Goal: Transaction & Acquisition: Purchase product/service

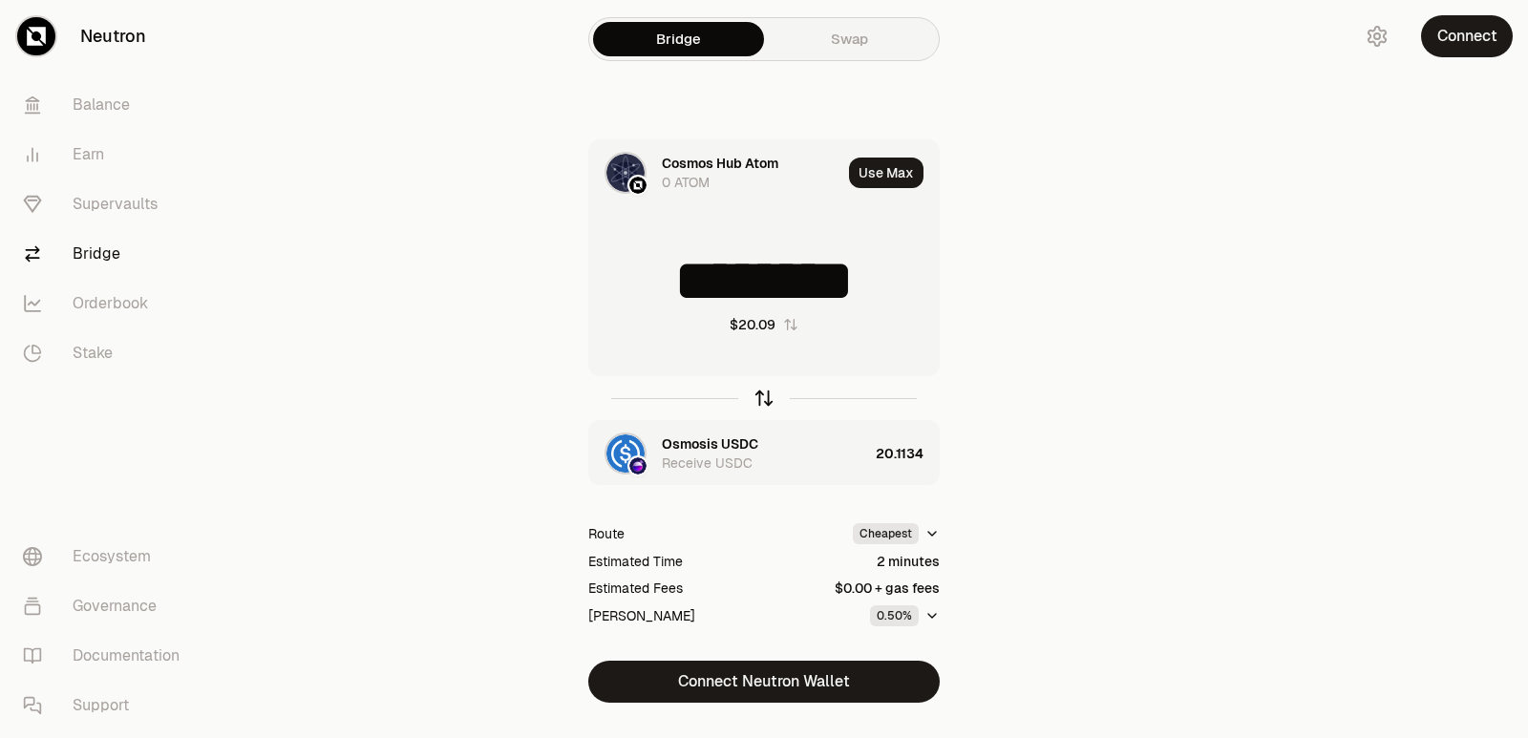
drag, startPoint x: 0, startPoint y: 0, endPoint x: 766, endPoint y: 389, distance: 858.9
click at [766, 389] on icon "button" at bounding box center [763, 398] width 21 height 21
click at [741, 288] on input "*********" at bounding box center [764, 280] width 350 height 57
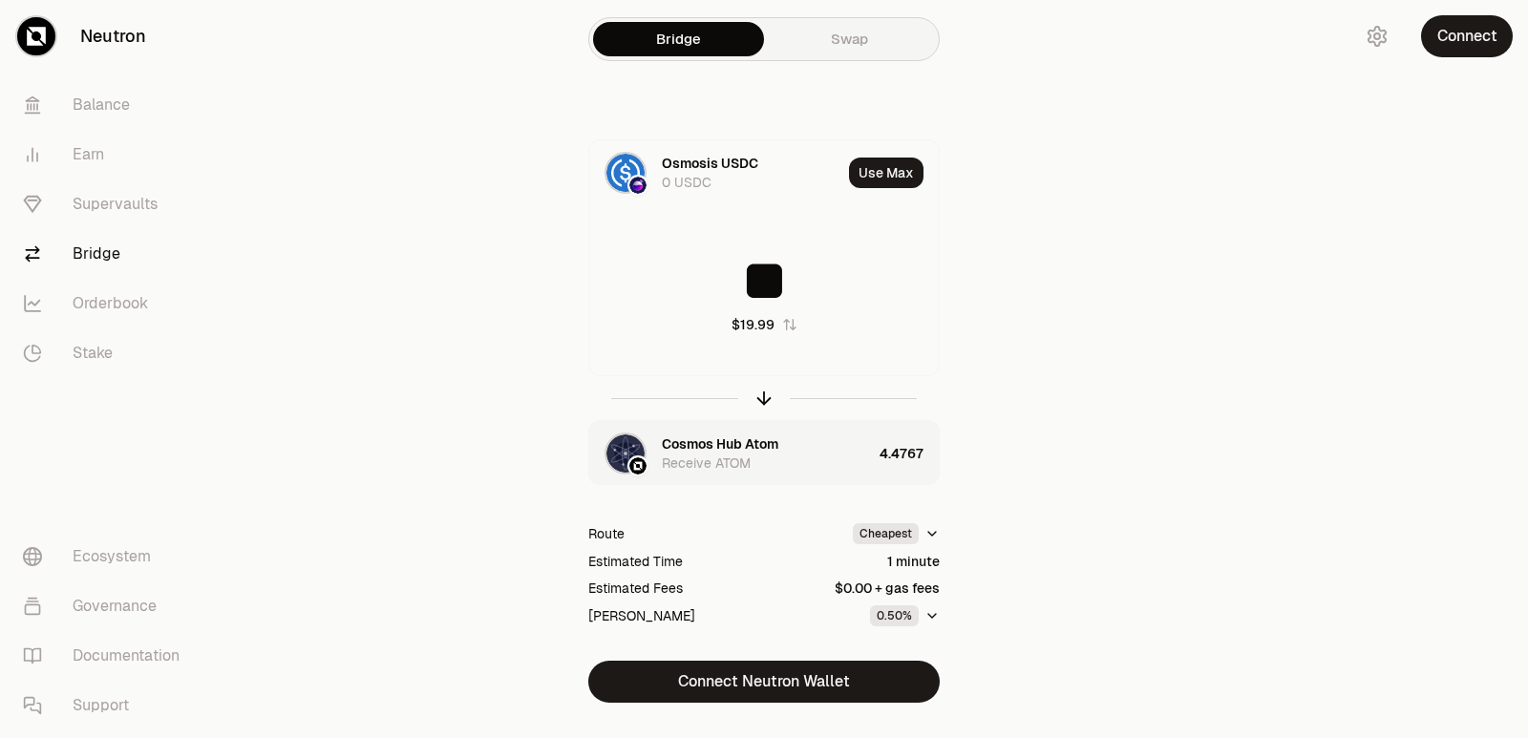
type input "**"
click at [760, 399] on icon "button" at bounding box center [763, 398] width 21 height 21
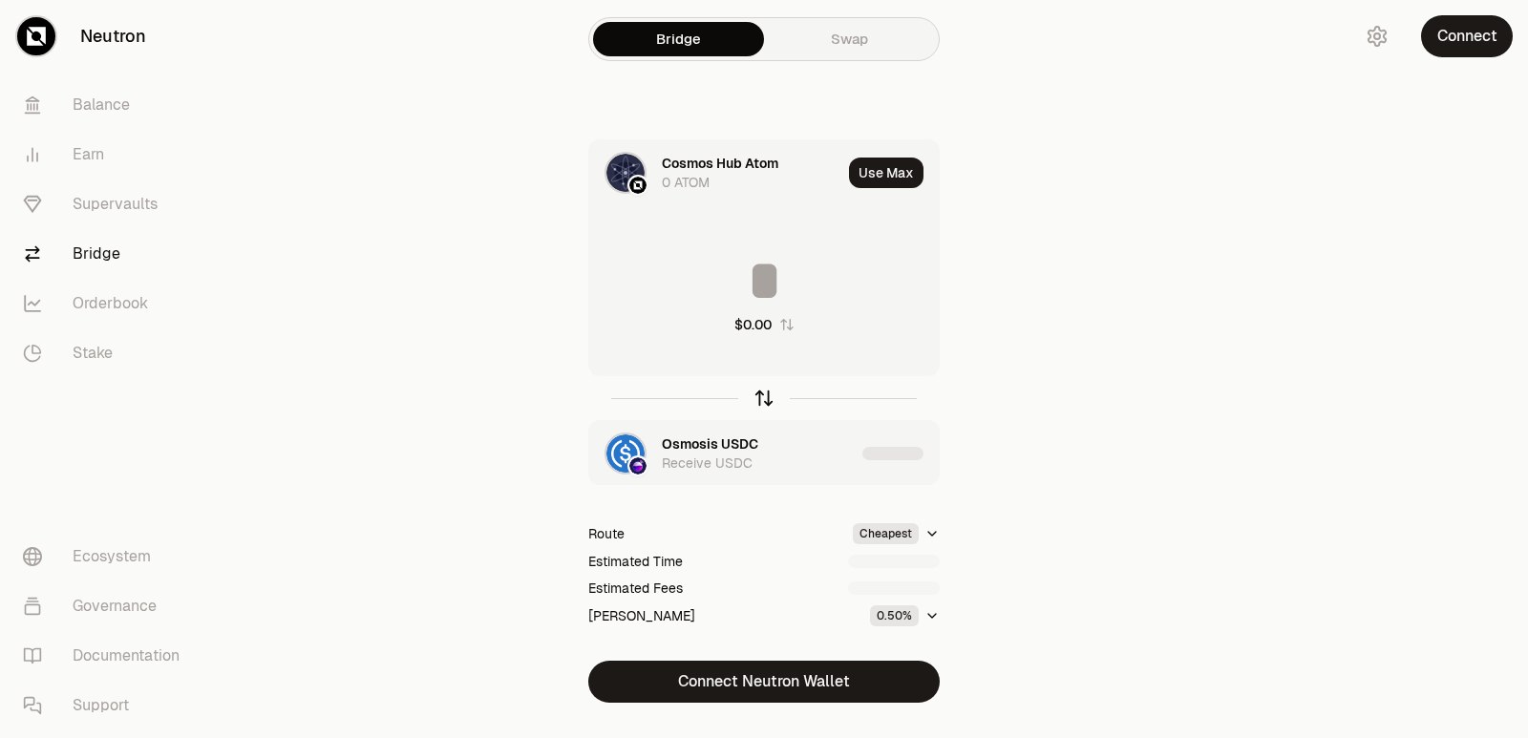
click at [760, 399] on icon "button" at bounding box center [763, 398] width 21 height 21
click at [766, 395] on icon "button" at bounding box center [763, 398] width 21 height 21
click at [759, 392] on icon "button" at bounding box center [763, 398] width 21 height 21
click at [756, 254] on input "**" at bounding box center [764, 280] width 350 height 57
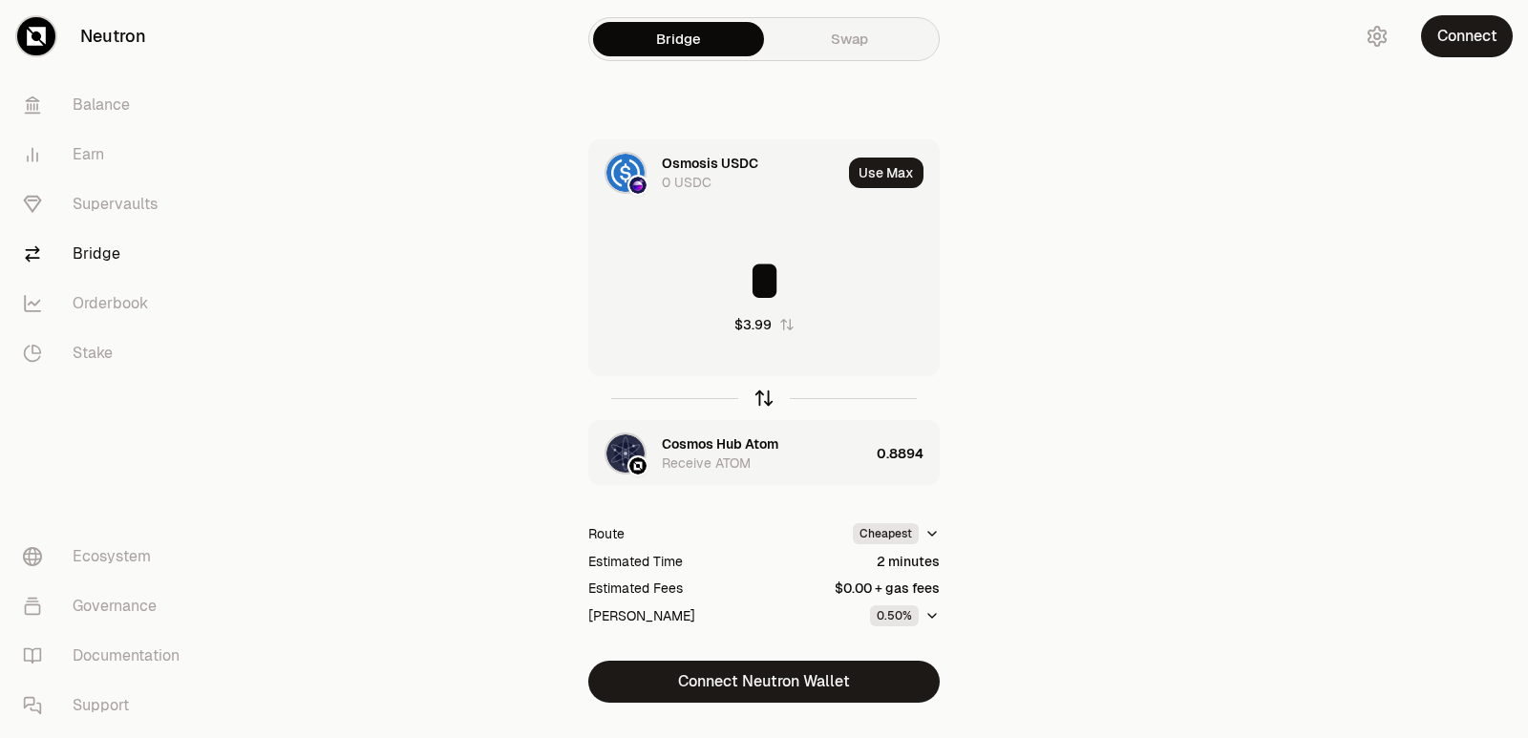
click at [758, 400] on icon "button" at bounding box center [763, 398] width 21 height 21
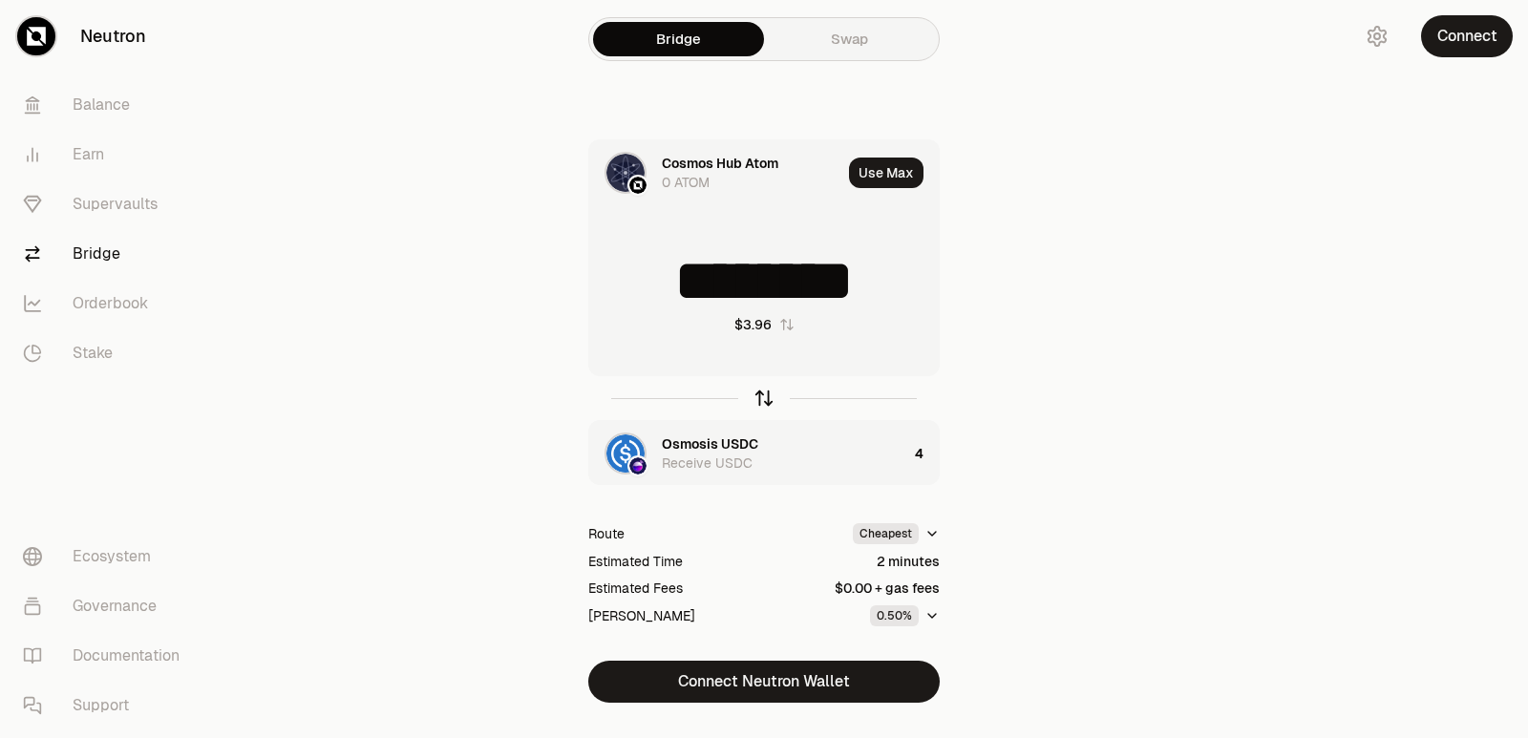
click at [764, 394] on icon "button" at bounding box center [763, 398] width 21 height 21
type input "*"
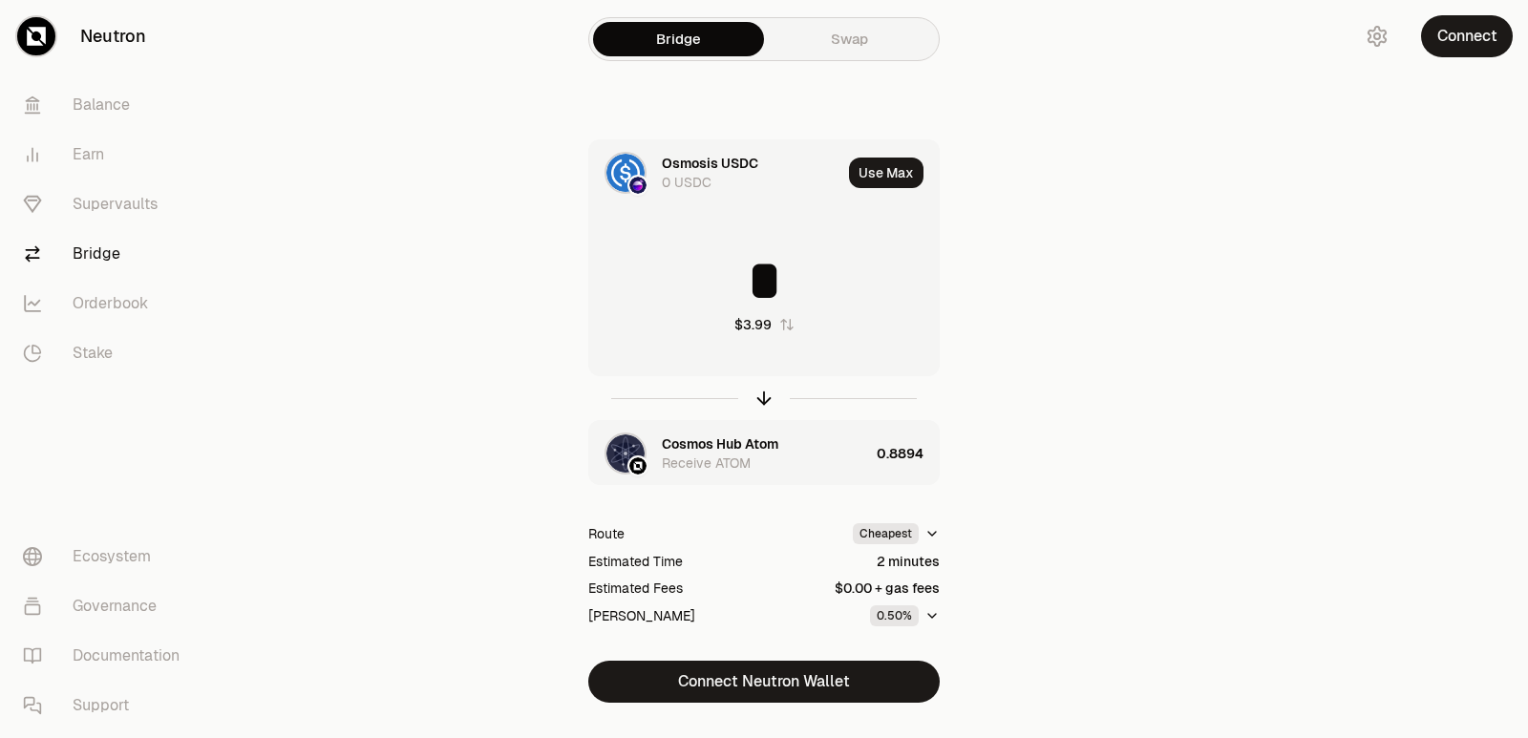
click at [696, 443] on div "Cosmos Hub Atom" at bounding box center [720, 444] width 117 height 19
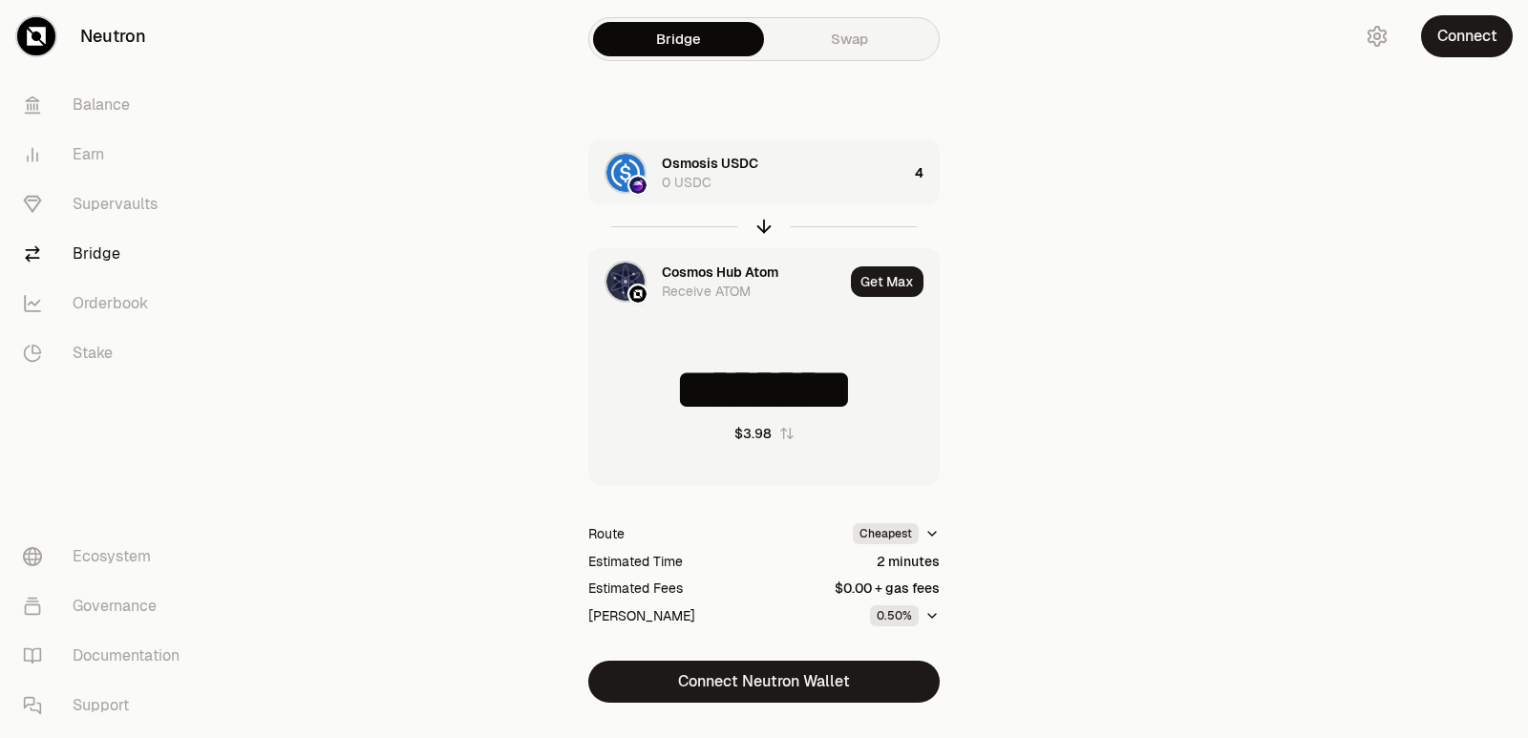
click at [703, 267] on div "Cosmos Hub Atom" at bounding box center [720, 272] width 117 height 19
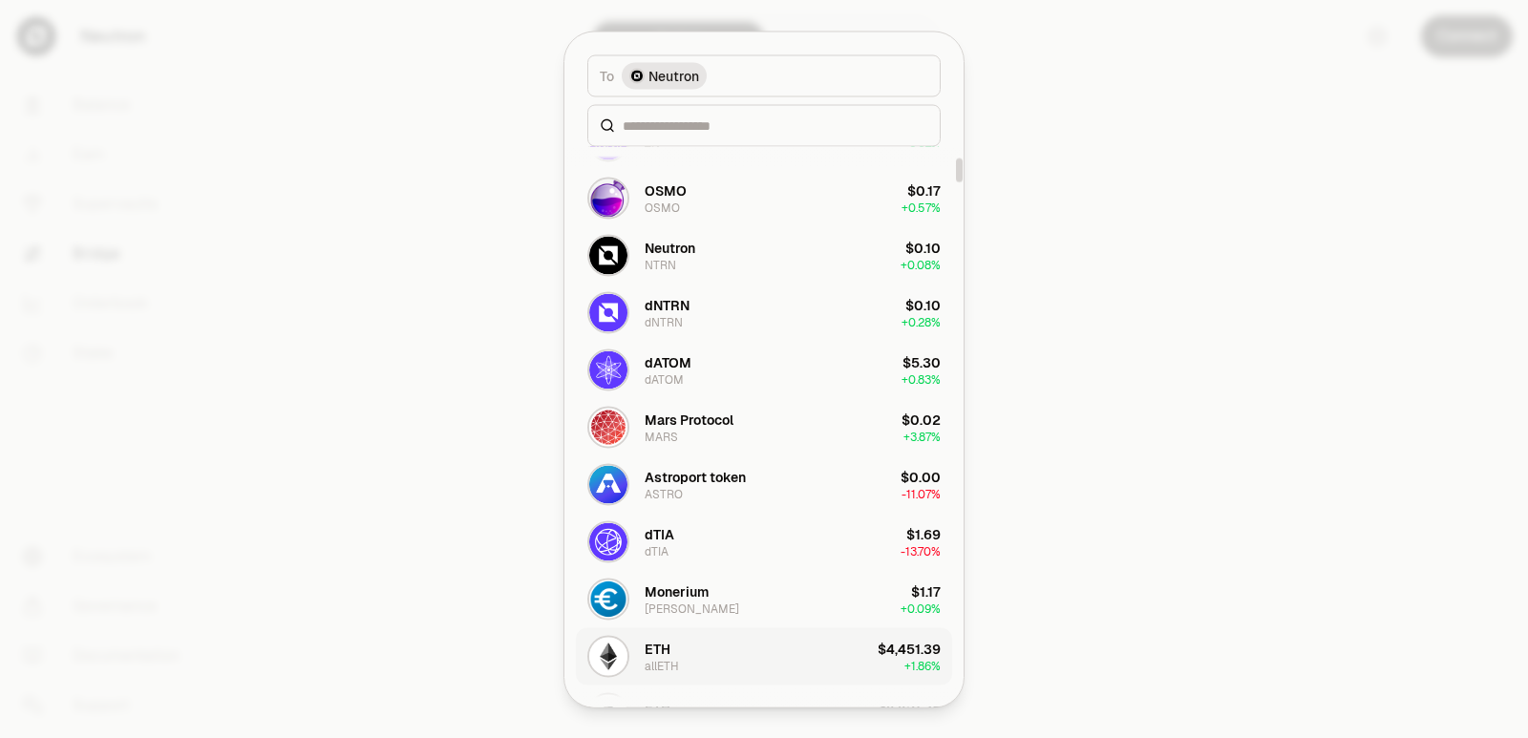
scroll to position [477, 0]
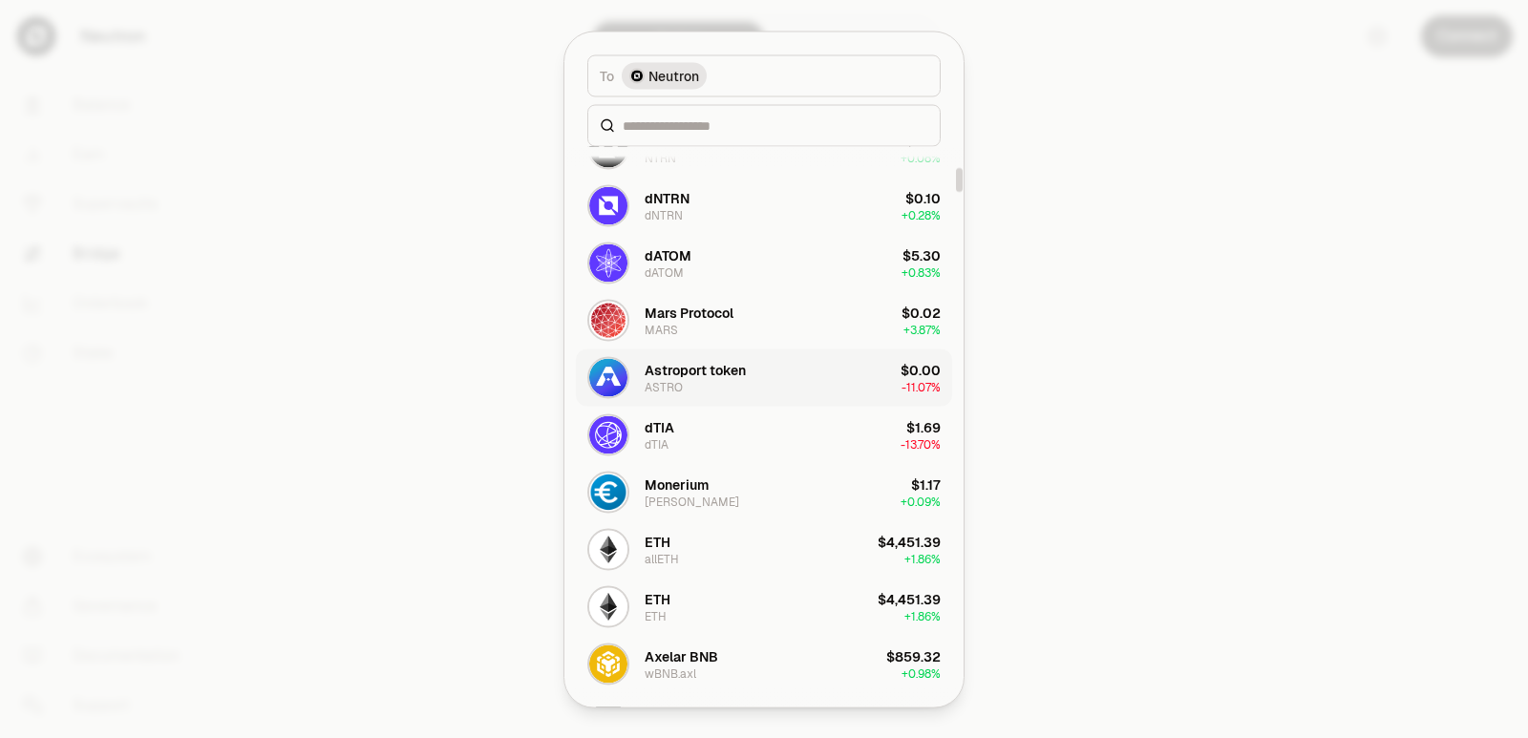
click at [676, 371] on div "Astroport token" at bounding box center [695, 369] width 101 height 19
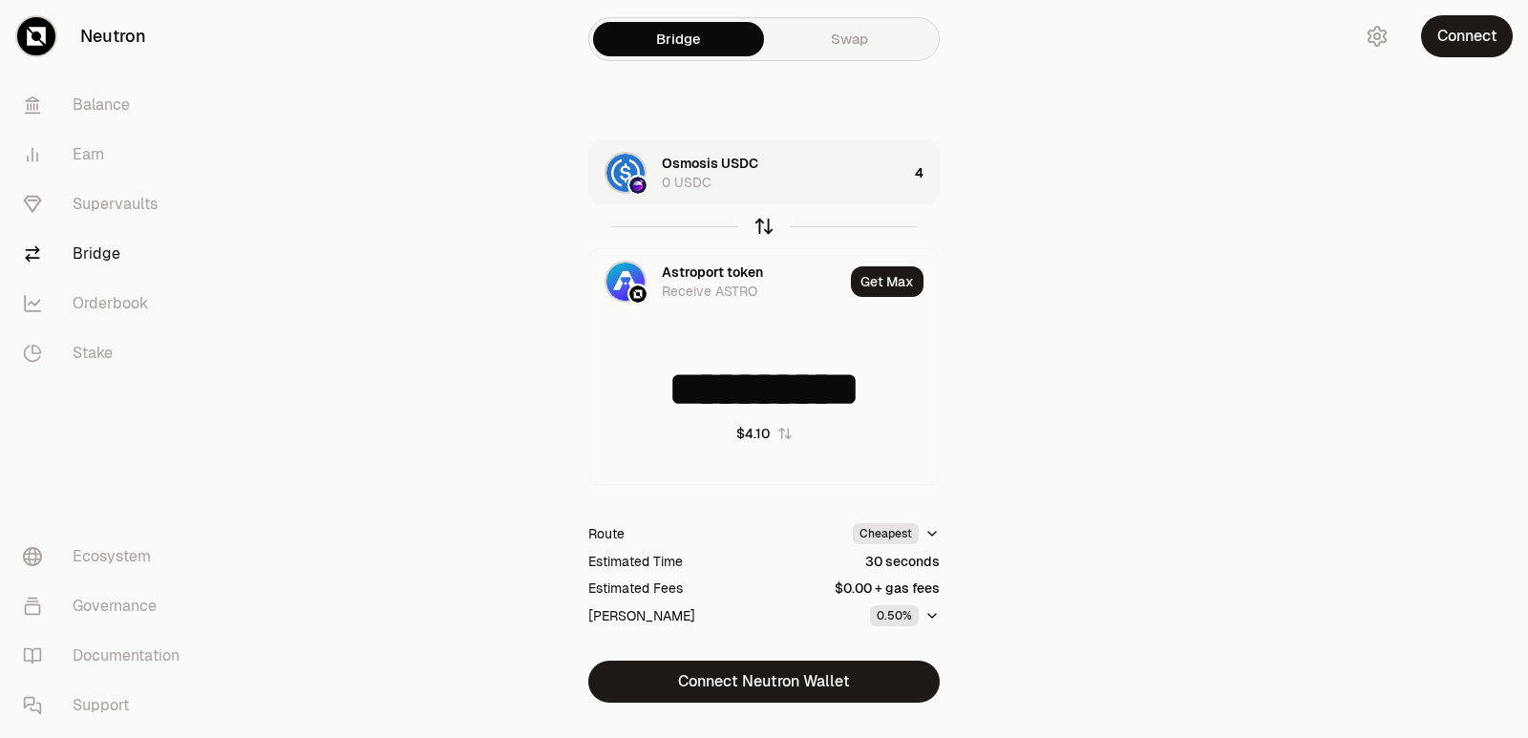
click at [768, 226] on icon "button" at bounding box center [763, 226] width 21 height 21
click at [772, 228] on icon "button" at bounding box center [763, 226] width 21 height 21
type input "*"
click at [836, 178] on div "Astroport token 0 ASTRO" at bounding box center [757, 173] width 191 height 38
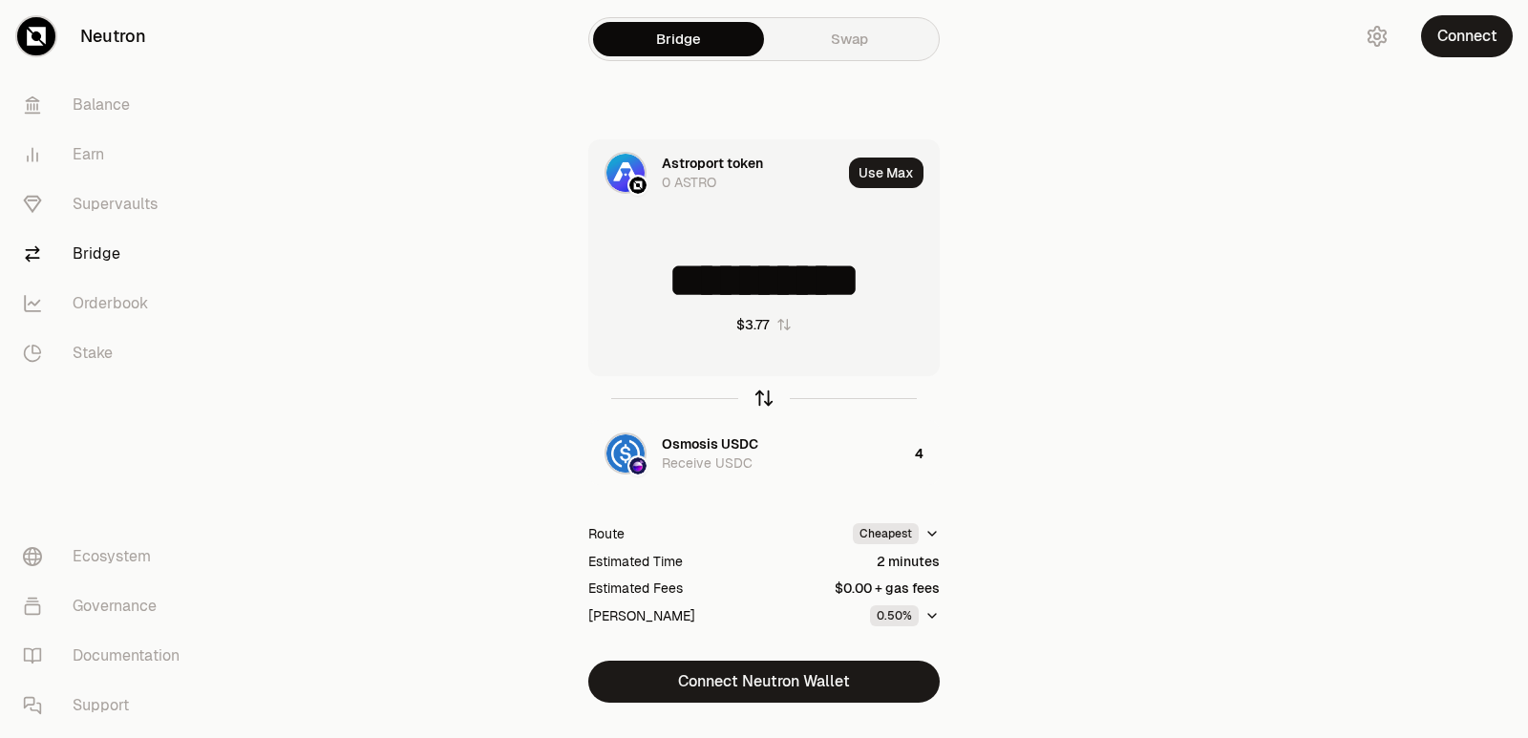
click at [770, 401] on icon "button" at bounding box center [763, 398] width 21 height 21
drag, startPoint x: 917, startPoint y: 280, endPoint x: 587, endPoint y: 291, distance: 329.7
click at [587, 291] on div "**********" at bounding box center [764, 420] width 642 height 563
type input "***"
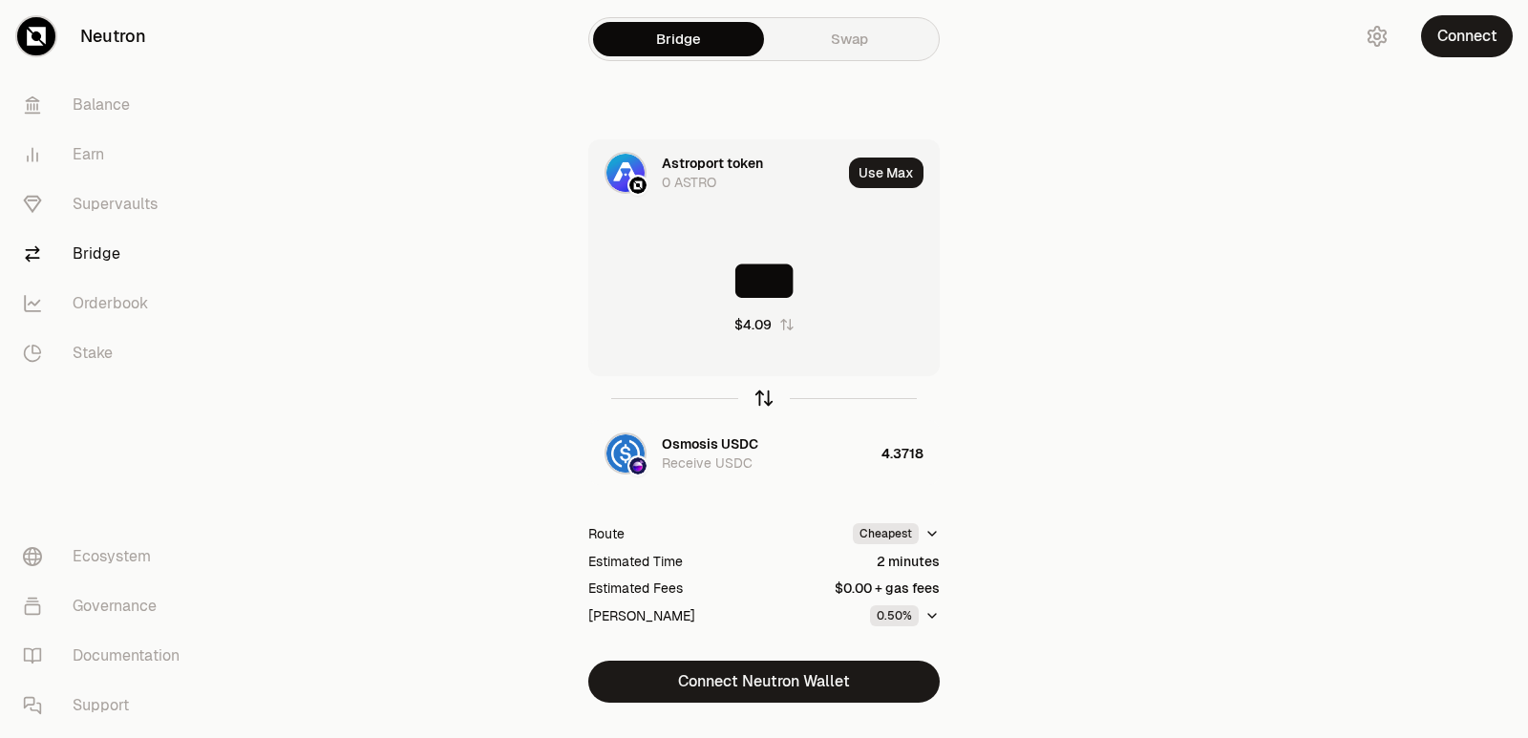
click at [758, 400] on icon "button" at bounding box center [763, 398] width 21 height 21
click at [879, 162] on button "Use Max" at bounding box center [886, 173] width 74 height 31
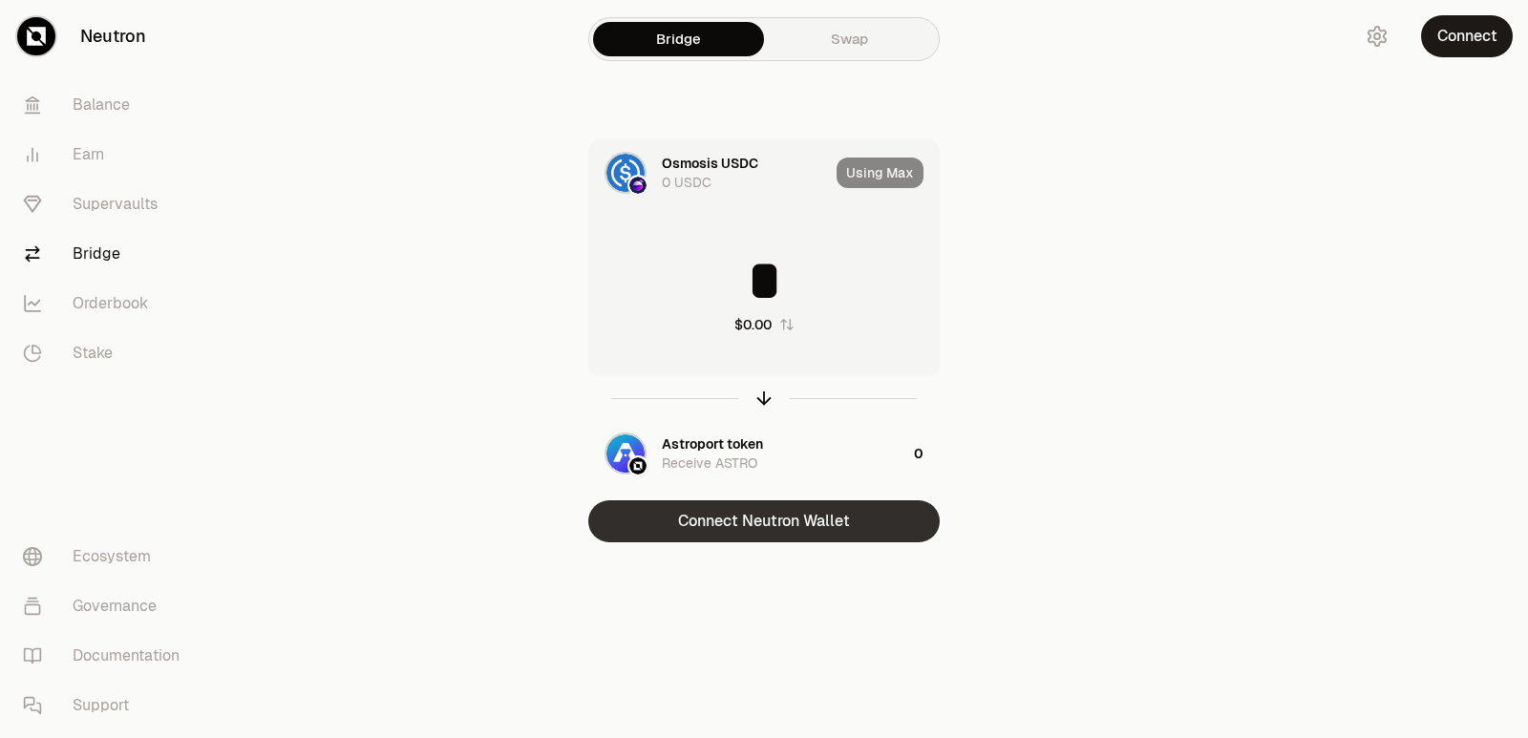
click at [754, 532] on button "Connect Neutron Wallet" at bounding box center [763, 521] width 351 height 42
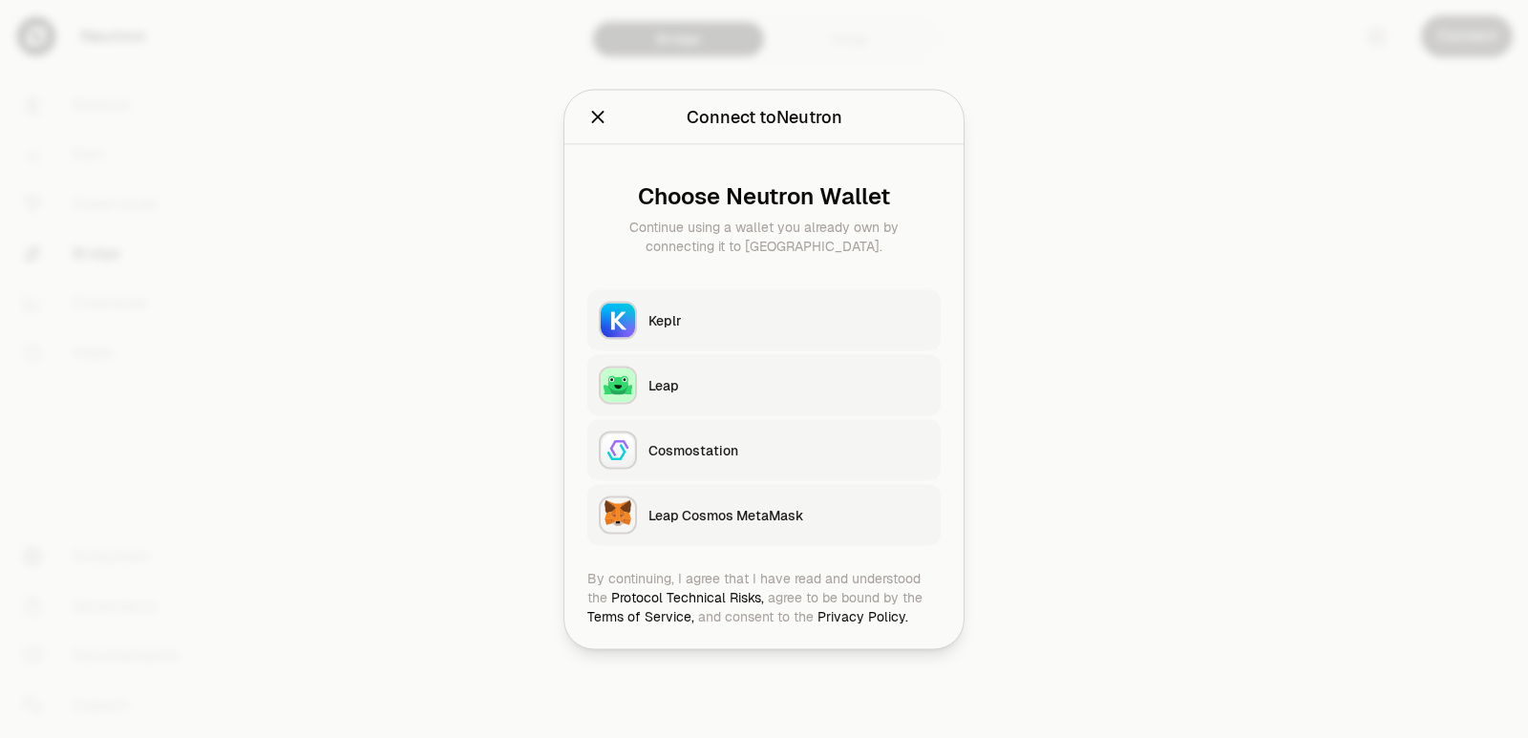
click at [705, 332] on button "Keplr" at bounding box center [763, 319] width 353 height 61
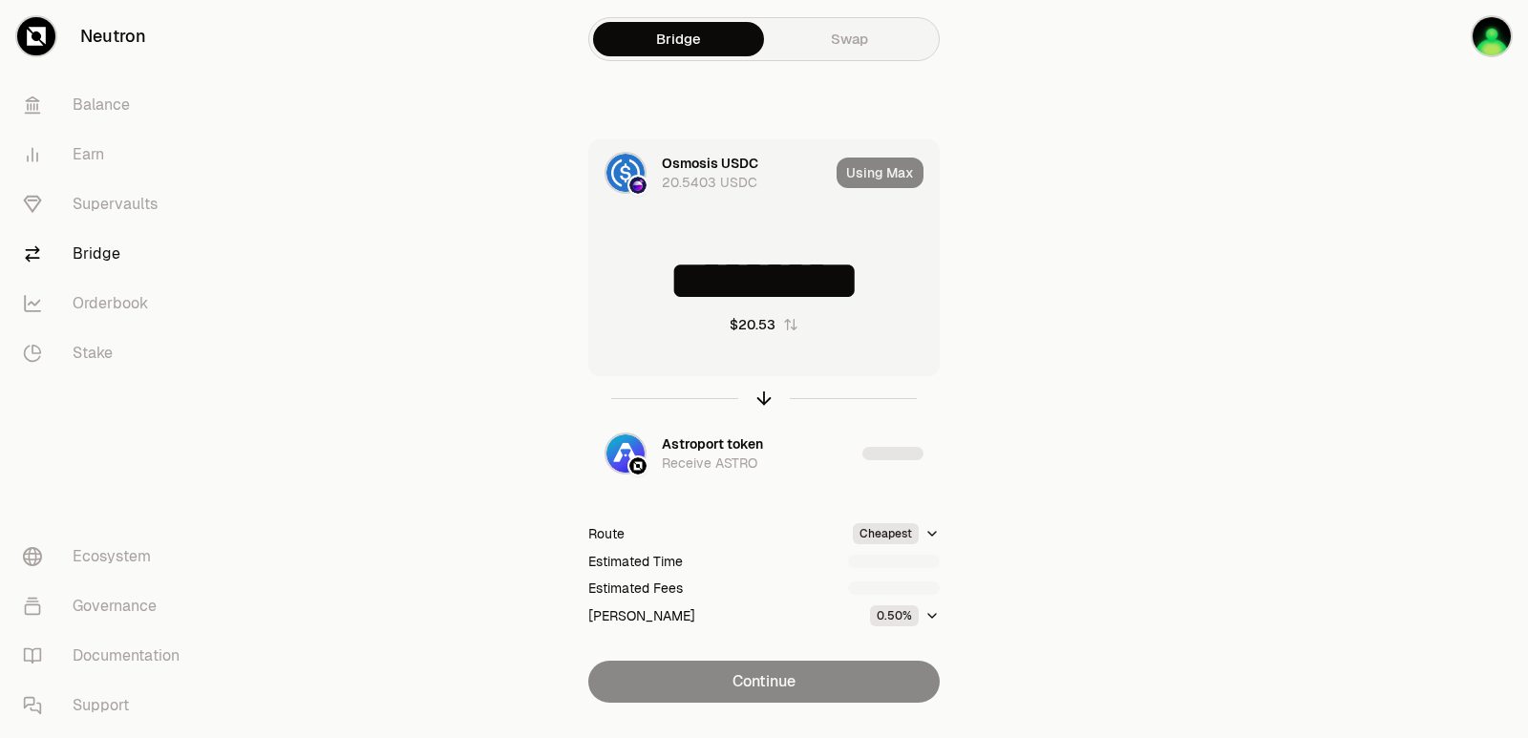
click at [880, 173] on div "Using Max" at bounding box center [888, 172] width 102 height 65
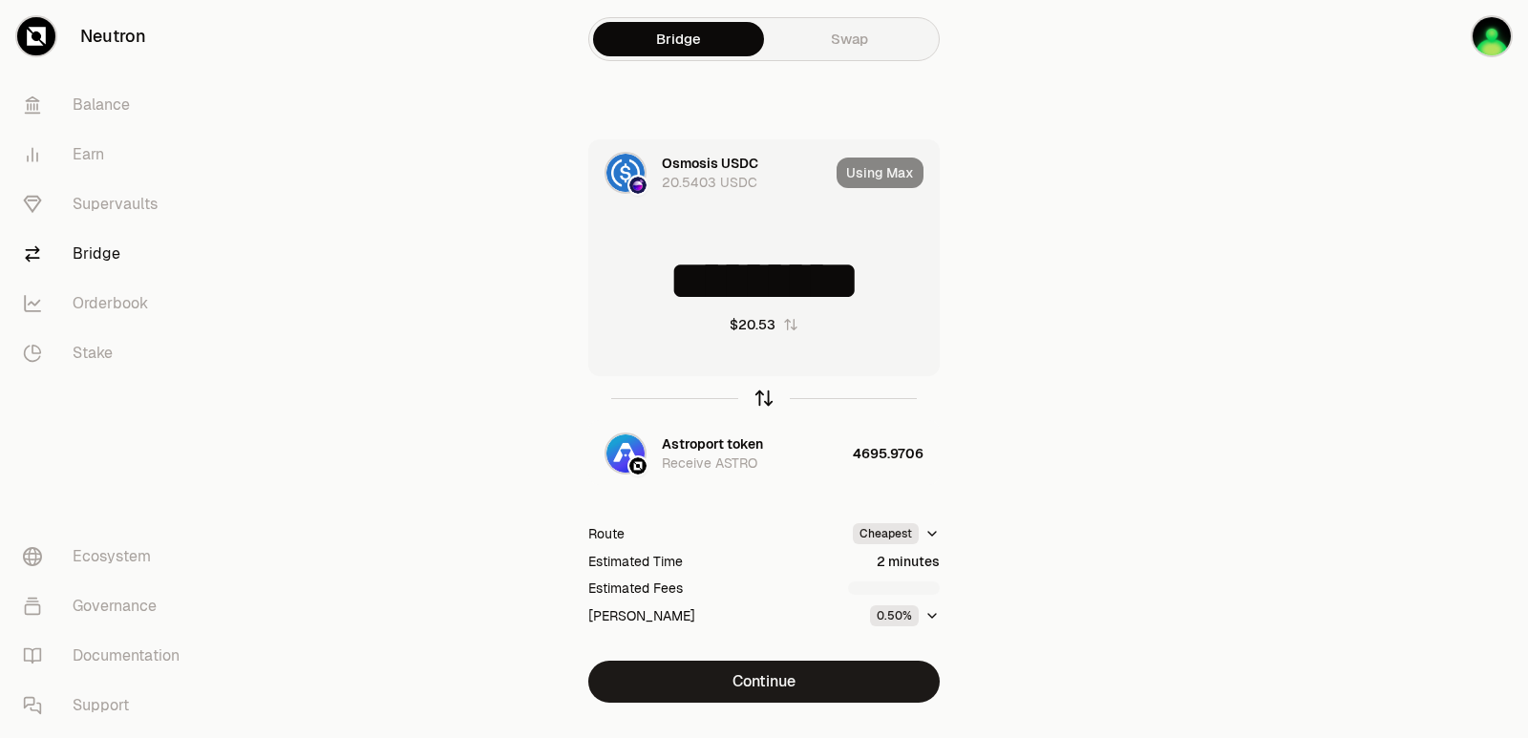
click at [766, 391] on icon "button" at bounding box center [763, 398] width 21 height 21
type input "**********"
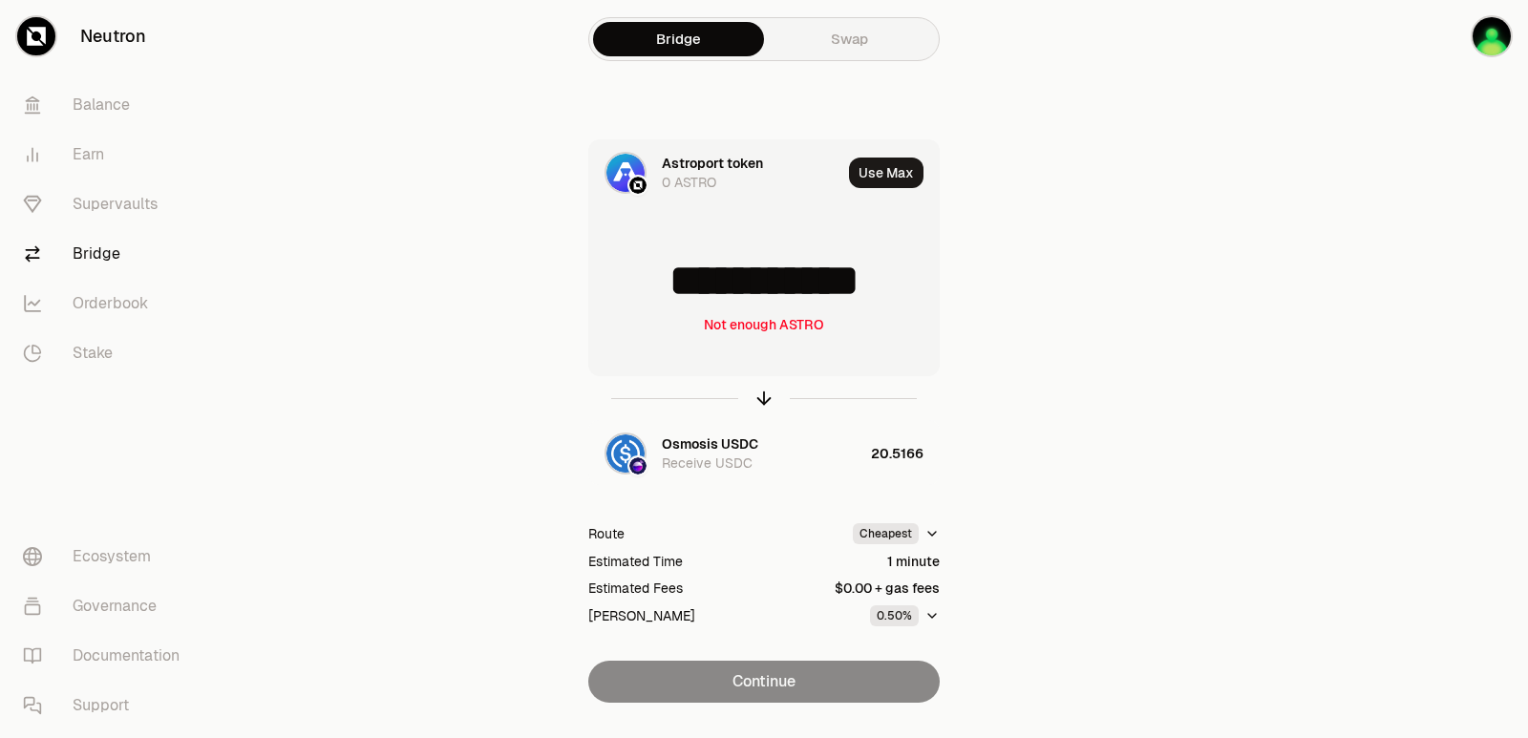
click at [753, 397] on icon "button" at bounding box center [763, 398] width 21 height 21
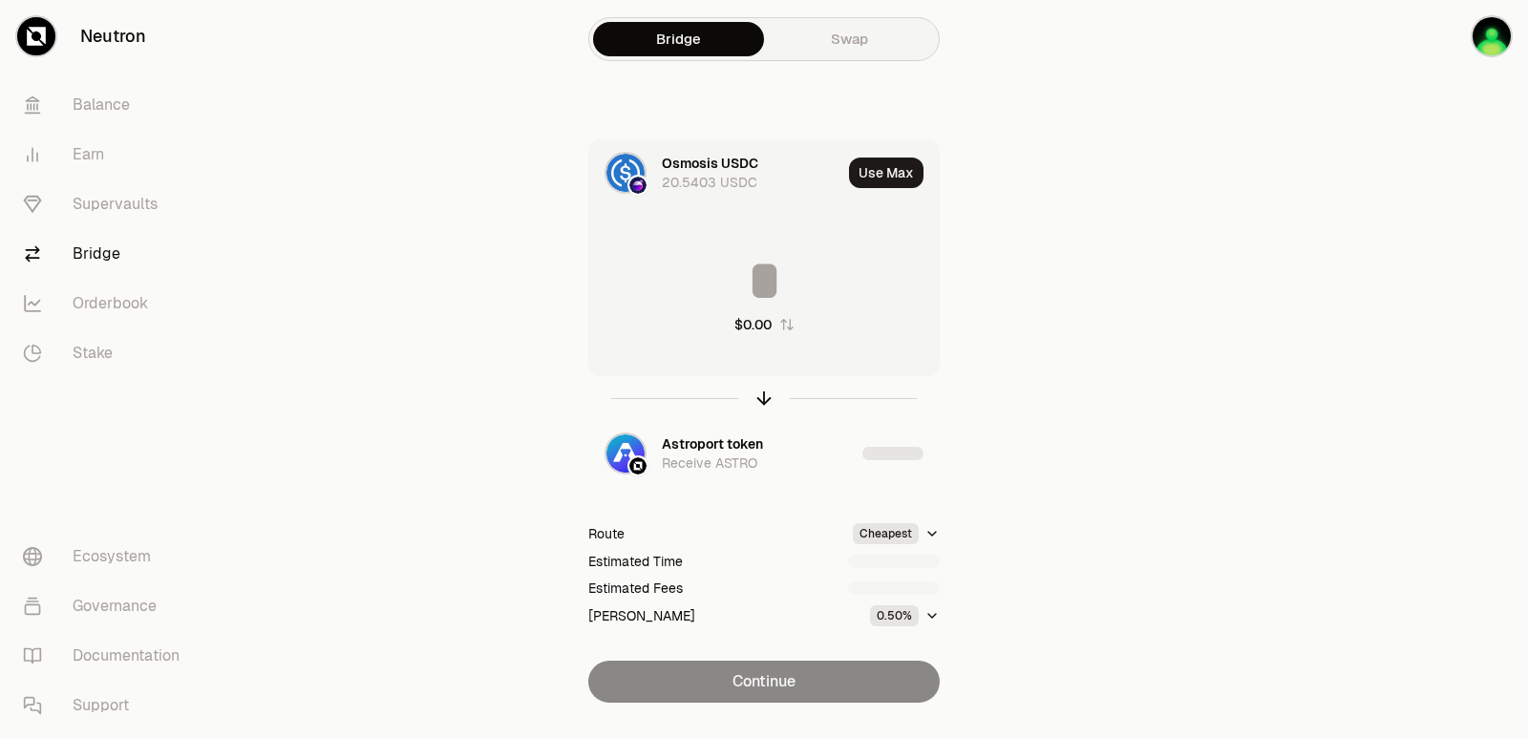
click at [732, 297] on input at bounding box center [764, 280] width 350 height 57
type input "*"
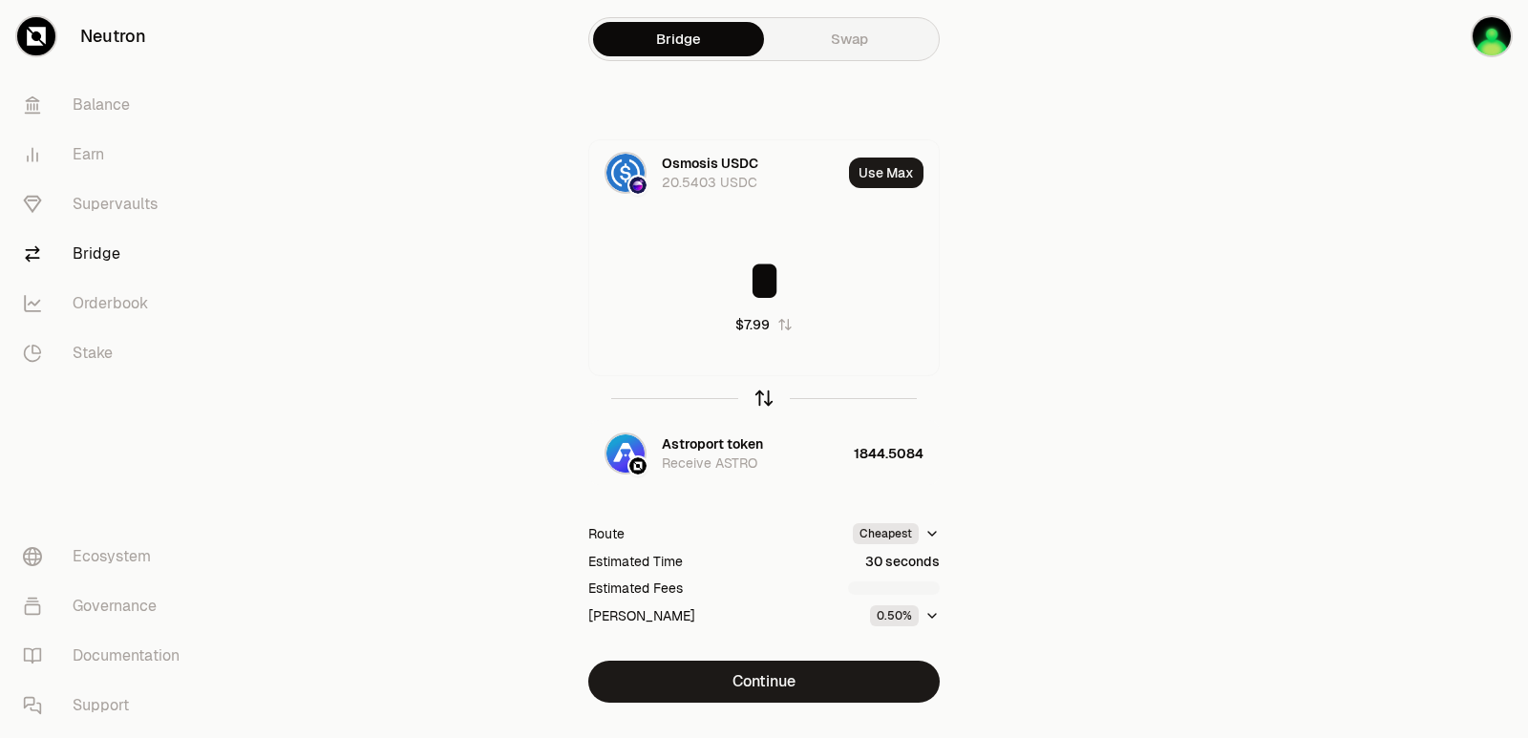
type input "*"
click at [762, 404] on icon "button" at bounding box center [763, 398] width 21 height 21
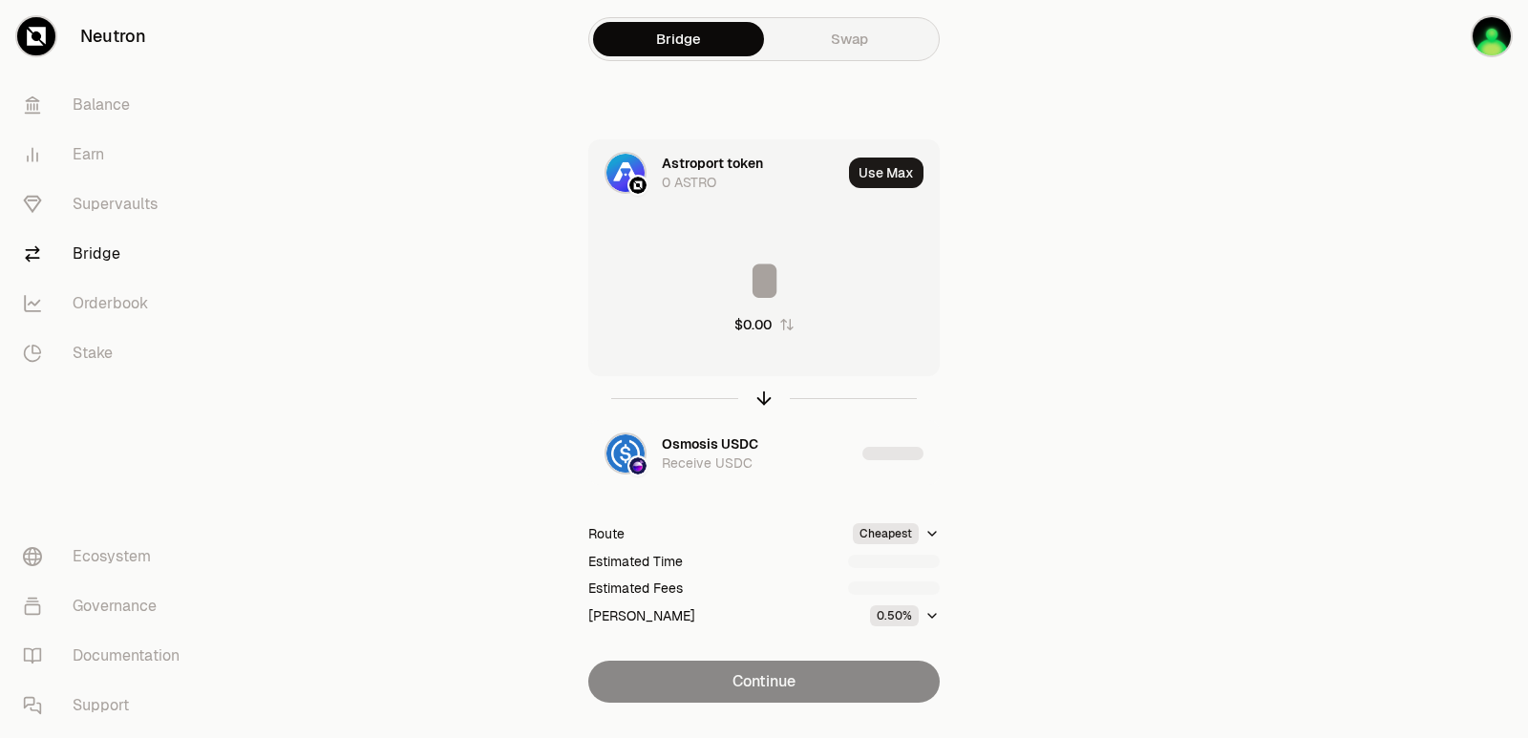
click at [740, 286] on input at bounding box center [764, 280] width 350 height 57
type input "*"
type input "****"
click at [761, 403] on icon "button" at bounding box center [763, 398] width 21 height 21
click at [744, 279] on input at bounding box center [764, 280] width 350 height 57
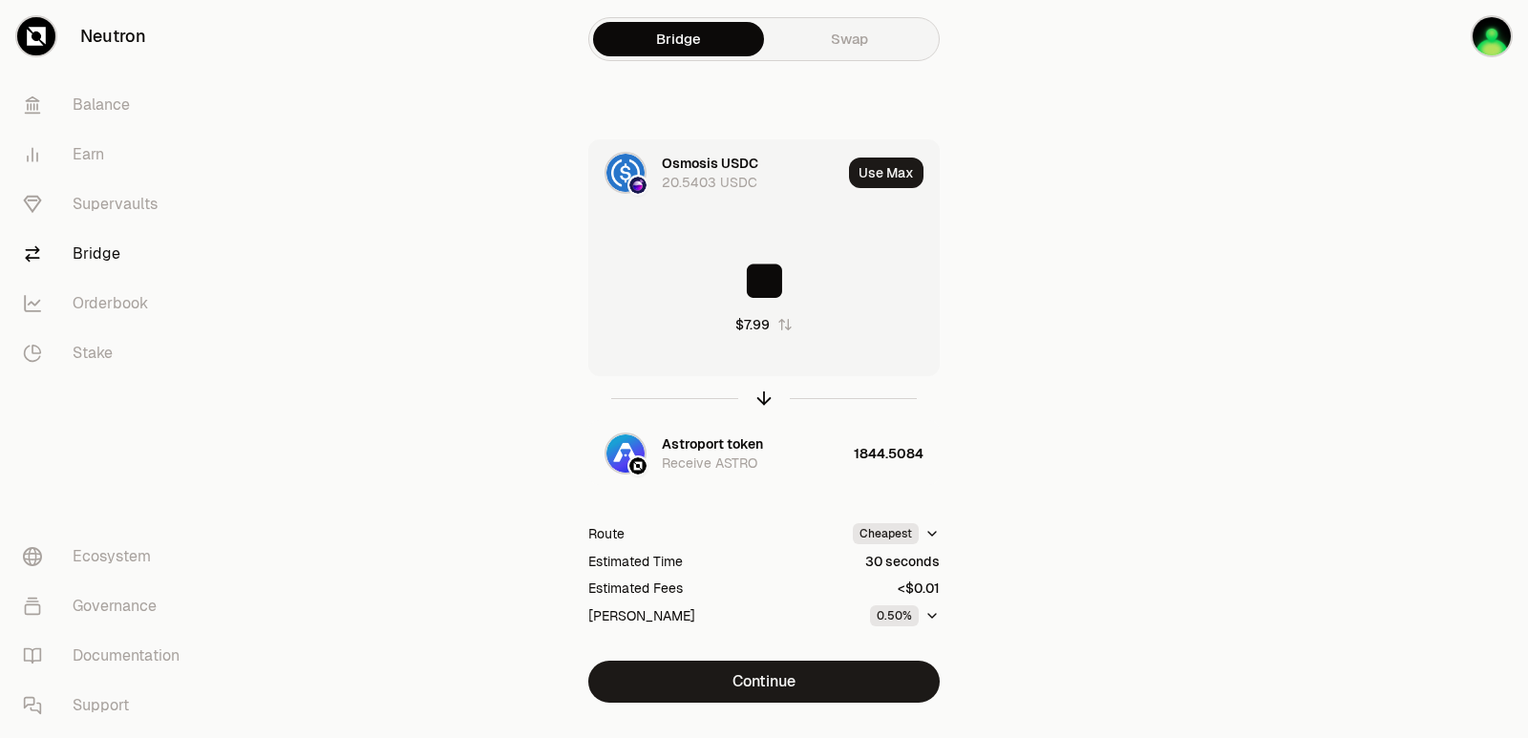
type input "*"
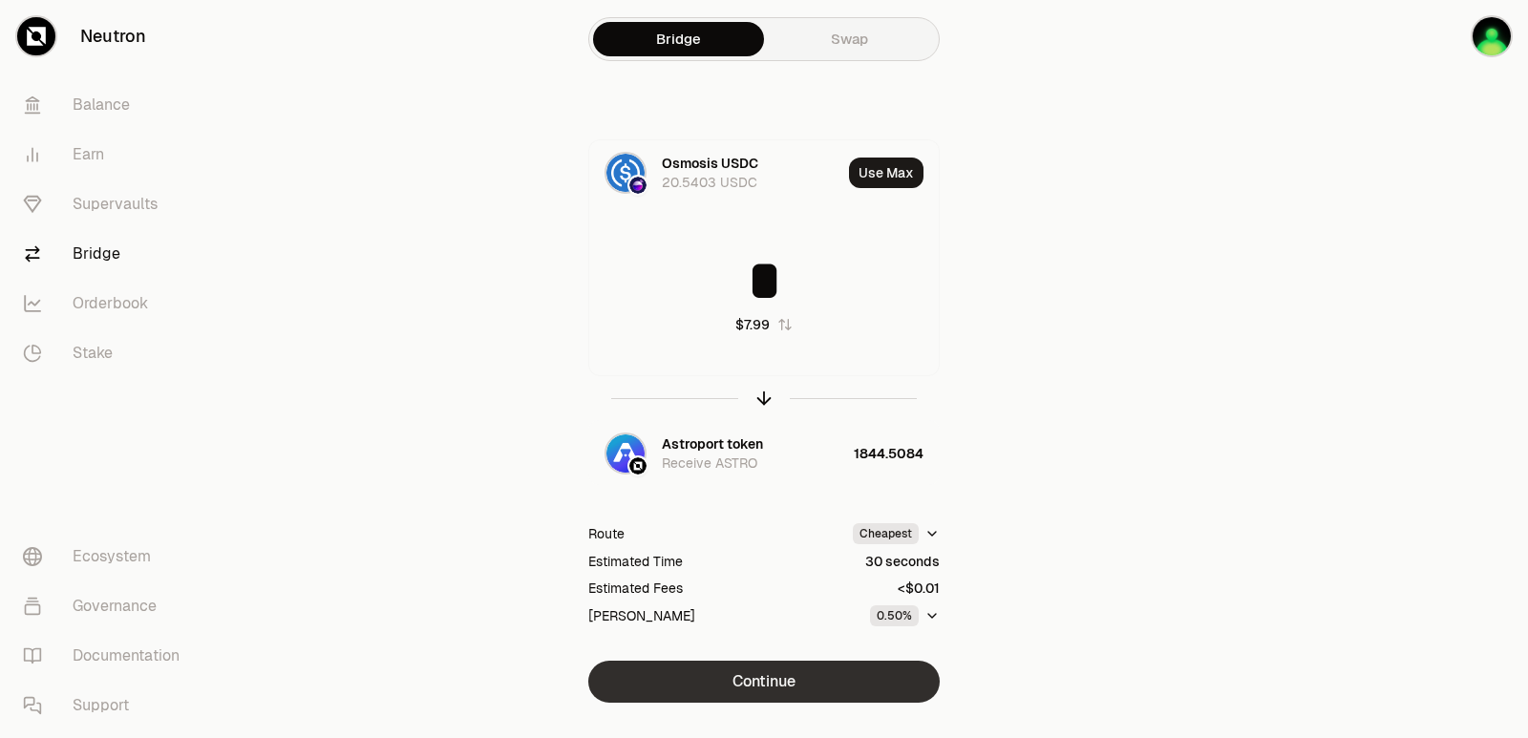
type input "*"
click at [765, 691] on button "Continue" at bounding box center [763, 682] width 351 height 42
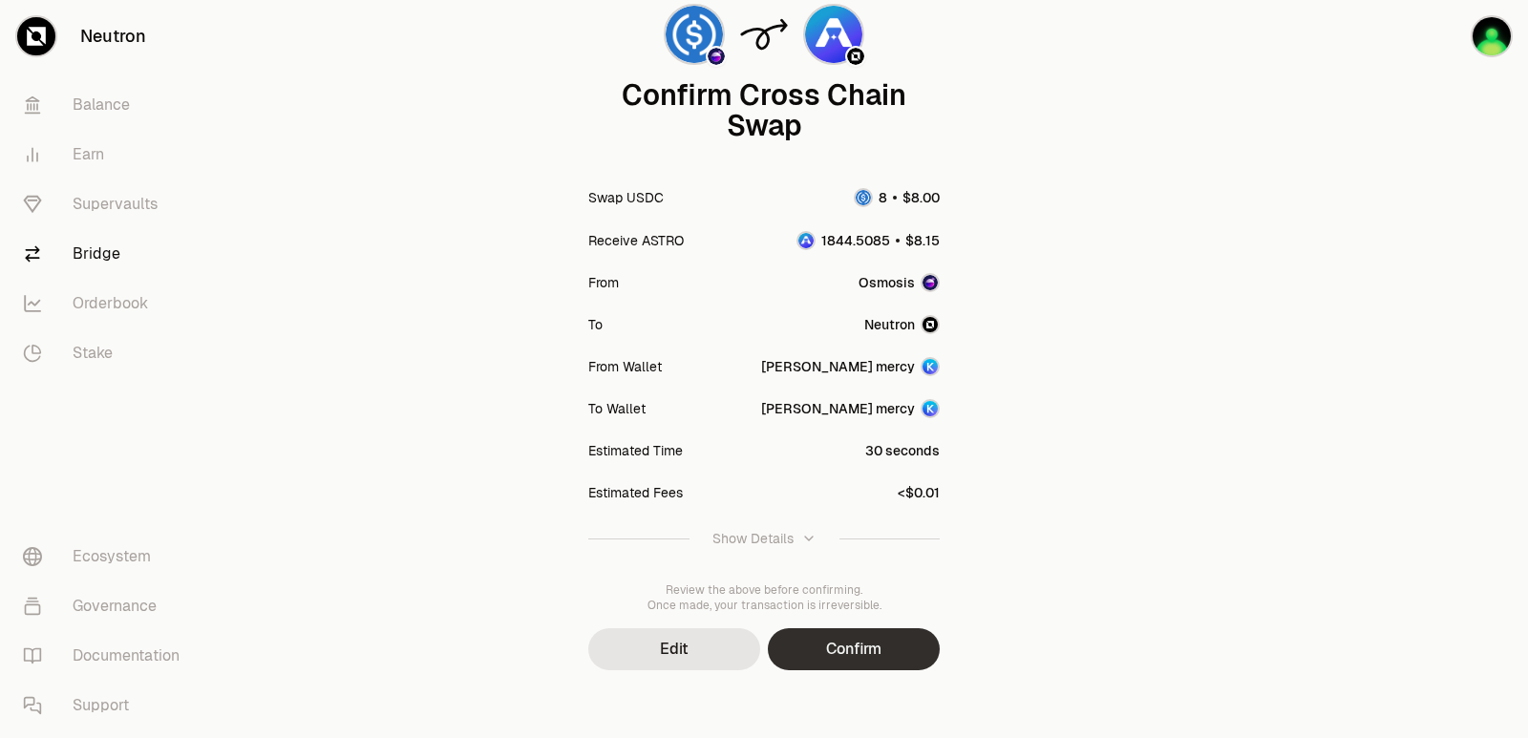
scroll to position [158, 0]
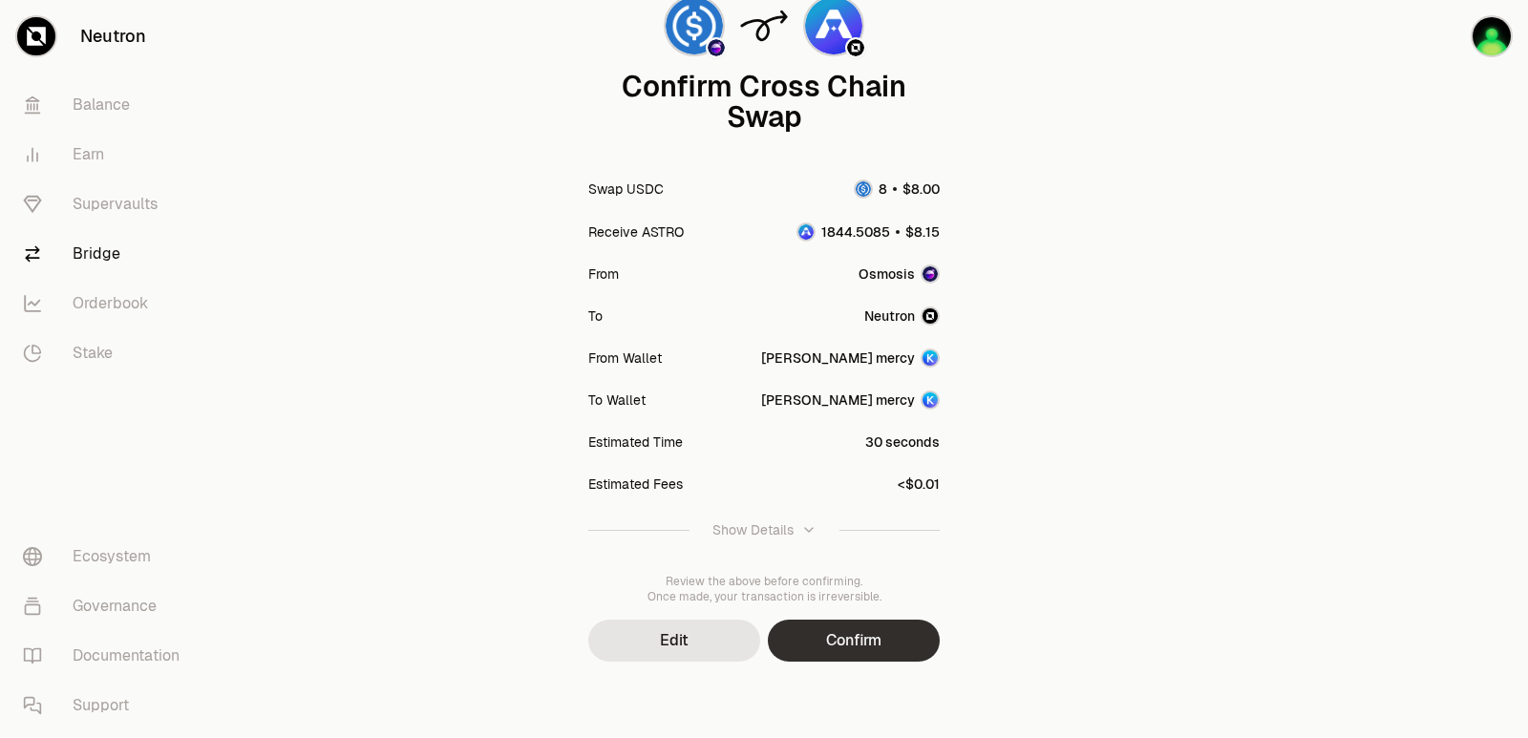
click at [817, 637] on button "Confirm" at bounding box center [854, 641] width 172 height 42
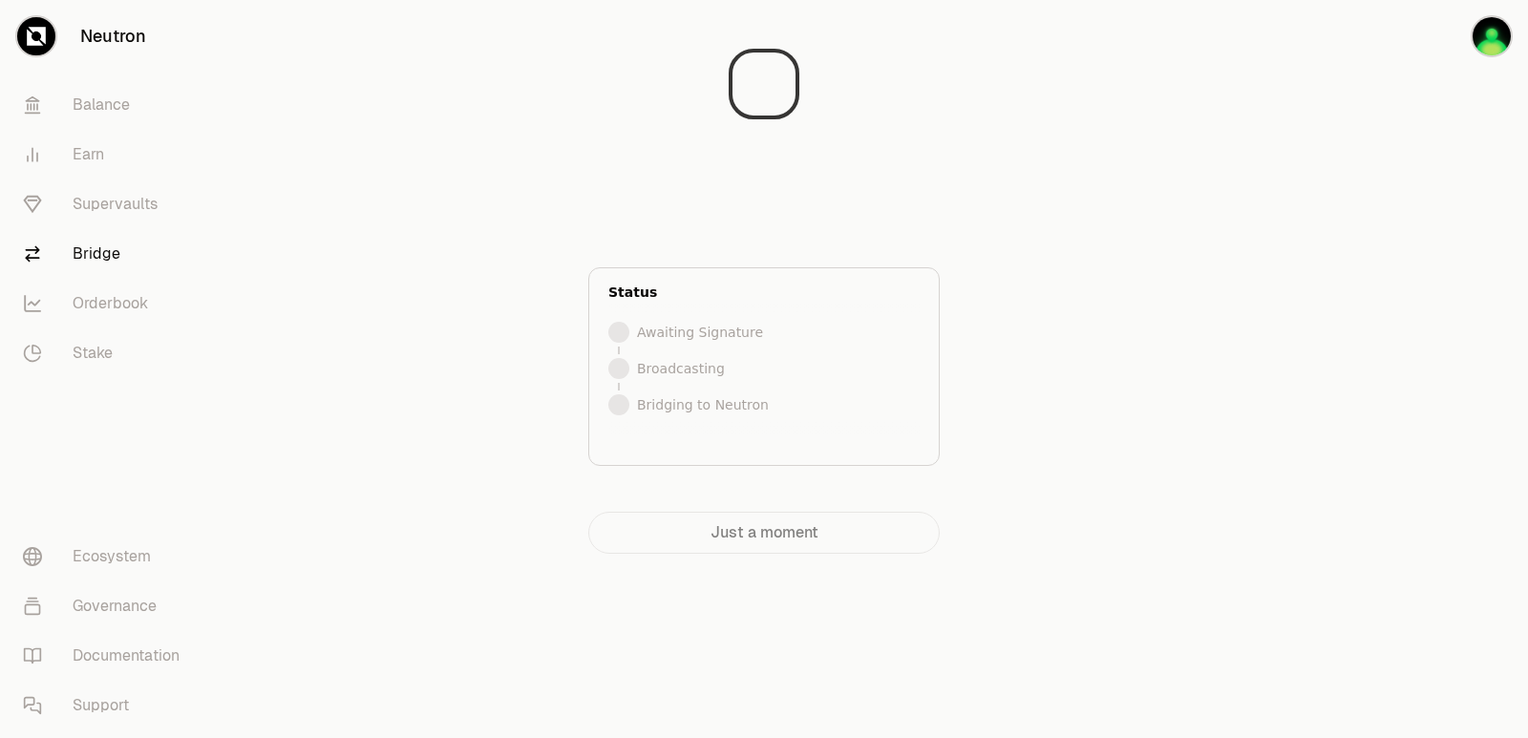
scroll to position [0, 0]
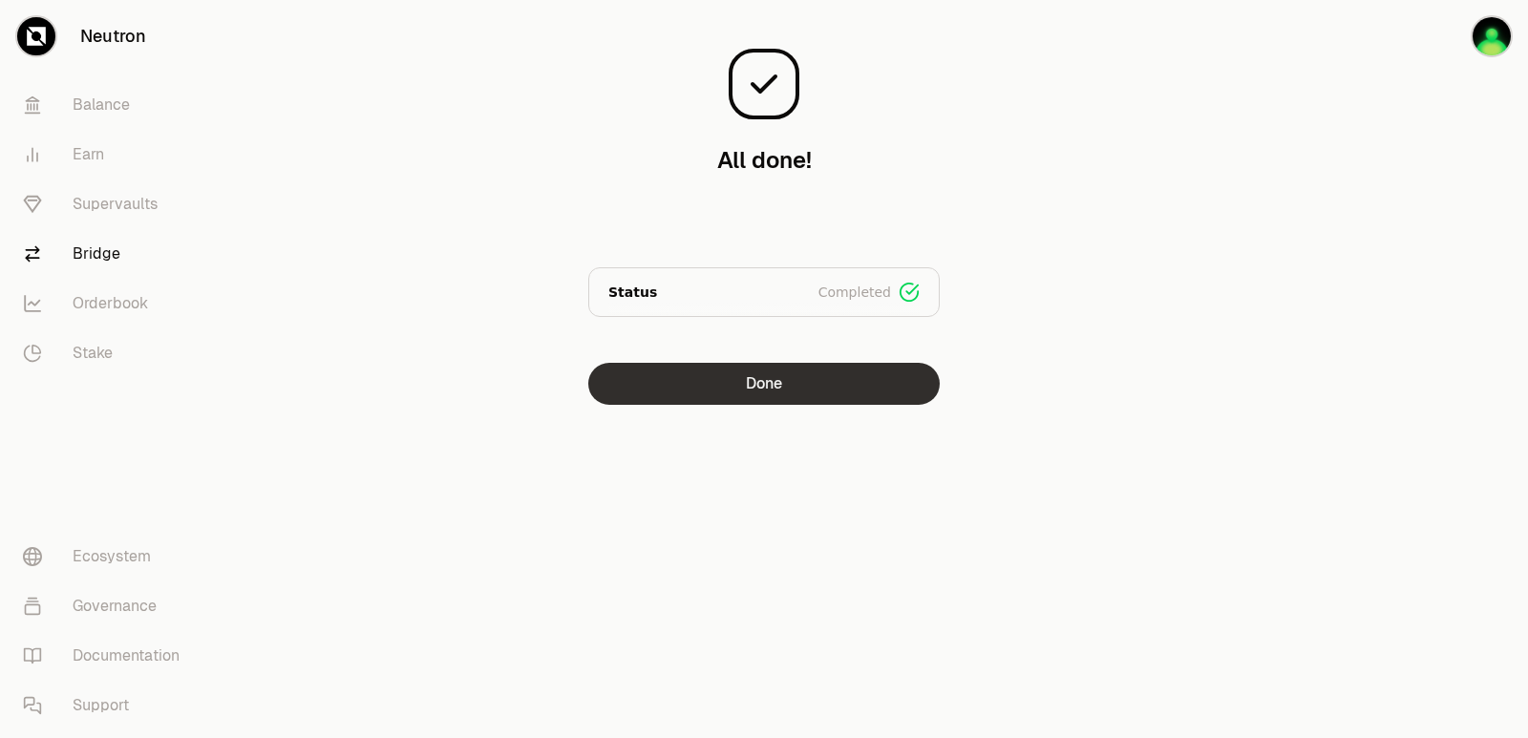
click at [805, 396] on button "Done" at bounding box center [763, 384] width 351 height 42
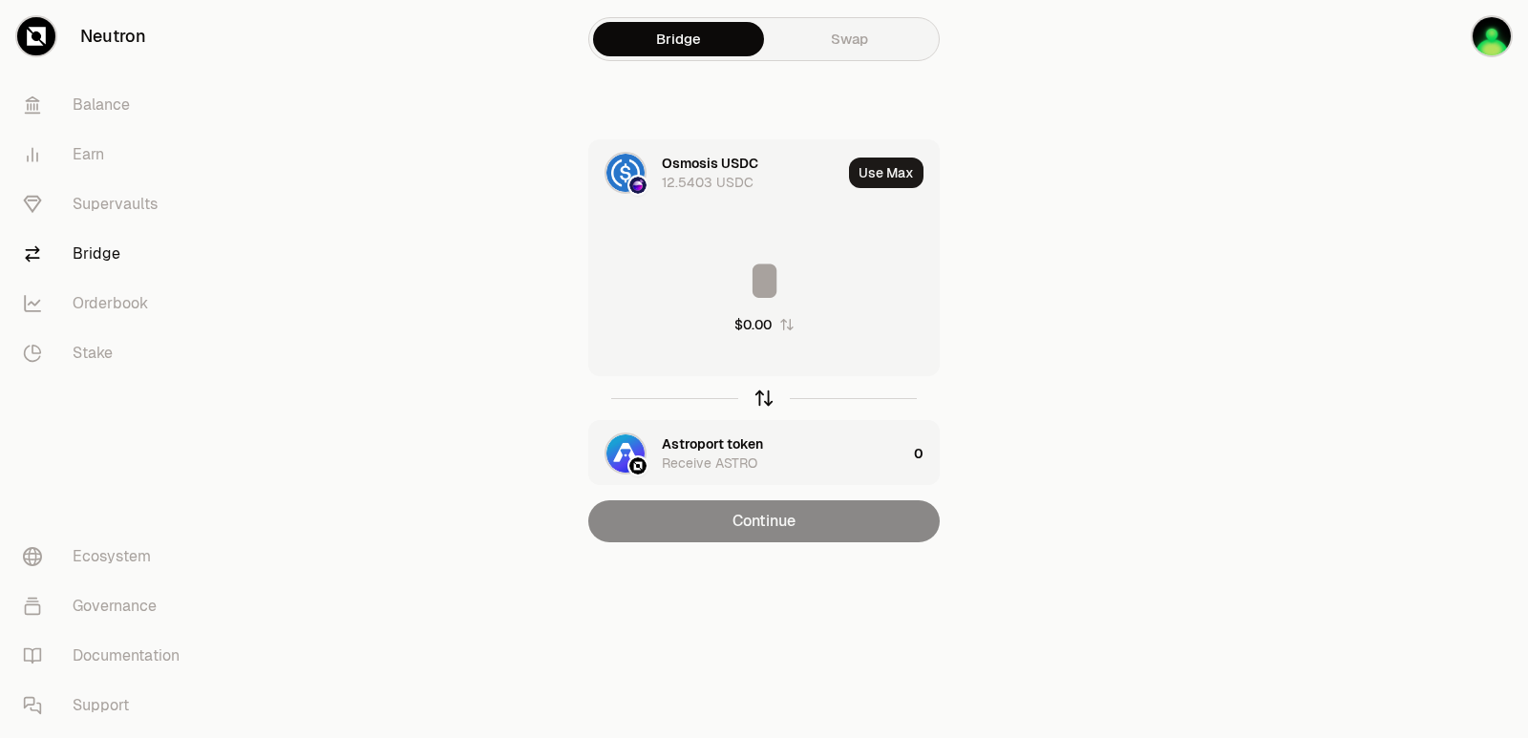
click at [762, 395] on icon "button" at bounding box center [763, 398] width 21 height 21
click at [888, 166] on button "Use Max" at bounding box center [886, 173] width 74 height 31
type input "**********"
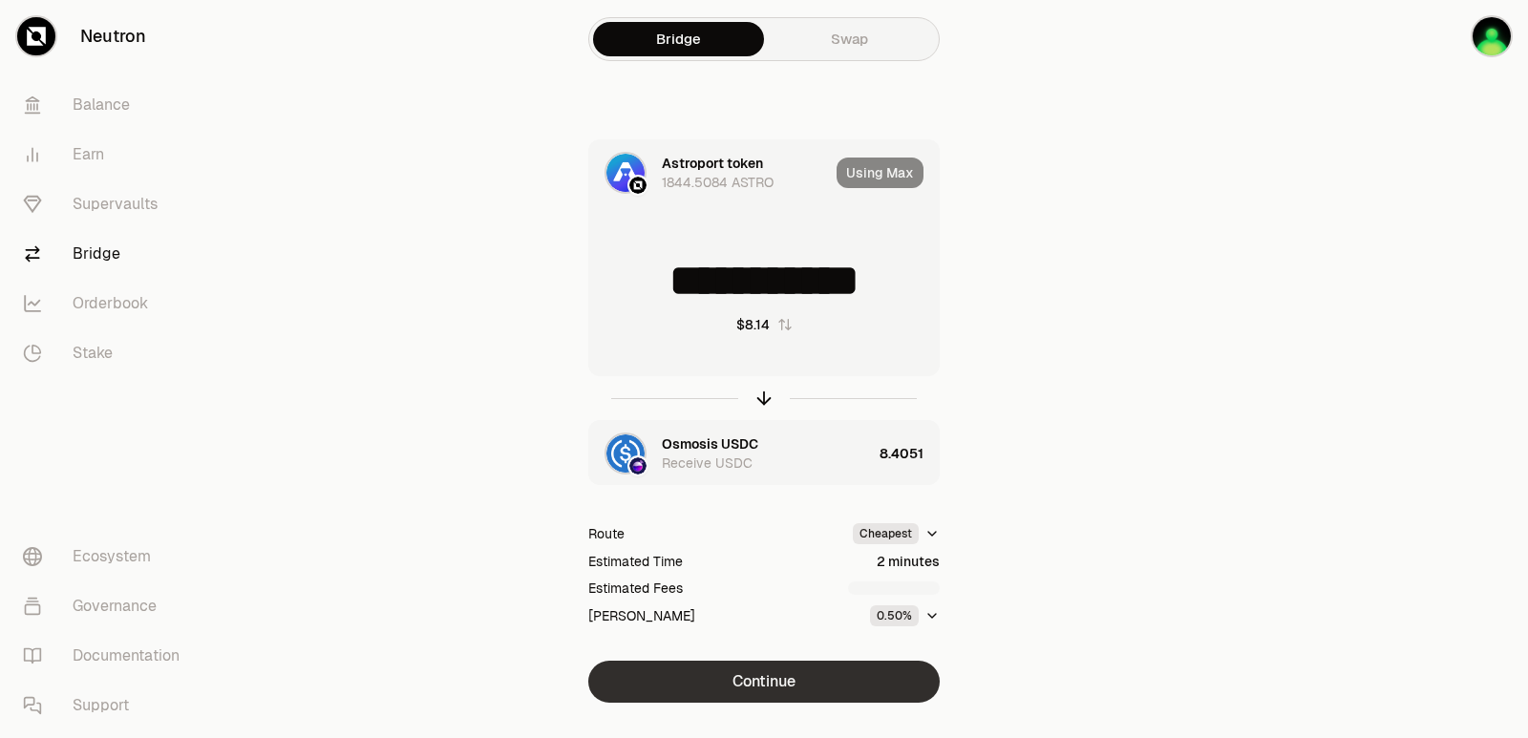
click at [765, 682] on button "Continue" at bounding box center [763, 682] width 351 height 42
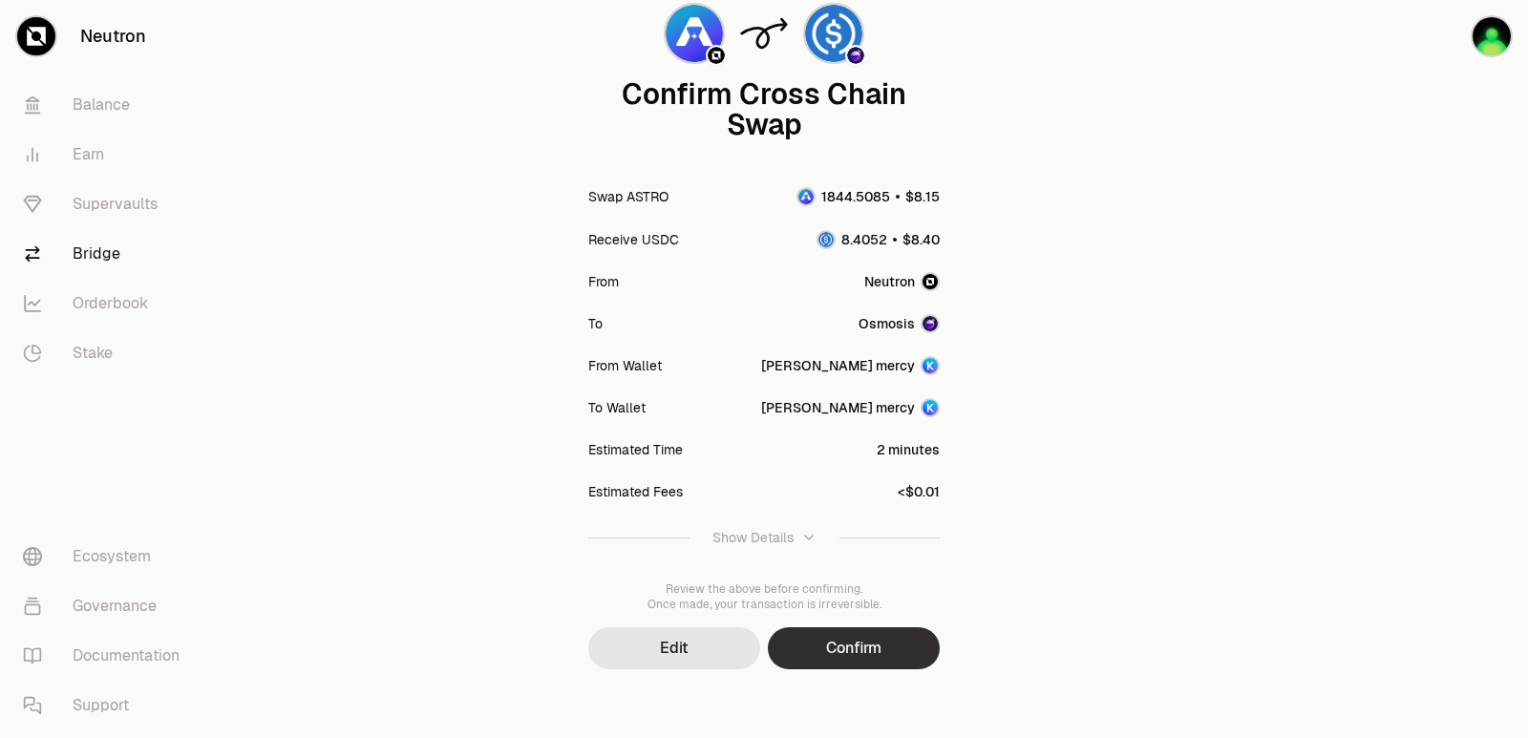
scroll to position [158, 0]
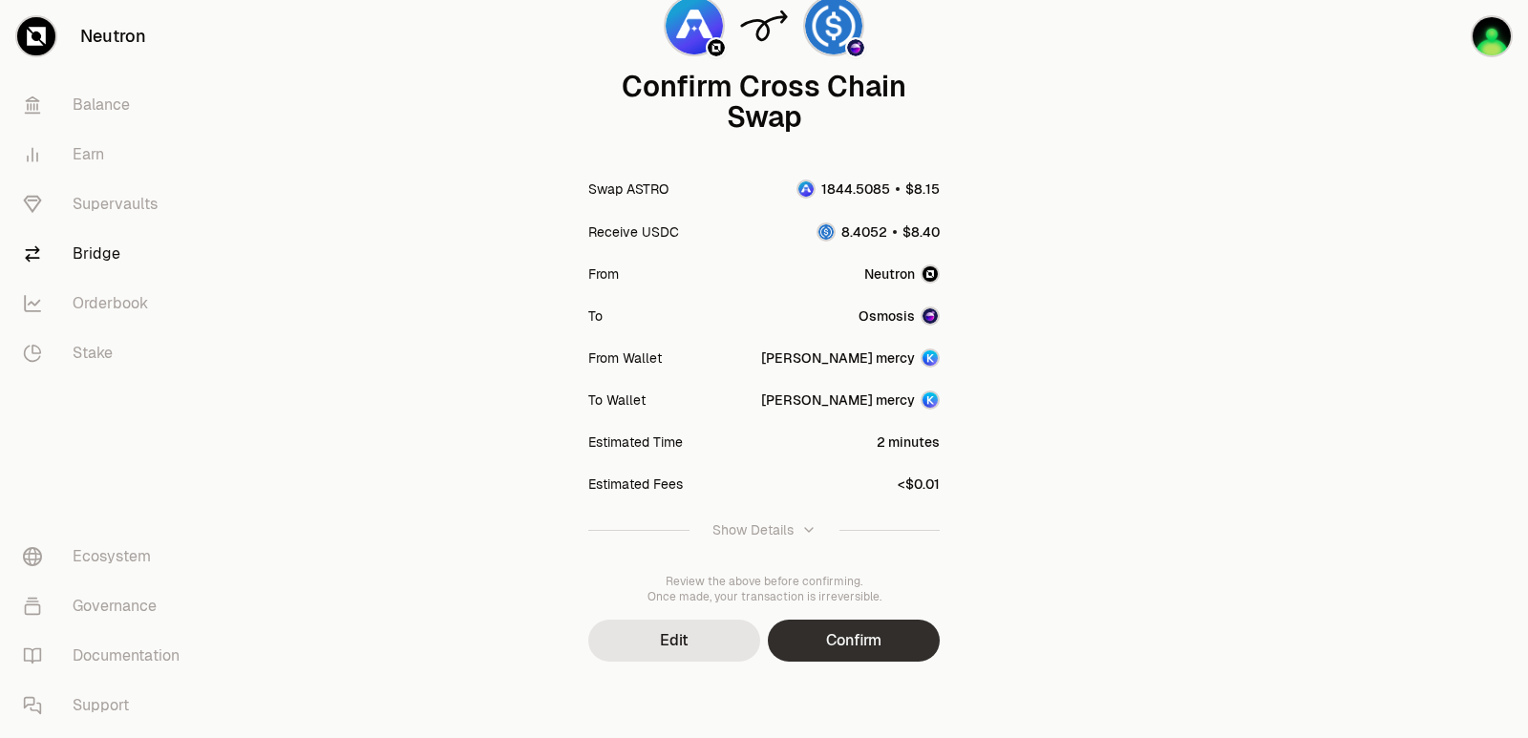
click at [841, 649] on button "Confirm" at bounding box center [854, 641] width 172 height 42
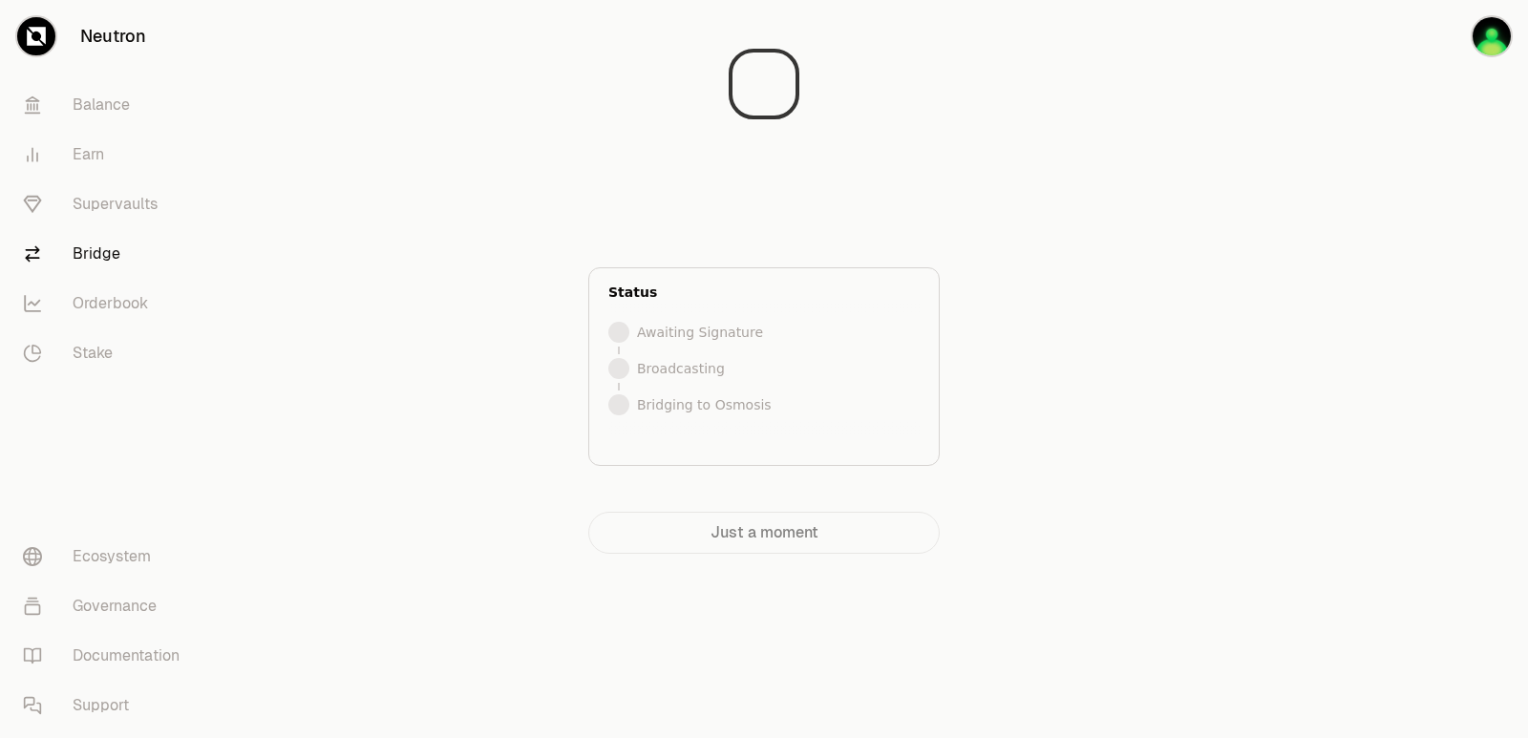
scroll to position [0, 0]
click at [1346, 339] on div at bounding box center [1421, 315] width 214 height 630
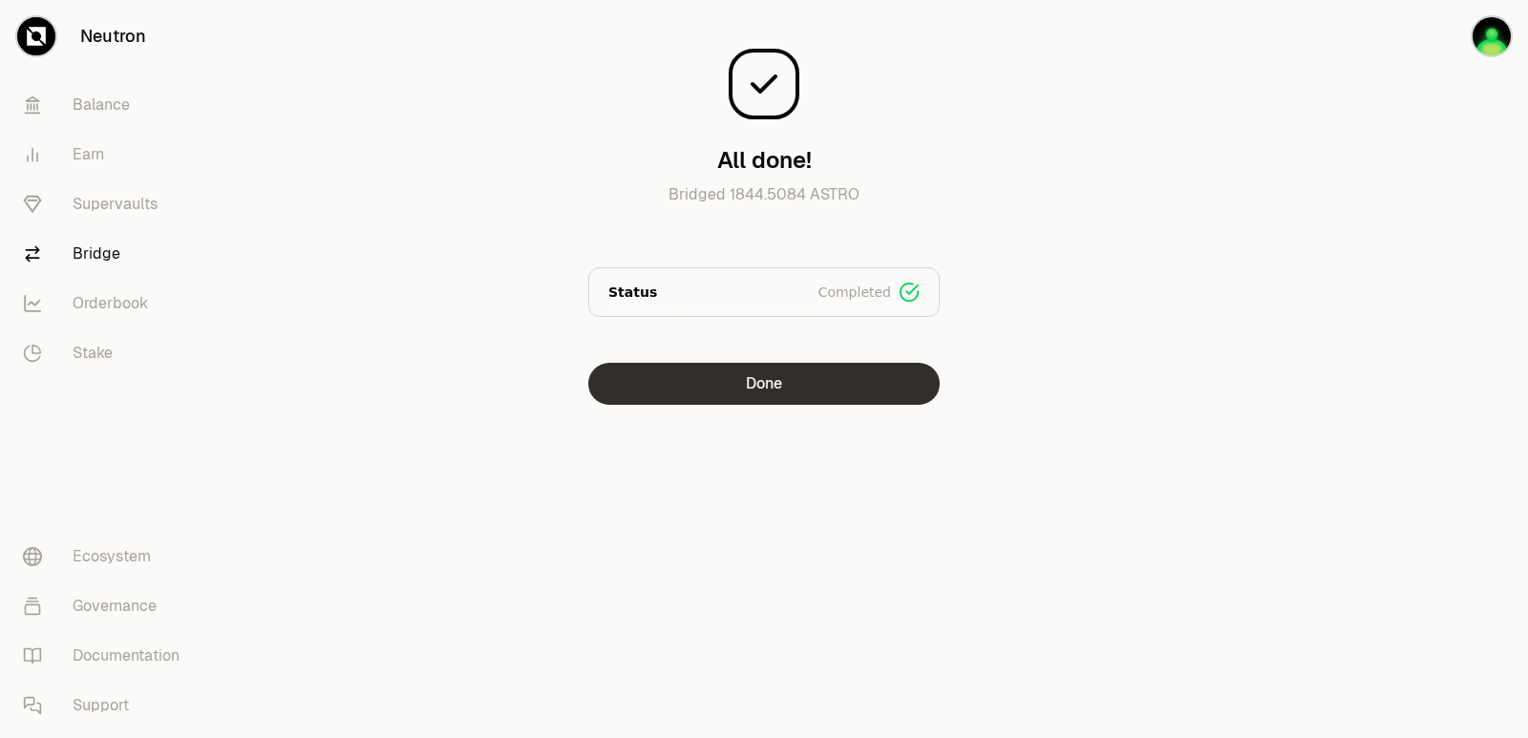
click at [753, 382] on button "Done" at bounding box center [763, 384] width 351 height 42
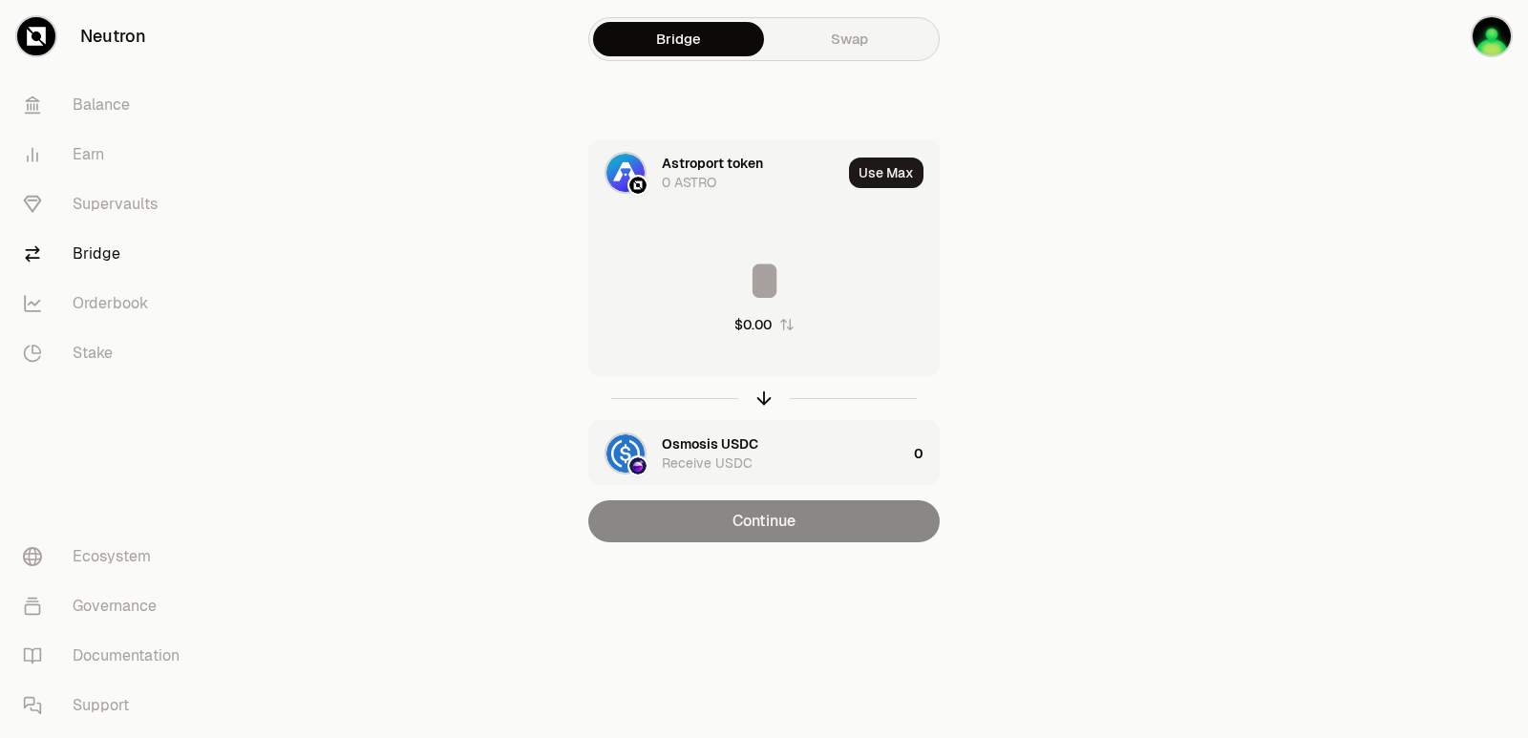
click at [725, 283] on input at bounding box center [764, 280] width 350 height 57
drag, startPoint x: 761, startPoint y: 401, endPoint x: 760, endPoint y: 368, distance: 33.4
click at [762, 401] on icon "button" at bounding box center [763, 398] width 21 height 21
click at [745, 282] on input at bounding box center [764, 280] width 350 height 57
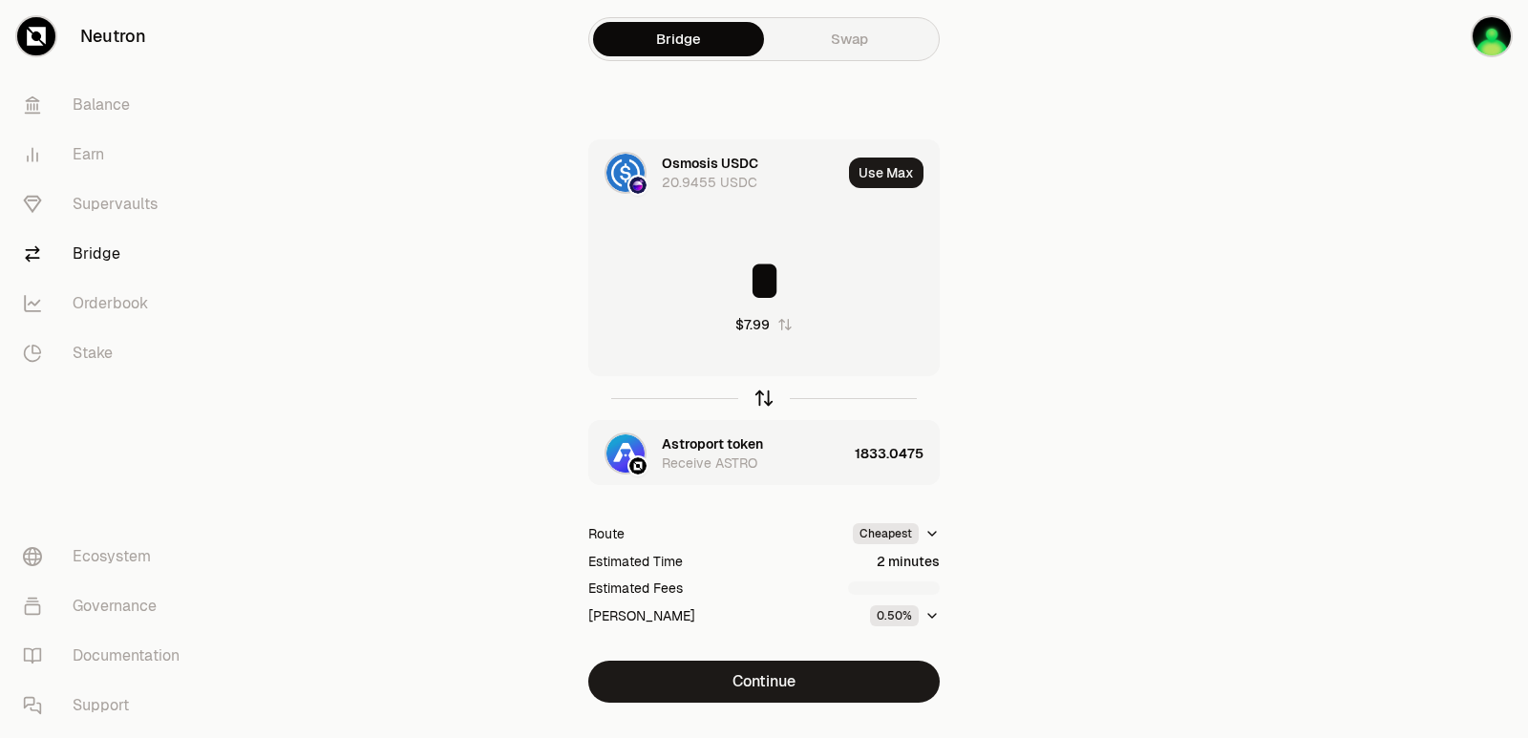
click at [763, 396] on icon "button" at bounding box center [763, 398] width 21 height 21
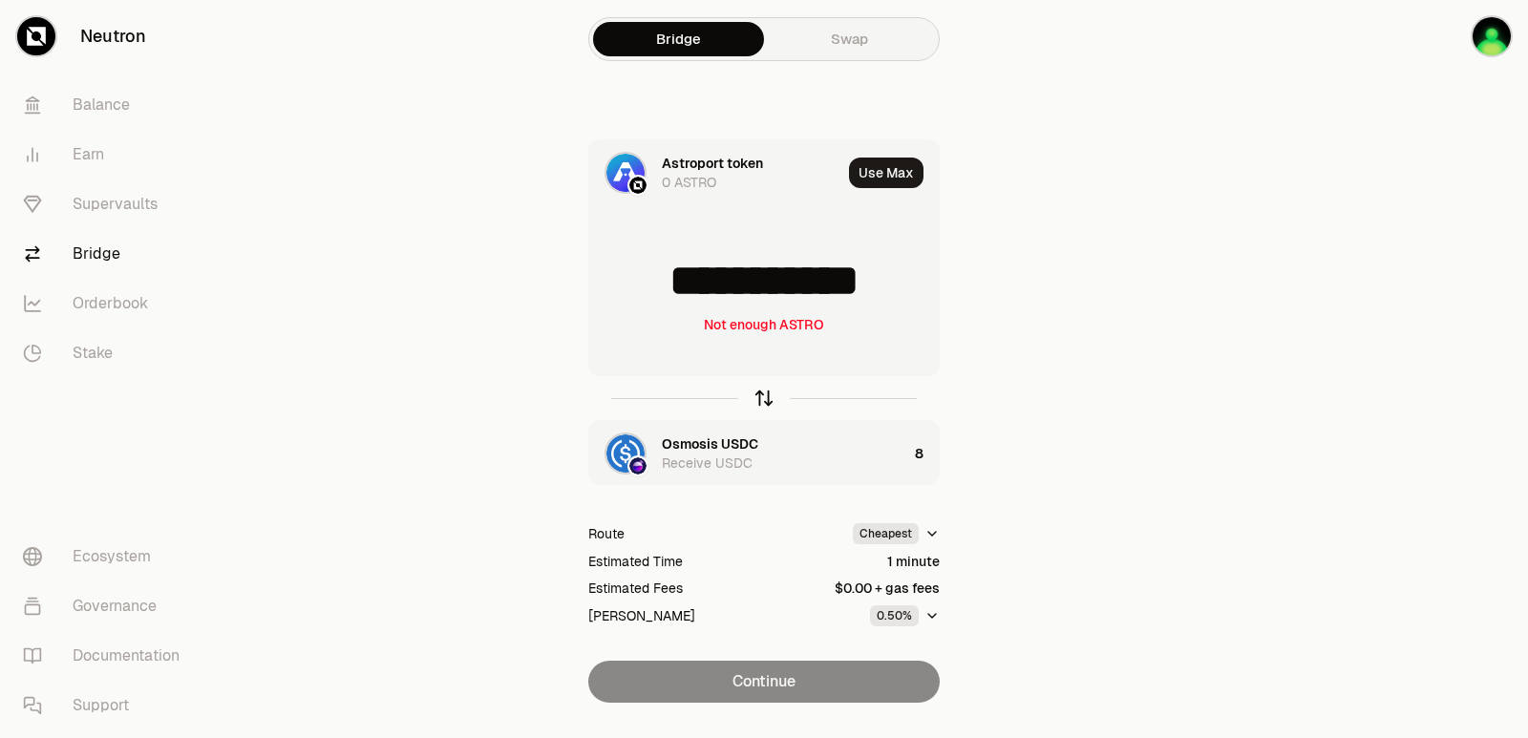
click at [759, 395] on icon "button" at bounding box center [763, 398] width 21 height 21
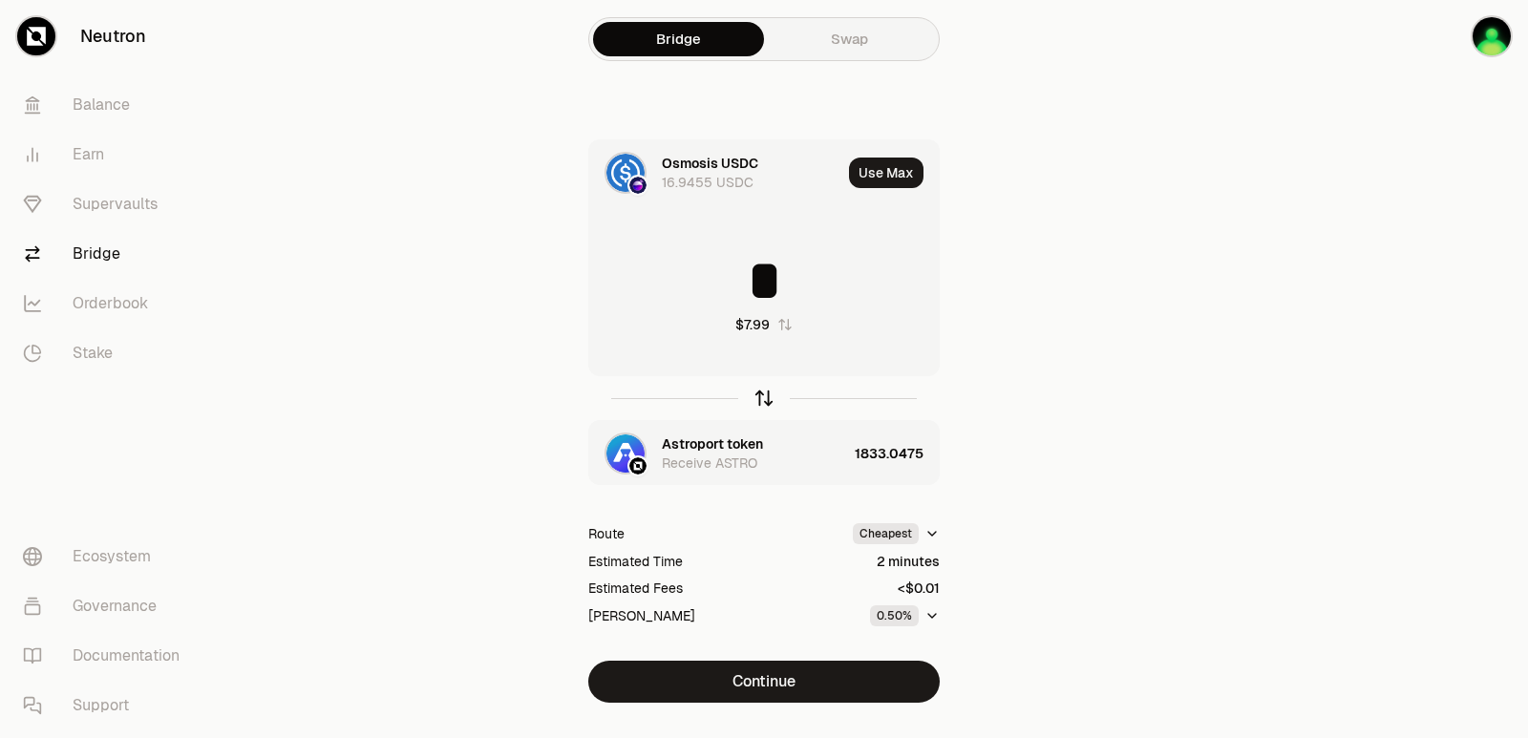
click at [759, 395] on icon "button" at bounding box center [763, 398] width 21 height 21
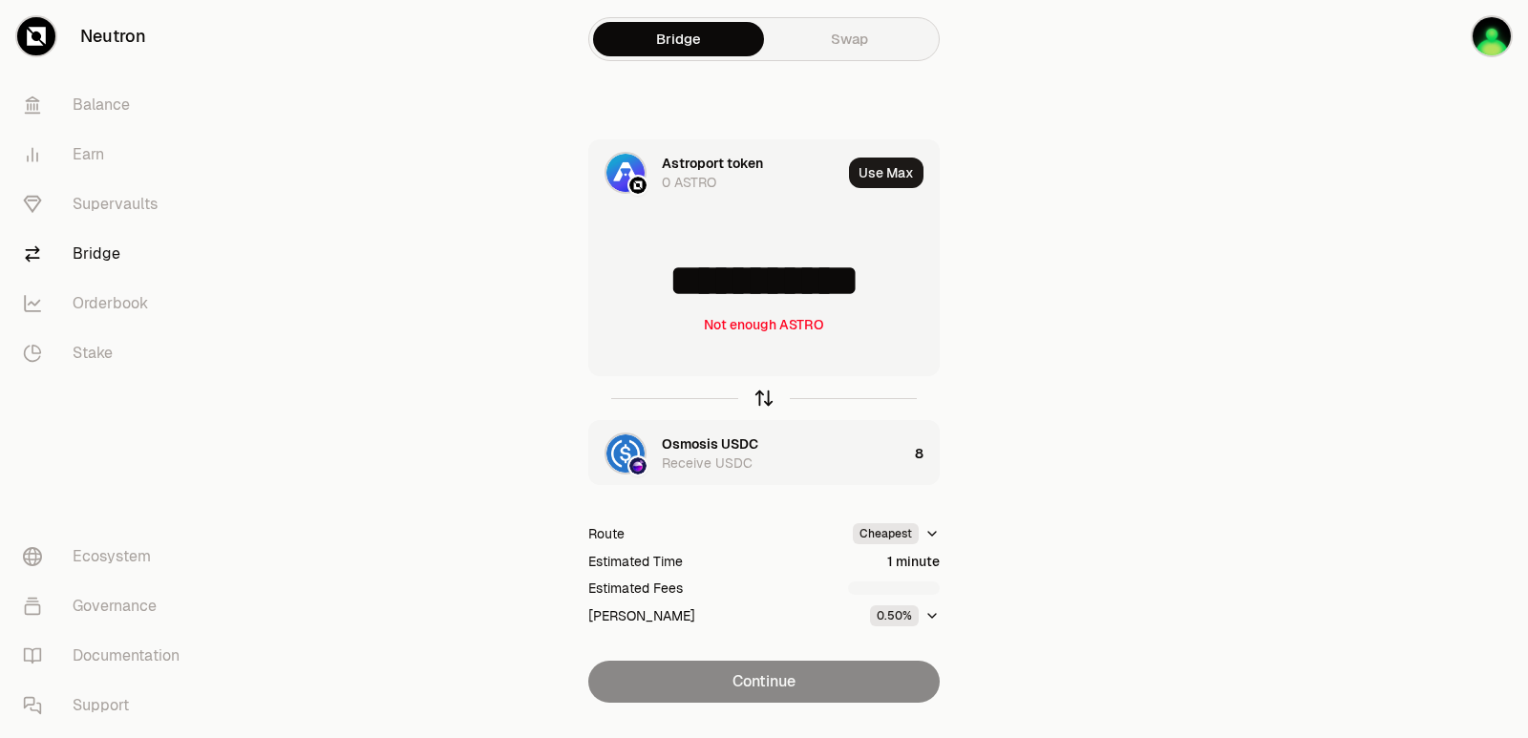
click at [759, 395] on icon "button" at bounding box center [763, 398] width 21 height 21
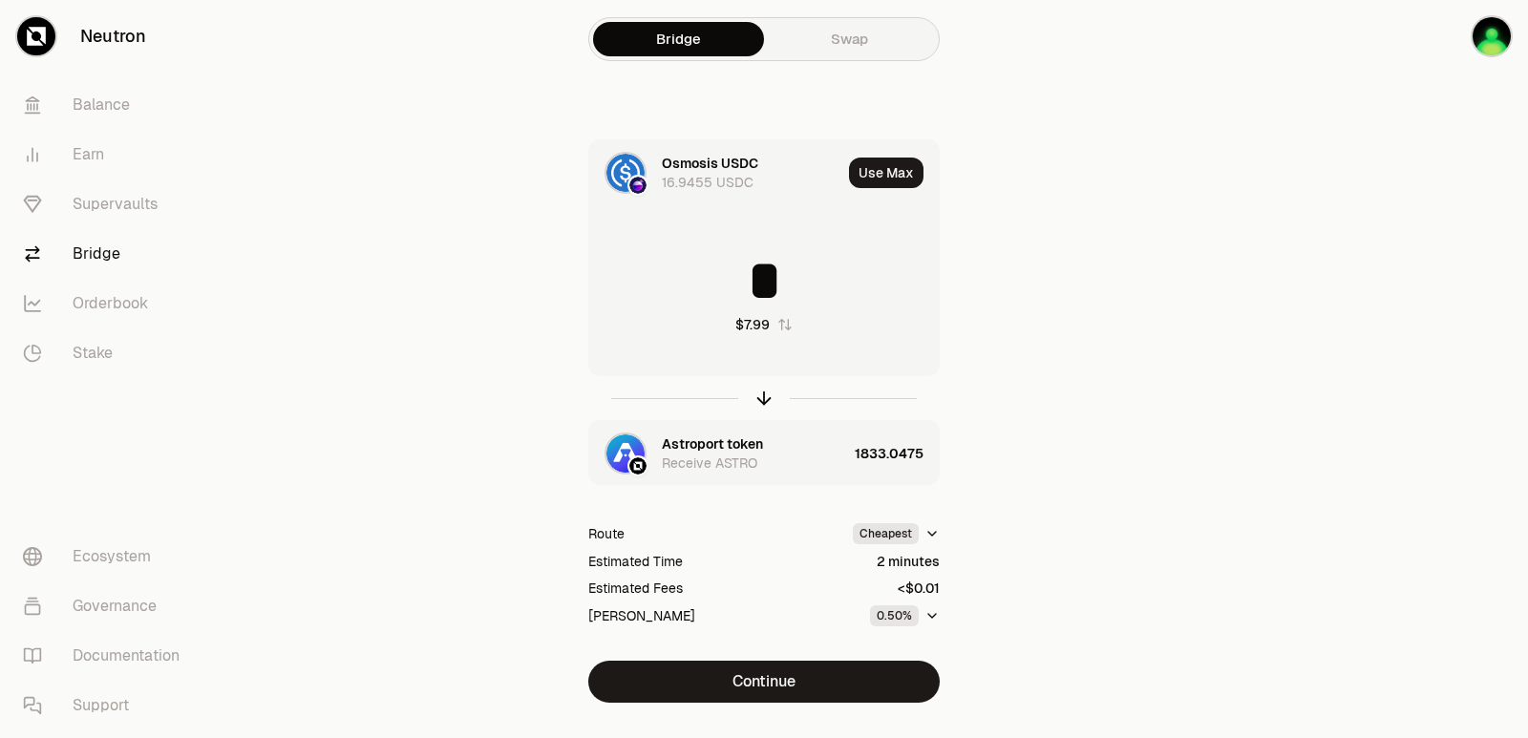
drag, startPoint x: 784, startPoint y: 277, endPoint x: 721, endPoint y: 280, distance: 63.1
click at [721, 280] on input "*" at bounding box center [764, 280] width 350 height 57
click at [761, 397] on icon "button" at bounding box center [763, 398] width 21 height 21
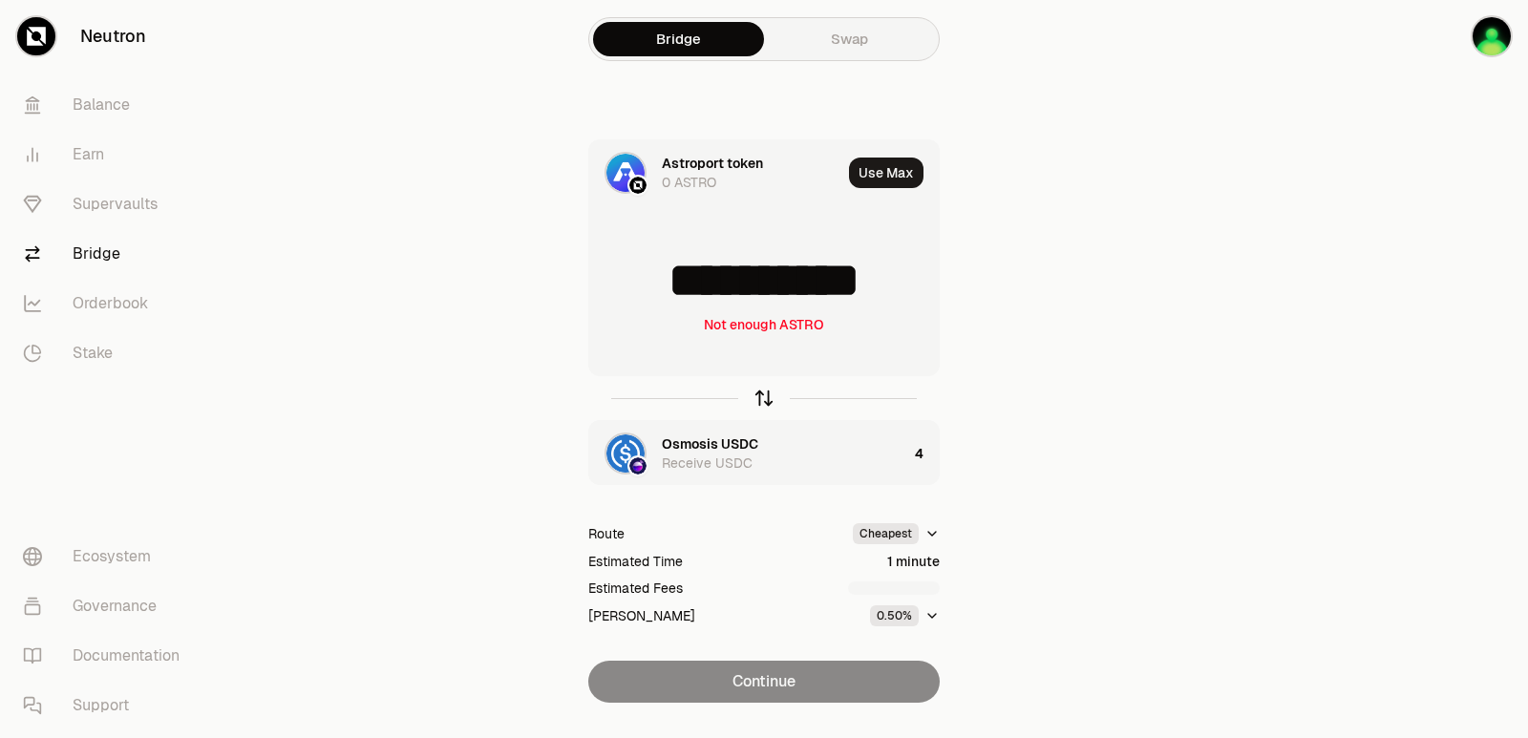
click at [761, 398] on icon "button" at bounding box center [763, 398] width 21 height 21
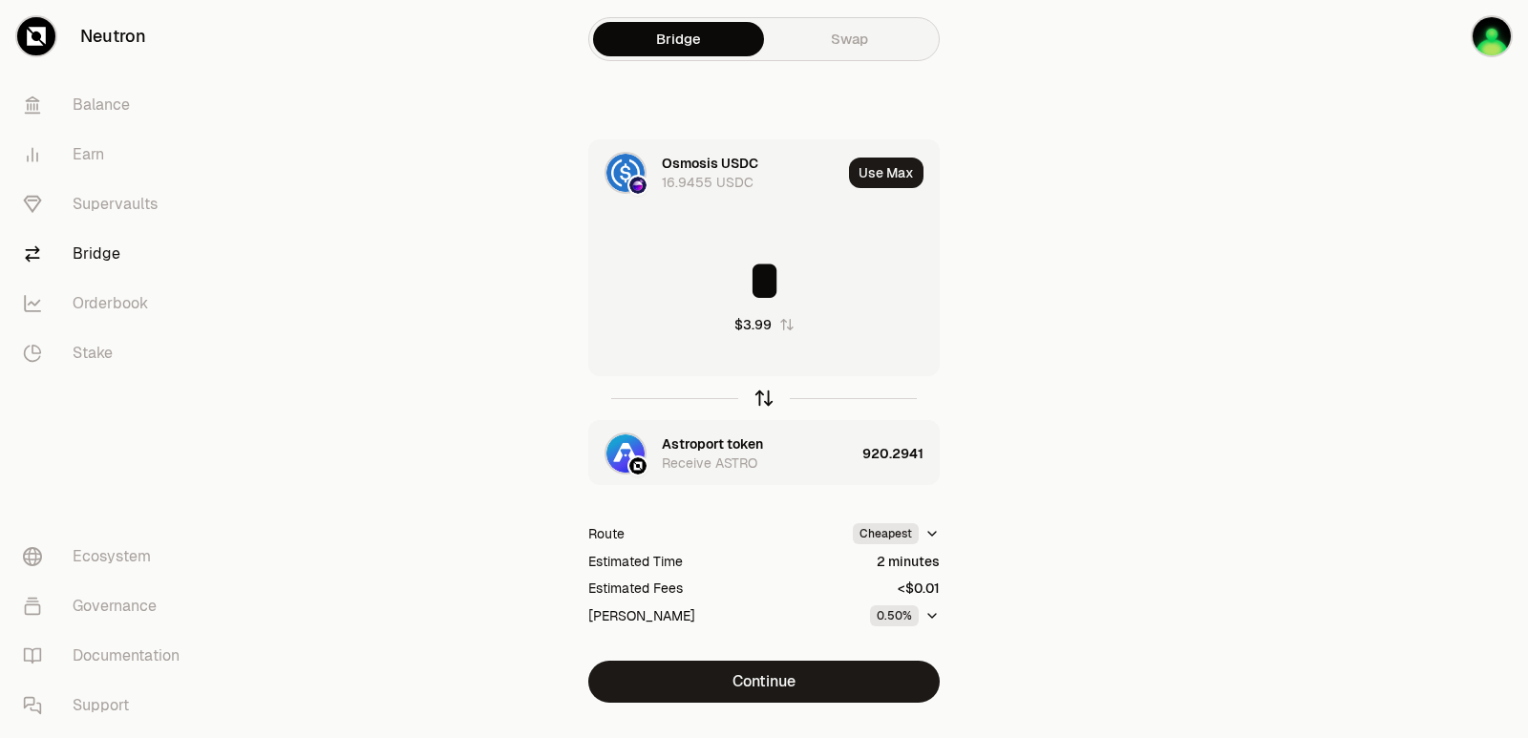
click at [761, 398] on icon "button" at bounding box center [763, 398] width 21 height 21
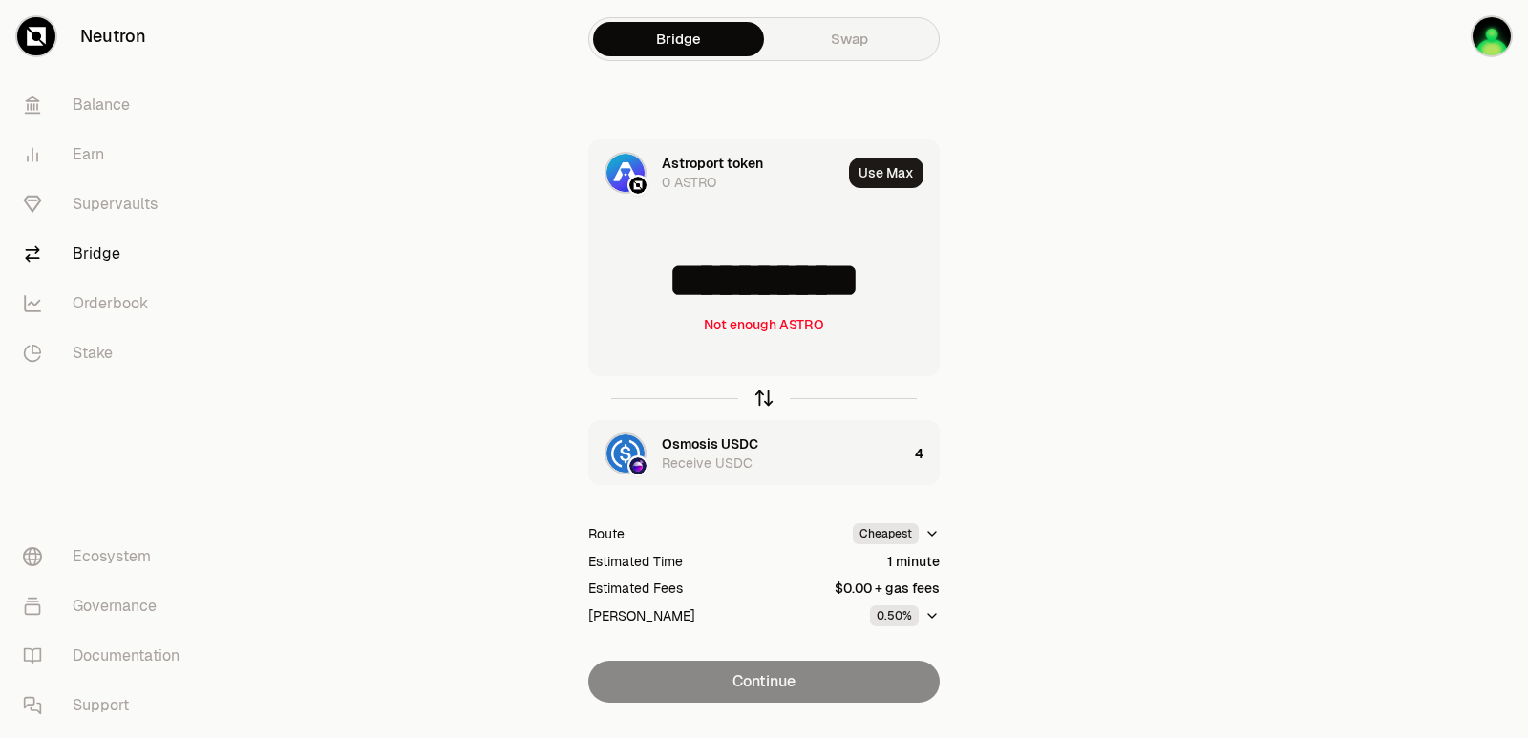
click at [764, 394] on icon "button" at bounding box center [764, 398] width 0 height 12
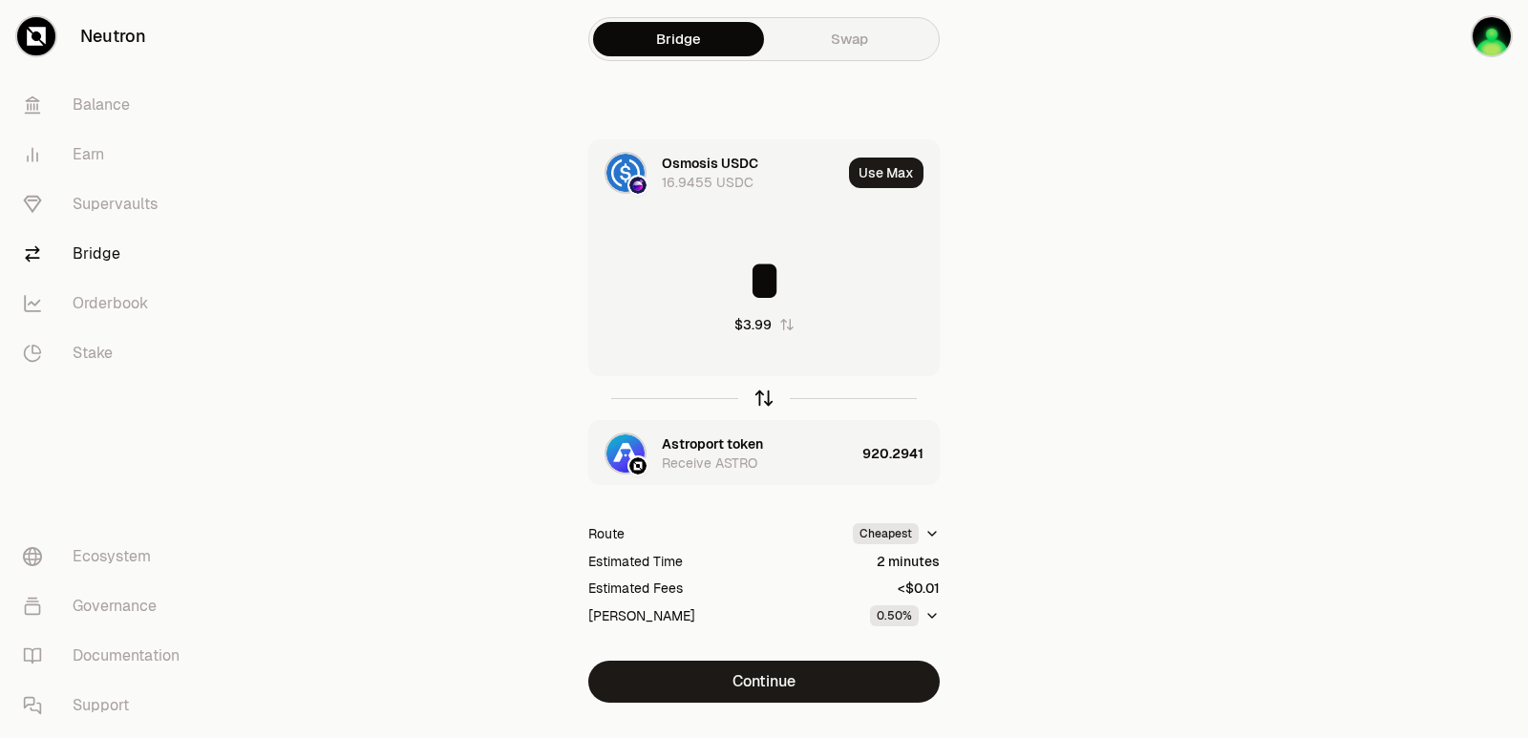
click at [764, 394] on icon "button" at bounding box center [764, 398] width 0 height 12
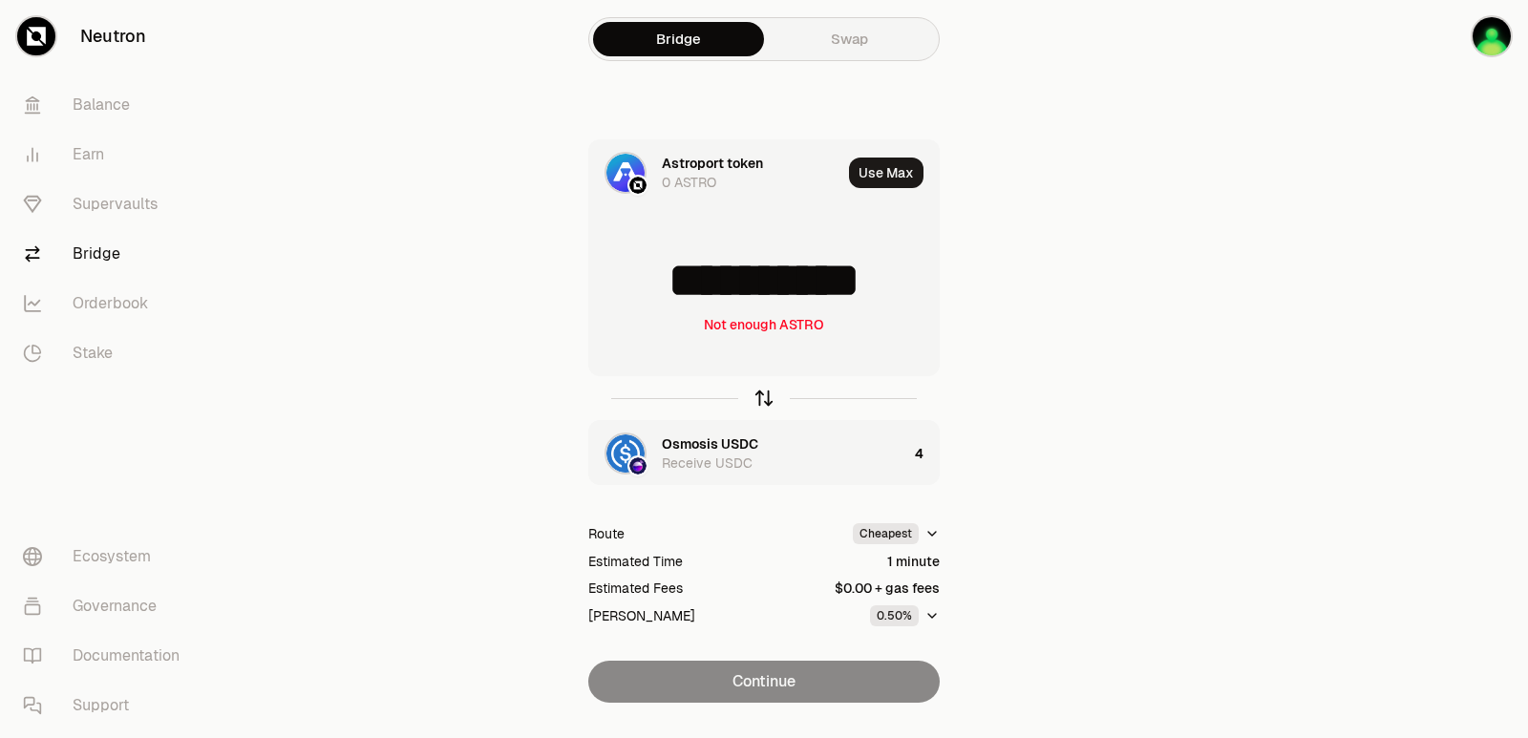
click at [764, 394] on icon "button" at bounding box center [764, 398] width 0 height 12
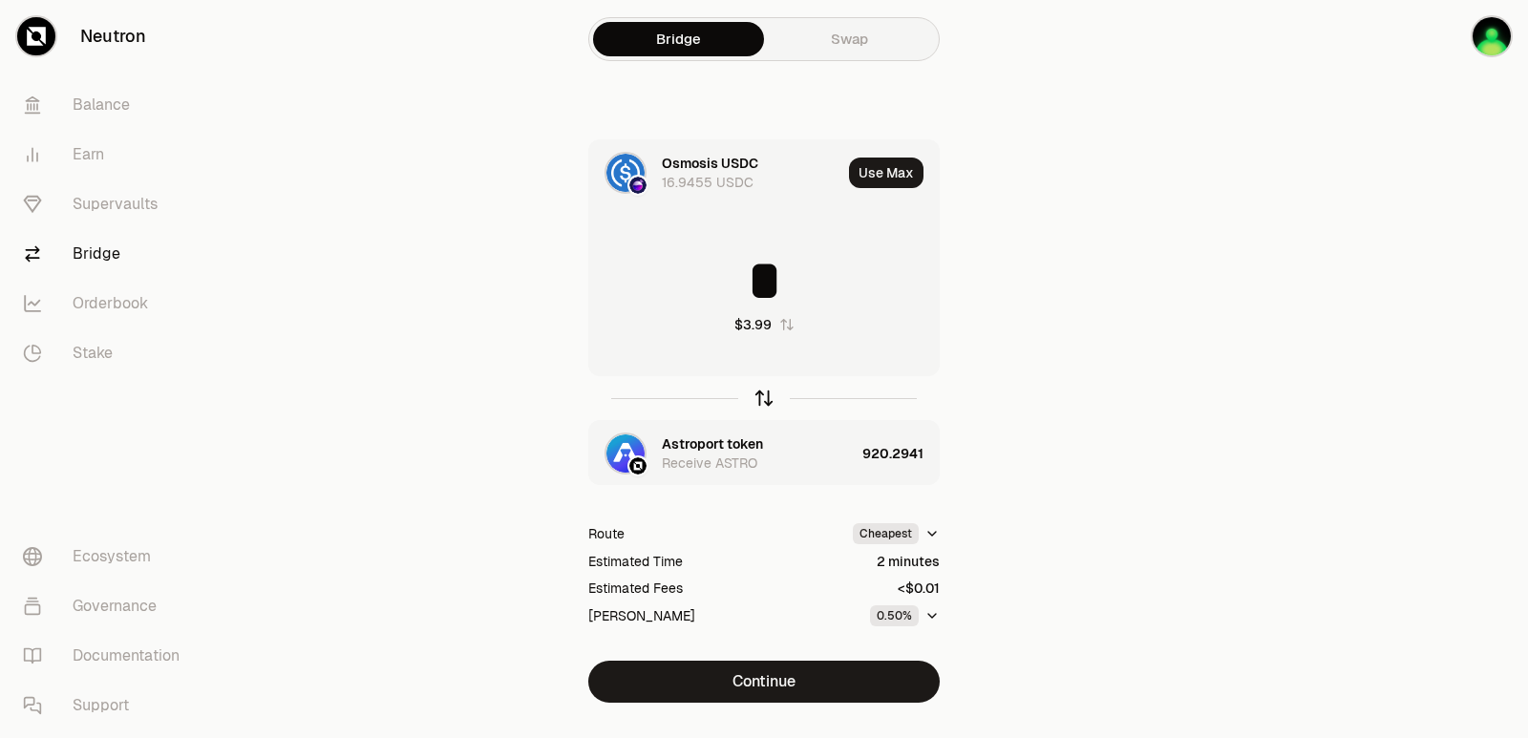
click at [764, 394] on icon "button" at bounding box center [764, 398] width 0 height 12
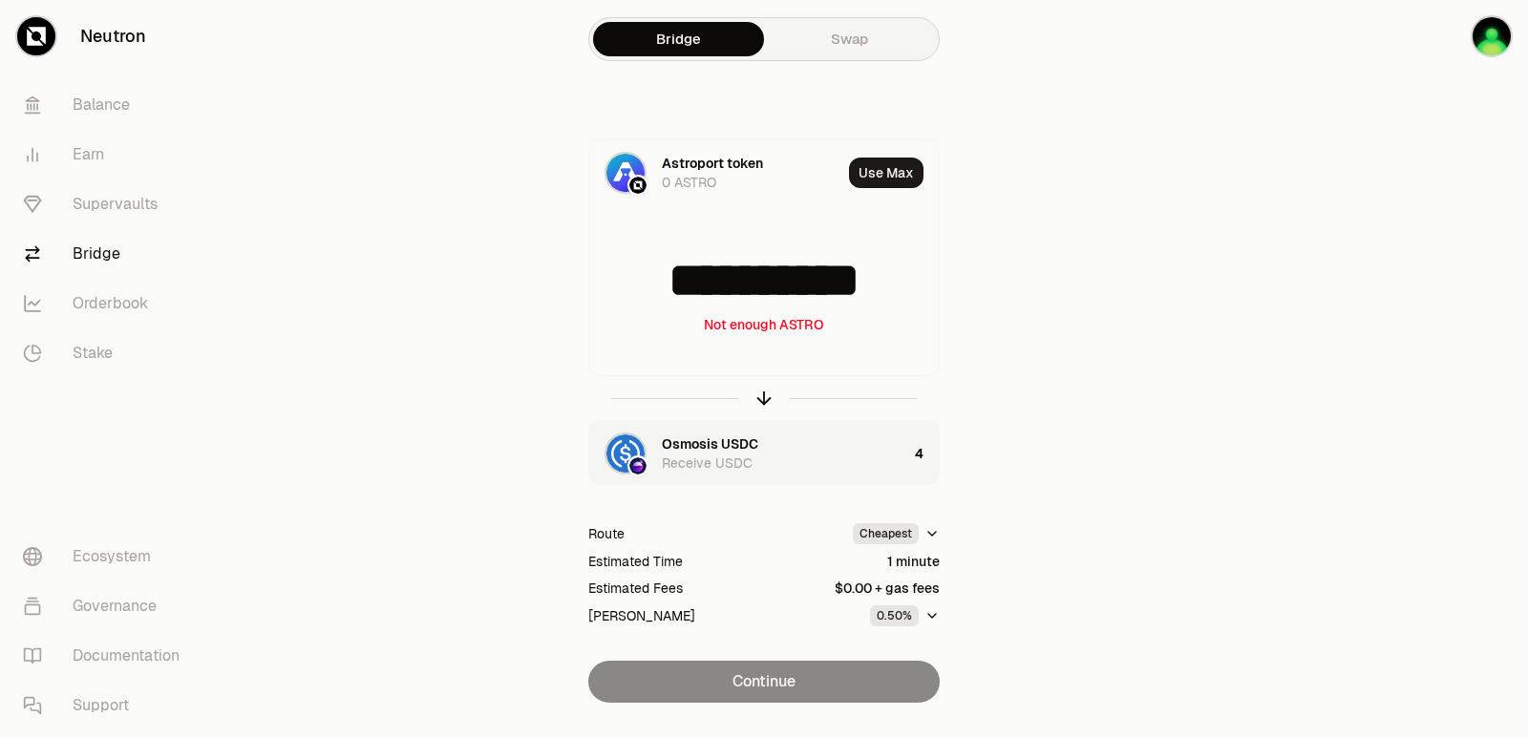
drag, startPoint x: 907, startPoint y: 273, endPoint x: 552, endPoint y: 273, distance: 355.2
click at [552, 273] on div "**********" at bounding box center [764, 420] width 642 height 563
type input "***"
click at [759, 395] on icon "button" at bounding box center [763, 398] width 21 height 21
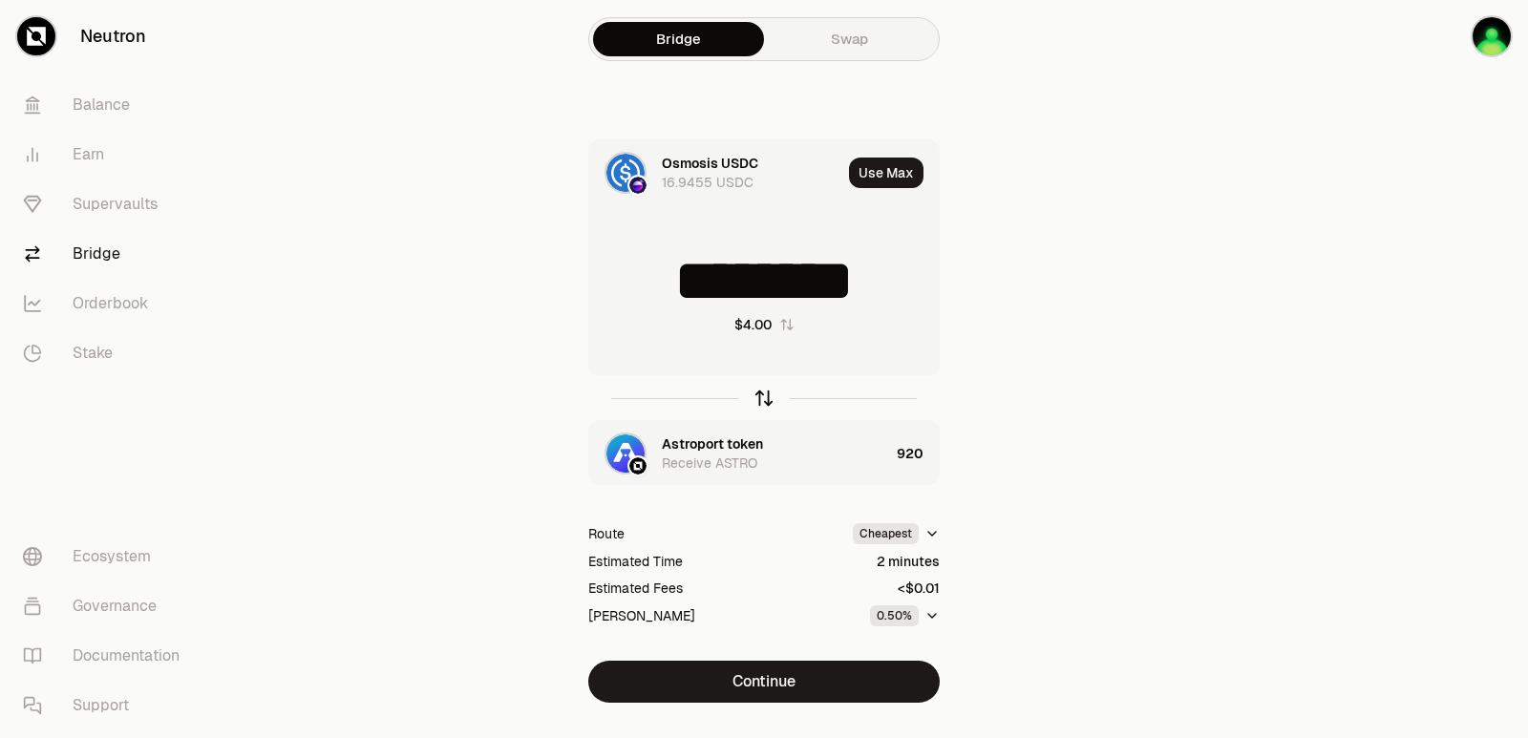
click at [760, 404] on icon "button" at bounding box center [763, 398] width 21 height 21
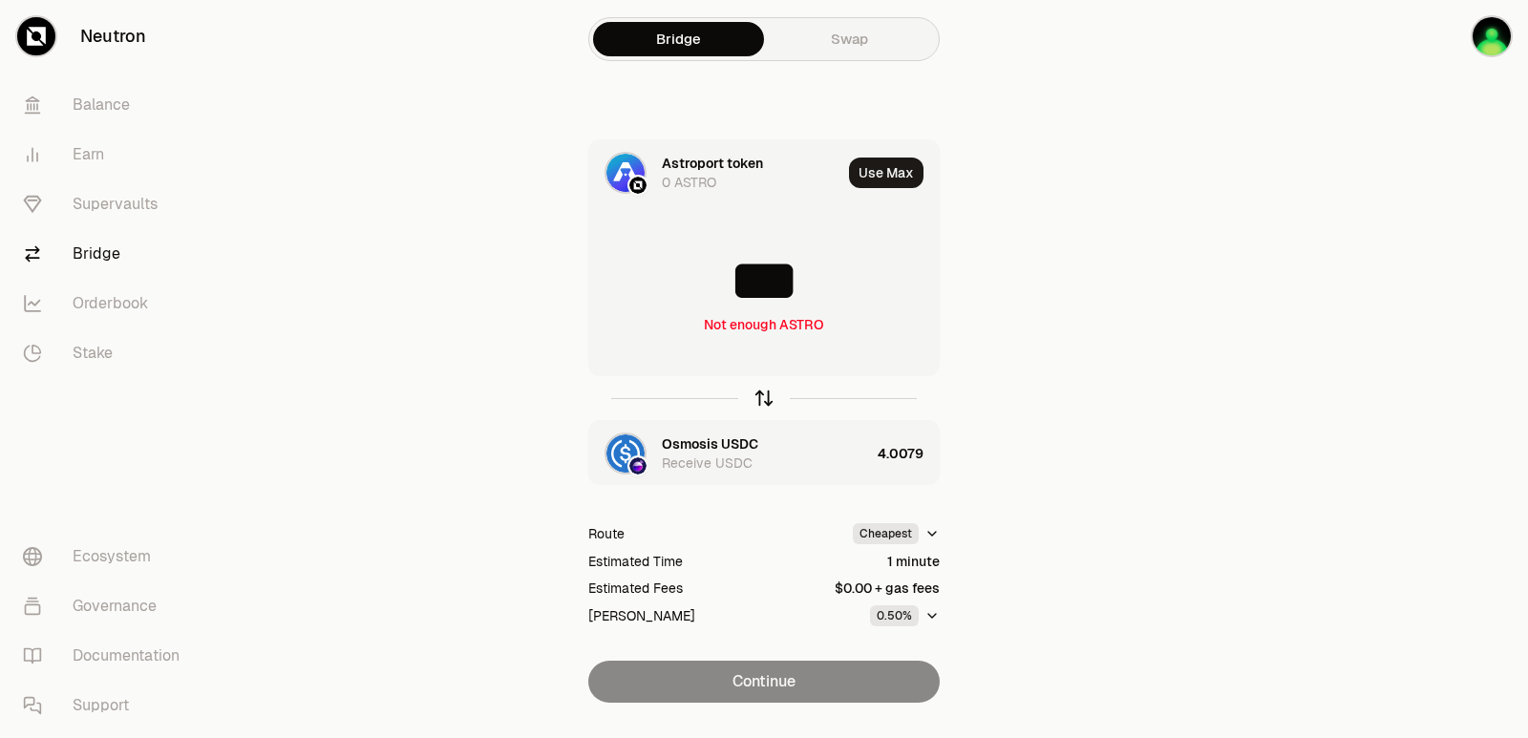
click at [761, 401] on icon "button" at bounding box center [763, 398] width 21 height 21
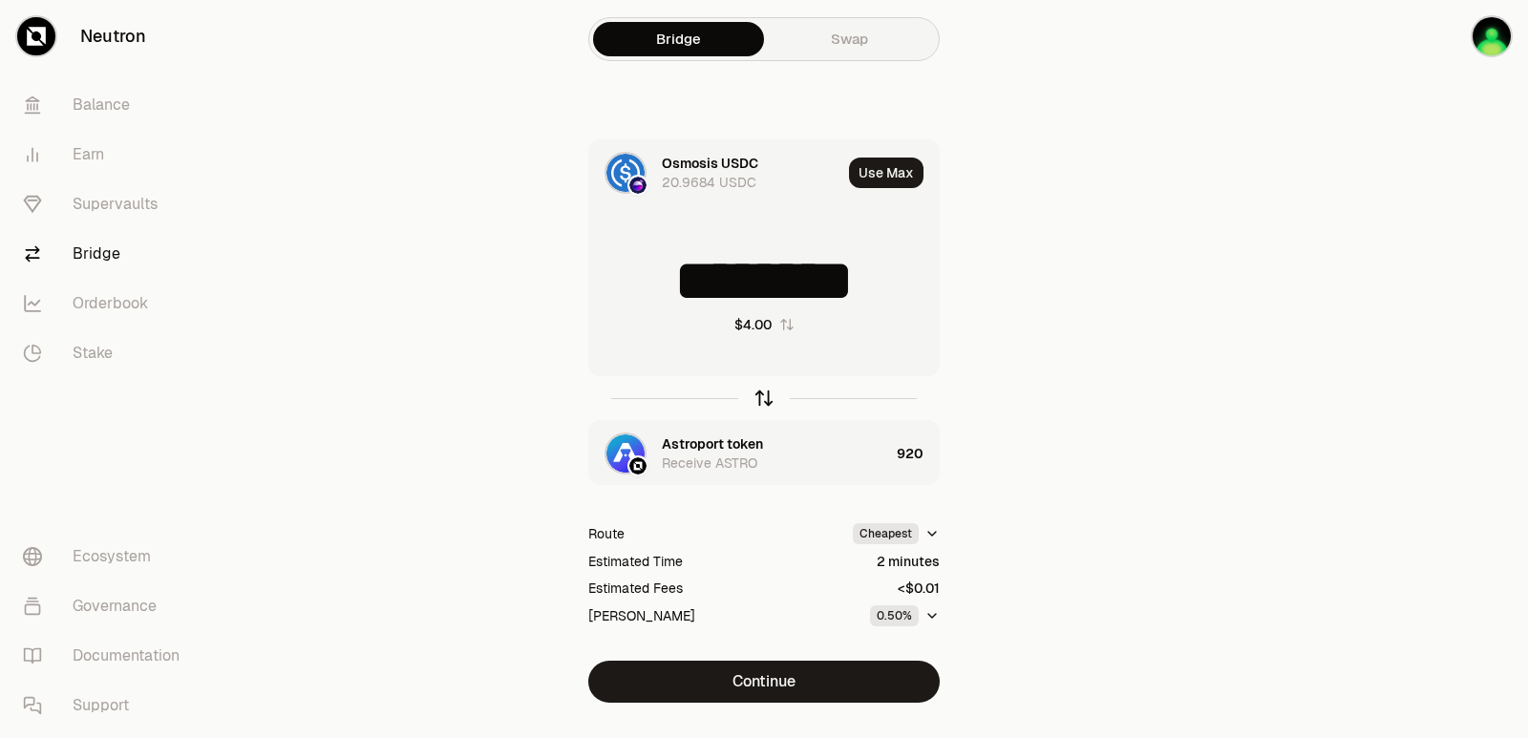
click at [761, 401] on icon "button" at bounding box center [763, 398] width 21 height 21
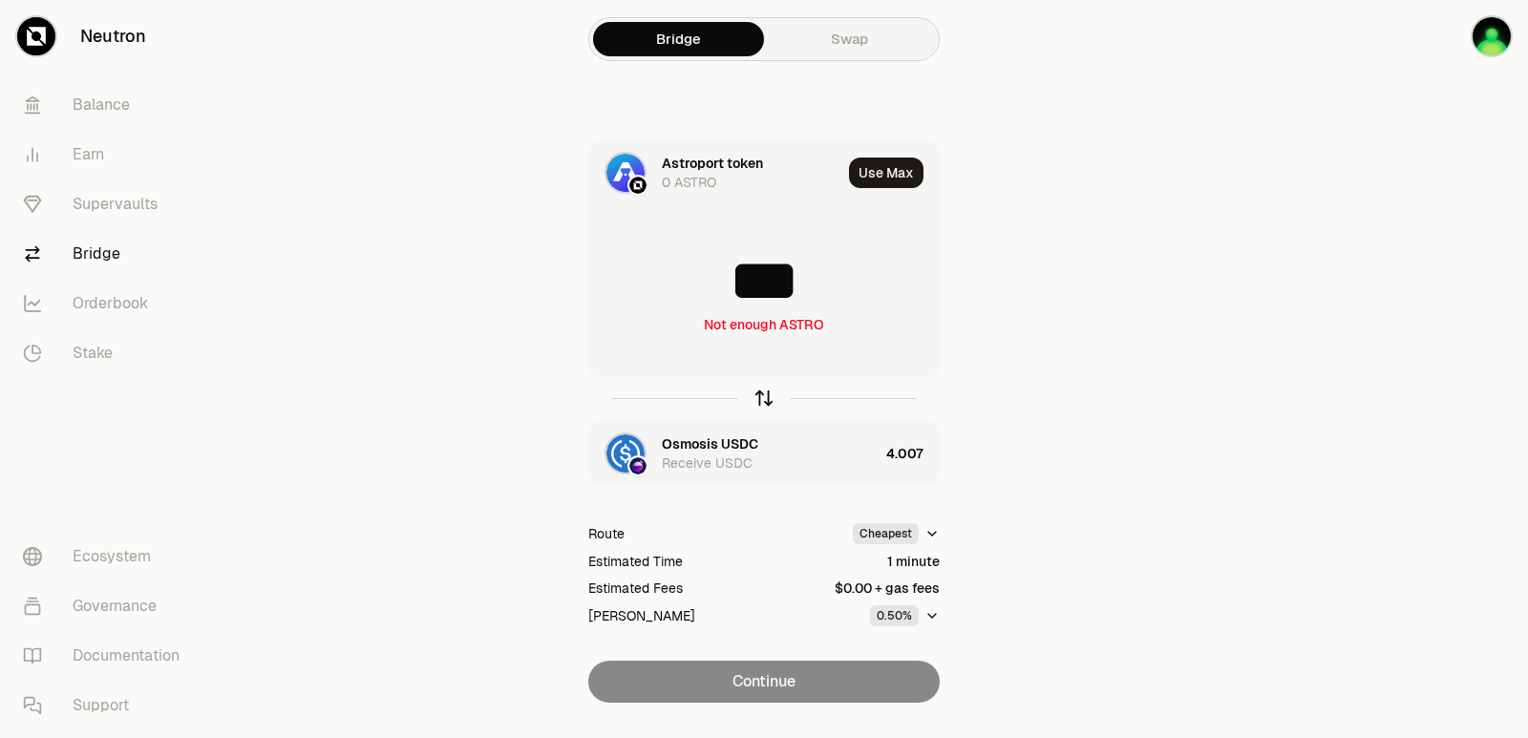
click at [761, 398] on icon "button" at bounding box center [763, 398] width 21 height 21
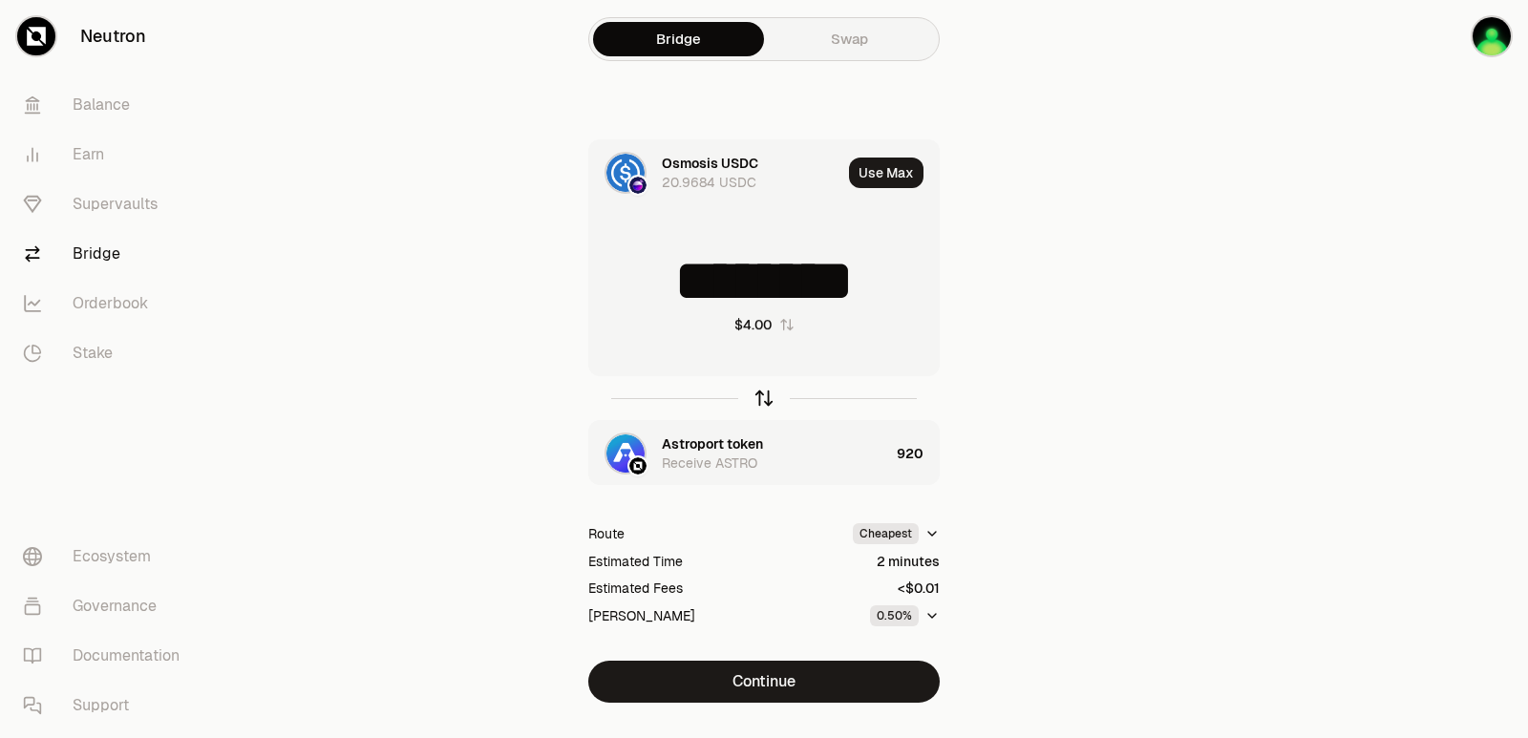
click at [761, 398] on icon "button" at bounding box center [763, 398] width 21 height 21
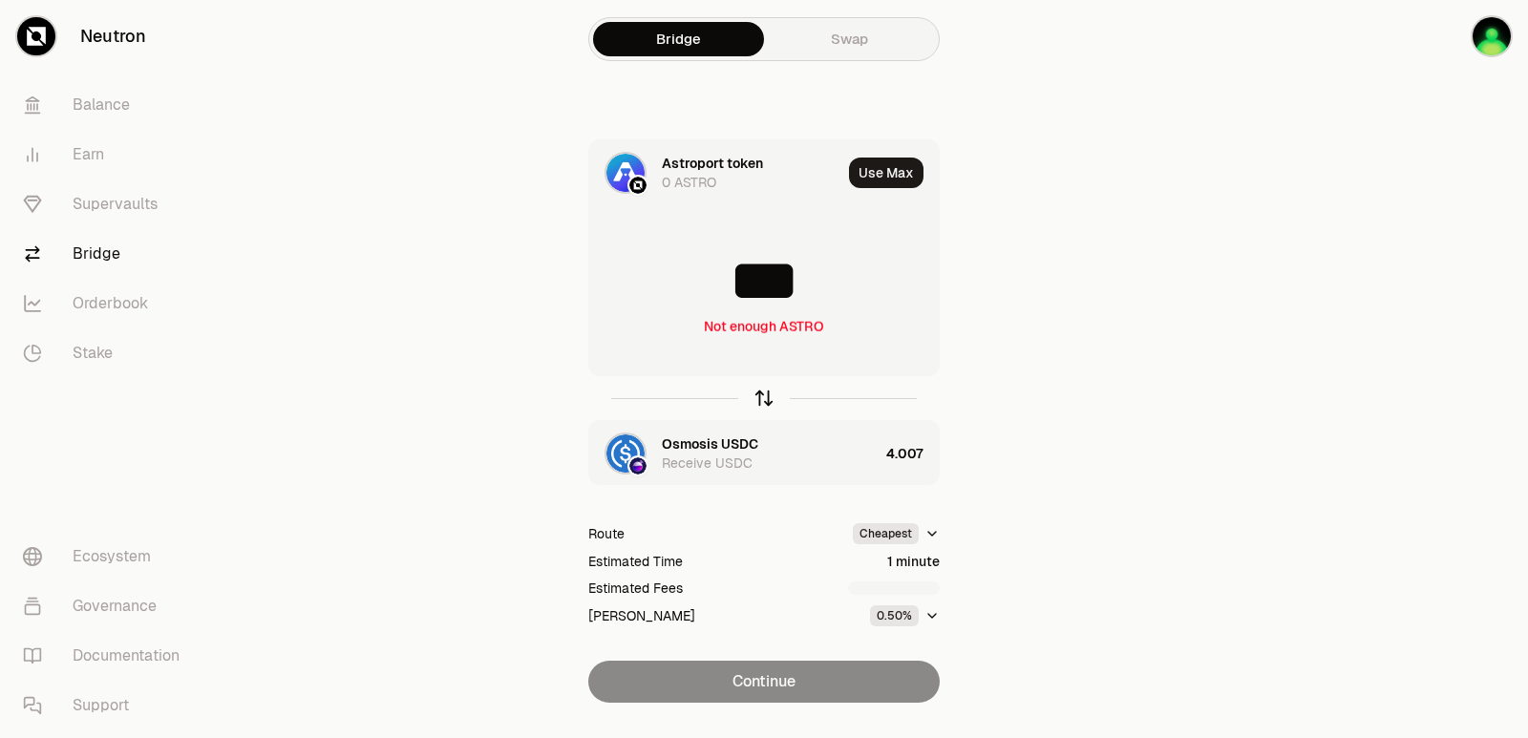
click at [761, 398] on icon "button" at bounding box center [763, 398] width 21 height 21
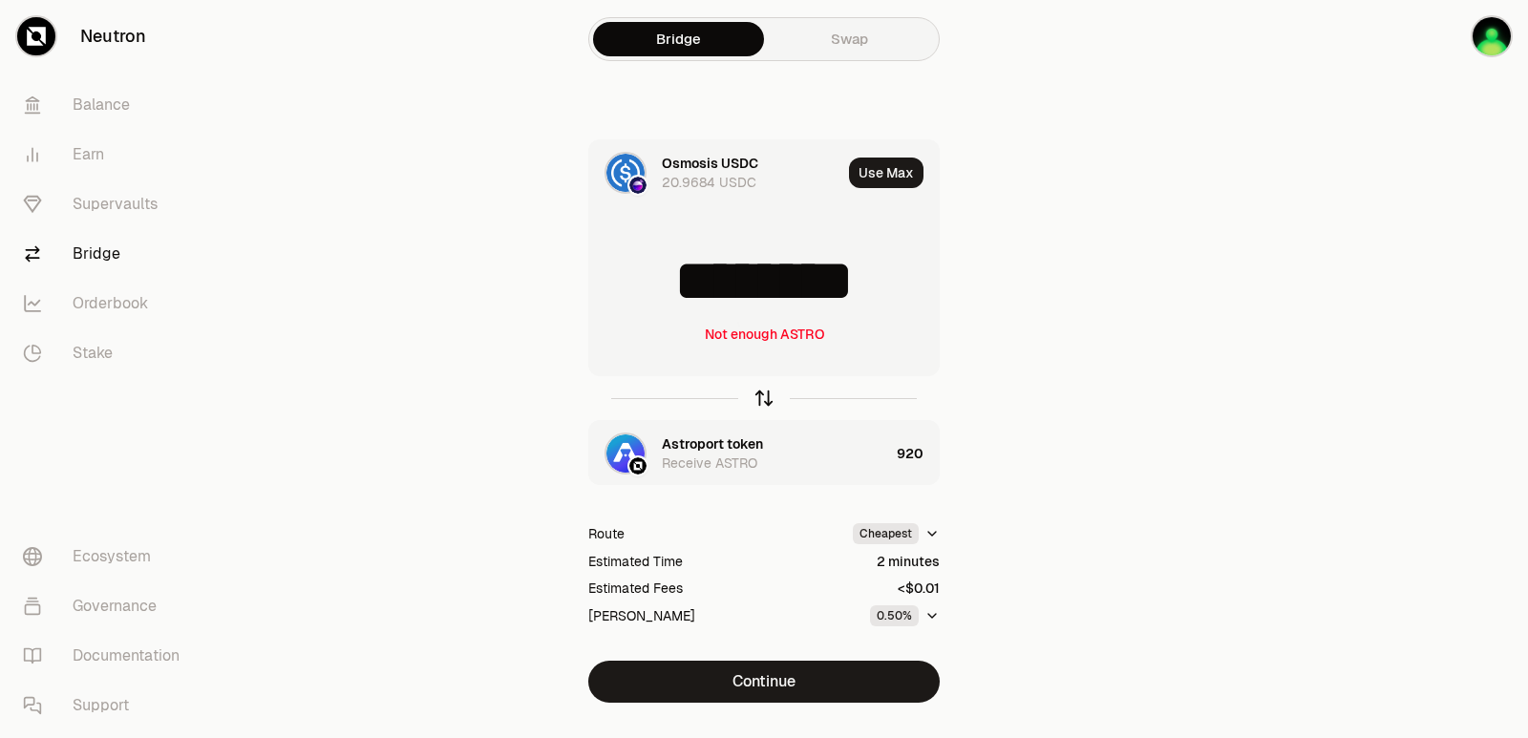
click at [761, 398] on icon "button" at bounding box center [763, 398] width 21 height 21
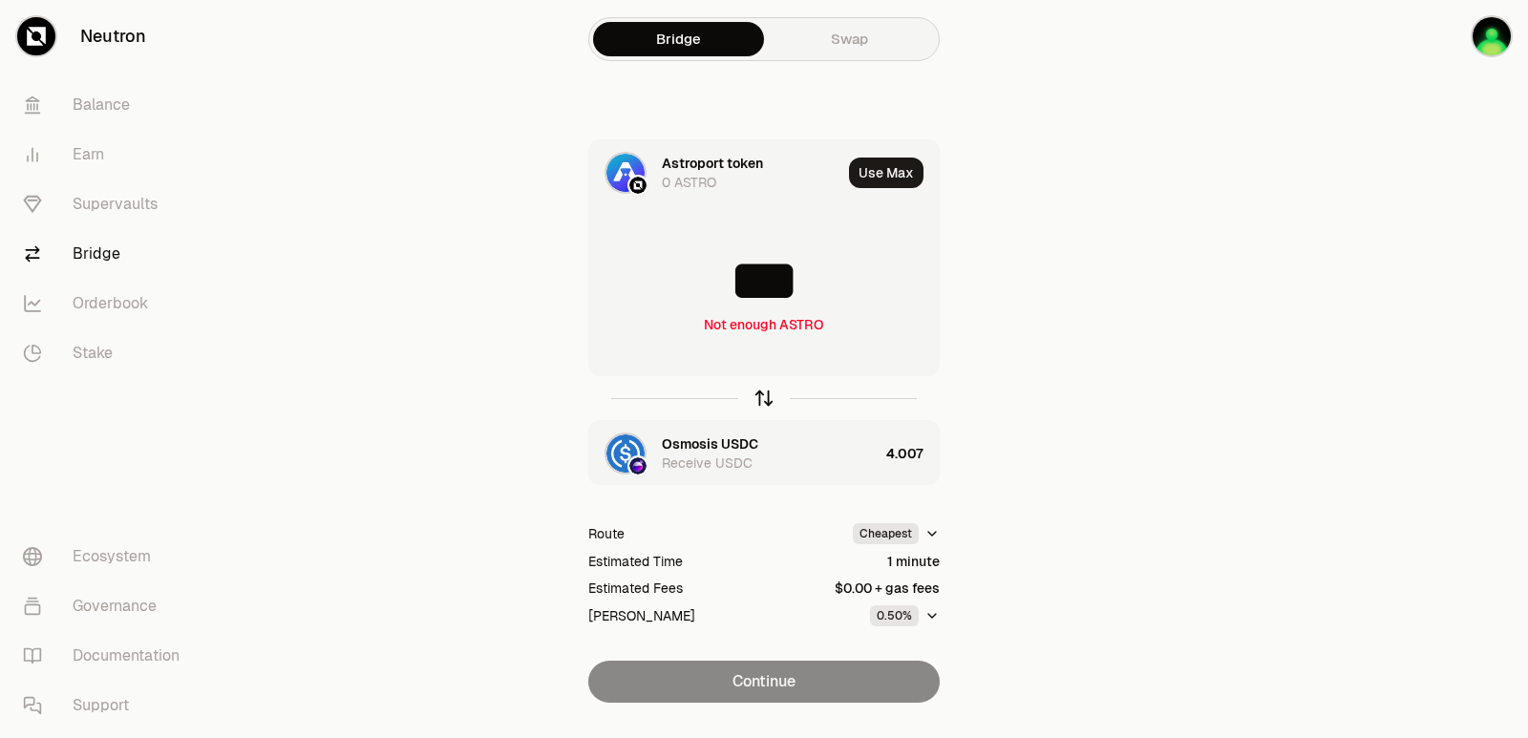
click at [761, 398] on icon "button" at bounding box center [763, 398] width 21 height 21
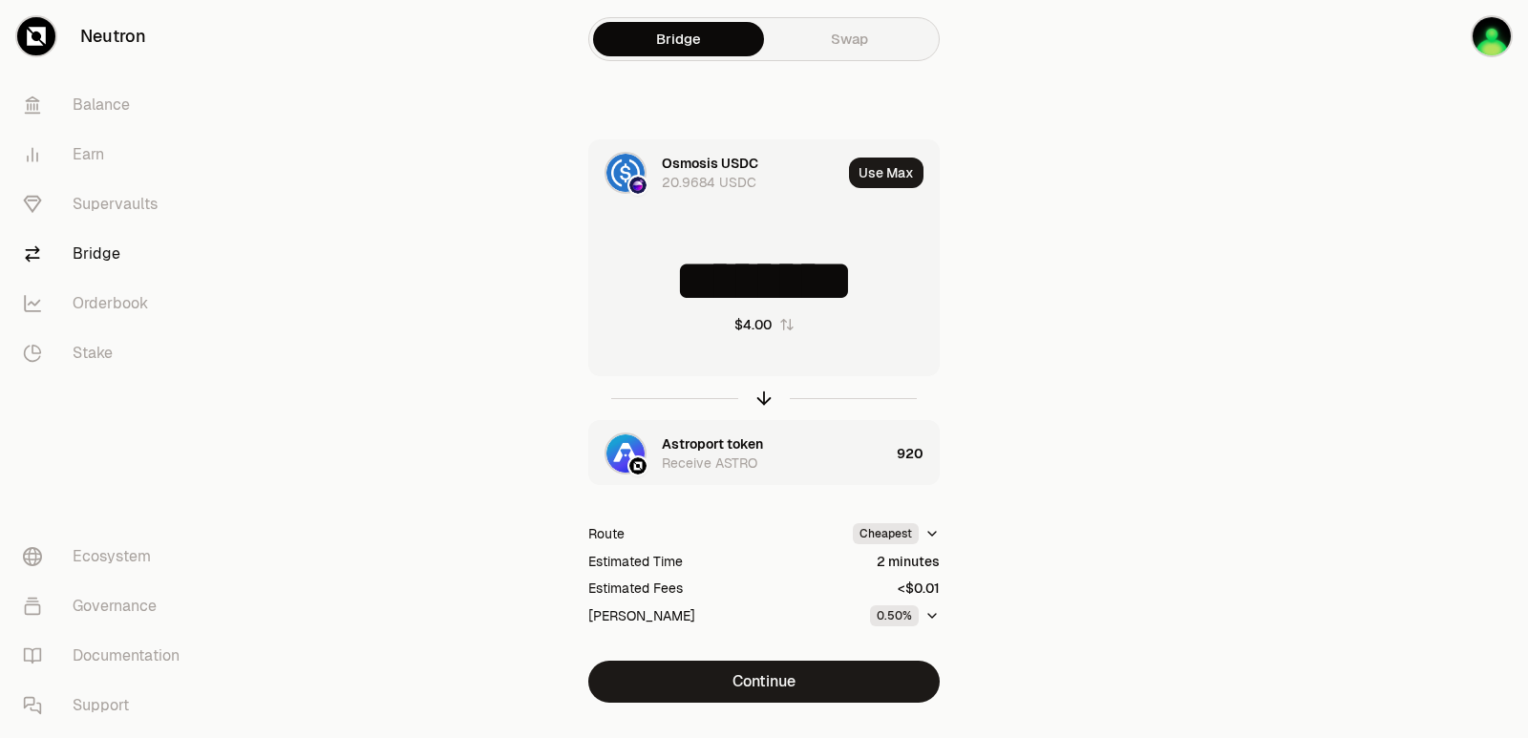
drag, startPoint x: 896, startPoint y: 275, endPoint x: 791, endPoint y: 291, distance: 106.3
click at [791, 291] on input "********" at bounding box center [764, 280] width 350 height 57
click at [892, 284] on input "********" at bounding box center [764, 280] width 350 height 57
click at [759, 392] on icon "button" at bounding box center [763, 398] width 21 height 21
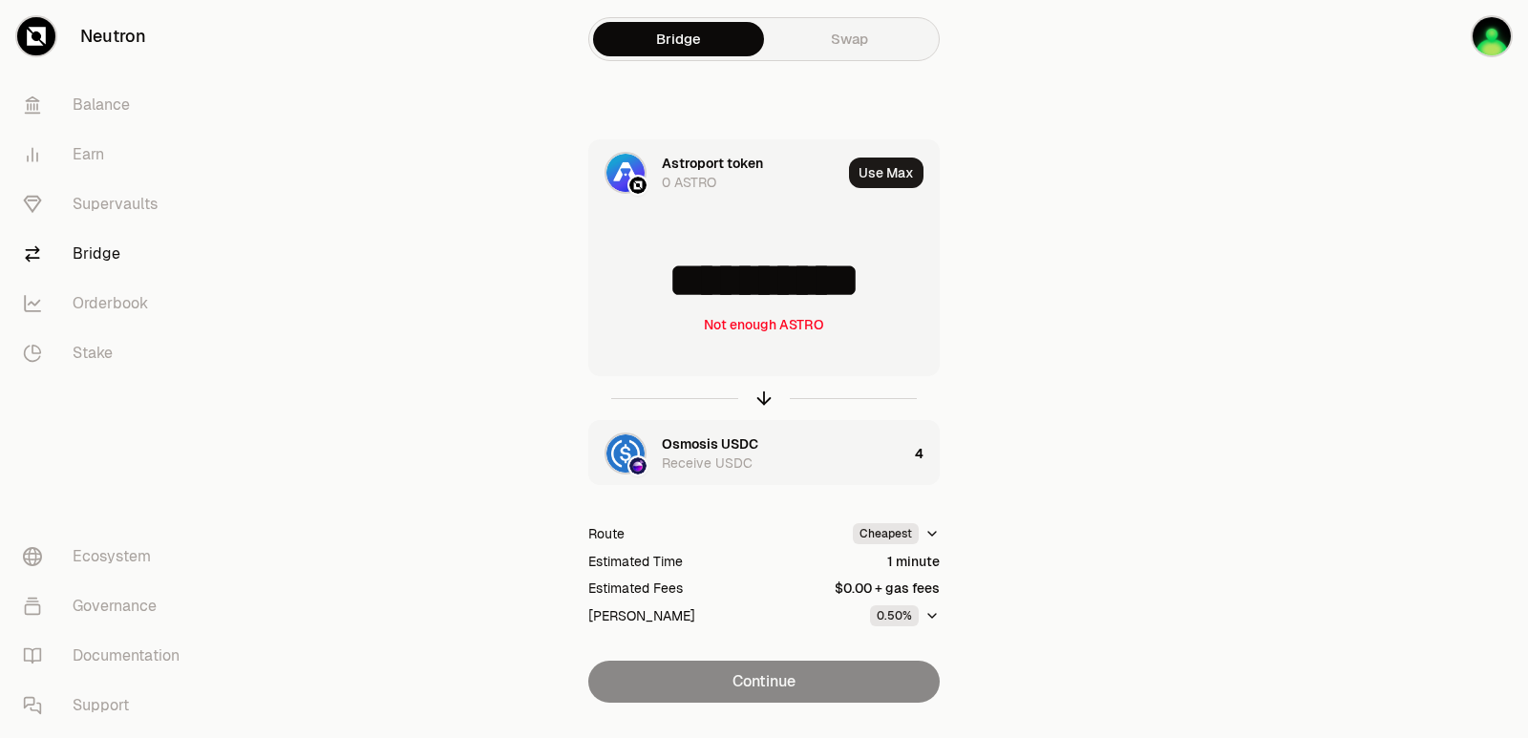
drag, startPoint x: 896, startPoint y: 289, endPoint x: 666, endPoint y: 283, distance: 230.2
click at [666, 283] on input "**********" at bounding box center [764, 280] width 350 height 57
drag, startPoint x: 901, startPoint y: 284, endPoint x: 672, endPoint y: 284, distance: 228.2
click at [672, 284] on input "**********" at bounding box center [764, 280] width 350 height 57
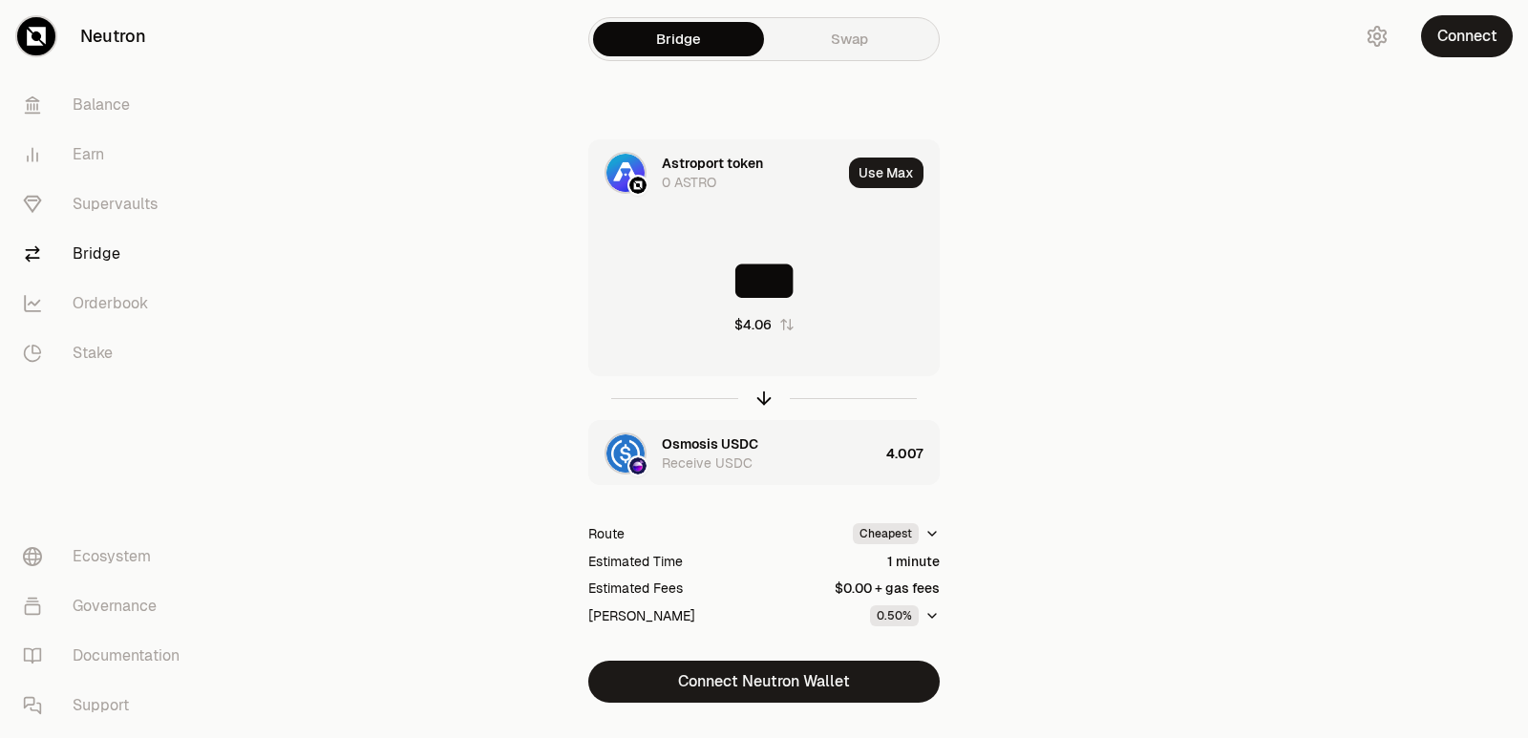
click at [760, 398] on icon "button" at bounding box center [763, 398] width 21 height 21
type input "********"
click at [714, 439] on div "Astroport token" at bounding box center [712, 444] width 101 height 19
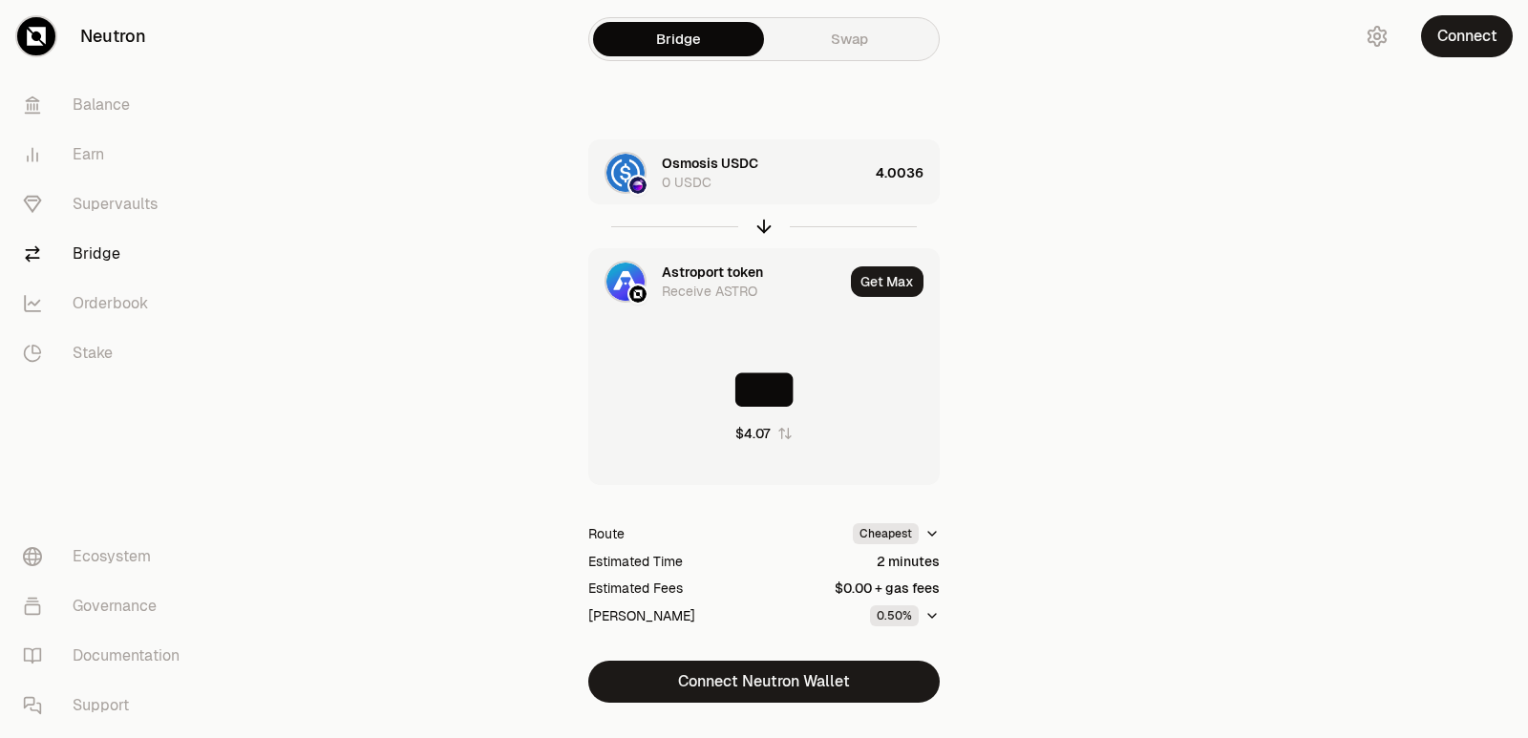
click at [711, 266] on div "Astroport token" at bounding box center [712, 272] width 101 height 19
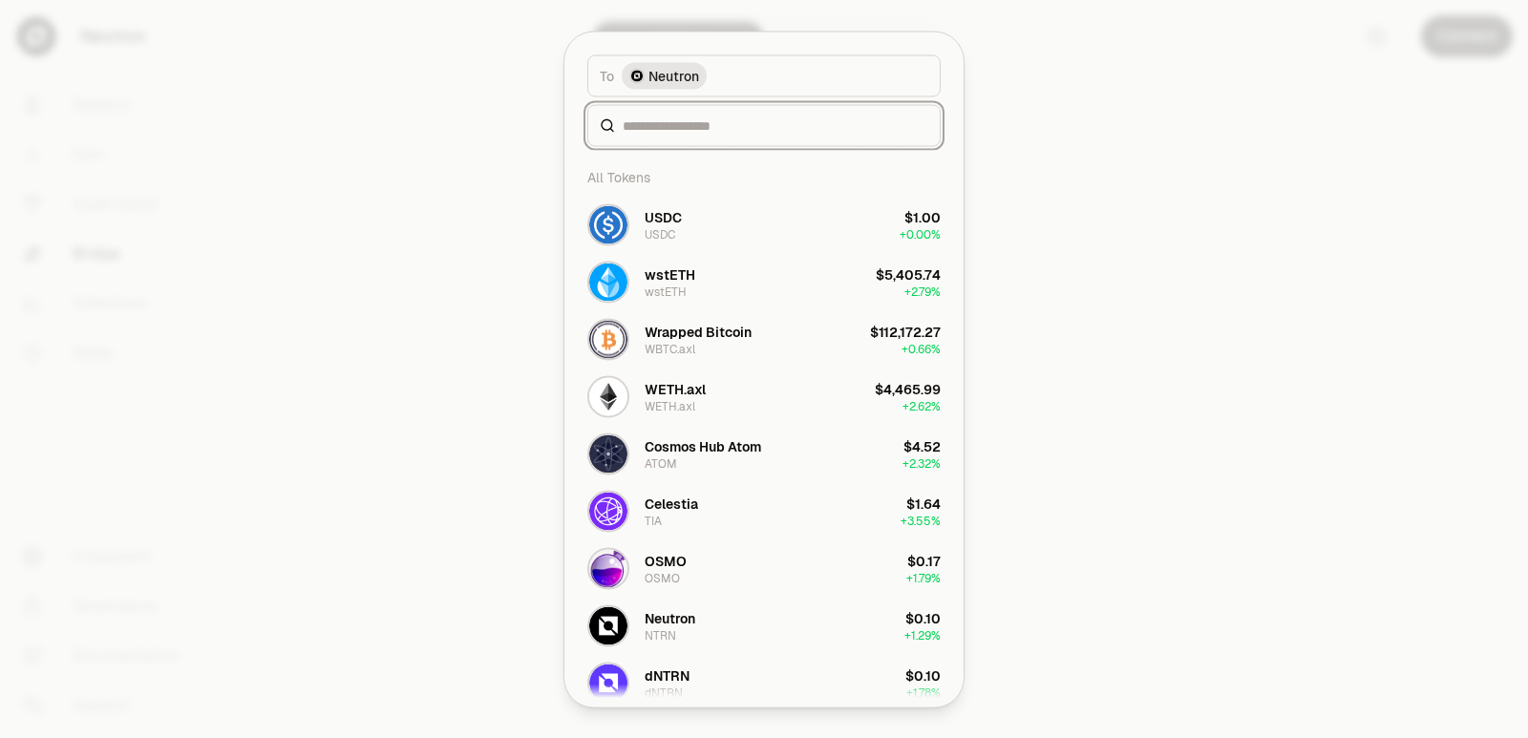
click at [672, 121] on input at bounding box center [776, 125] width 306 height 19
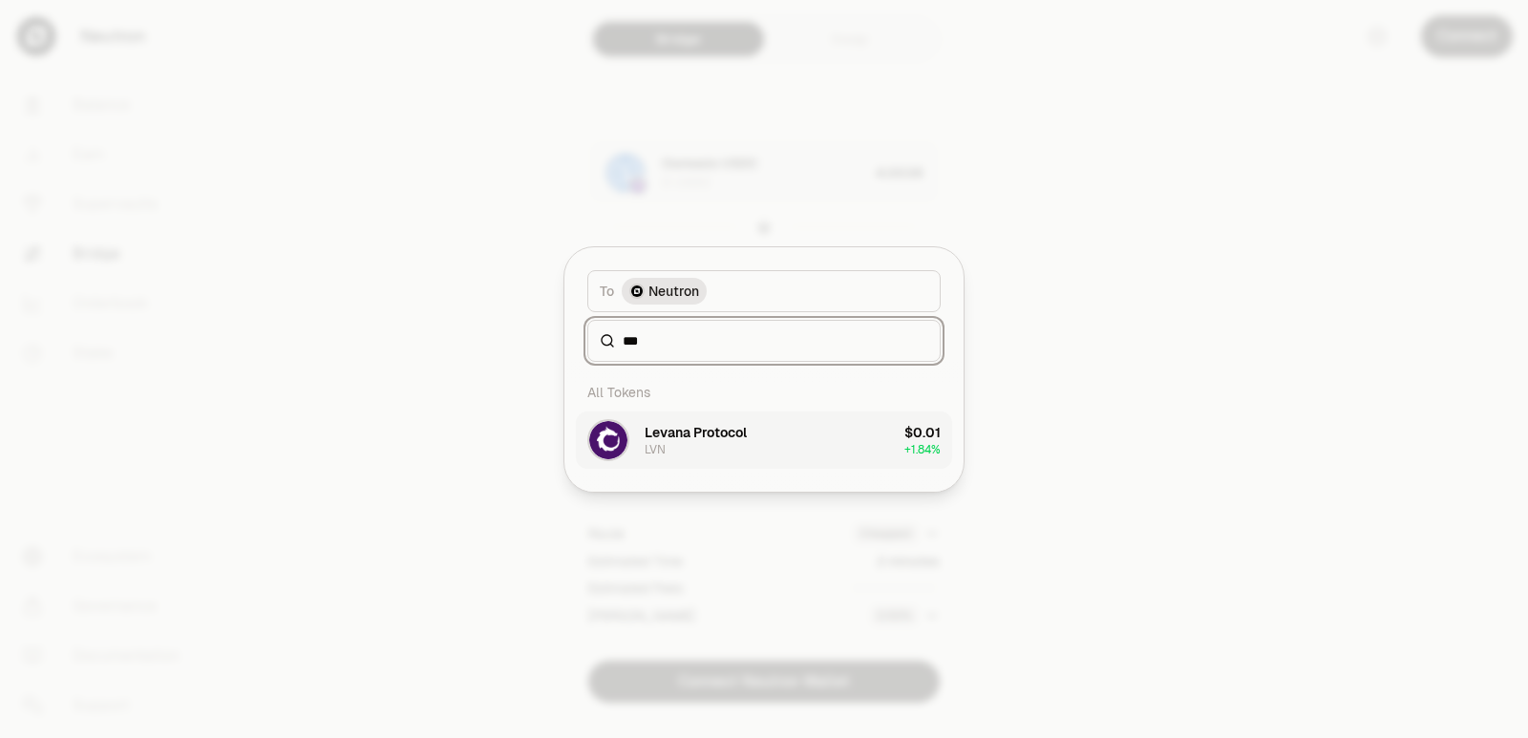
type input "***"
click at [683, 426] on div "Levana Protocol" at bounding box center [696, 432] width 102 height 19
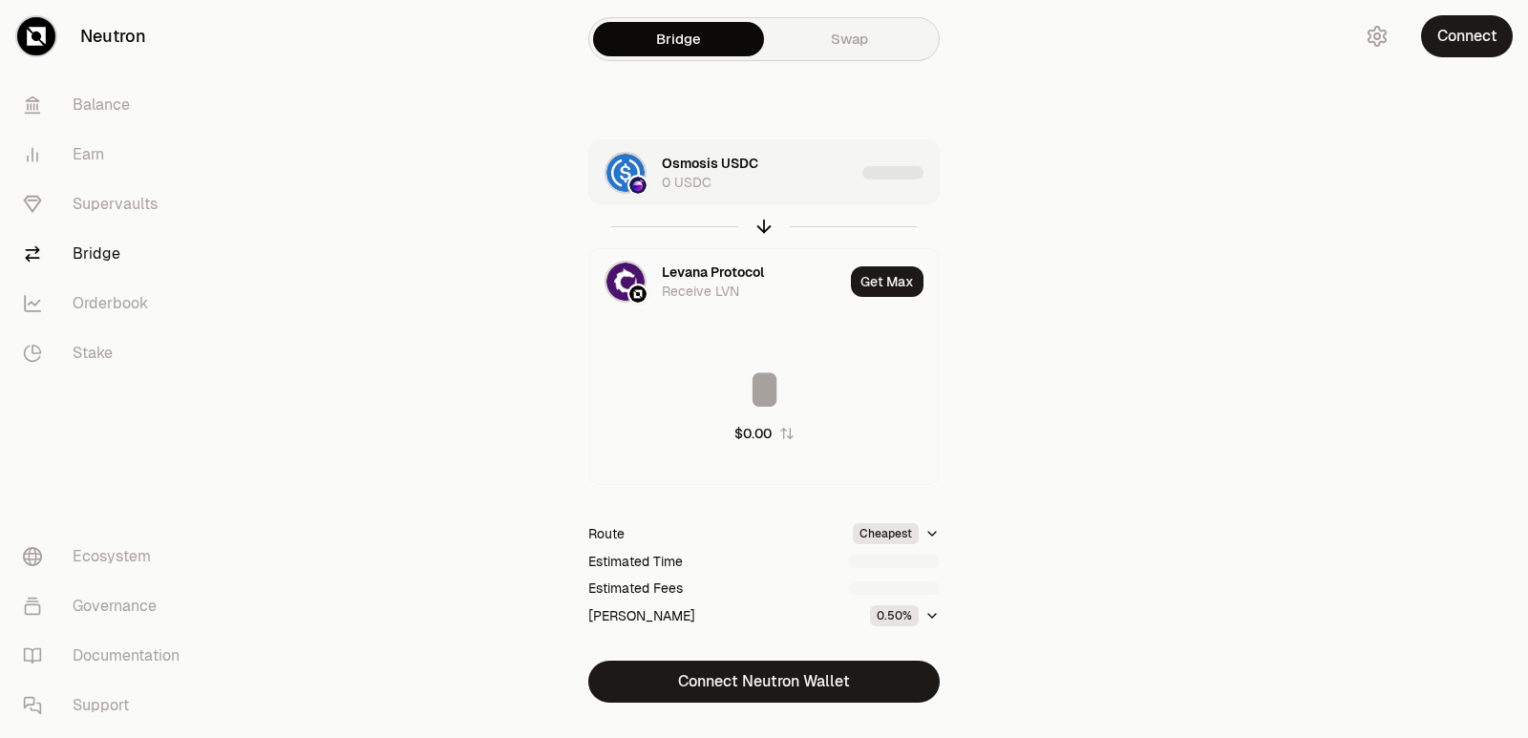
click at [795, 186] on div "Osmosis USDC 0 USDC" at bounding box center [758, 173] width 193 height 38
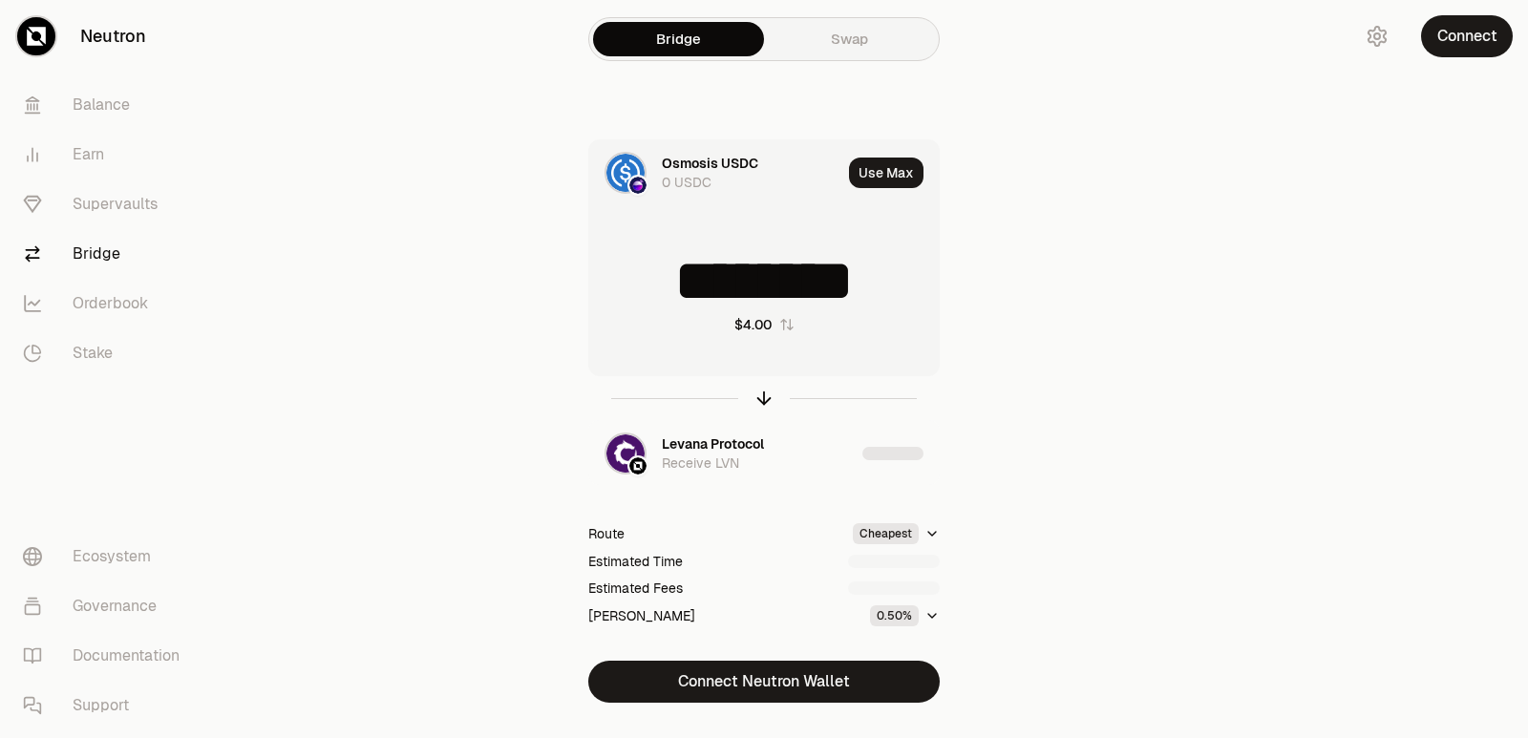
drag, startPoint x: 895, startPoint y: 287, endPoint x: 873, endPoint y: 296, distance: 23.6
click at [840, 291] on input "********" at bounding box center [764, 280] width 350 height 57
type input "*"
click at [763, 398] on icon "button" at bounding box center [763, 398] width 21 height 21
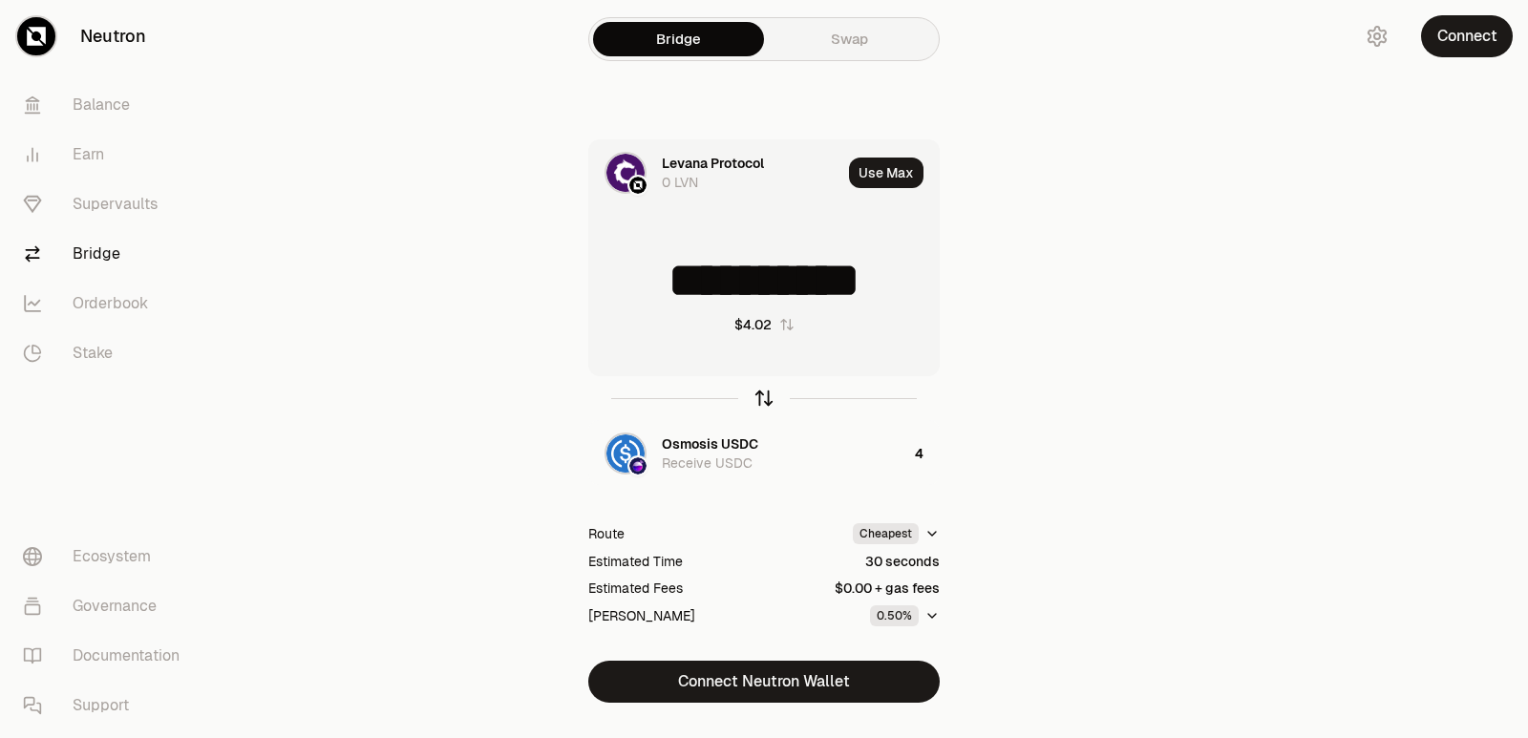
click at [763, 398] on icon "button" at bounding box center [763, 398] width 21 height 21
type input "*"
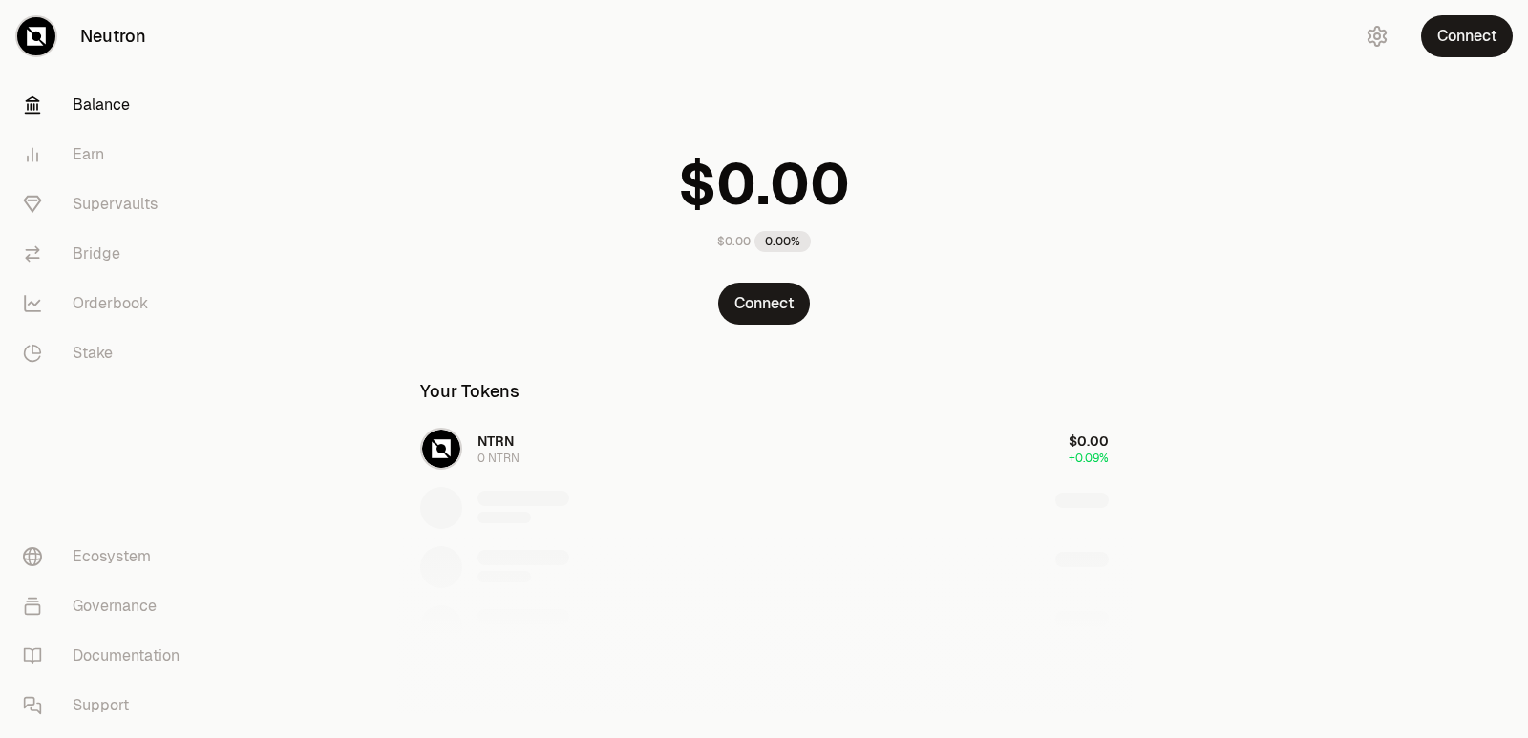
scroll to position [286, 0]
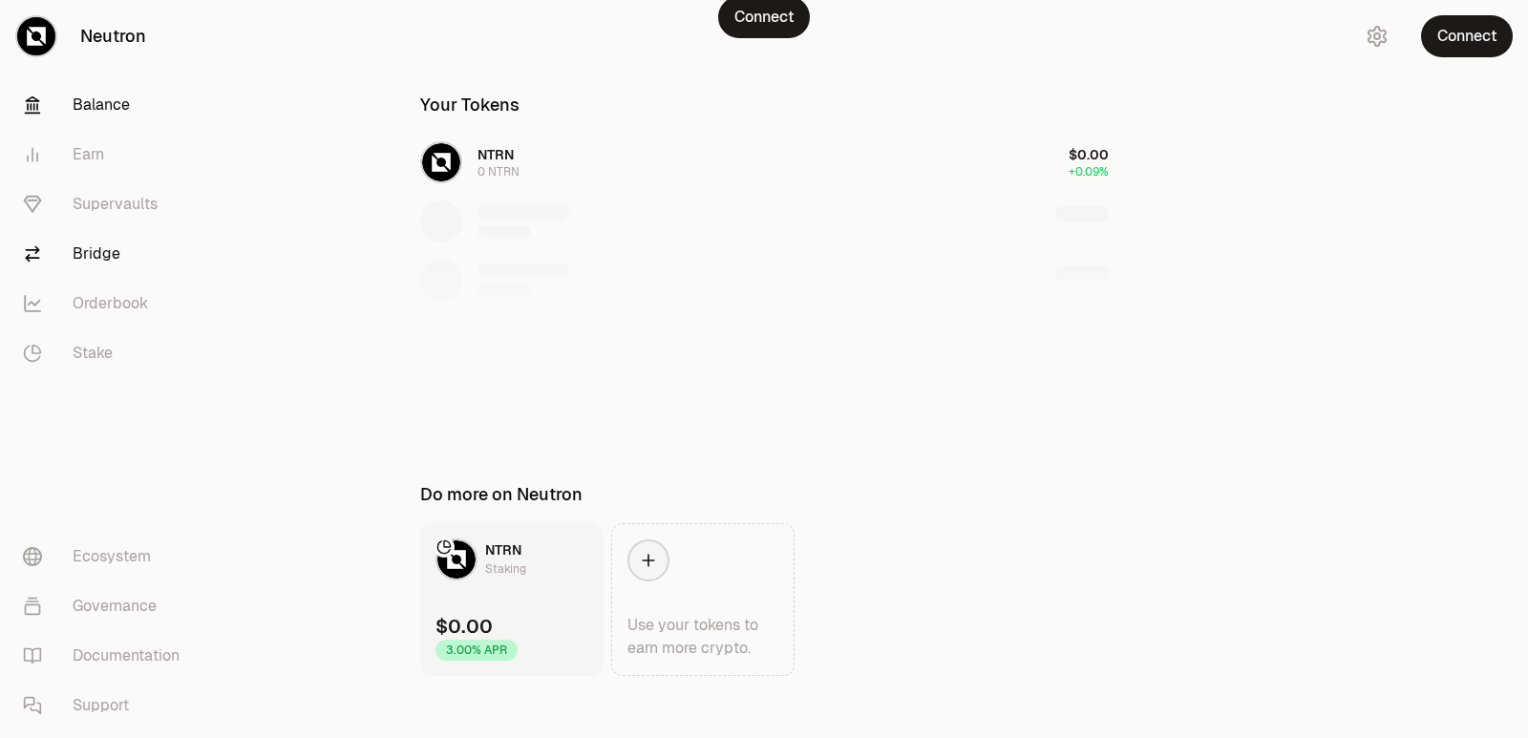
click at [101, 270] on link "Bridge" at bounding box center [107, 254] width 199 height 50
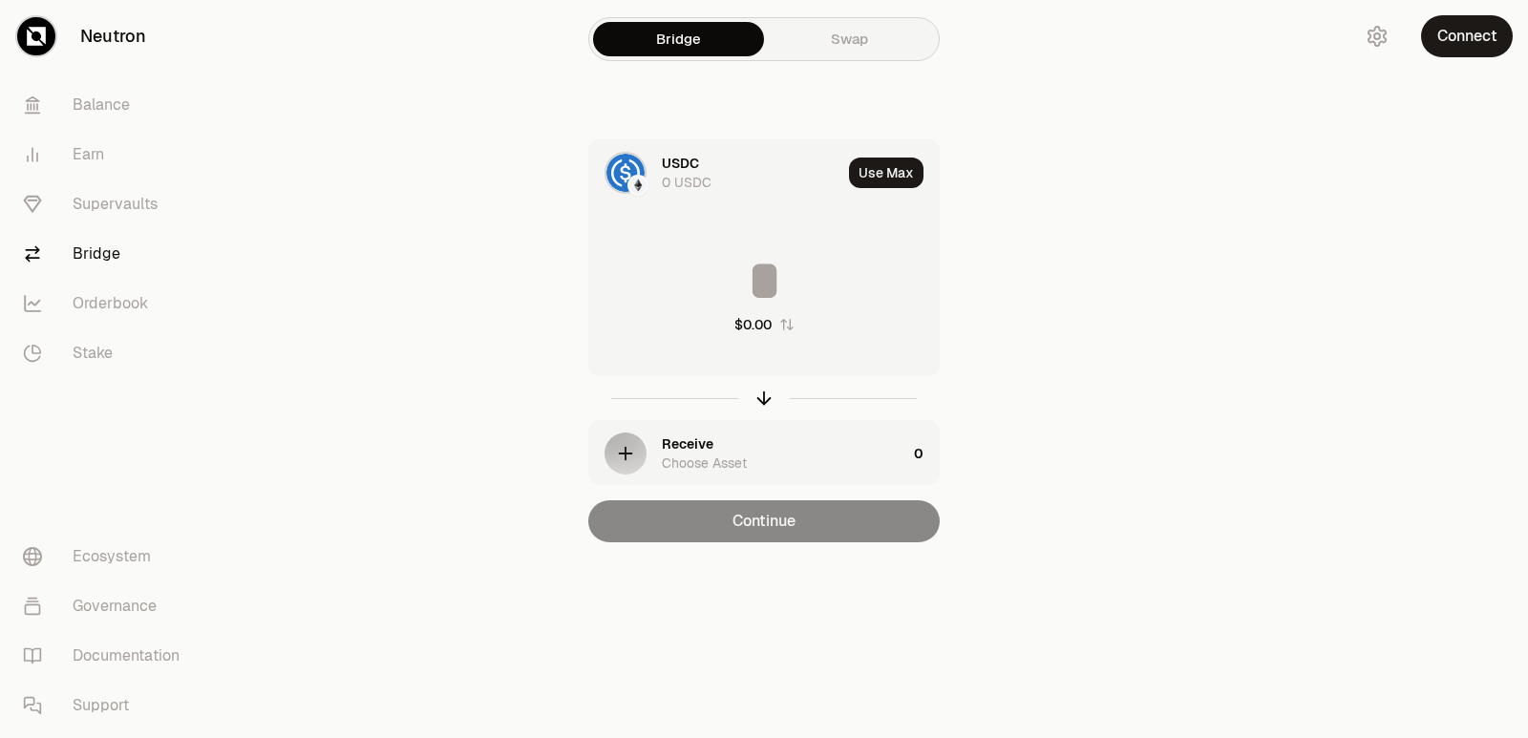
click at [682, 174] on div "0 USDC" at bounding box center [687, 182] width 50 height 19
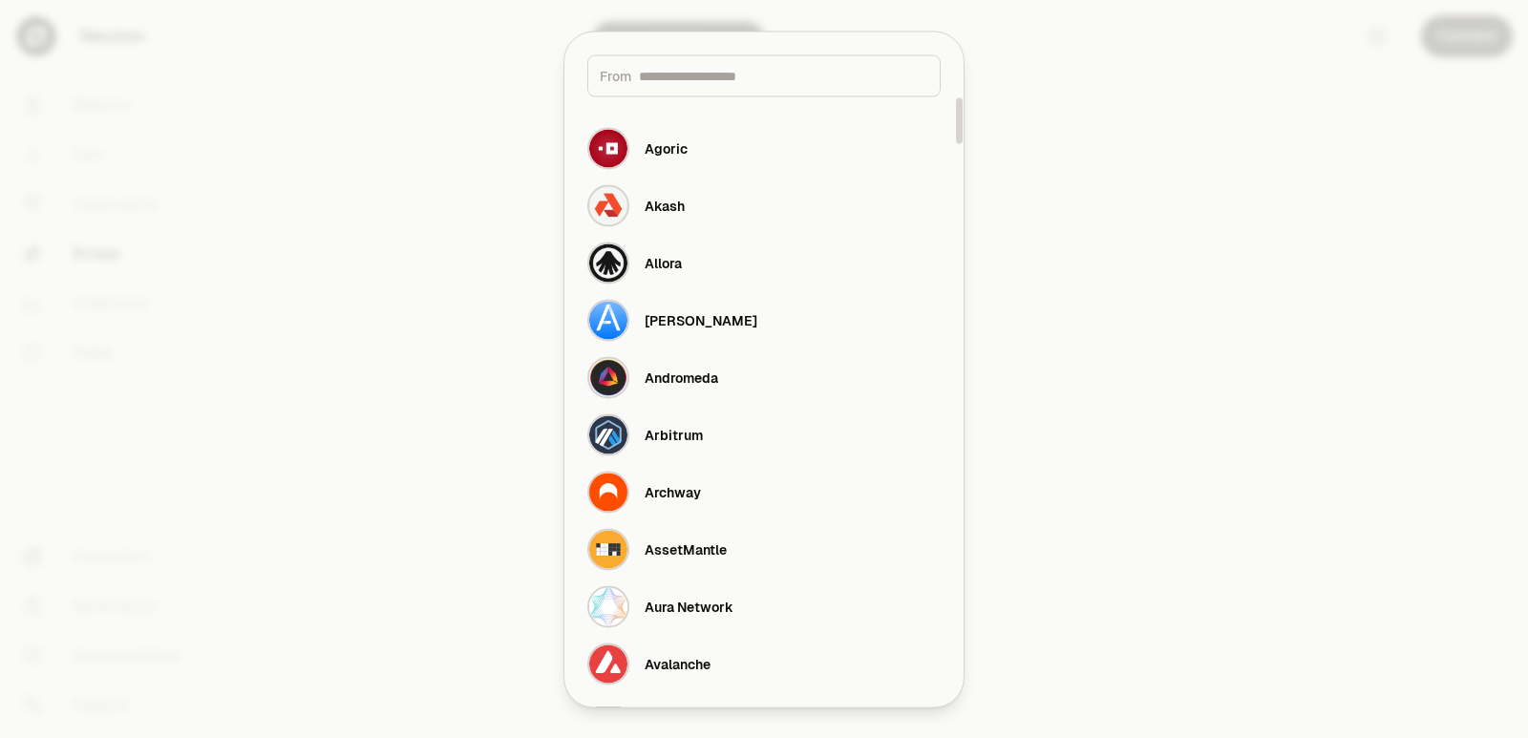
click at [726, 71] on input at bounding box center [783, 75] width 289 height 19
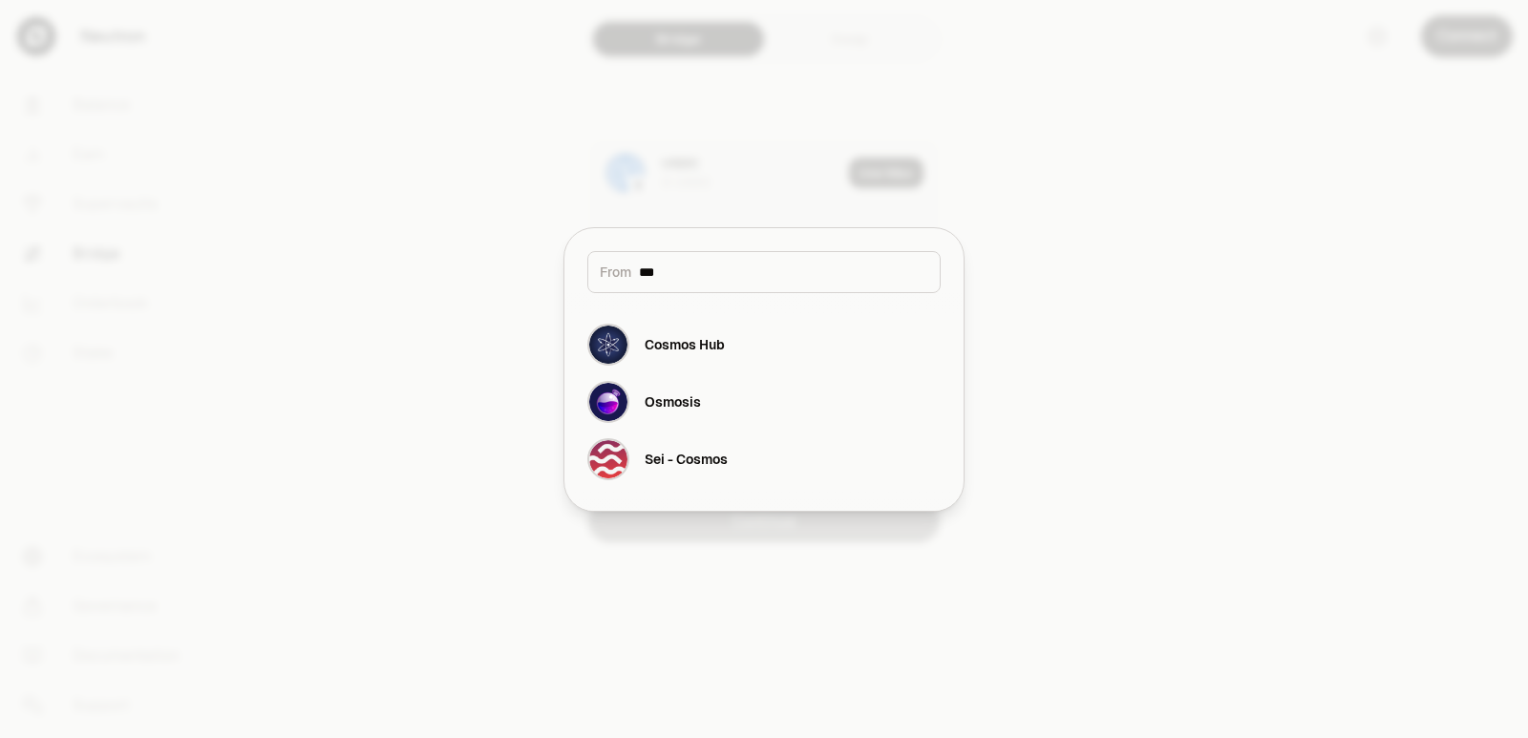
type input "****"
click at [695, 398] on div "Osmosis" at bounding box center [673, 401] width 56 height 19
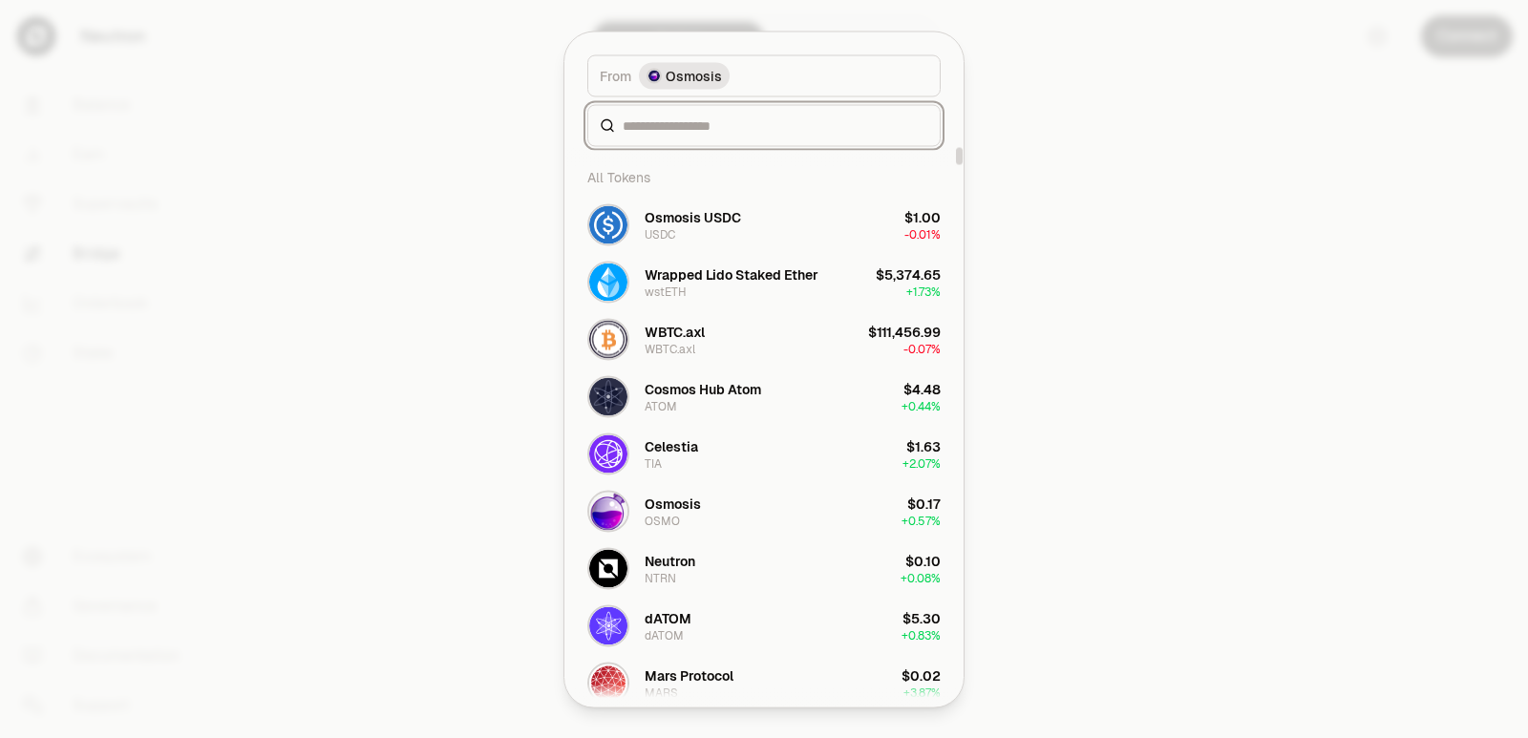
click at [665, 125] on input at bounding box center [776, 125] width 306 height 19
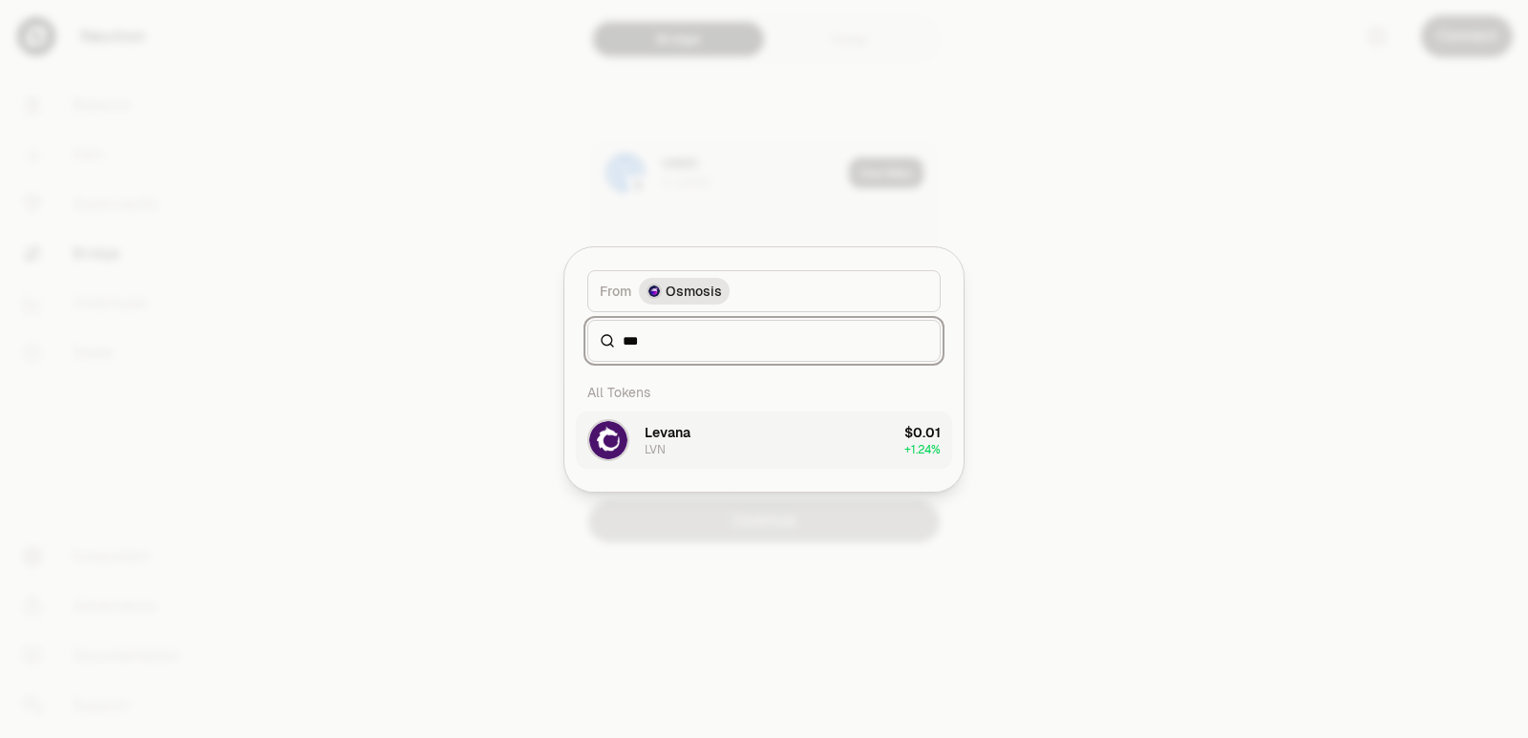
type input "***"
click at [679, 447] on div "Levana LVN" at bounding box center [668, 440] width 46 height 34
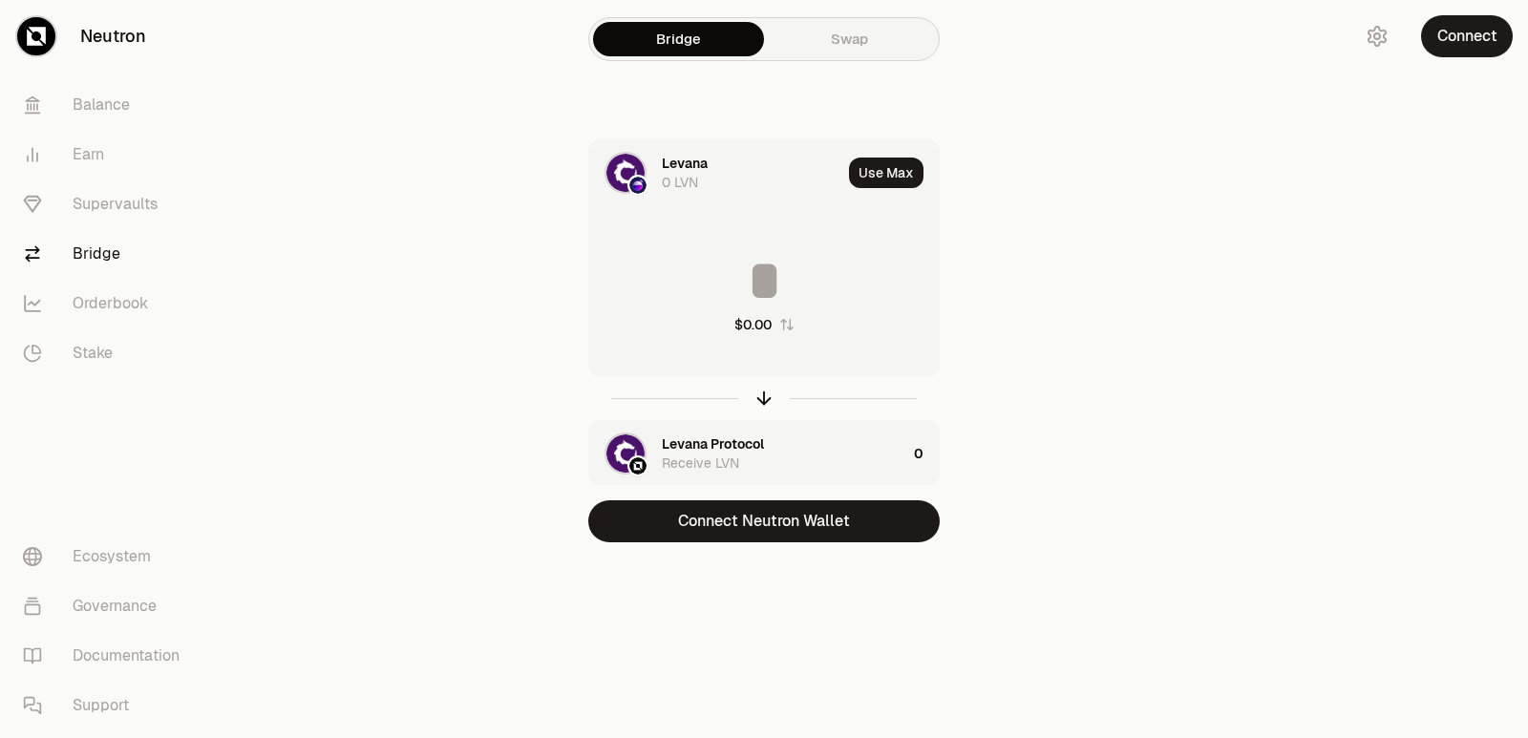
click at [732, 437] on div "Levana Protocol" at bounding box center [713, 444] width 102 height 19
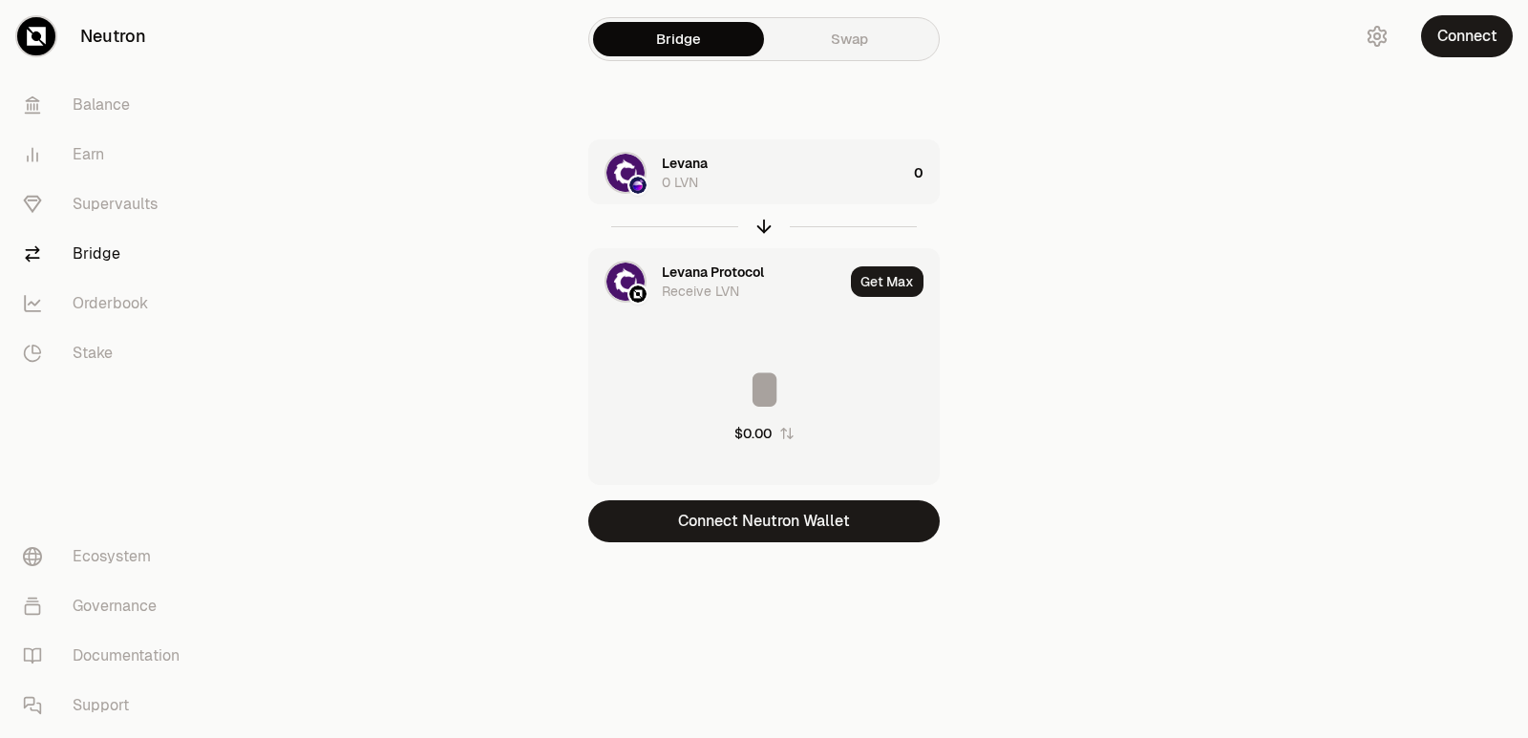
click at [695, 168] on div "Levana" at bounding box center [685, 163] width 46 height 19
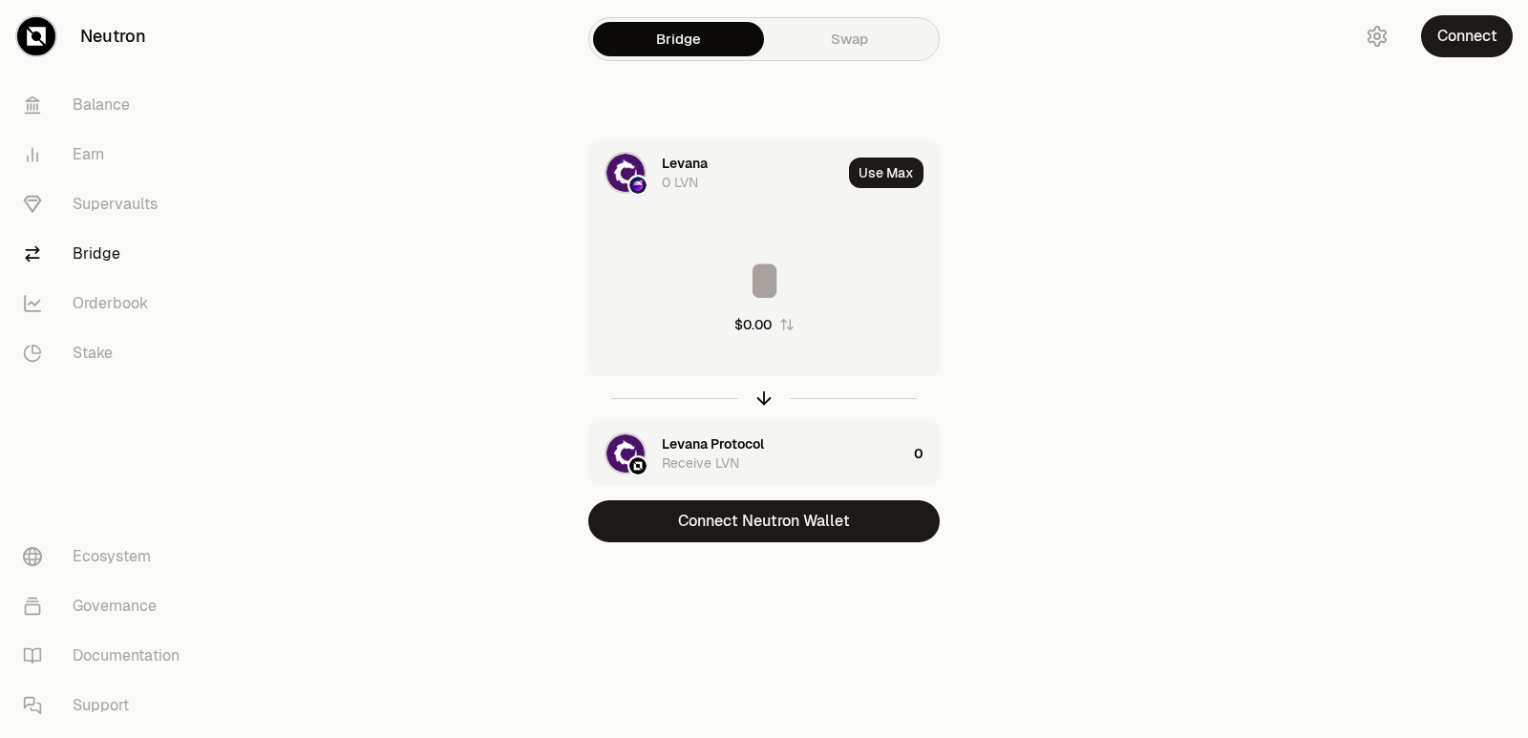
click at [695, 168] on div "Levana" at bounding box center [685, 163] width 46 height 19
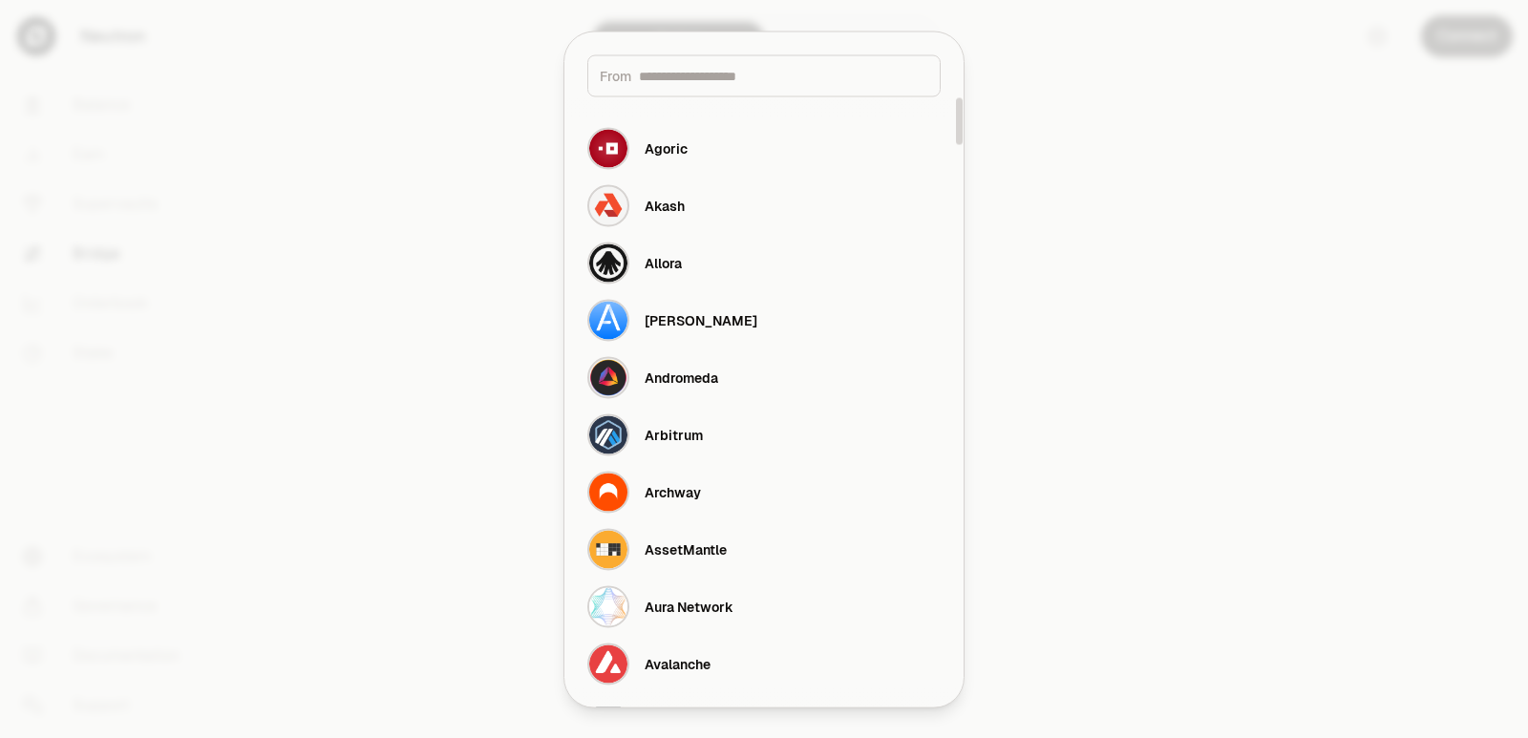
click at [702, 76] on input at bounding box center [783, 75] width 289 height 19
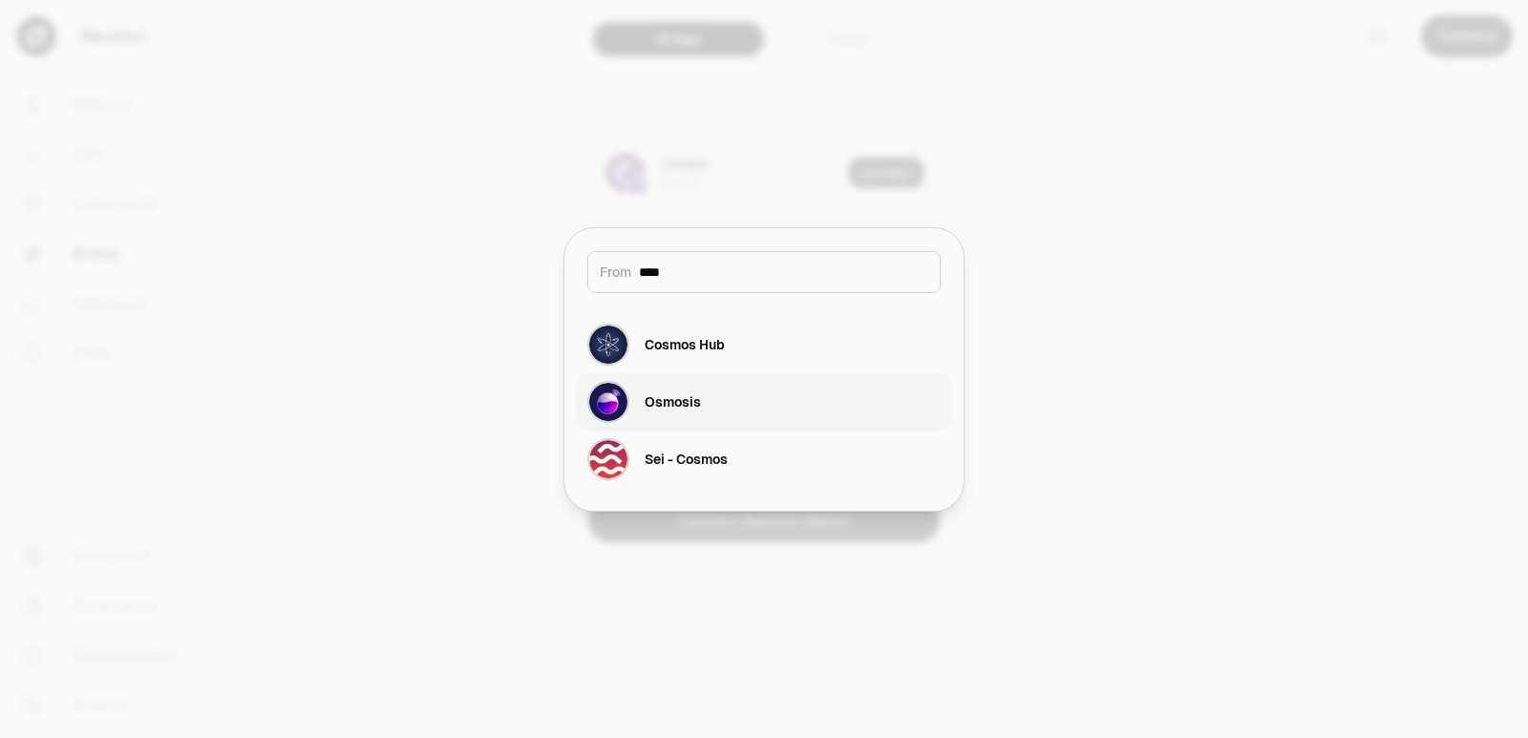
type input "****"
click at [668, 398] on div "Osmosis" at bounding box center [673, 401] width 56 height 19
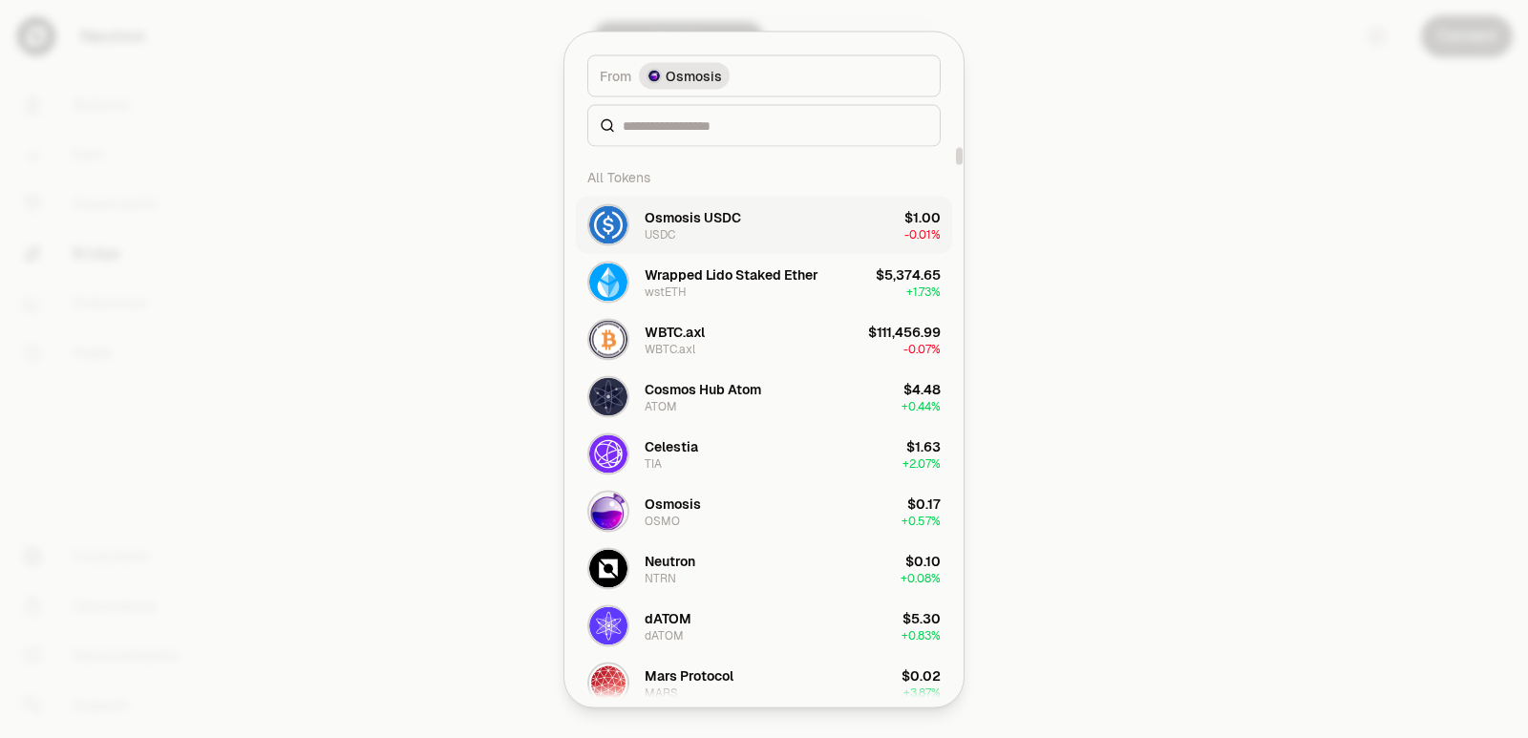
click at [691, 218] on div "Osmosis USDC" at bounding box center [693, 216] width 96 height 19
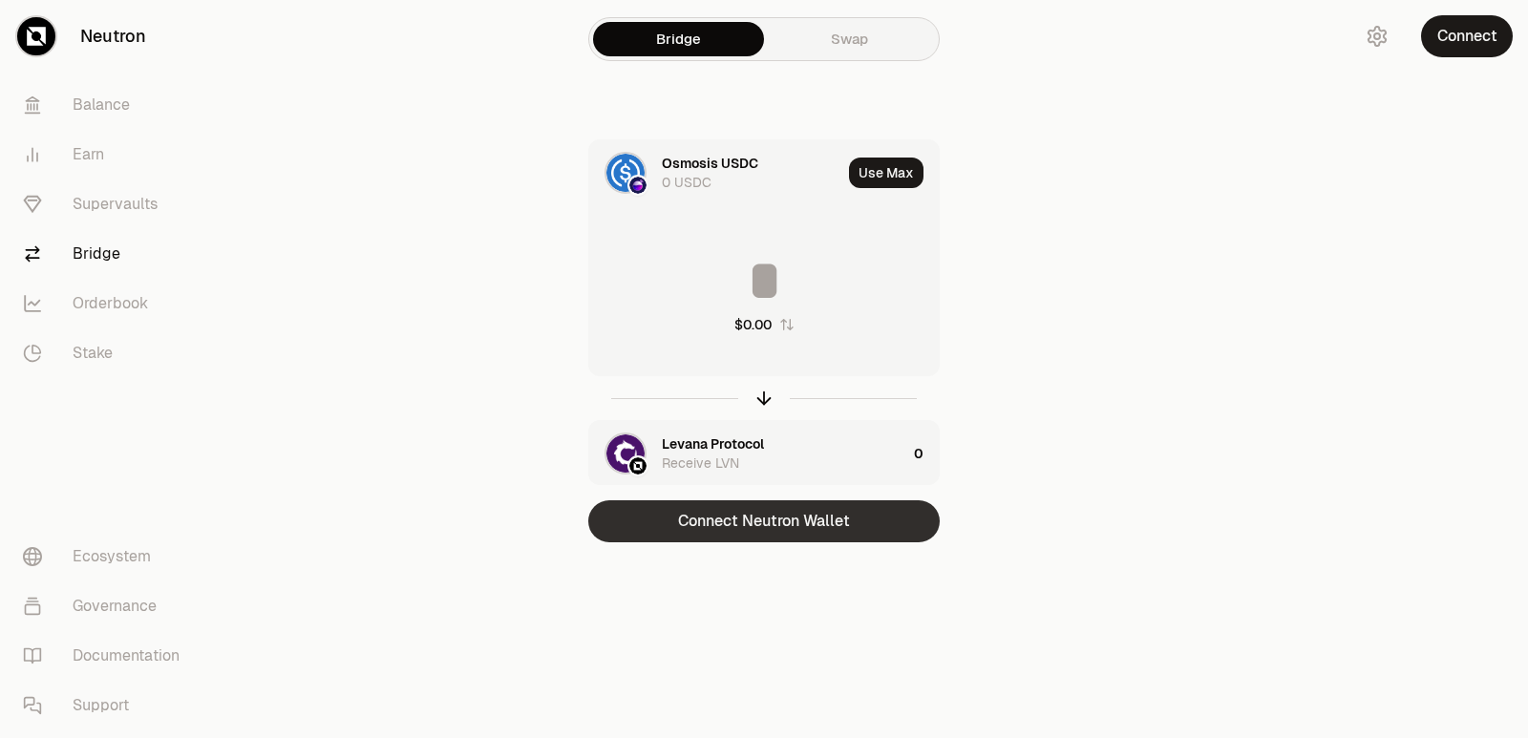
click at [733, 524] on button "Connect Neutron Wallet" at bounding box center [763, 521] width 351 height 42
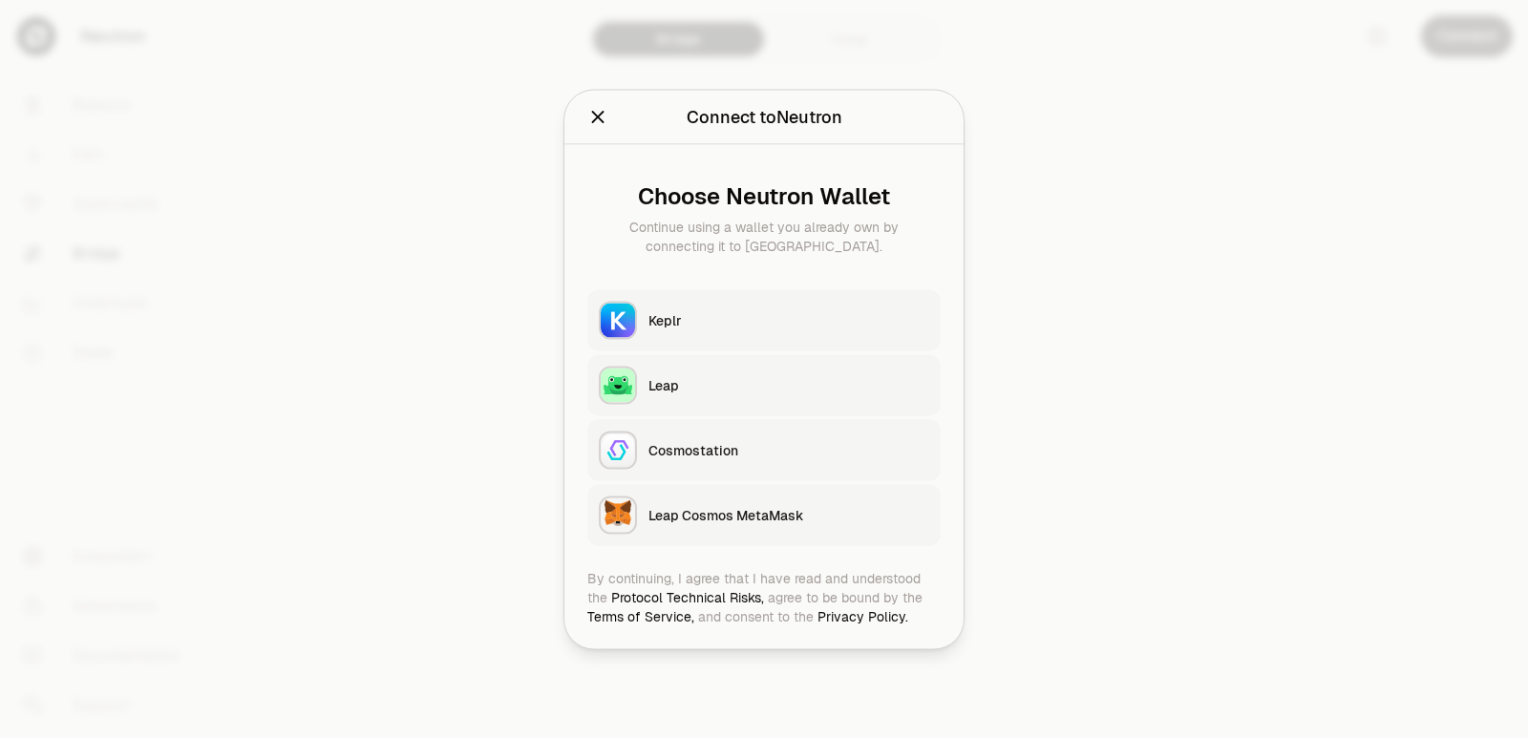
click at [743, 316] on div "Keplr" at bounding box center [788, 319] width 281 height 19
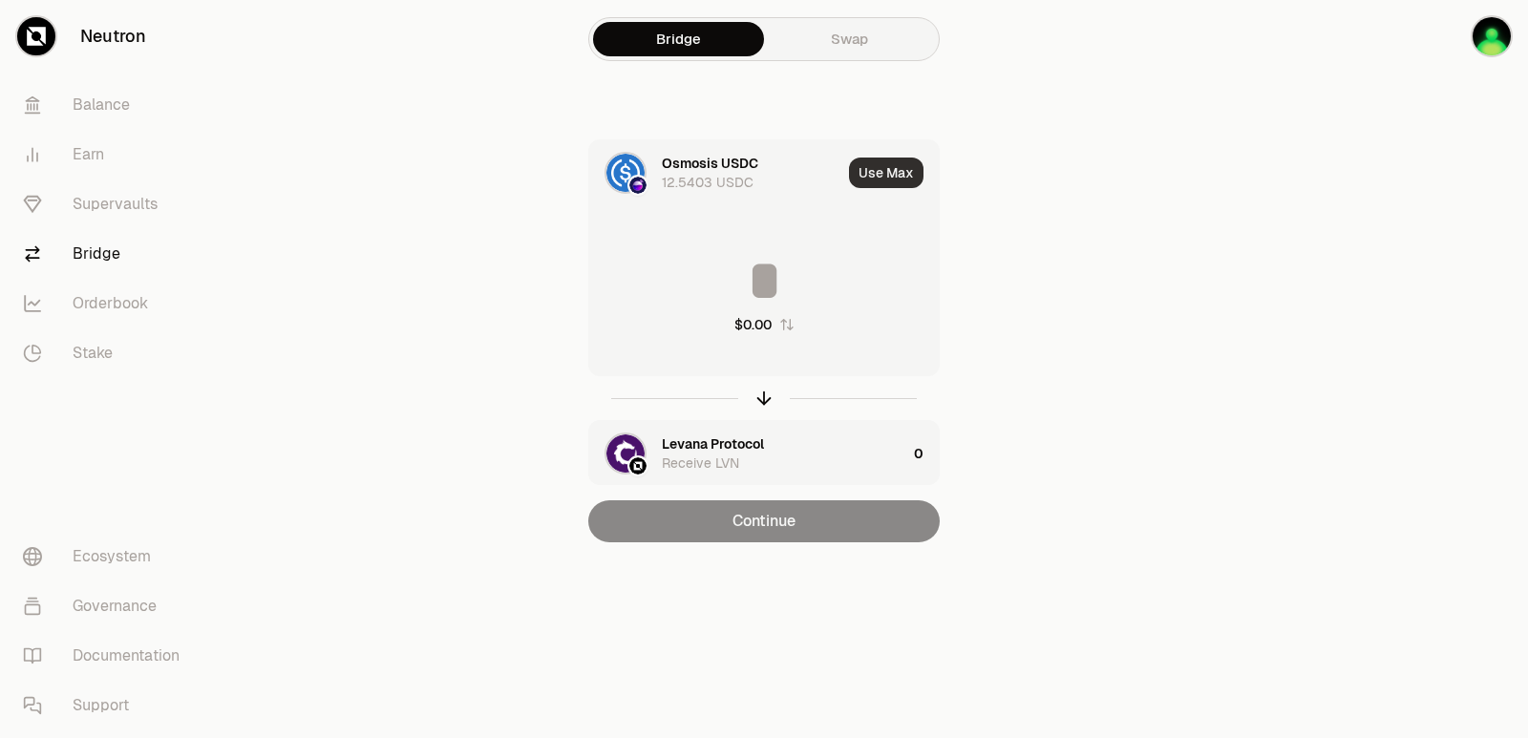
click at [890, 163] on button "Use Max" at bounding box center [886, 173] width 74 height 31
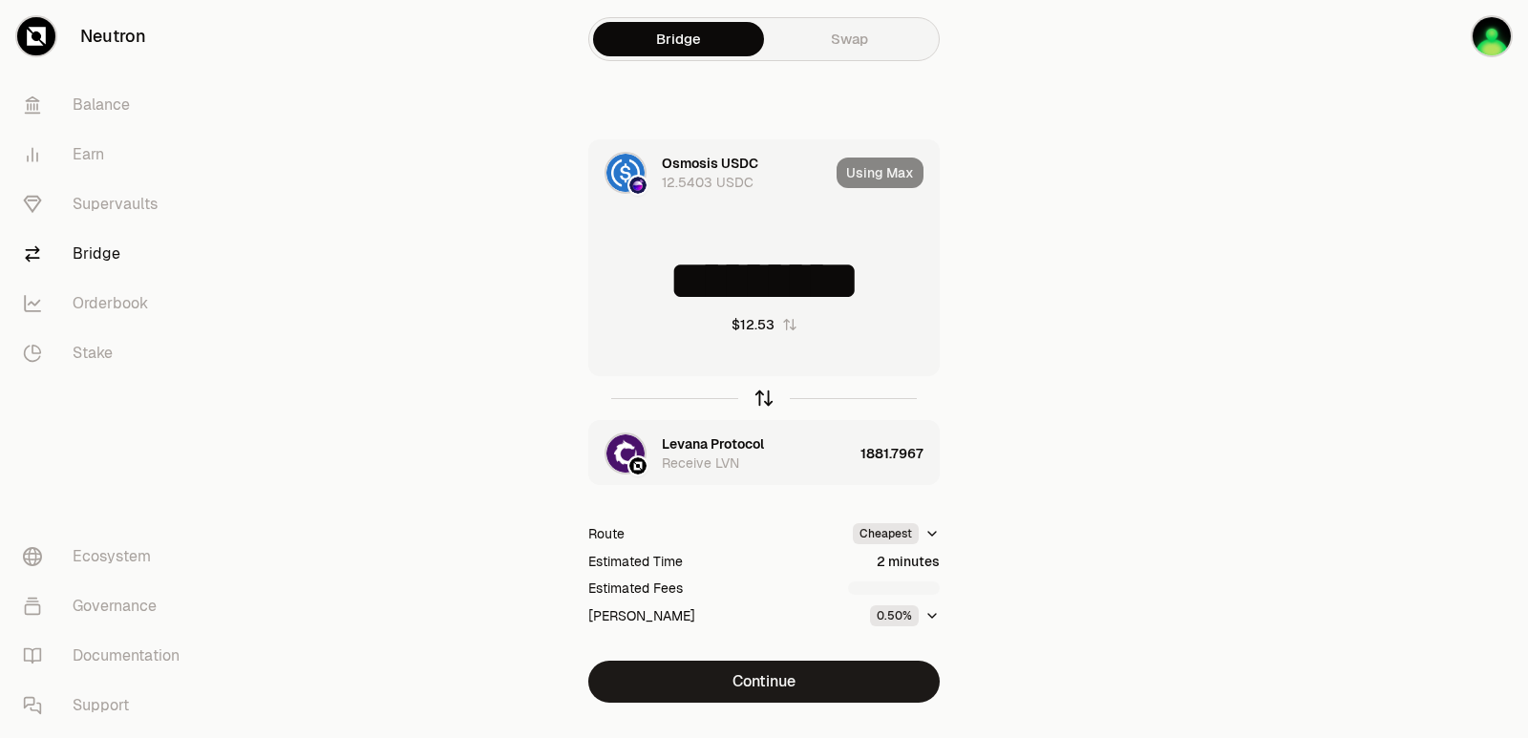
click at [764, 396] on icon "button" at bounding box center [764, 398] width 0 height 12
type input "**********"
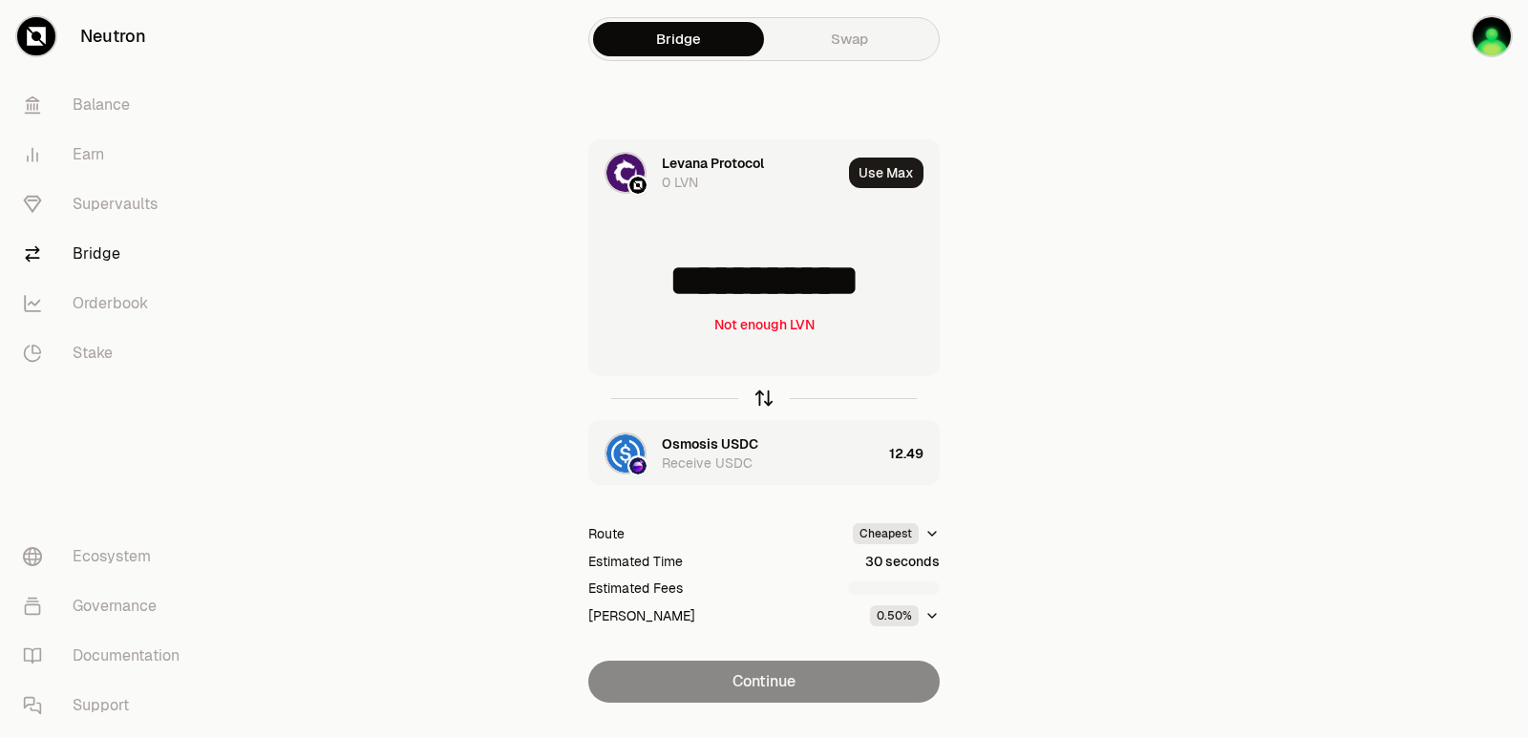
click at [764, 396] on icon "button" at bounding box center [764, 398] width 0 height 12
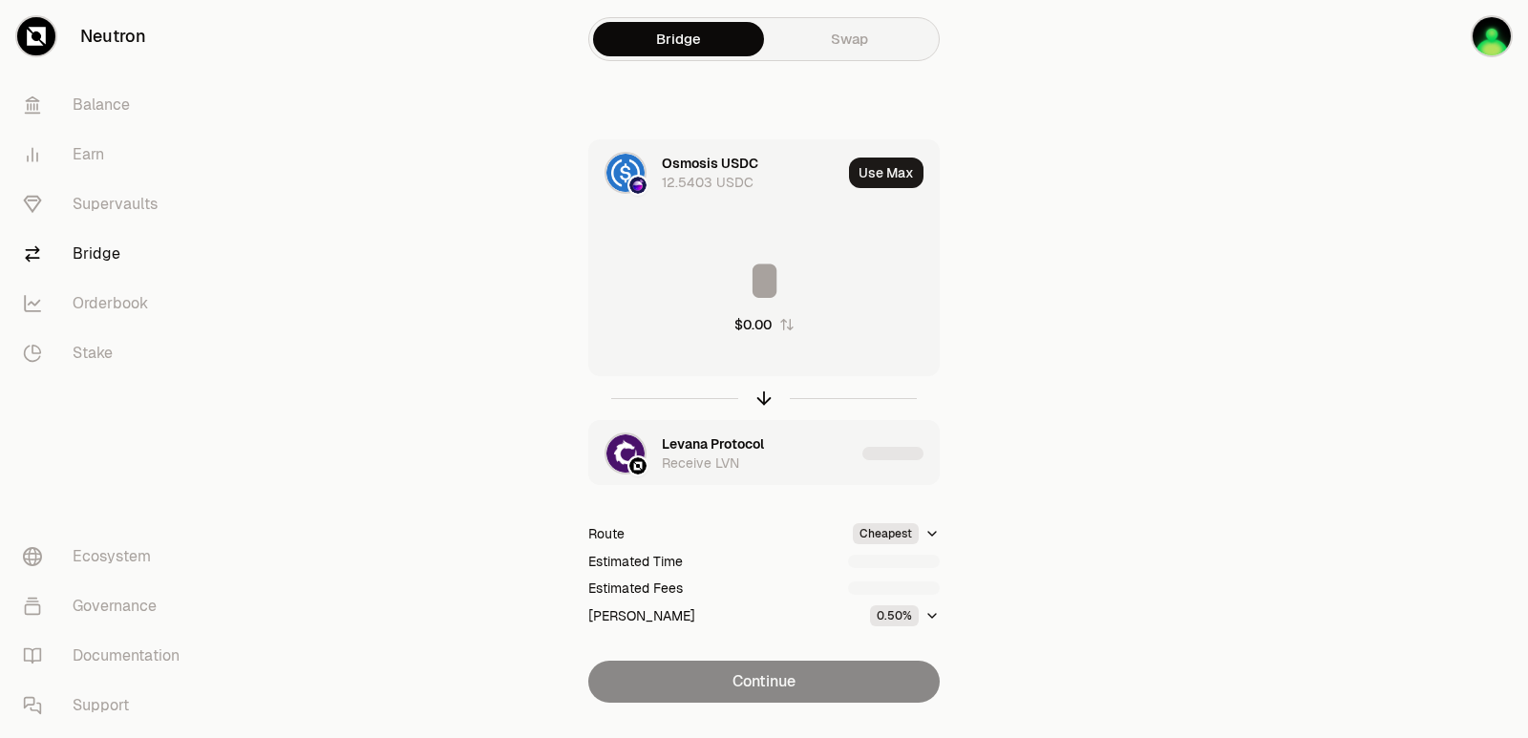
click at [749, 272] on input at bounding box center [764, 280] width 350 height 57
type input "*"
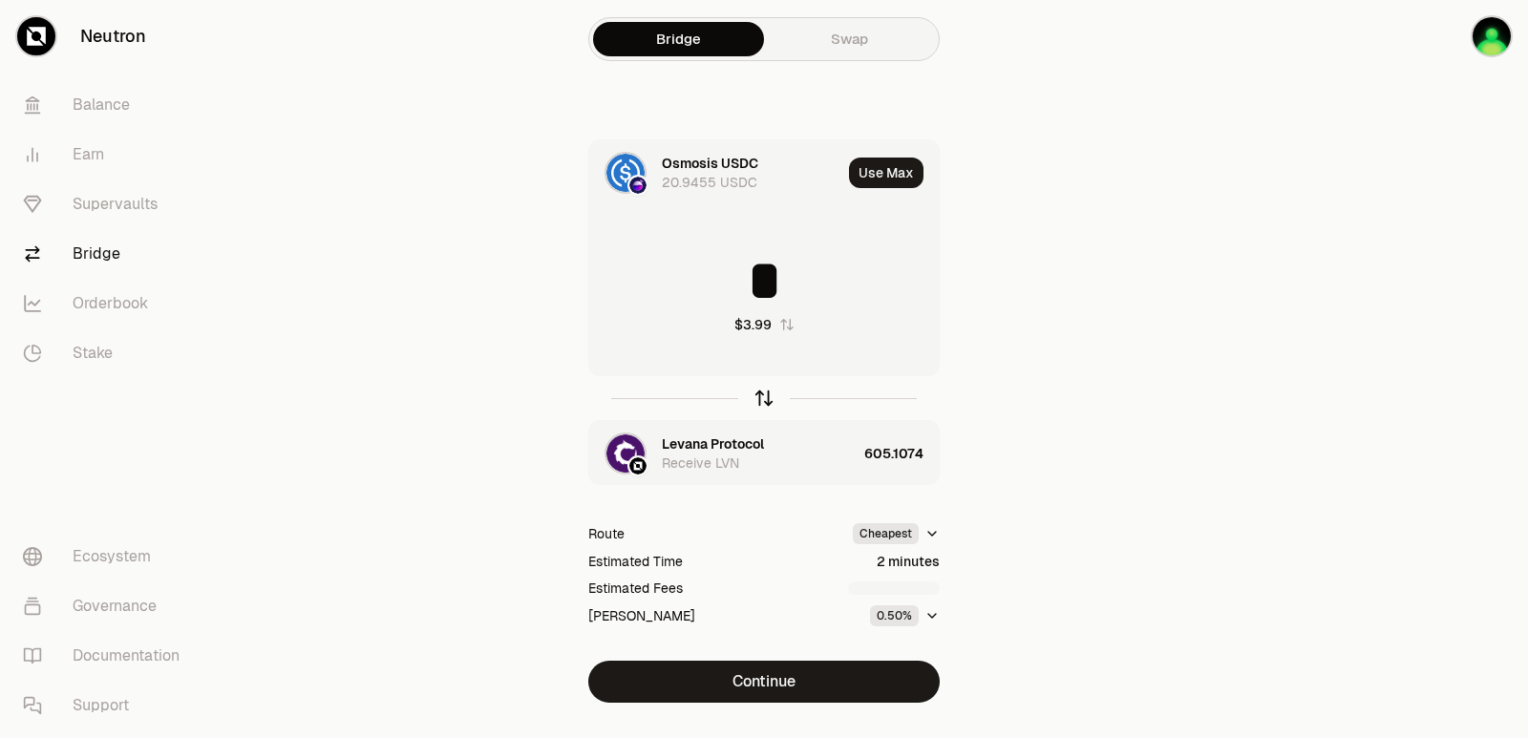
click at [766, 400] on icon "button" at bounding box center [763, 398] width 21 height 21
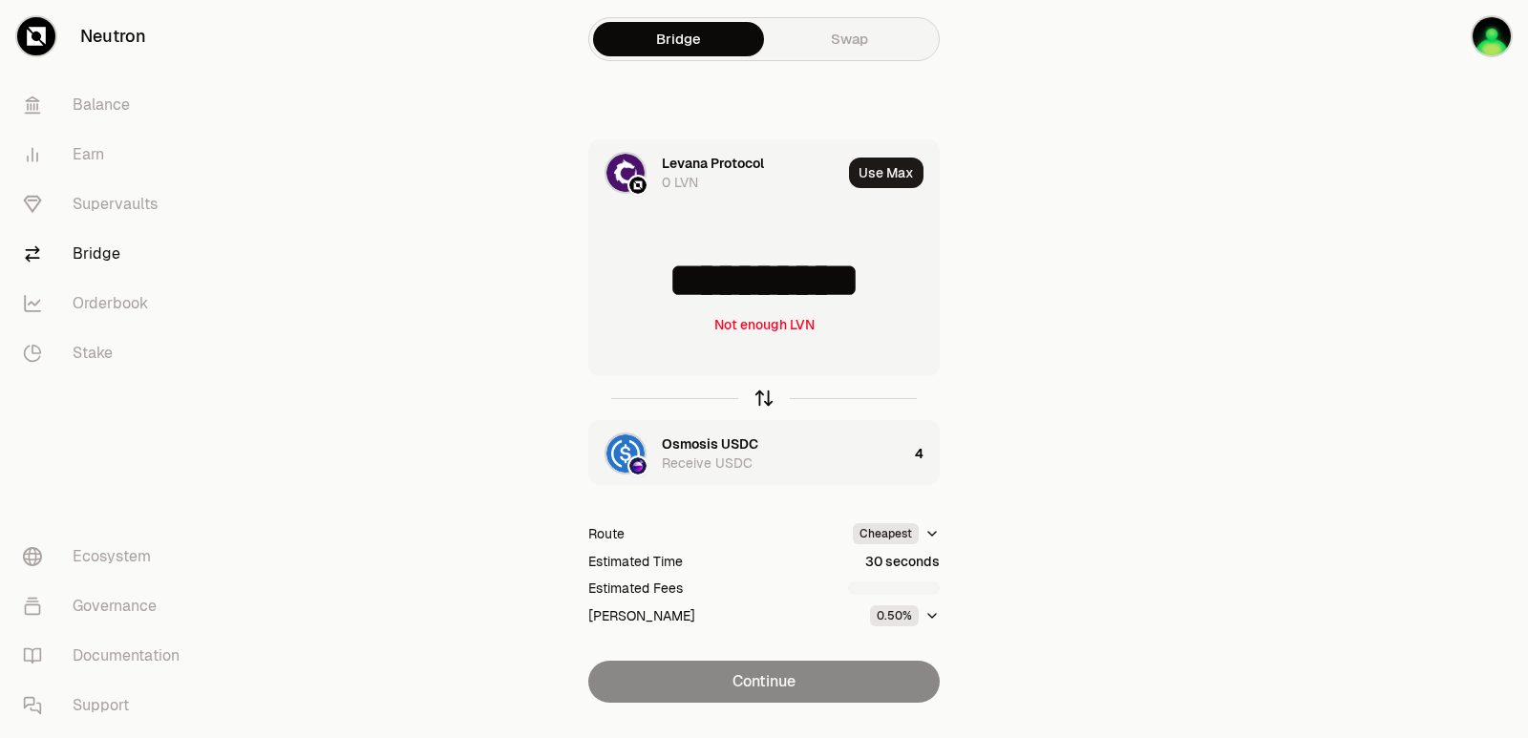
click at [763, 401] on icon "button" at bounding box center [763, 398] width 21 height 21
type input "*"
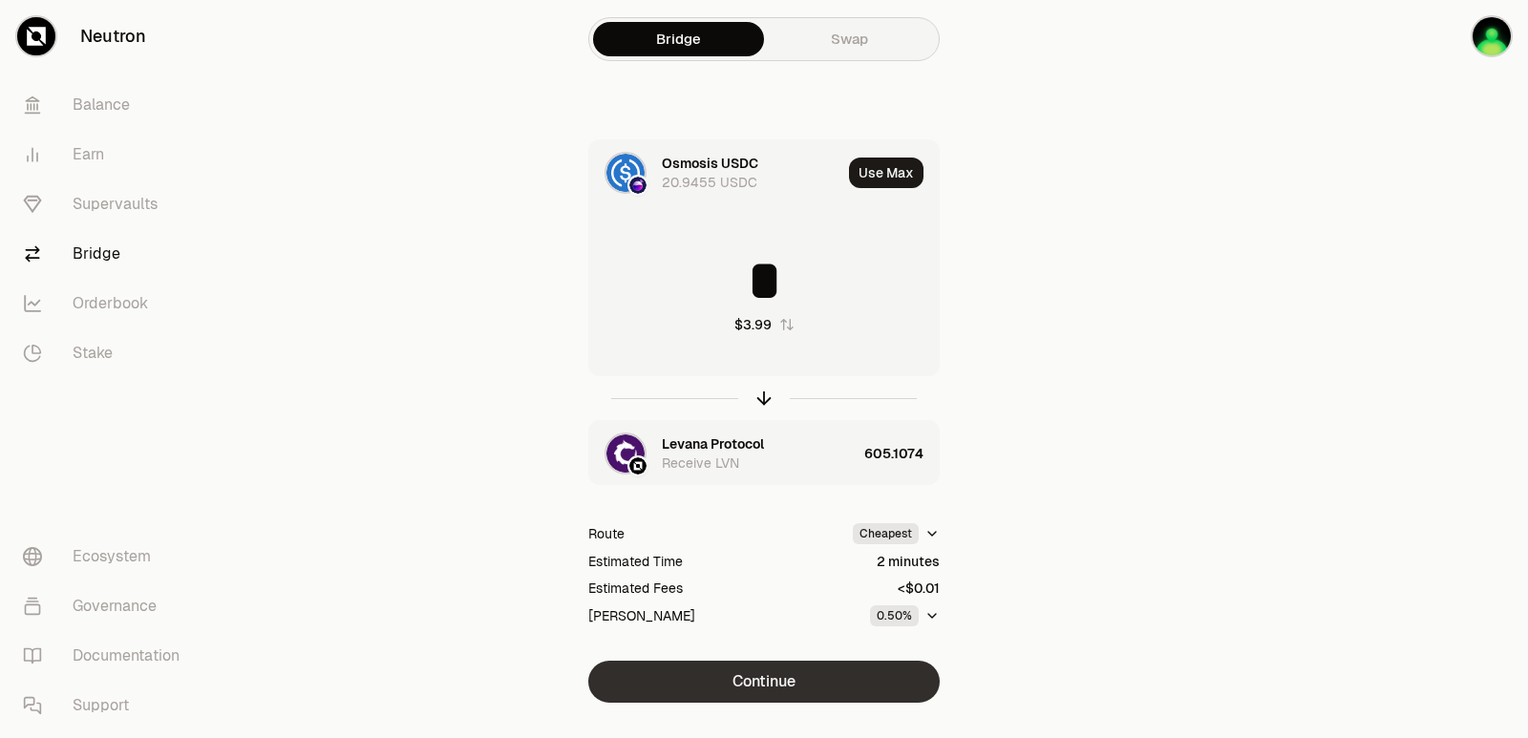
click at [786, 682] on button "Continue" at bounding box center [763, 682] width 351 height 42
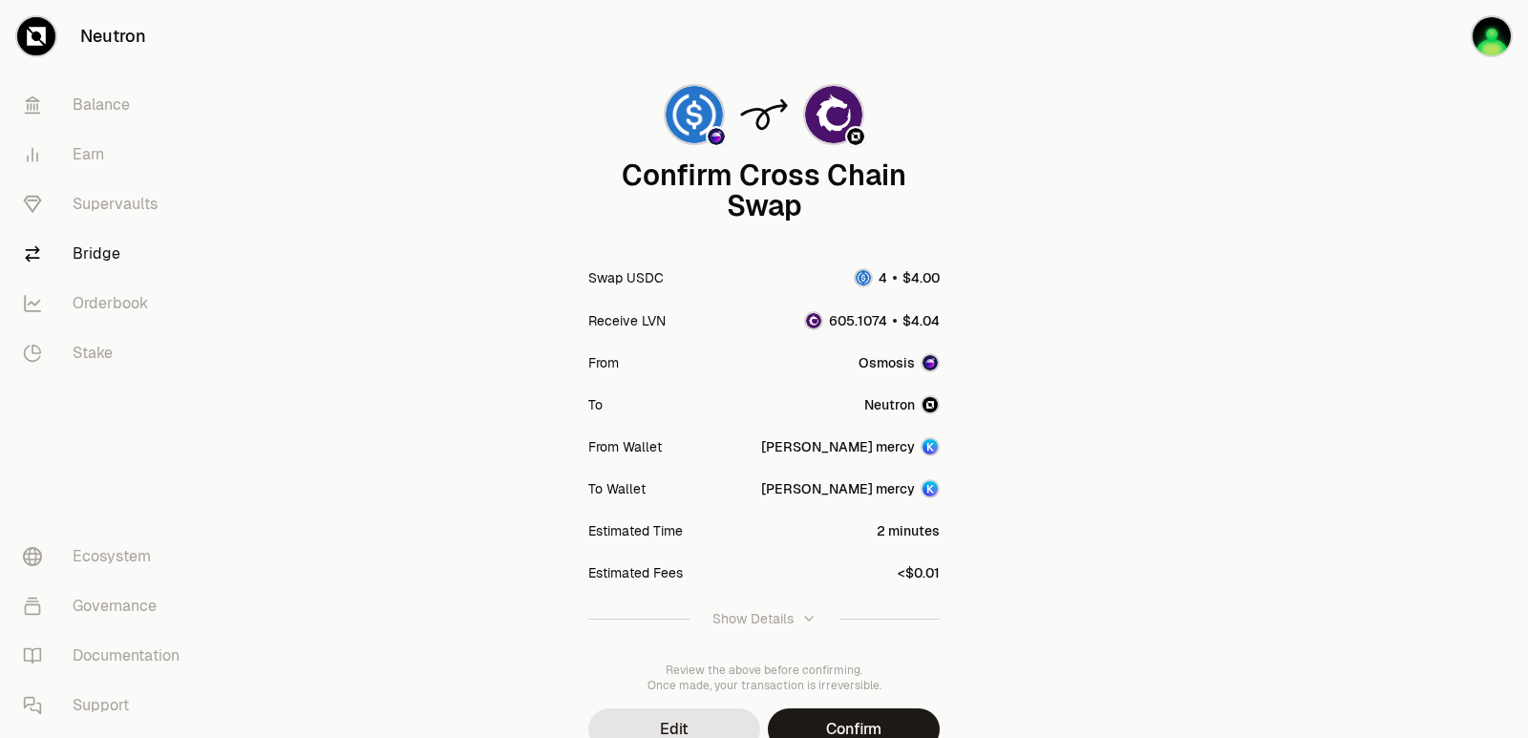
scroll to position [158, 0]
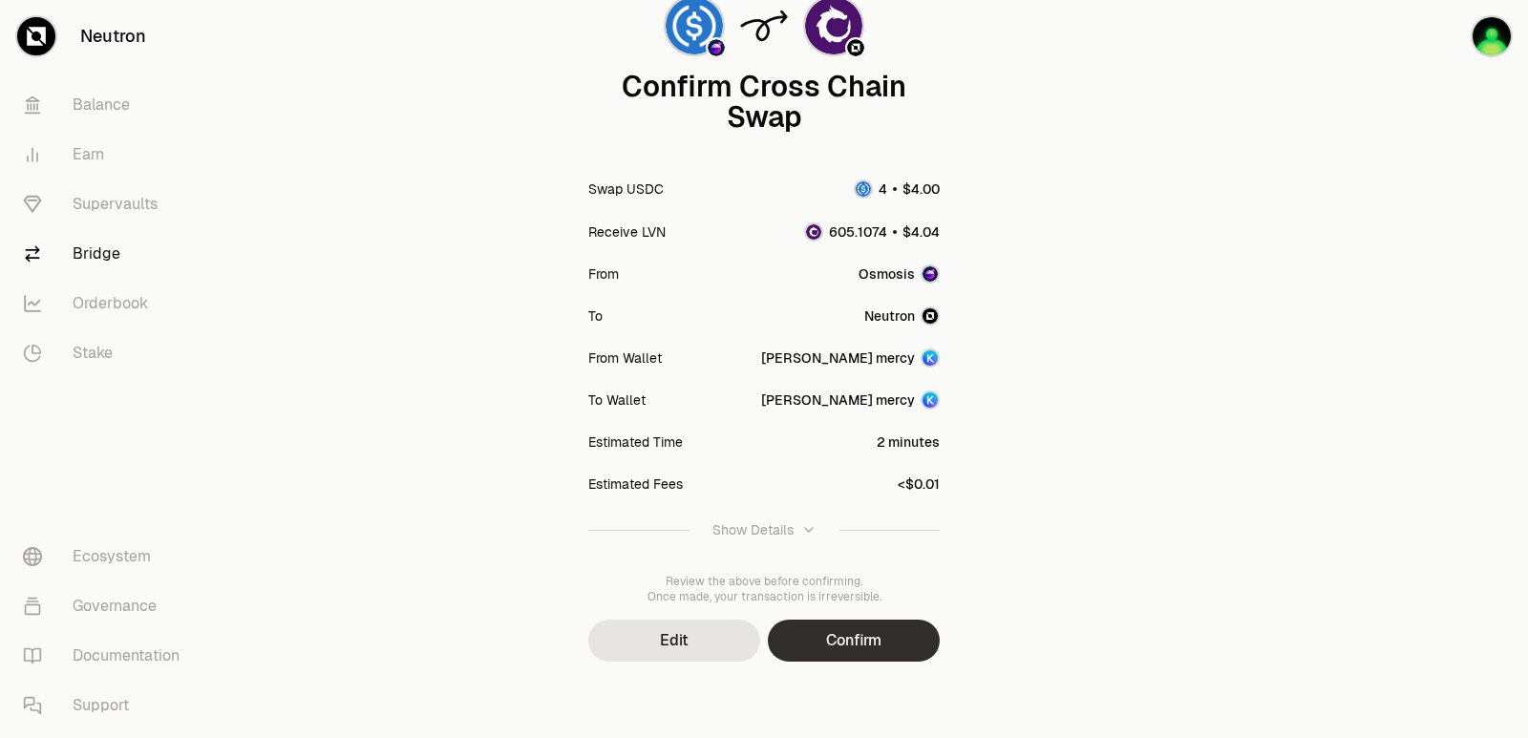
click at [823, 654] on button "Confirm" at bounding box center [854, 641] width 172 height 42
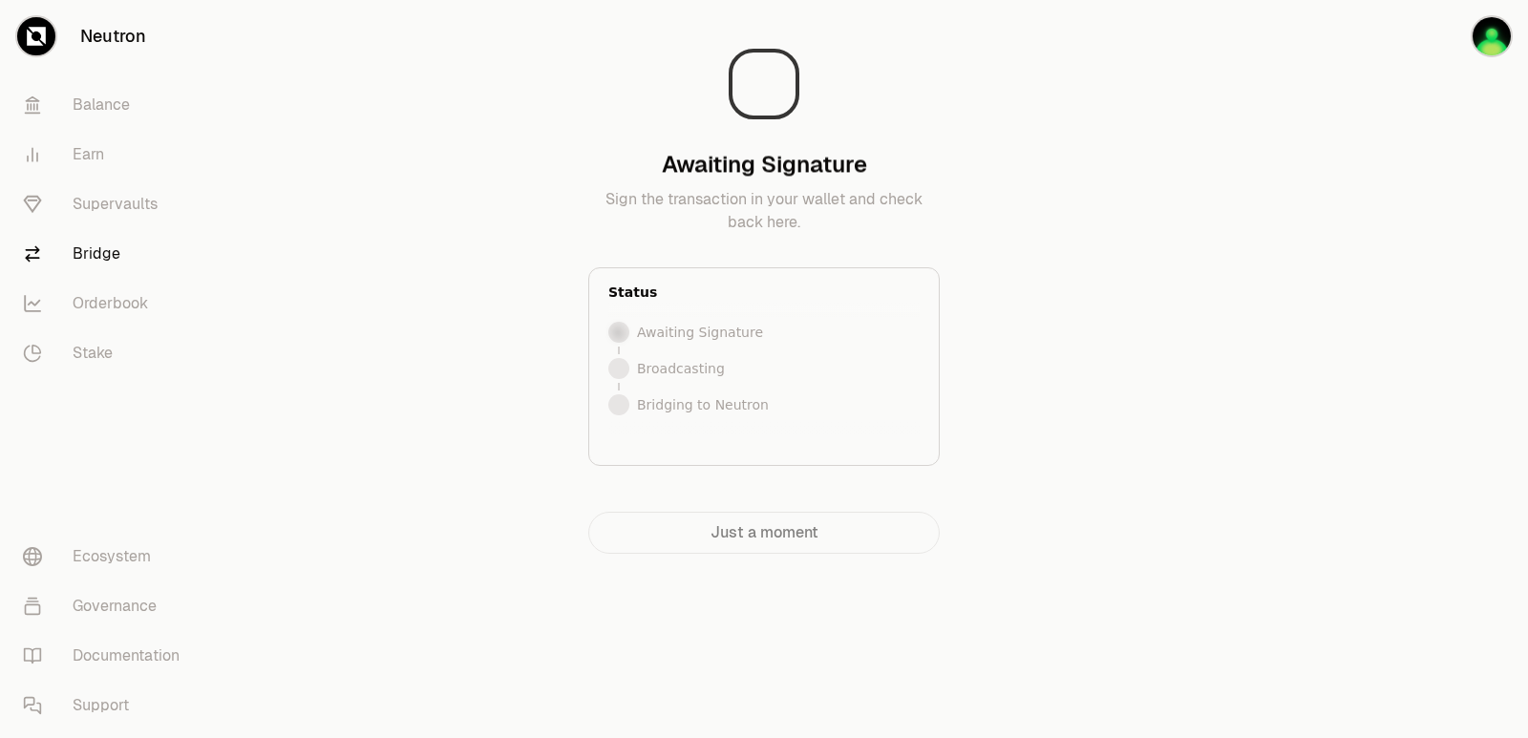
scroll to position [0, 0]
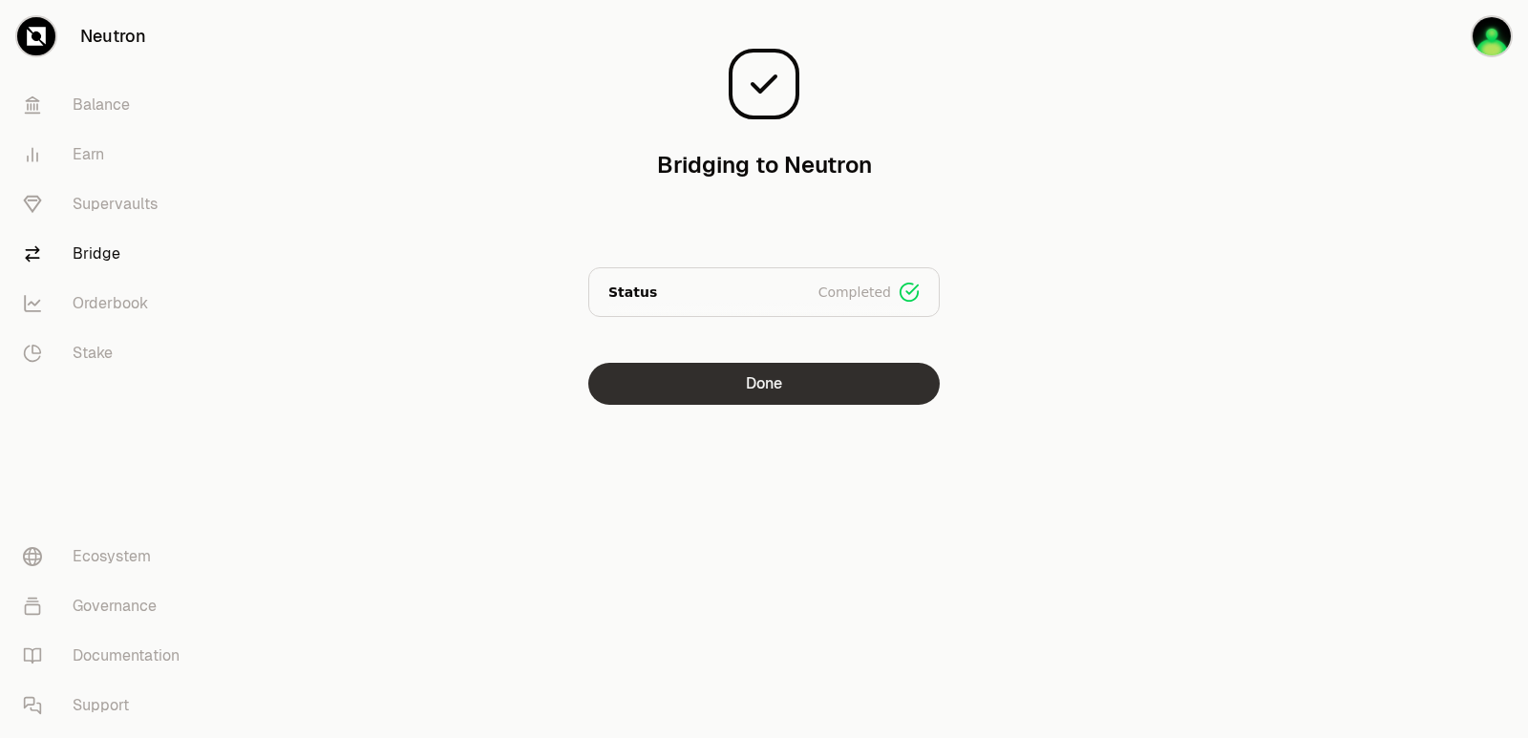
click at [771, 374] on button "Done" at bounding box center [763, 384] width 351 height 42
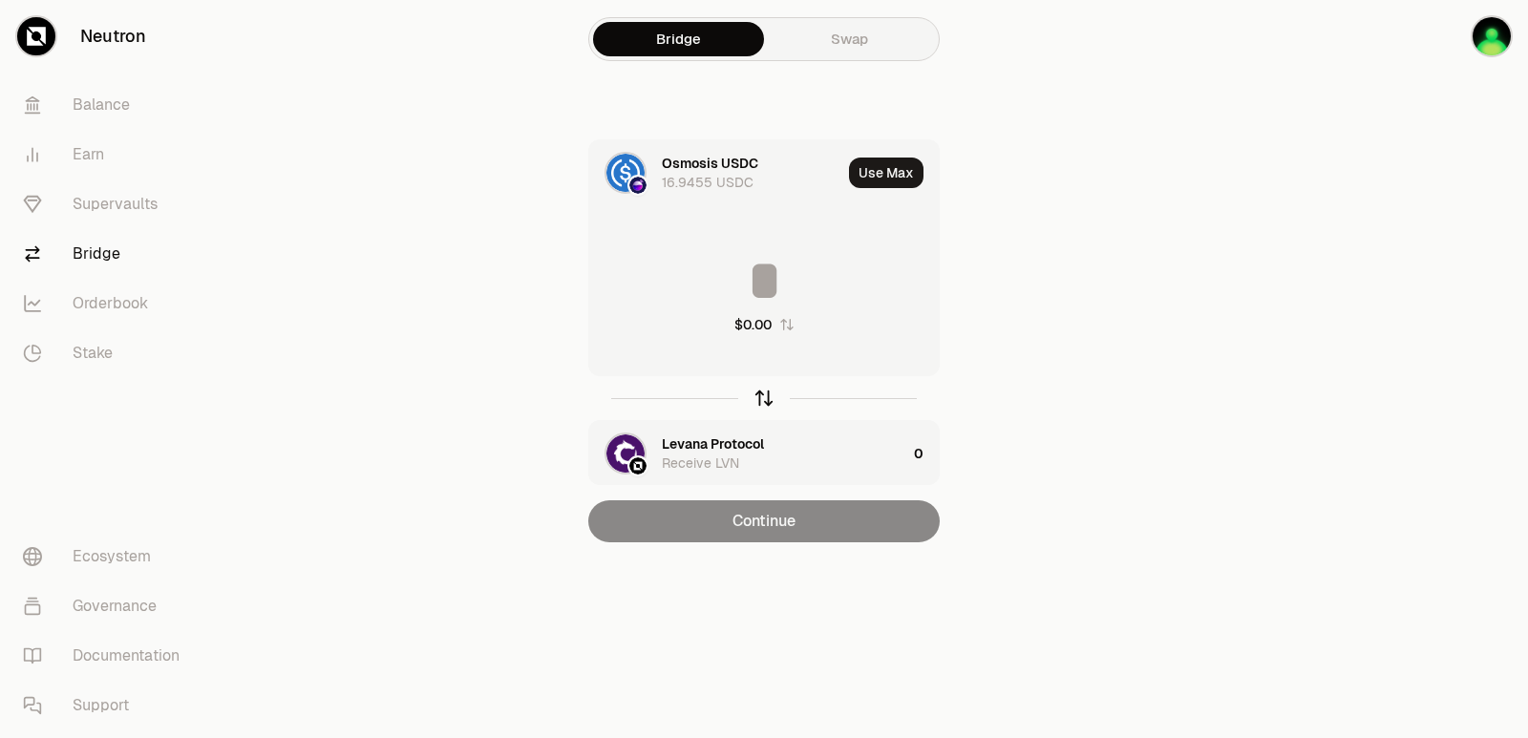
click at [760, 402] on icon "button" at bounding box center [763, 398] width 21 height 21
click at [816, 277] on input at bounding box center [764, 280] width 350 height 57
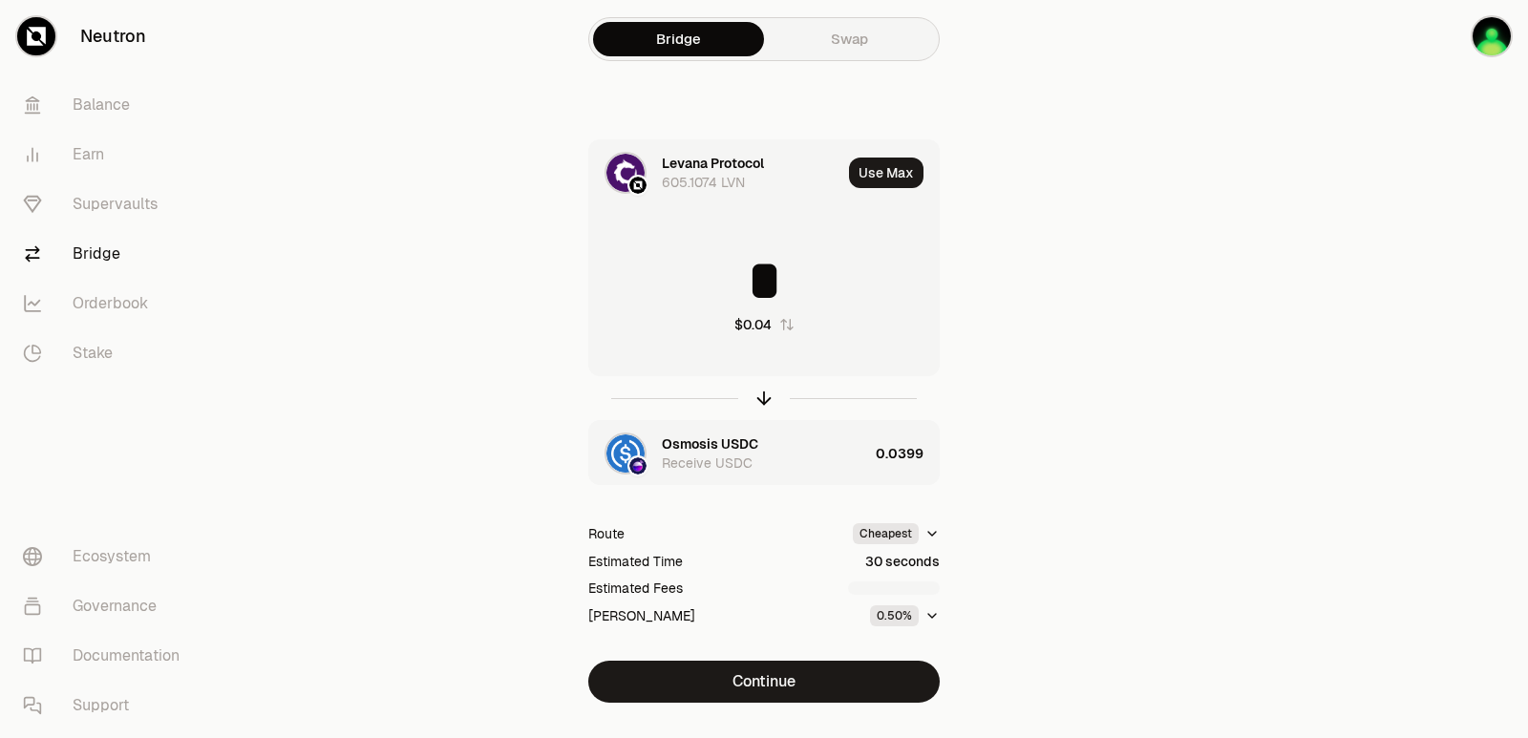
click at [879, 156] on div "Use Max" at bounding box center [894, 172] width 90 height 65
click at [871, 181] on button "Use Max" at bounding box center [886, 173] width 74 height 31
type input "**********"
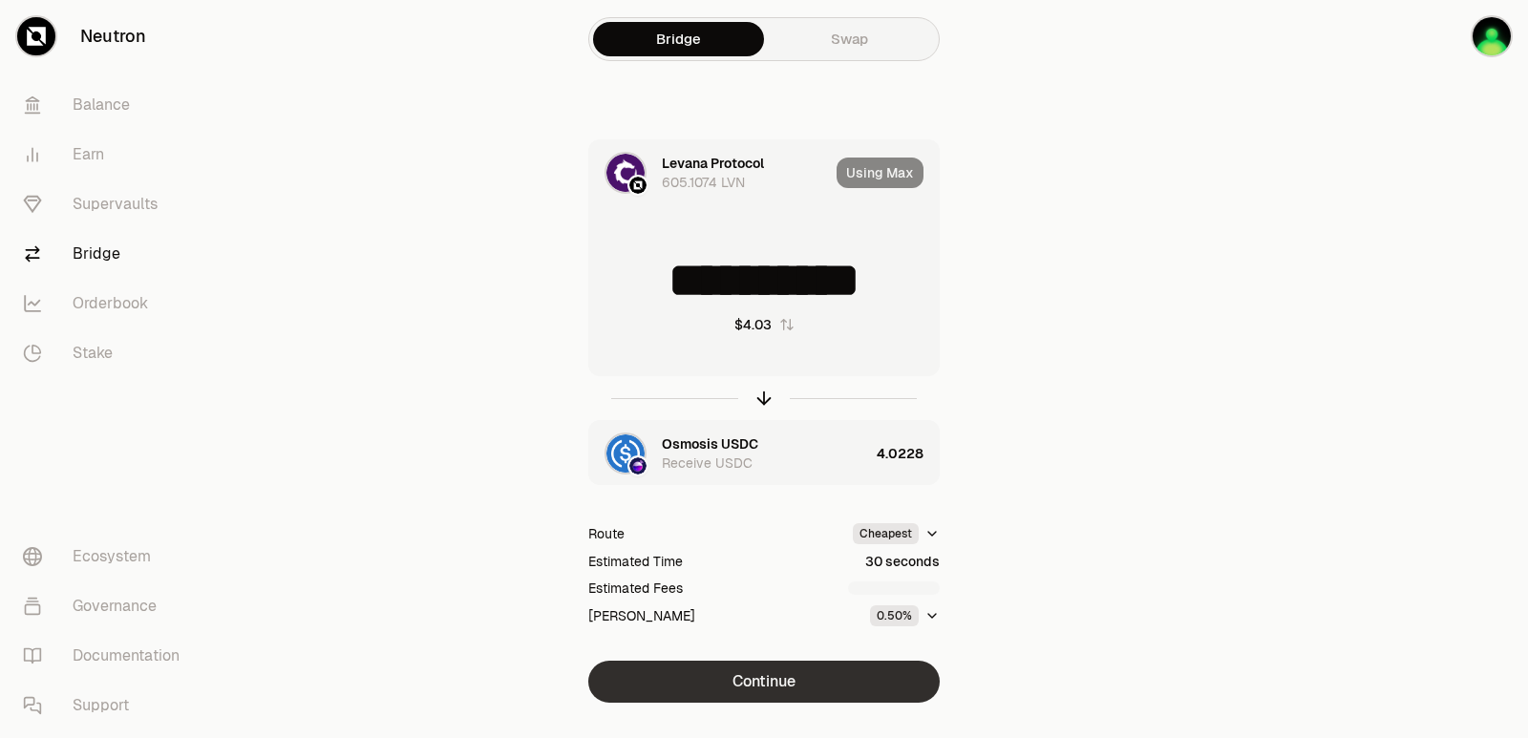
click at [748, 689] on button "Continue" at bounding box center [763, 682] width 351 height 42
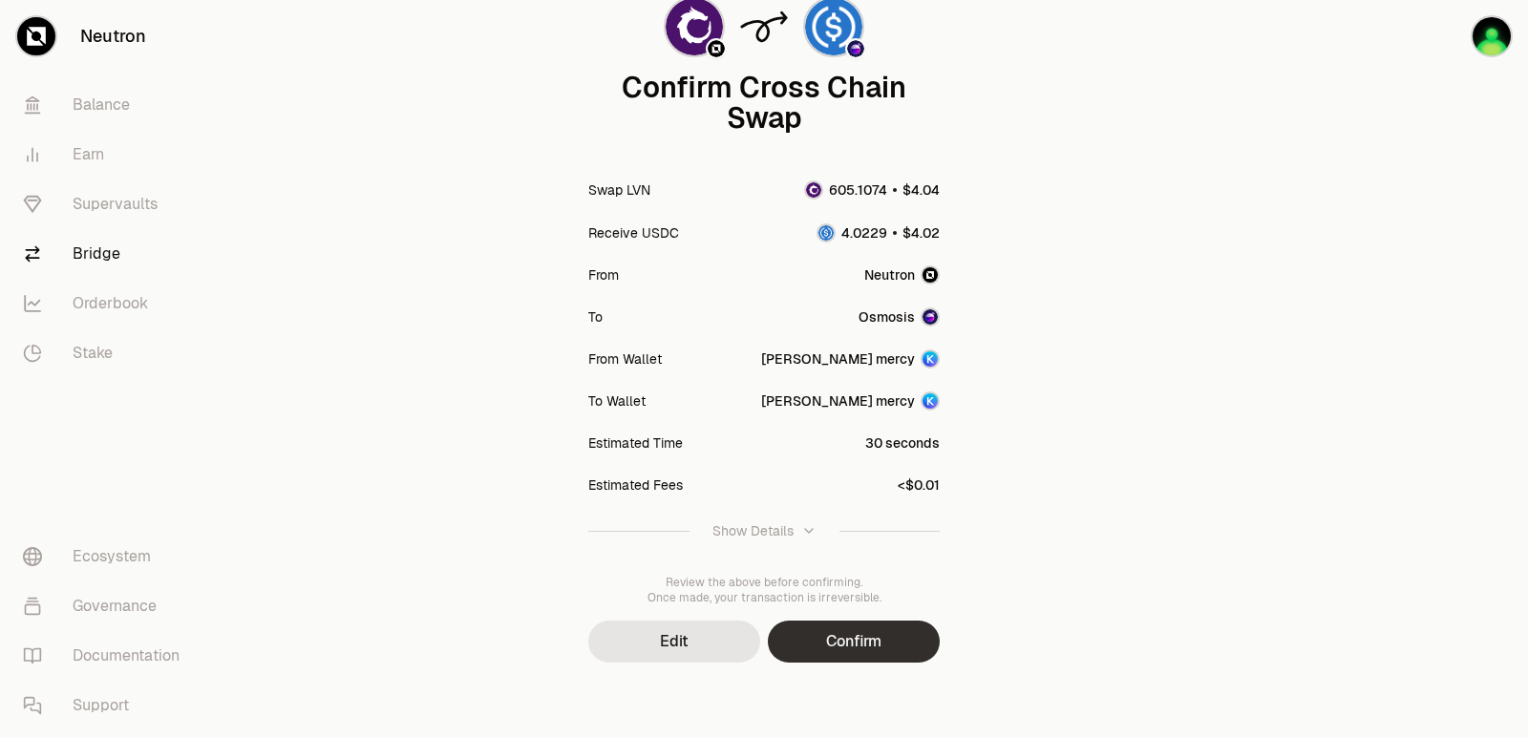
scroll to position [158, 0]
click at [844, 623] on button "Confirm" at bounding box center [854, 641] width 172 height 42
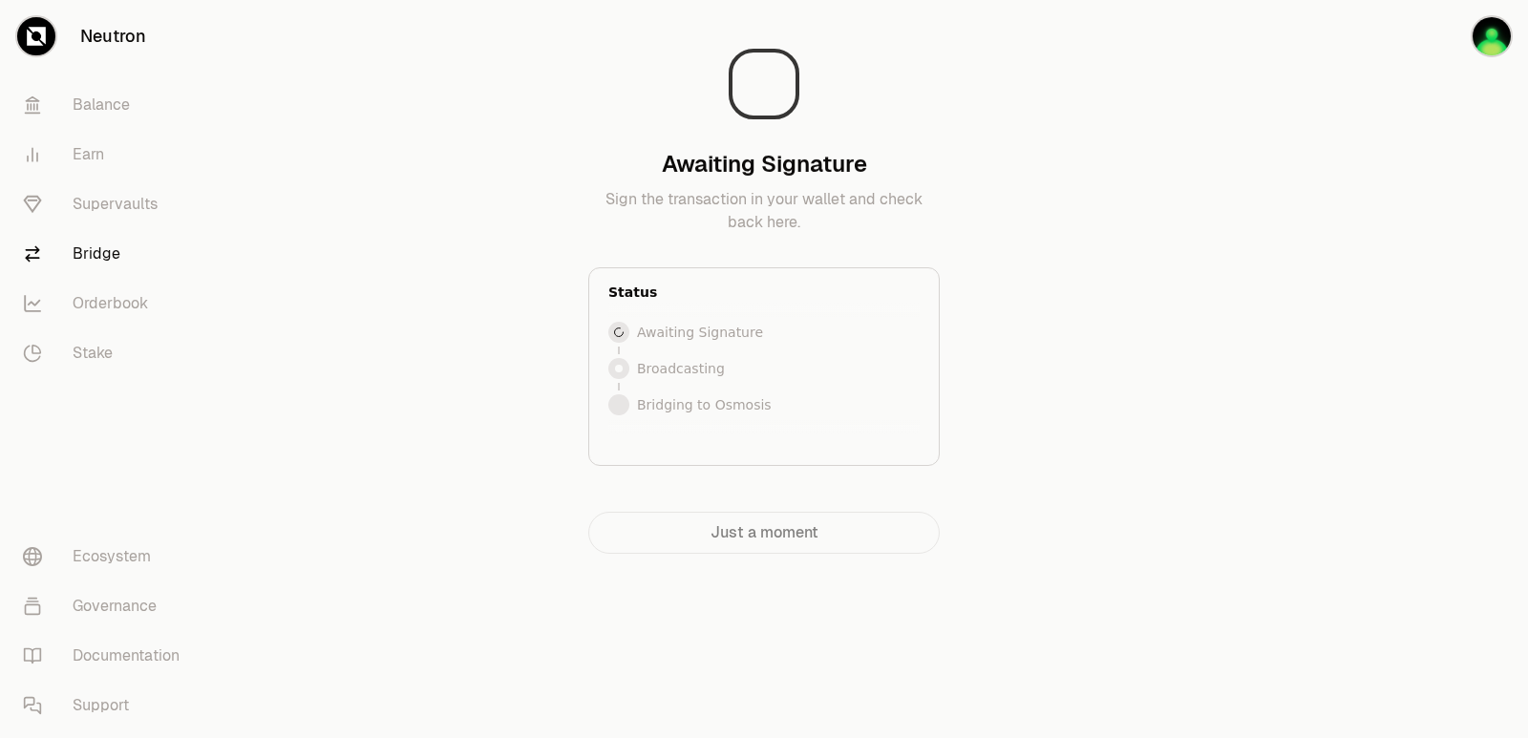
scroll to position [0, 0]
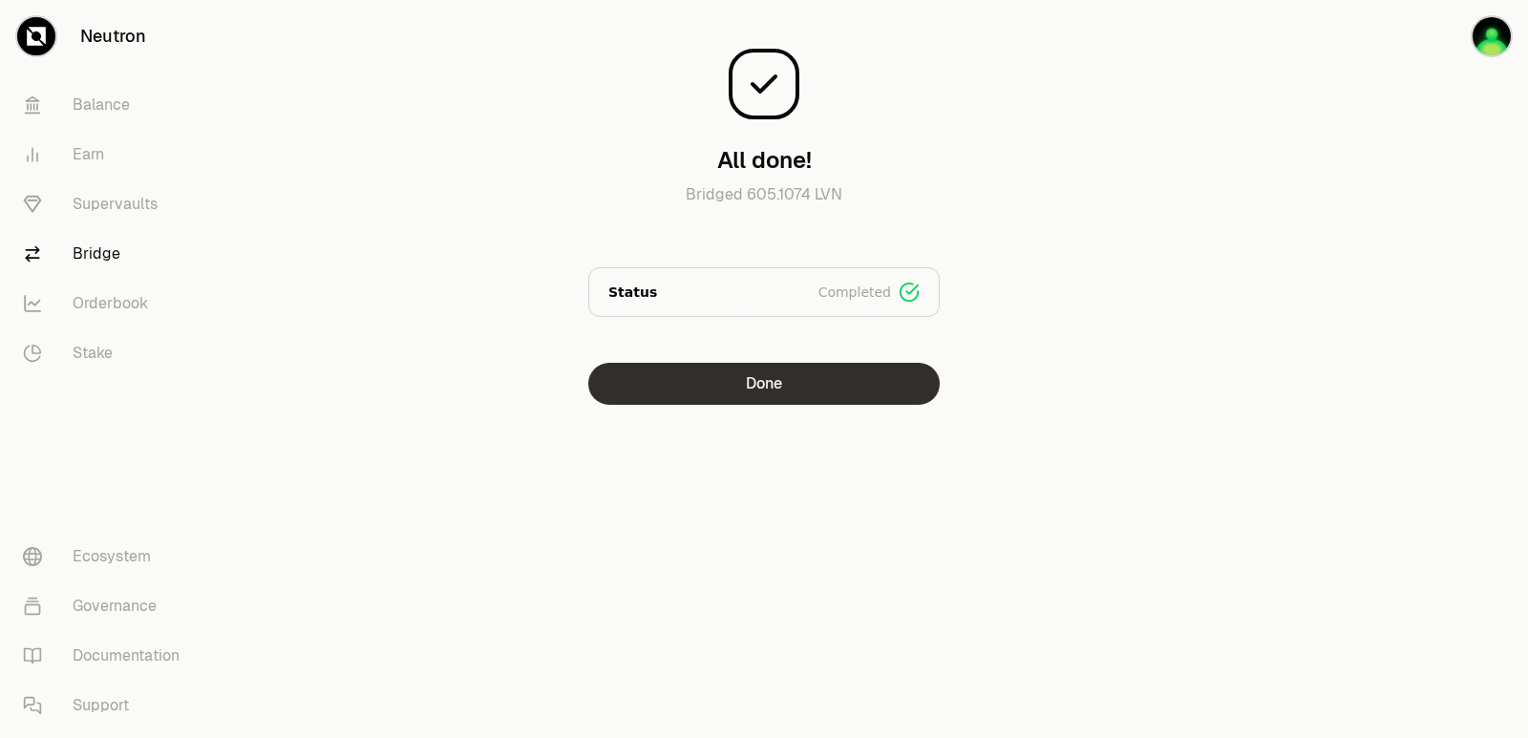
click at [684, 403] on button "Done" at bounding box center [763, 384] width 351 height 42
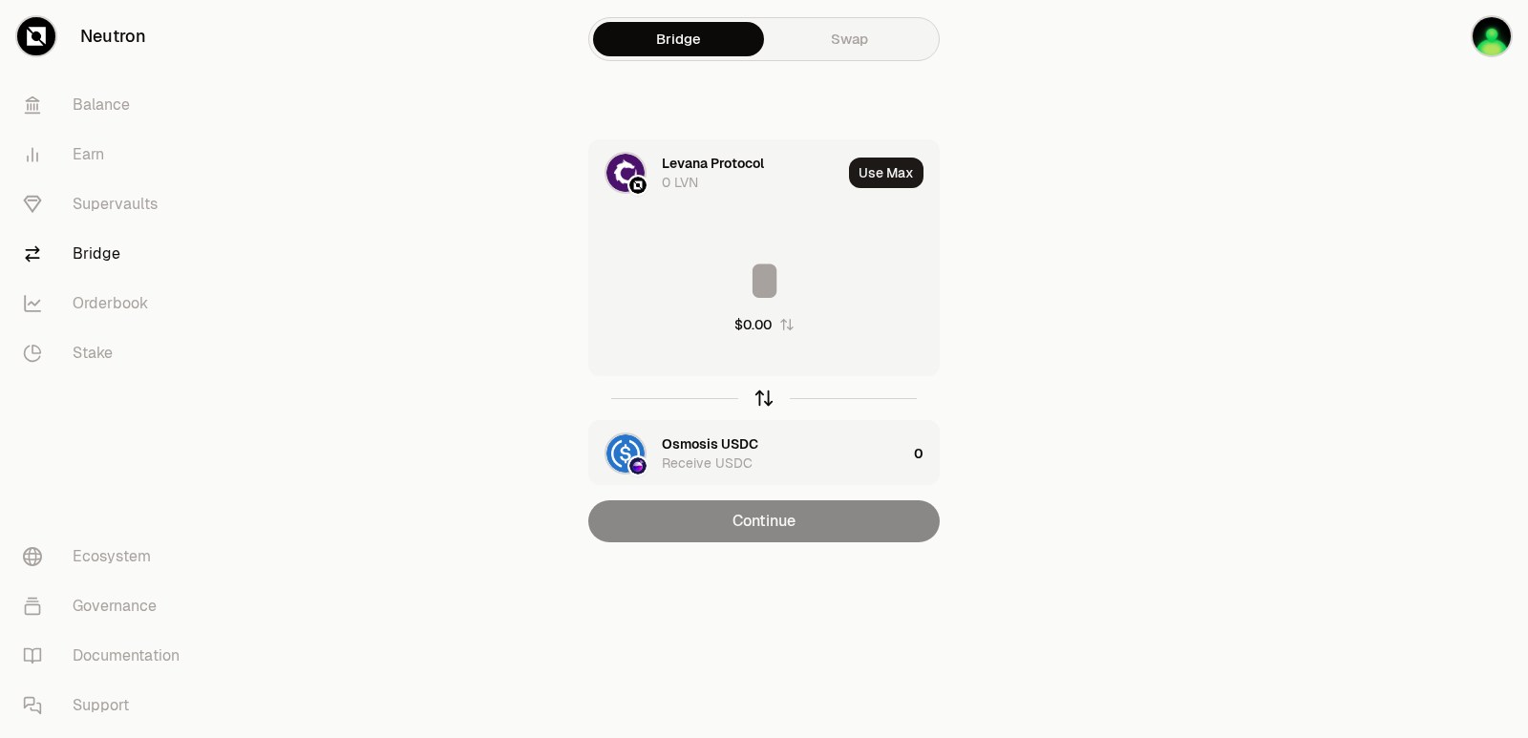
click at [753, 402] on icon "button" at bounding box center [763, 398] width 21 height 21
click at [755, 403] on icon "button" at bounding box center [763, 398] width 21 height 21
click at [710, 454] on div "Receive LVN" at bounding box center [700, 463] width 77 height 19
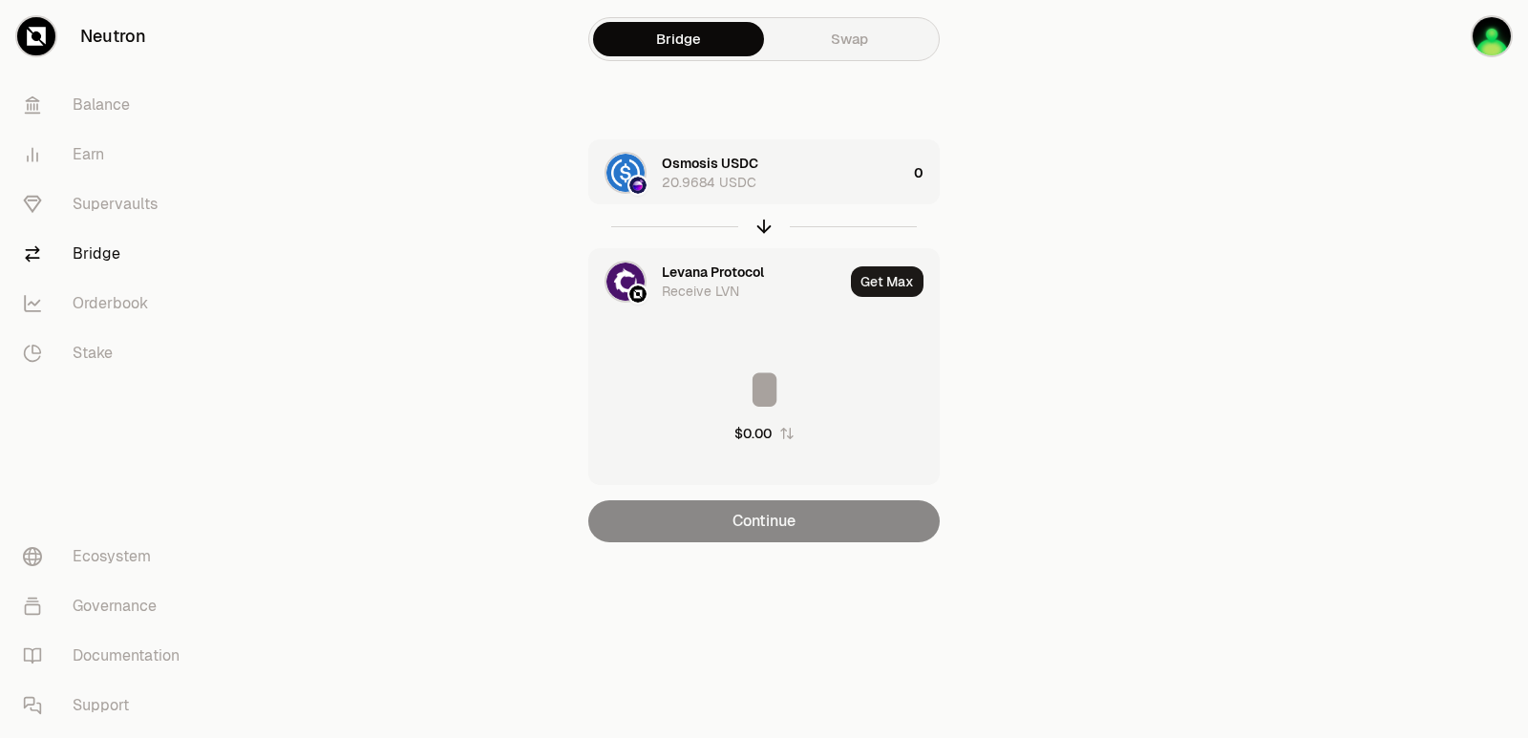
click at [705, 261] on div "Levana Protocol Receive LVN" at bounding box center [716, 281] width 254 height 65
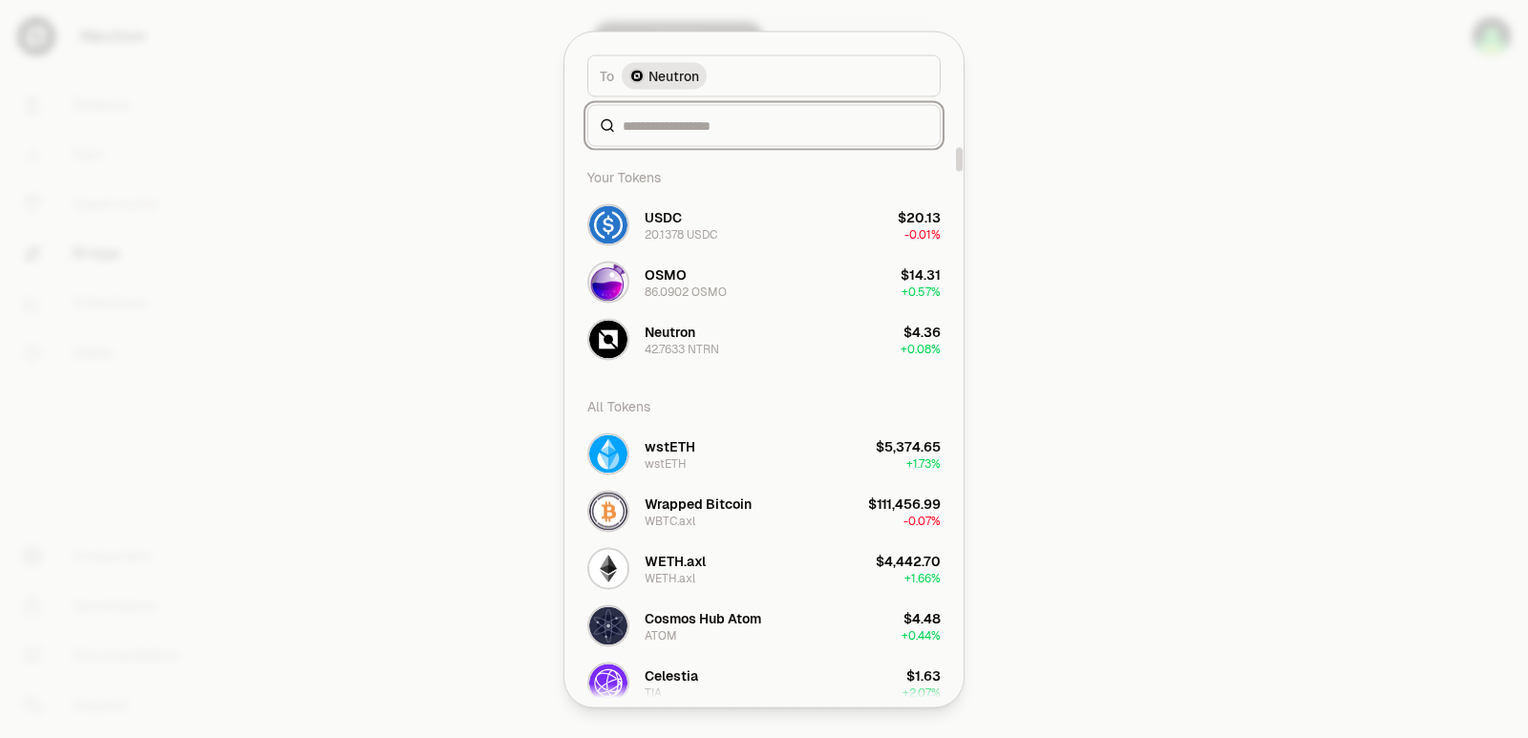
click at [688, 128] on input at bounding box center [776, 125] width 306 height 19
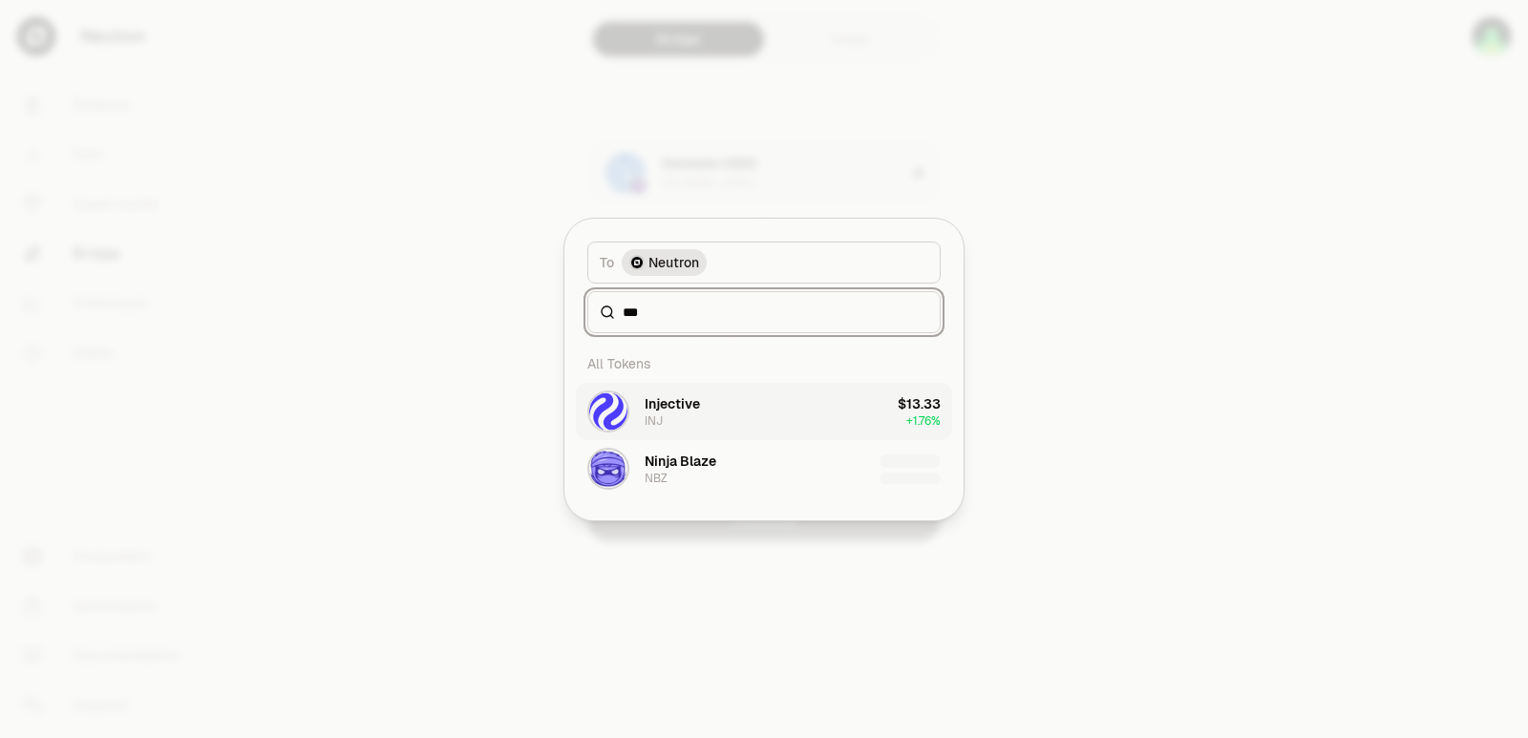
type input "***"
click at [734, 407] on button "Injective INJ $13.33 + 1.76%" at bounding box center [764, 411] width 376 height 57
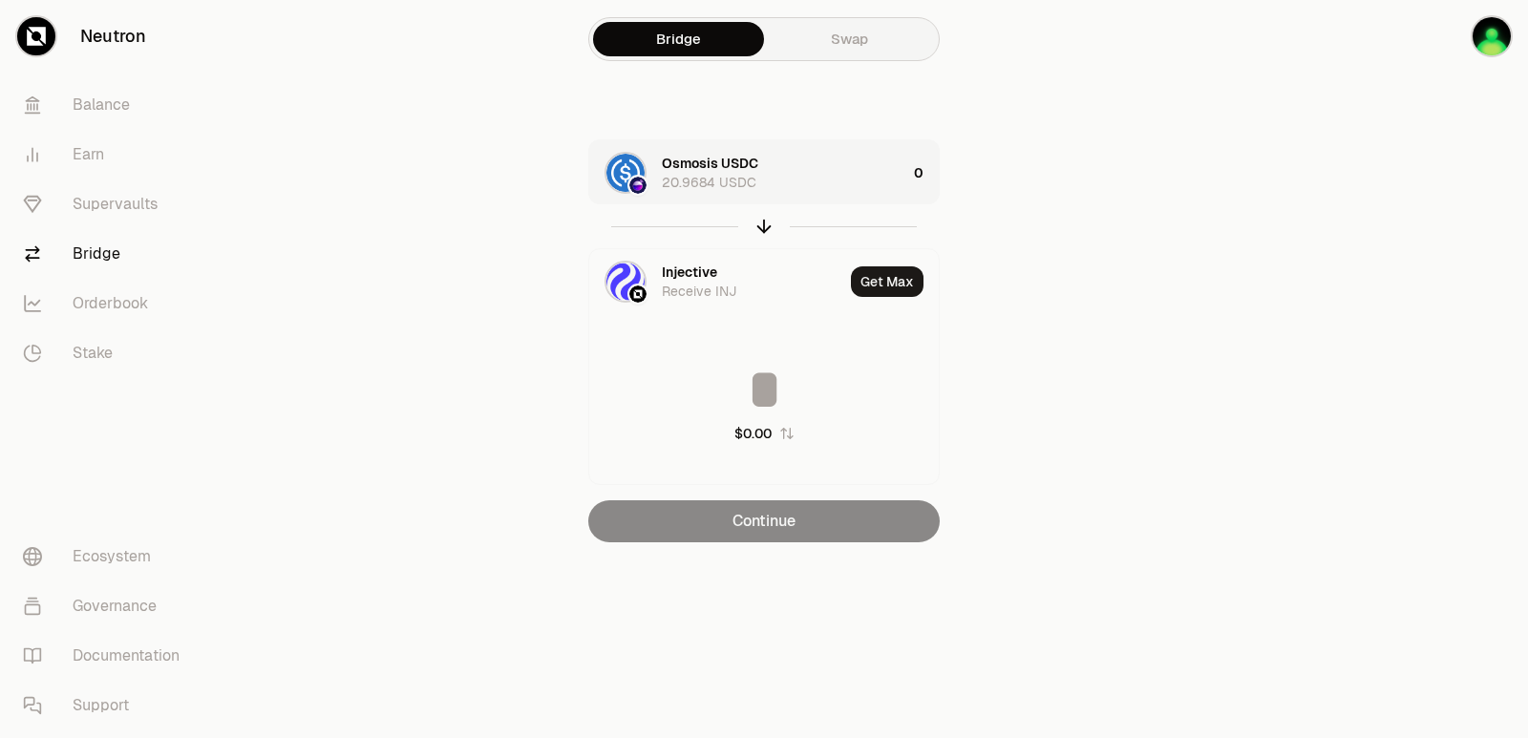
click at [724, 181] on div "20.9684 USDC" at bounding box center [709, 182] width 95 height 19
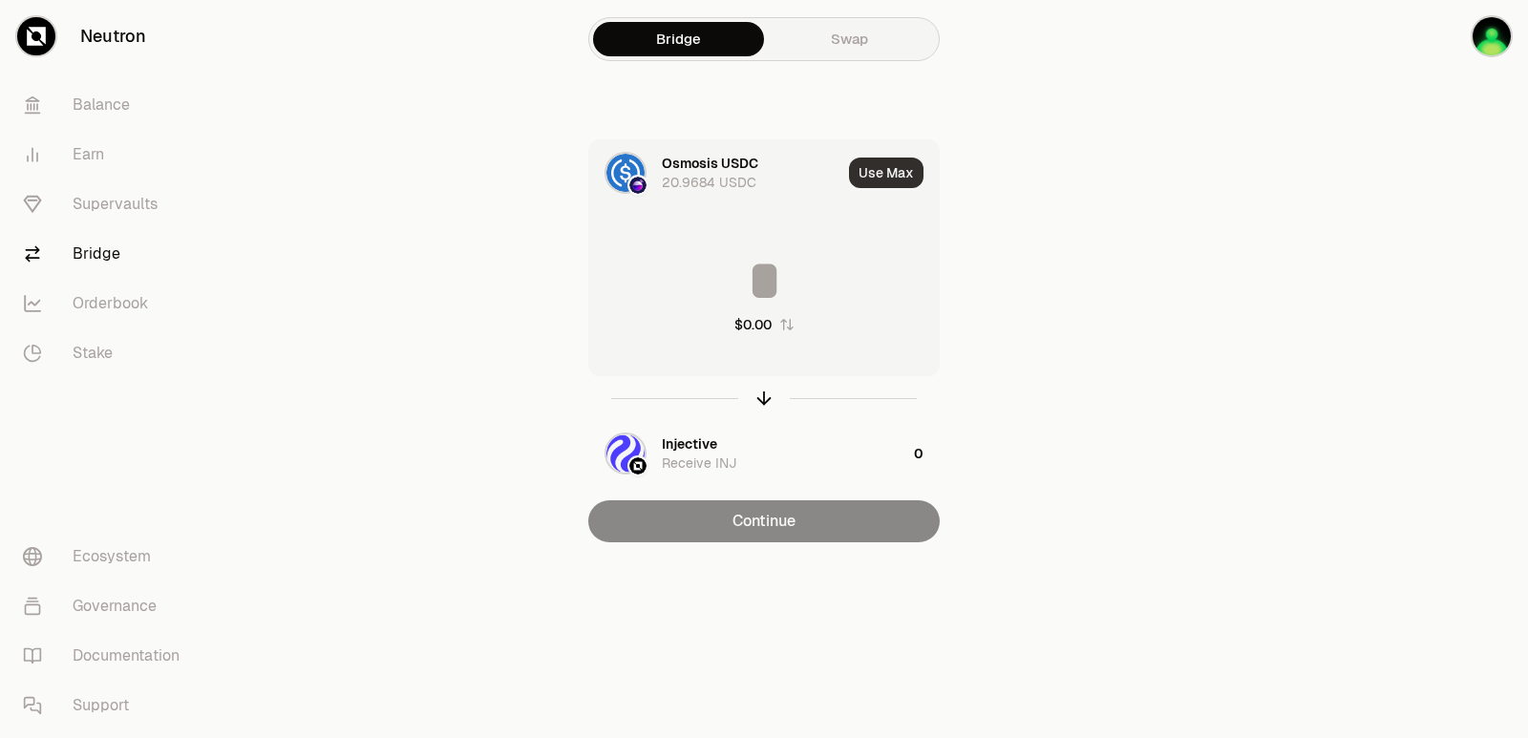
click at [861, 181] on button "Use Max" at bounding box center [886, 173] width 74 height 31
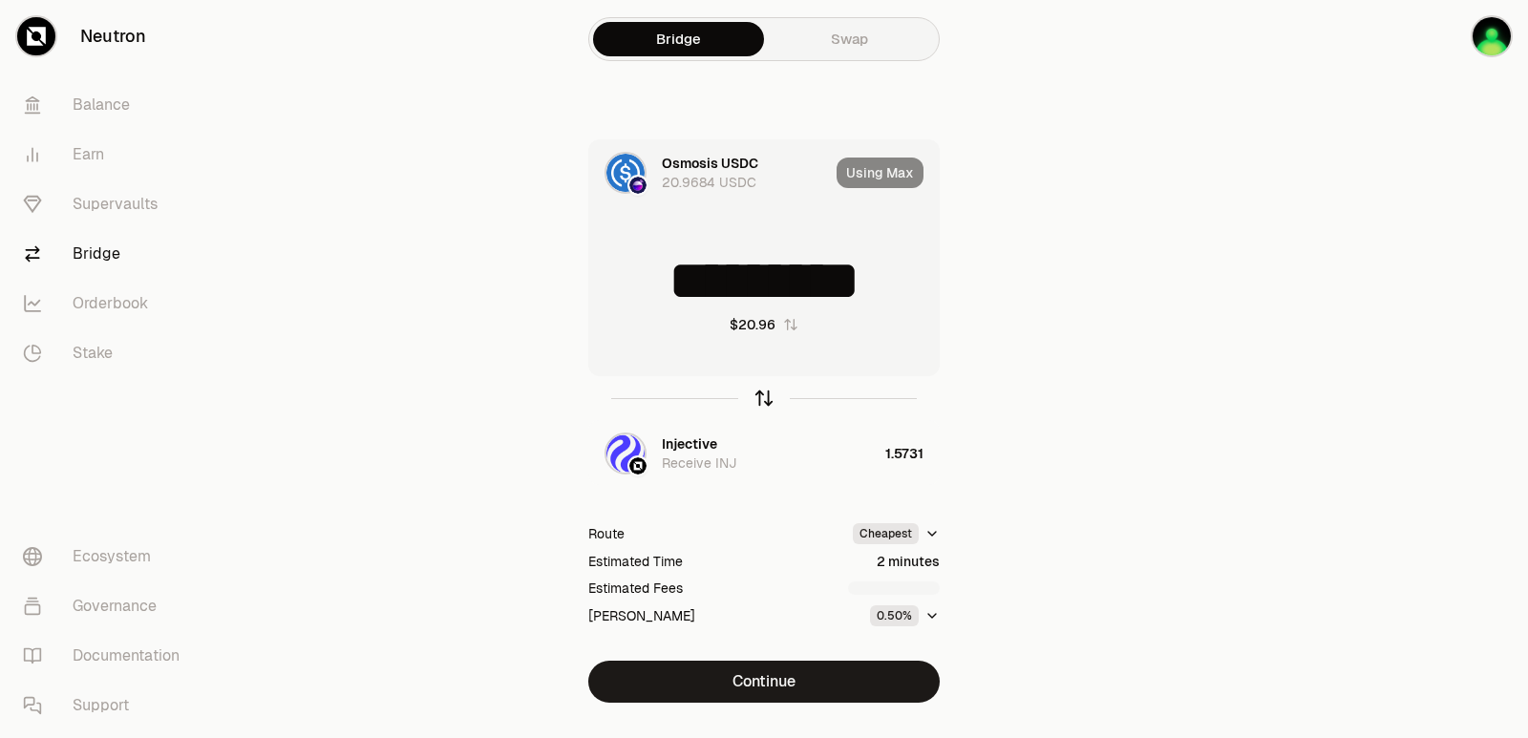
click at [767, 396] on icon "button" at bounding box center [763, 398] width 21 height 21
type input "**********"
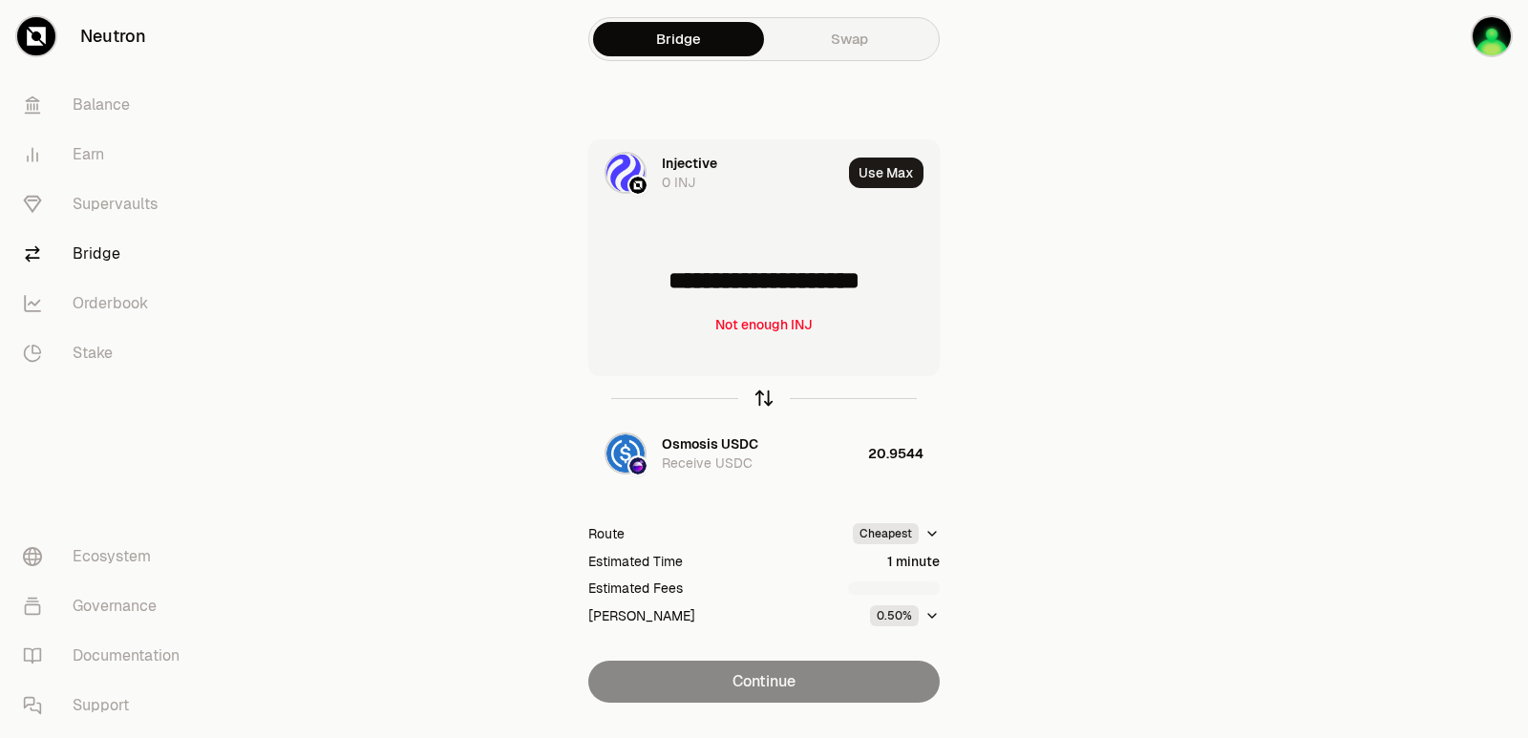
click at [767, 397] on icon "button" at bounding box center [763, 398] width 21 height 21
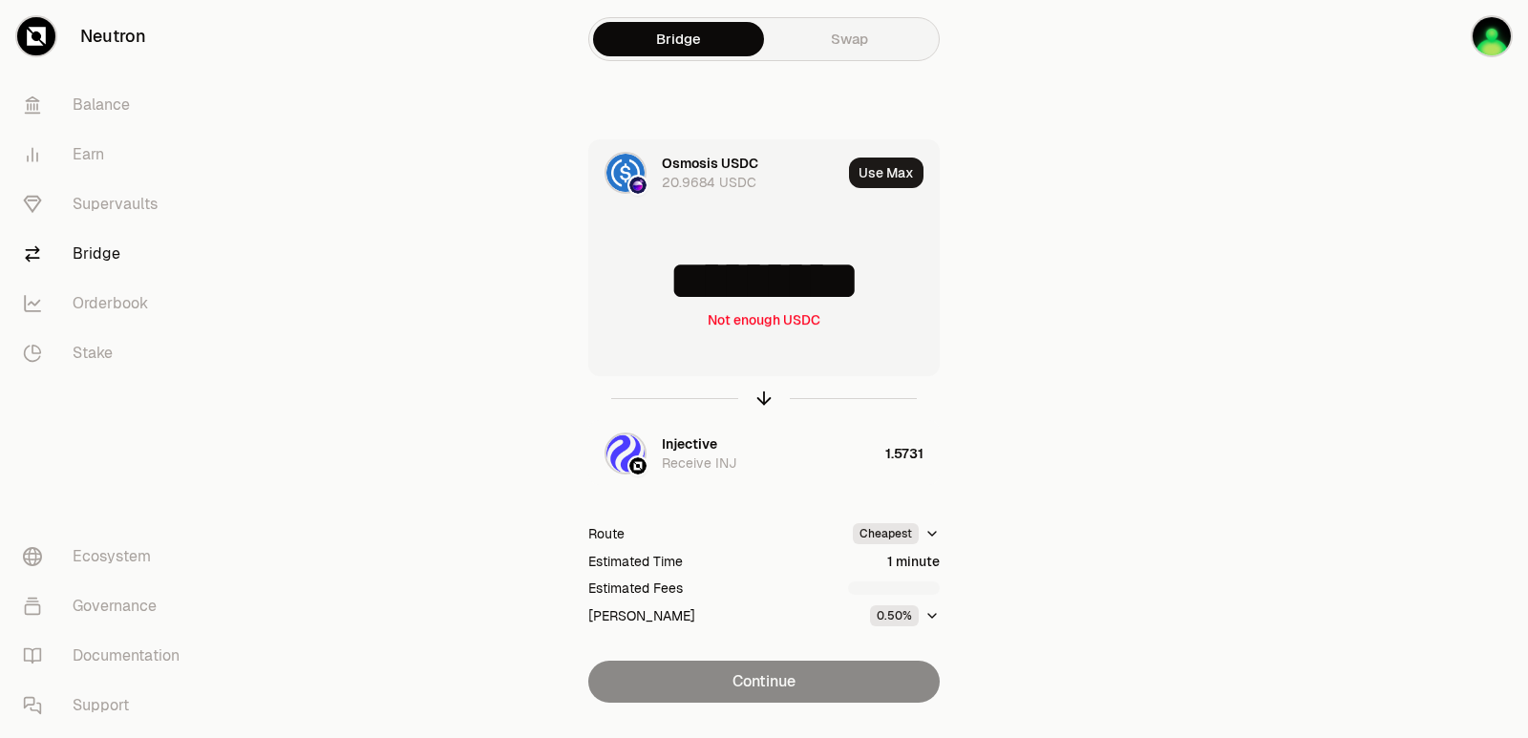
click at [823, 296] on input "*********" at bounding box center [764, 280] width 350 height 57
click at [822, 296] on input "*********" at bounding box center [764, 280] width 350 height 57
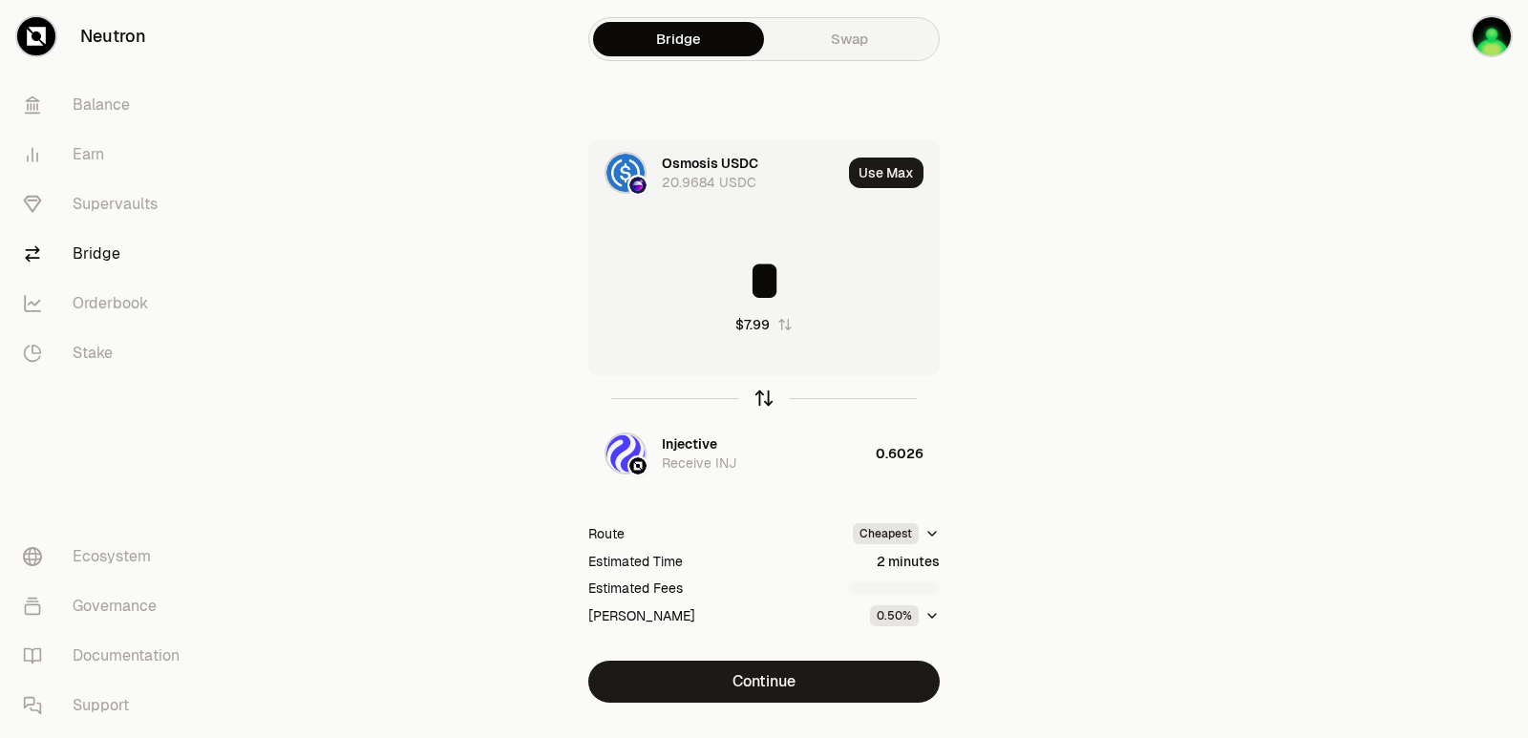
click at [761, 396] on icon "button" at bounding box center [763, 398] width 21 height 21
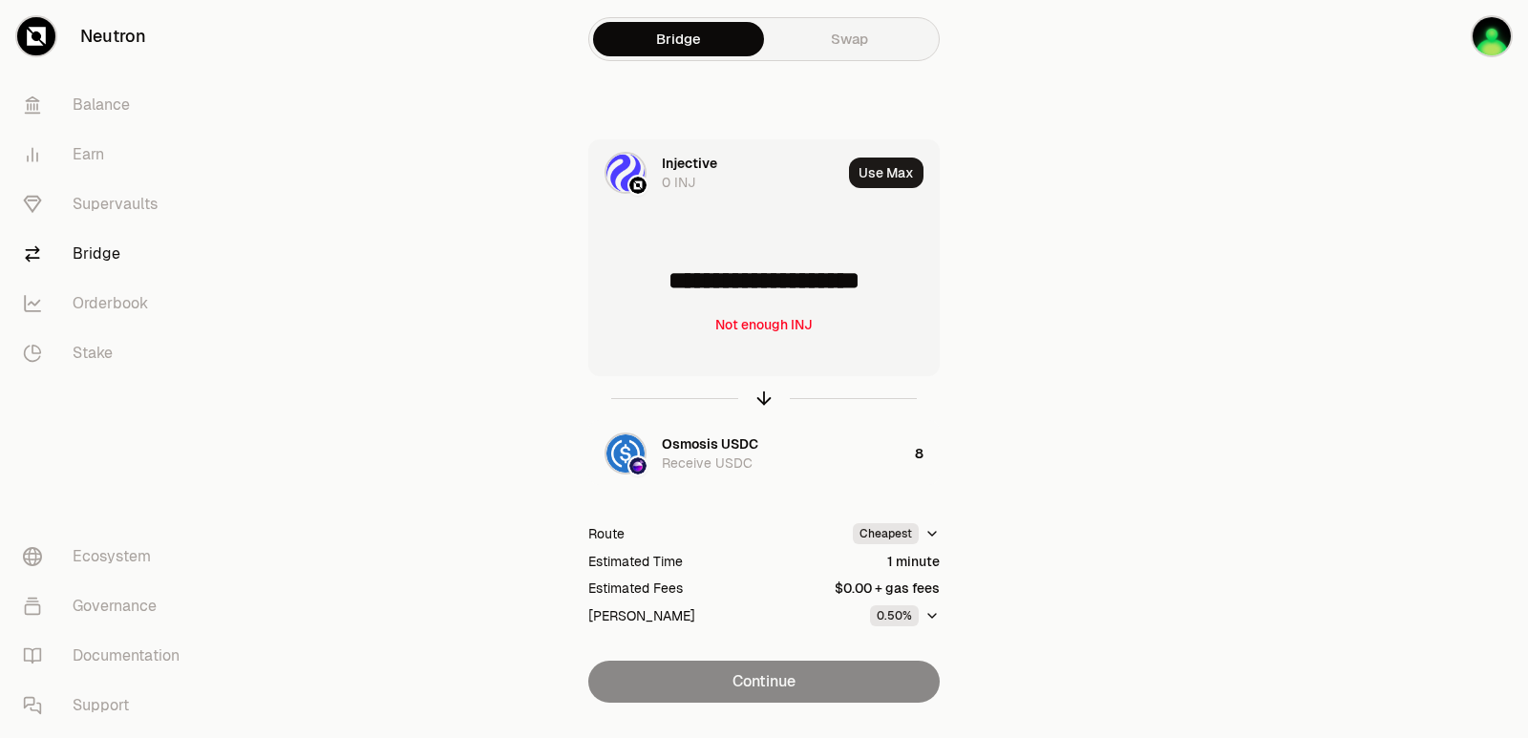
drag, startPoint x: 787, startPoint y: 288, endPoint x: 675, endPoint y: 290, distance: 111.7
click at [675, 290] on input "**********" at bounding box center [764, 280] width 350 height 57
type input "******"
click at [756, 401] on icon "button" at bounding box center [763, 398] width 21 height 21
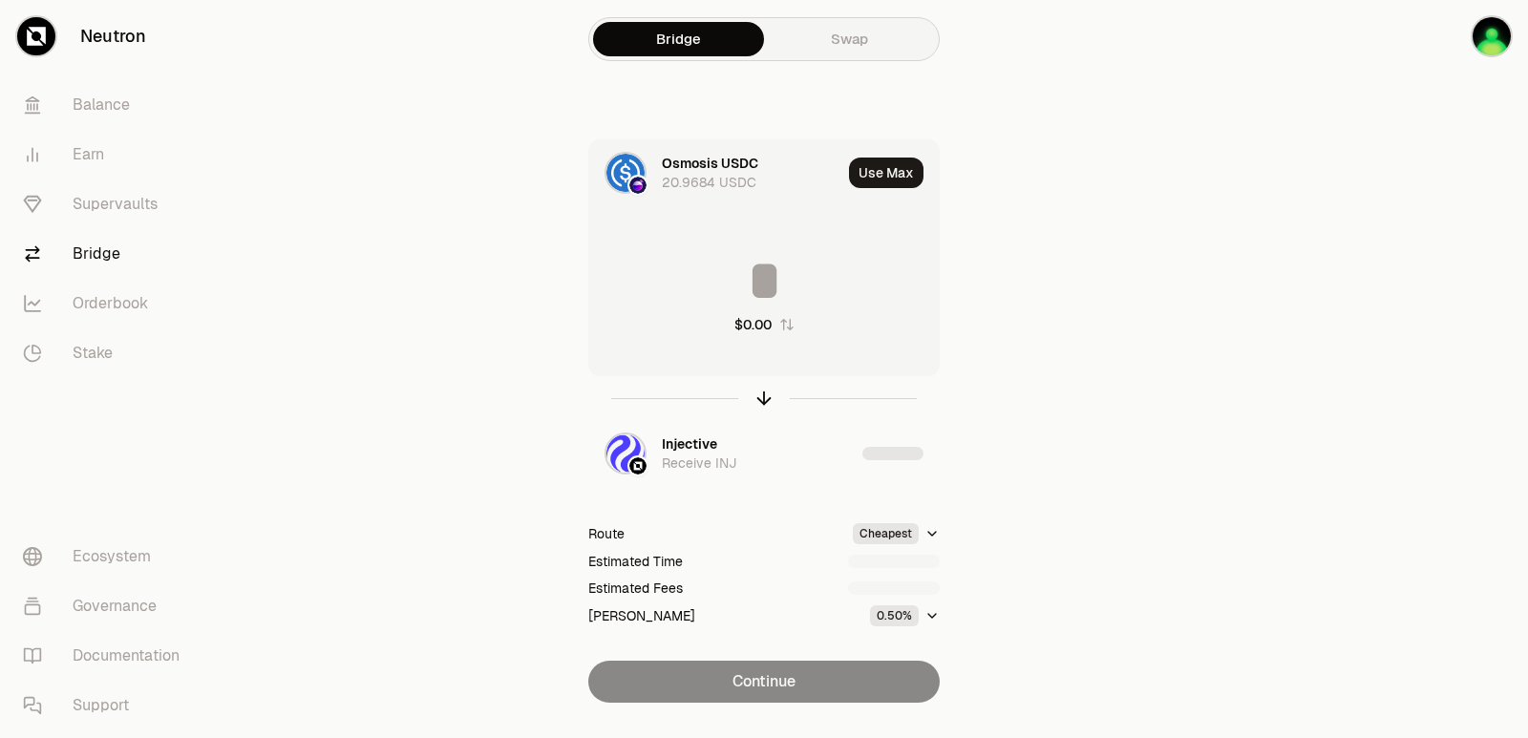
click at [779, 291] on input at bounding box center [764, 280] width 350 height 57
click at [766, 310] on div "******** $8.04" at bounding box center [764, 293] width 350 height 168
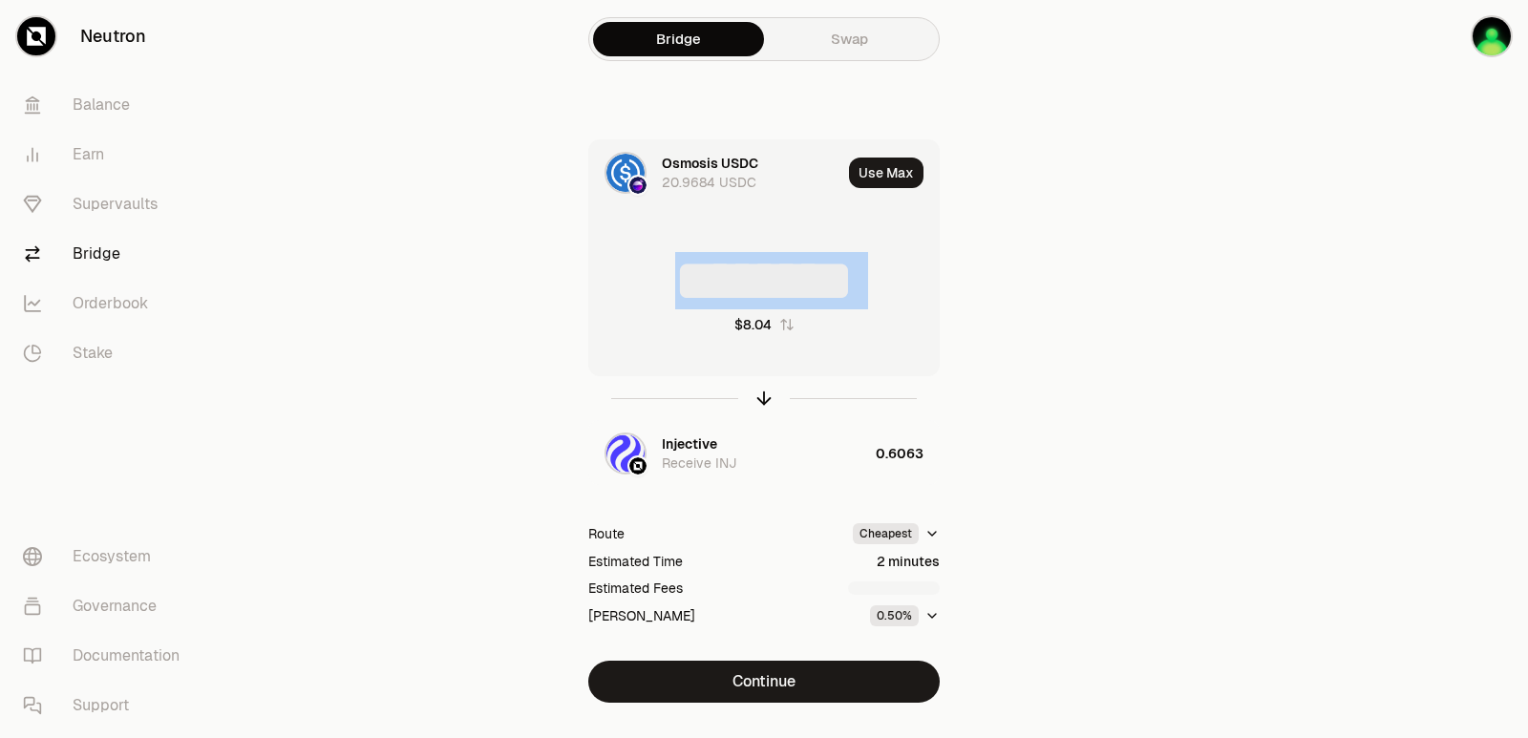
click at [886, 290] on input "********" at bounding box center [764, 280] width 350 height 57
click at [898, 286] on input "********" at bounding box center [764, 280] width 350 height 57
type input "*"
click at [763, 392] on icon "button" at bounding box center [764, 395] width 12 height 6
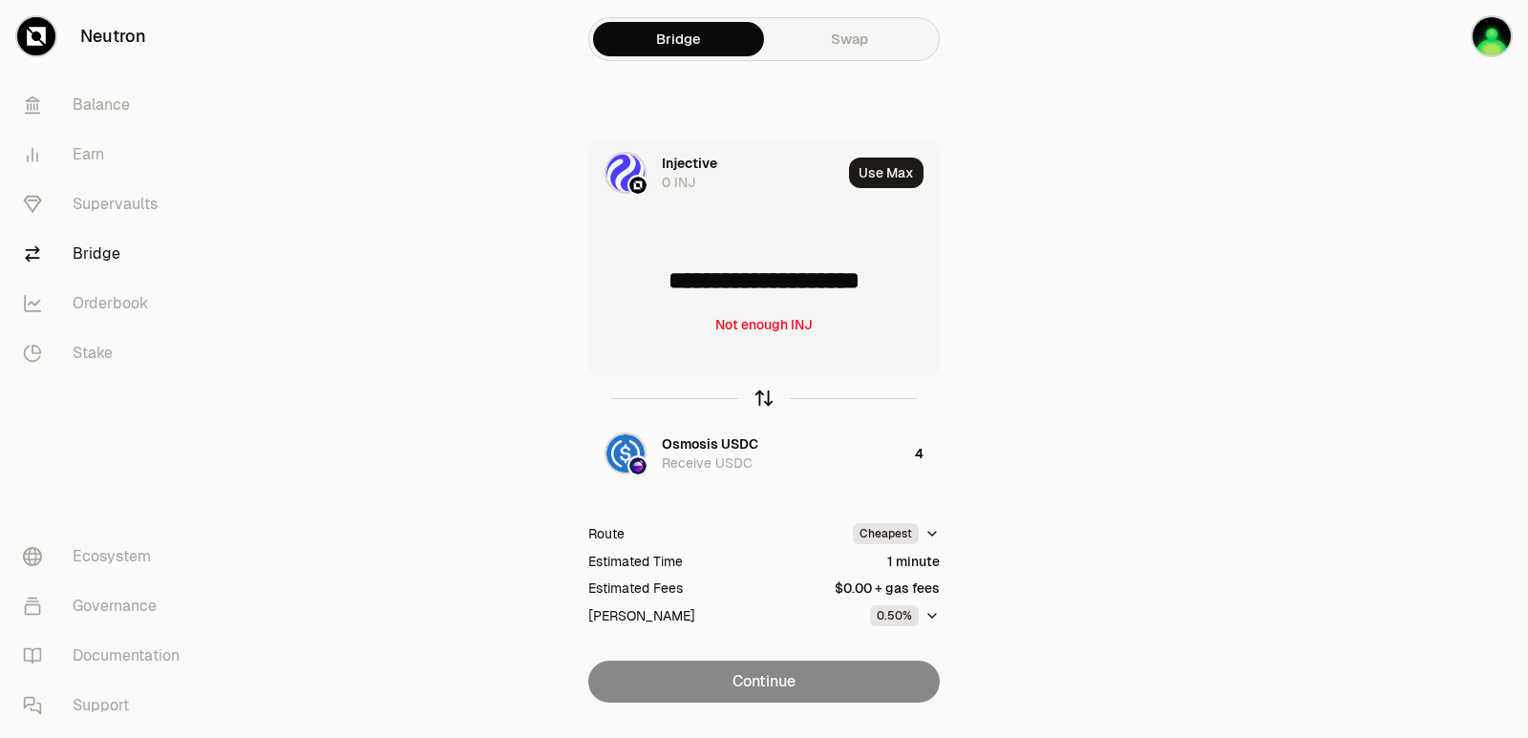
click at [763, 392] on icon "button" at bounding box center [764, 395] width 12 height 6
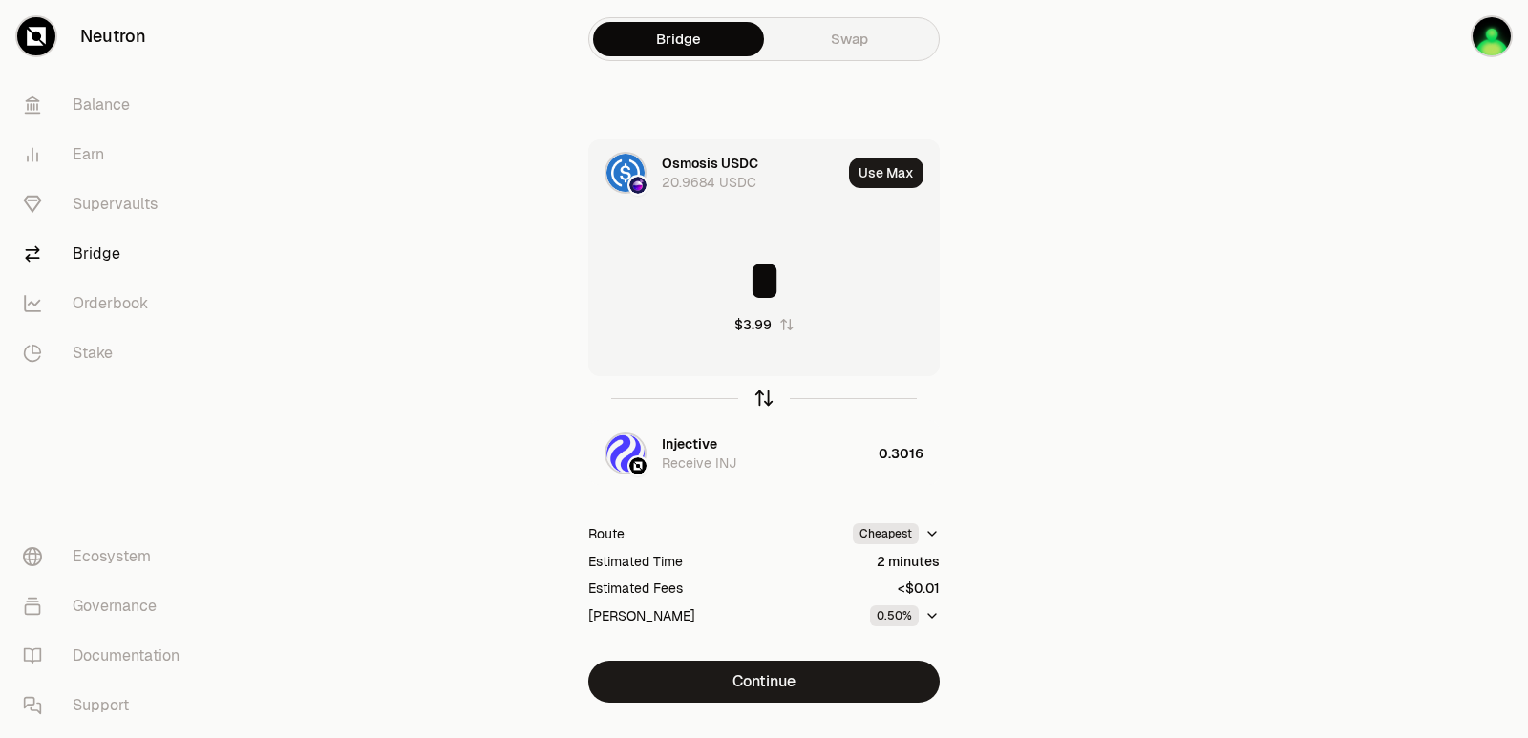
click at [763, 392] on icon "button" at bounding box center [764, 395] width 12 height 6
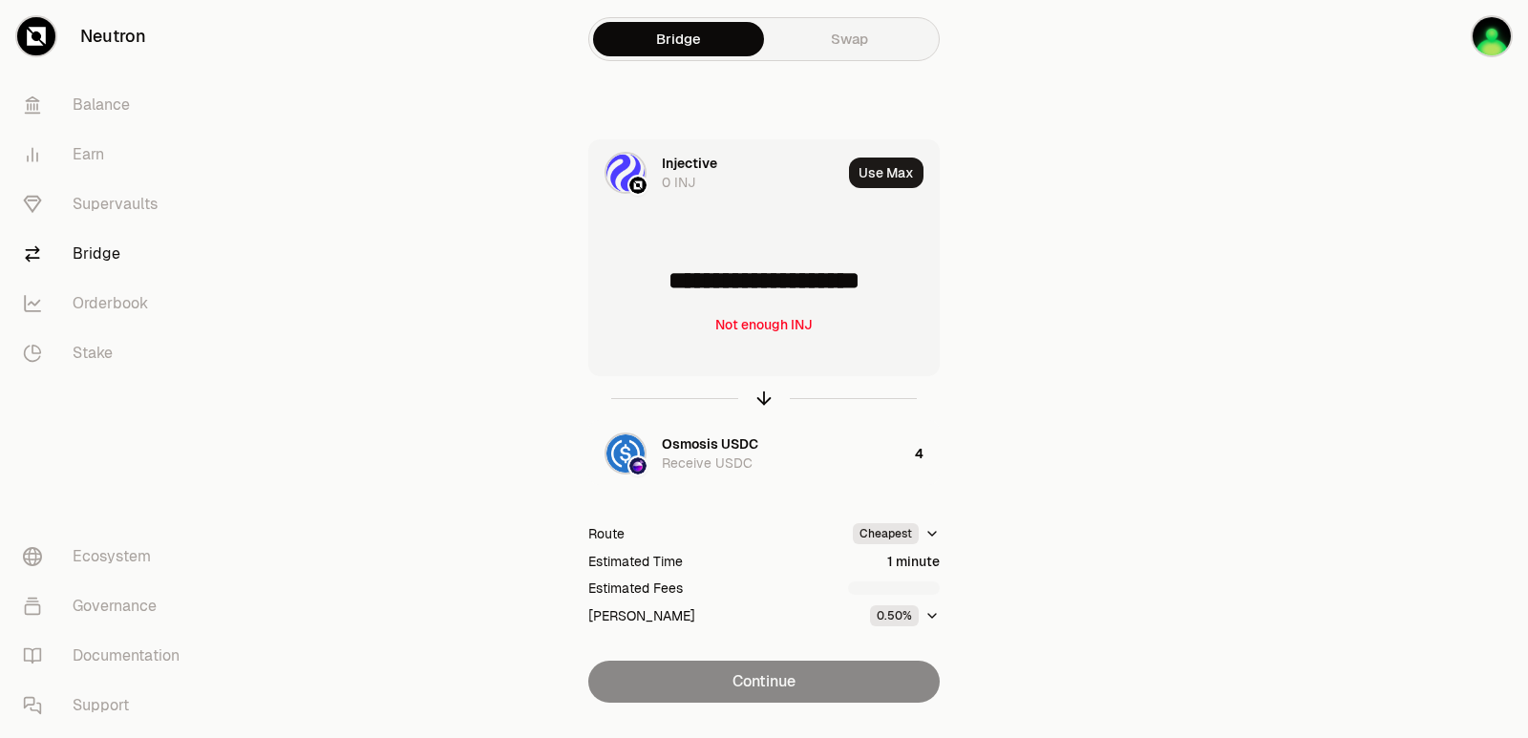
drag, startPoint x: 912, startPoint y: 277, endPoint x: 641, endPoint y: 277, distance: 271.2
click at [641, 277] on input "**********" at bounding box center [764, 280] width 350 height 57
type input "******"
click at [763, 406] on icon "button" at bounding box center [763, 398] width 21 height 21
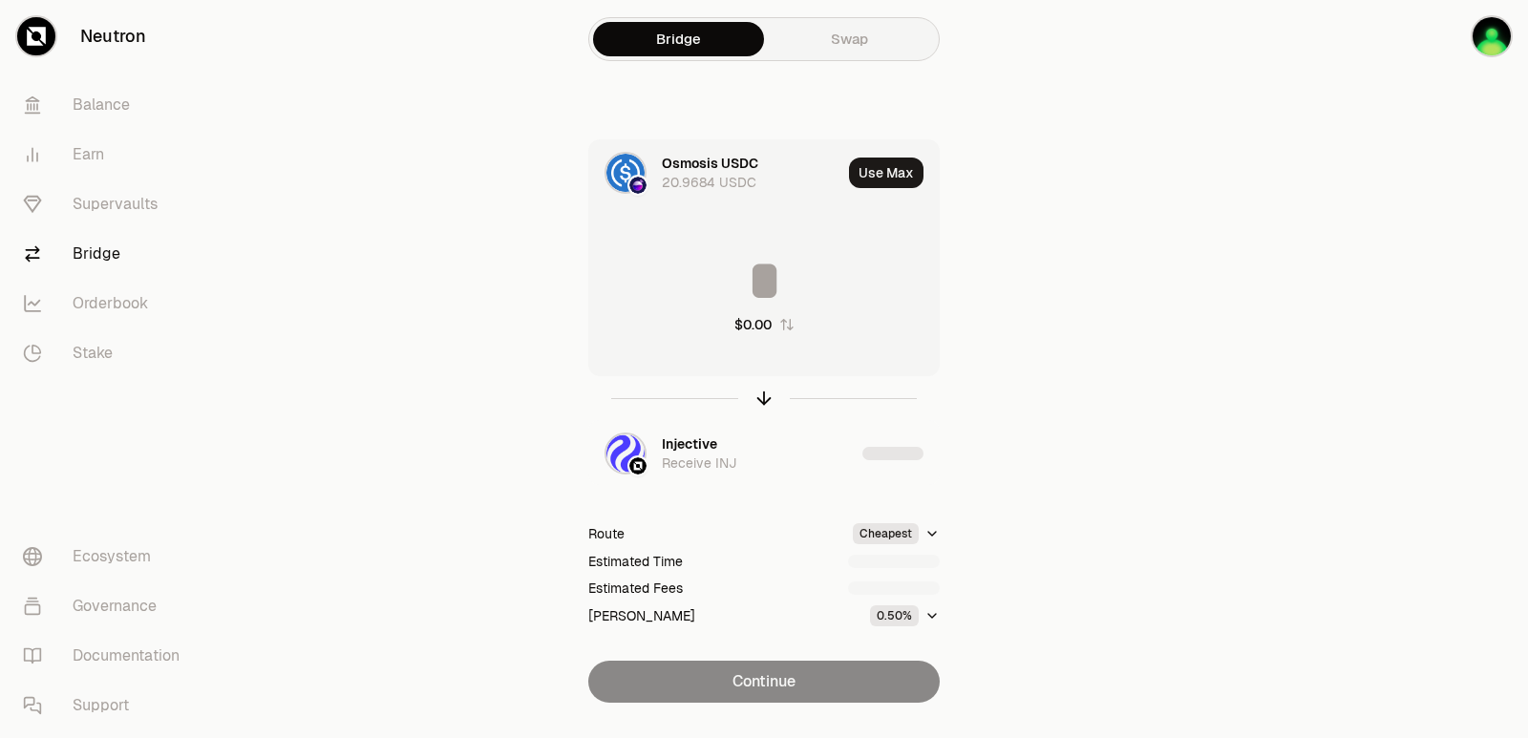
click at [775, 290] on input at bounding box center [764, 280] width 350 height 57
type input "*"
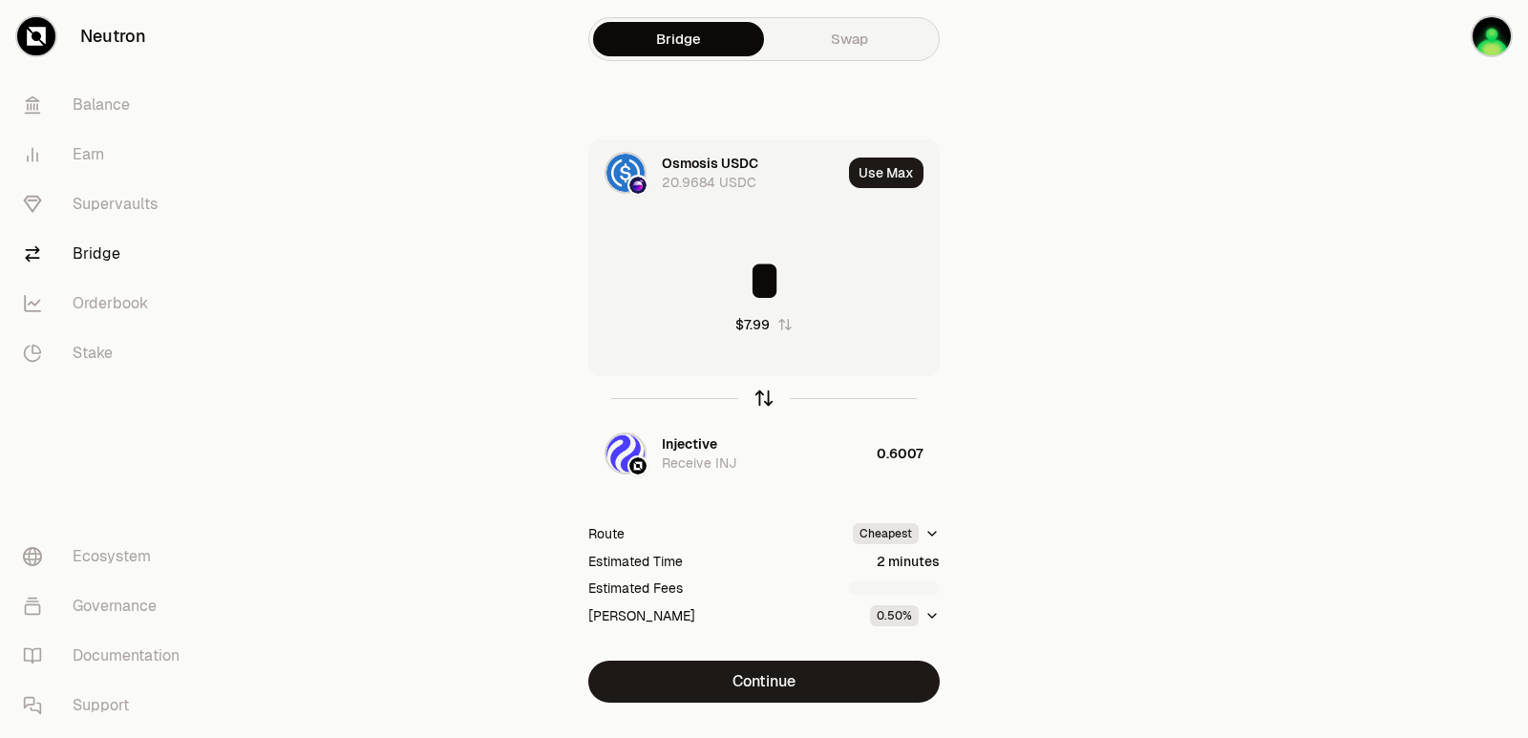
click at [754, 391] on div "button" at bounding box center [763, 398] width 21 height 21
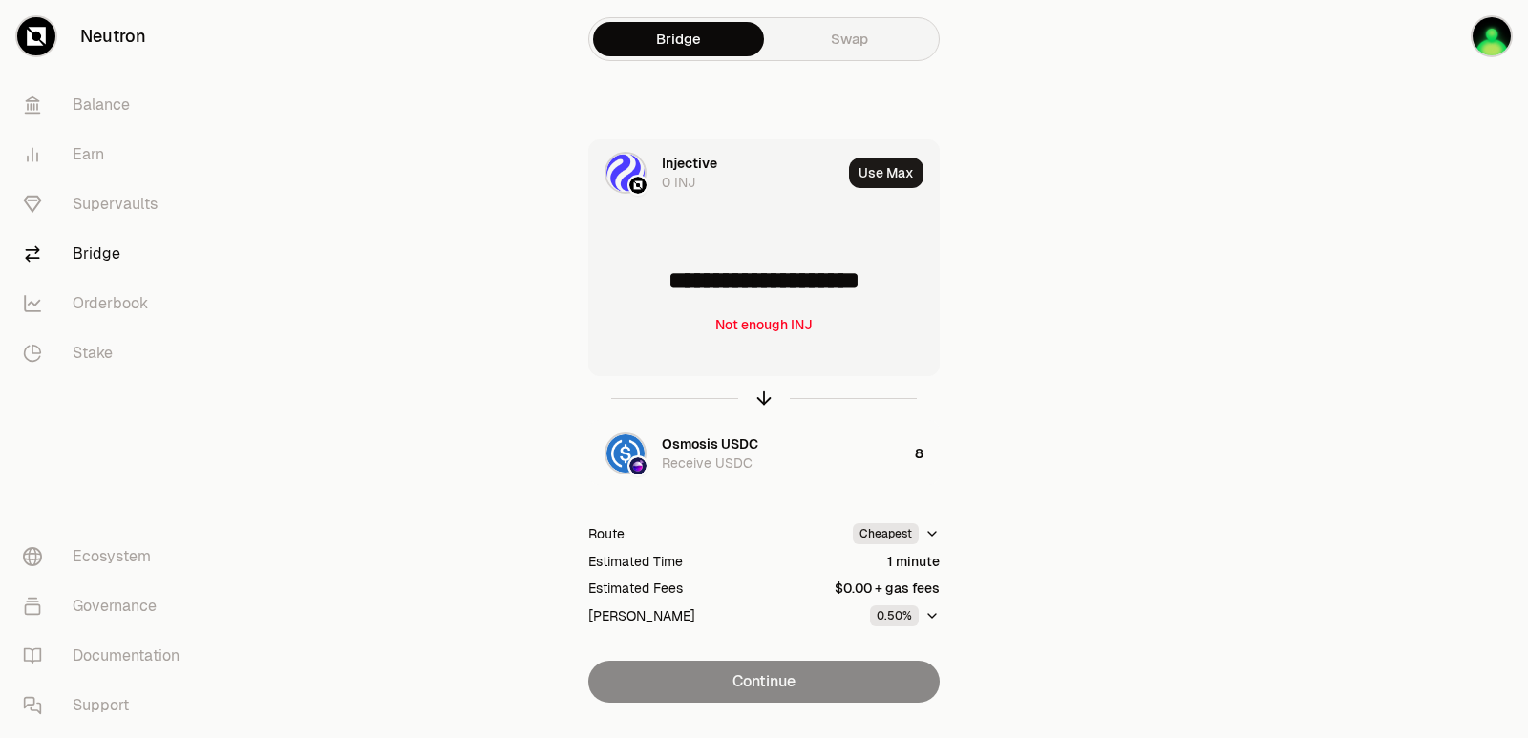
drag, startPoint x: 921, startPoint y: 278, endPoint x: 639, endPoint y: 283, distance: 281.8
click at [639, 283] on input "**********" at bounding box center [764, 280] width 350 height 57
type input "******"
click at [760, 405] on icon "button" at bounding box center [763, 398] width 21 height 21
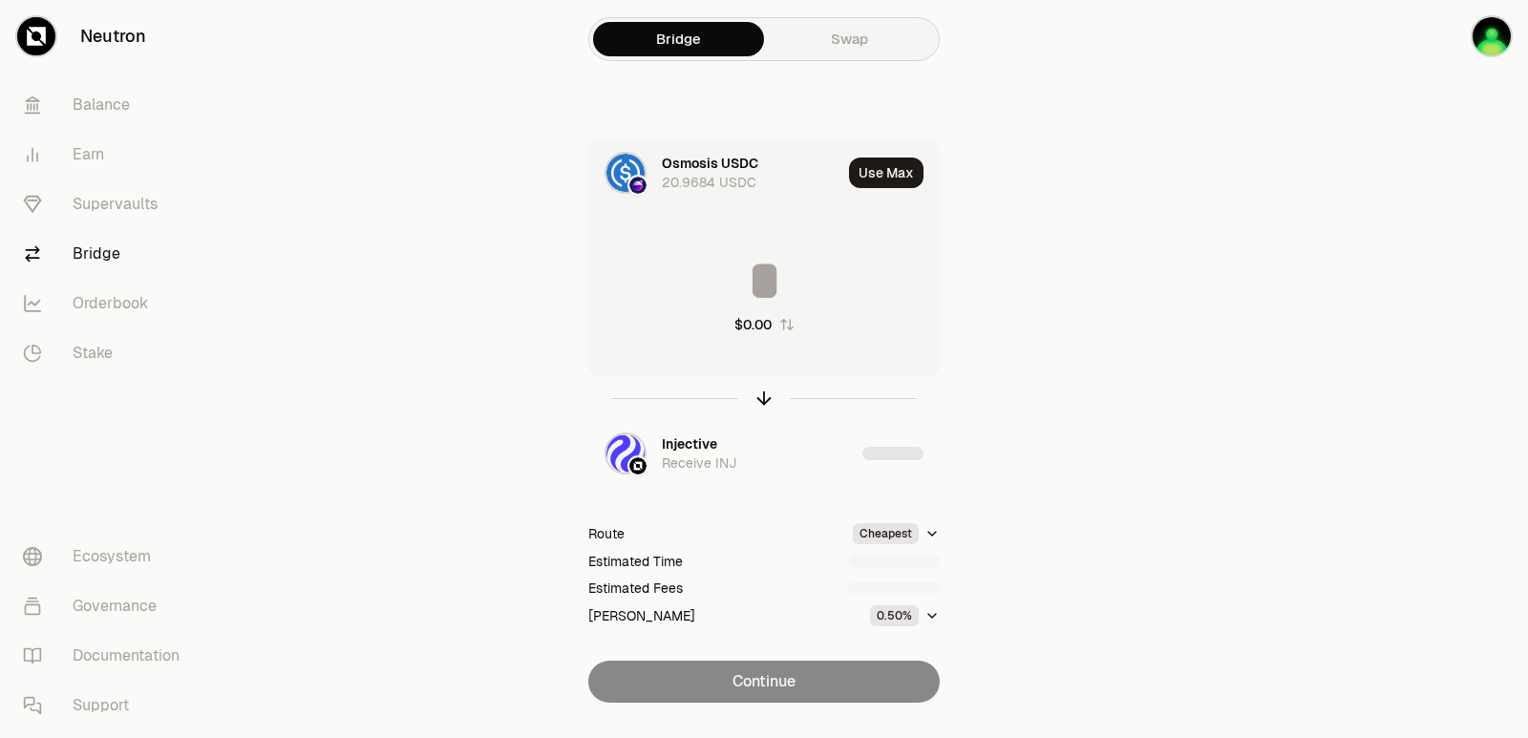
click at [744, 290] on input at bounding box center [764, 280] width 350 height 57
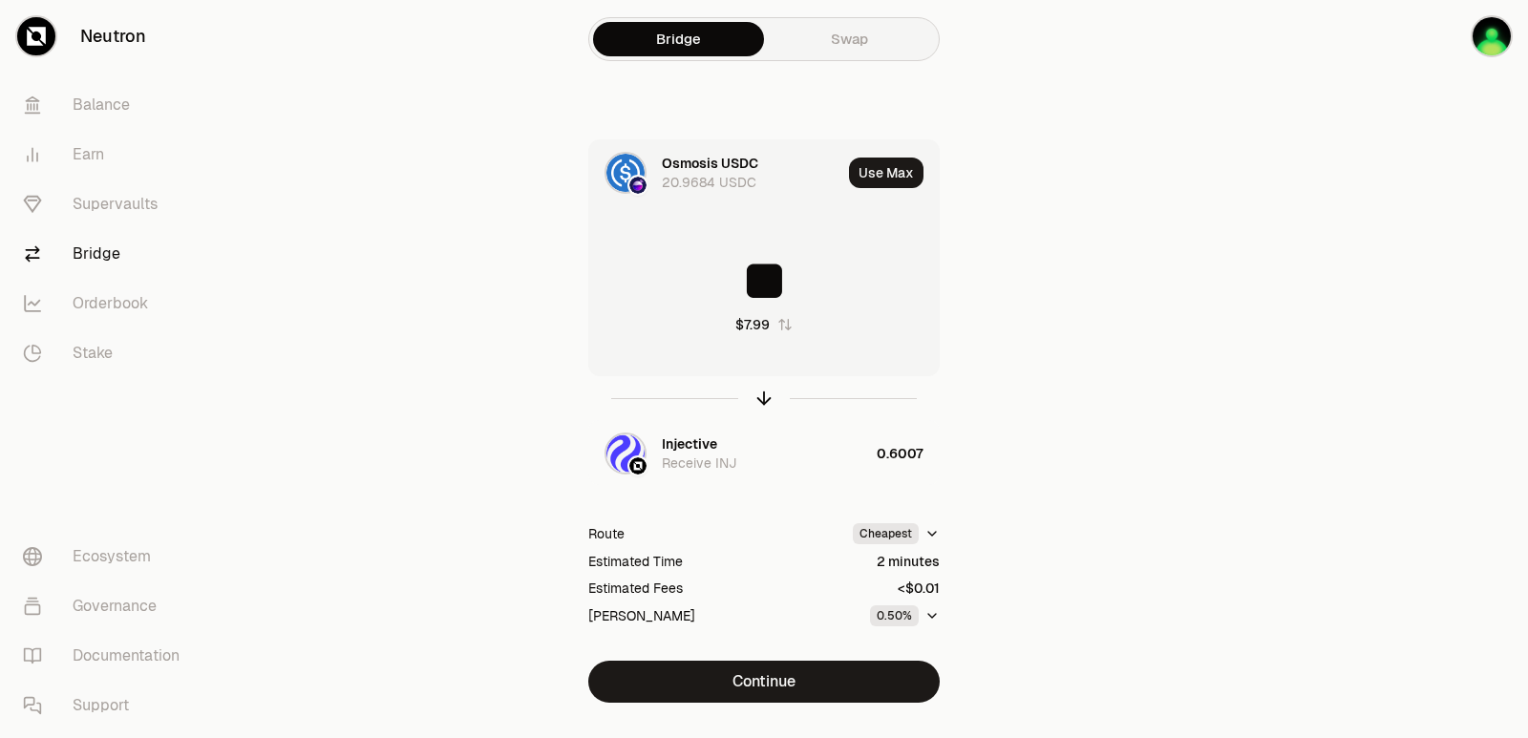
type input "*"
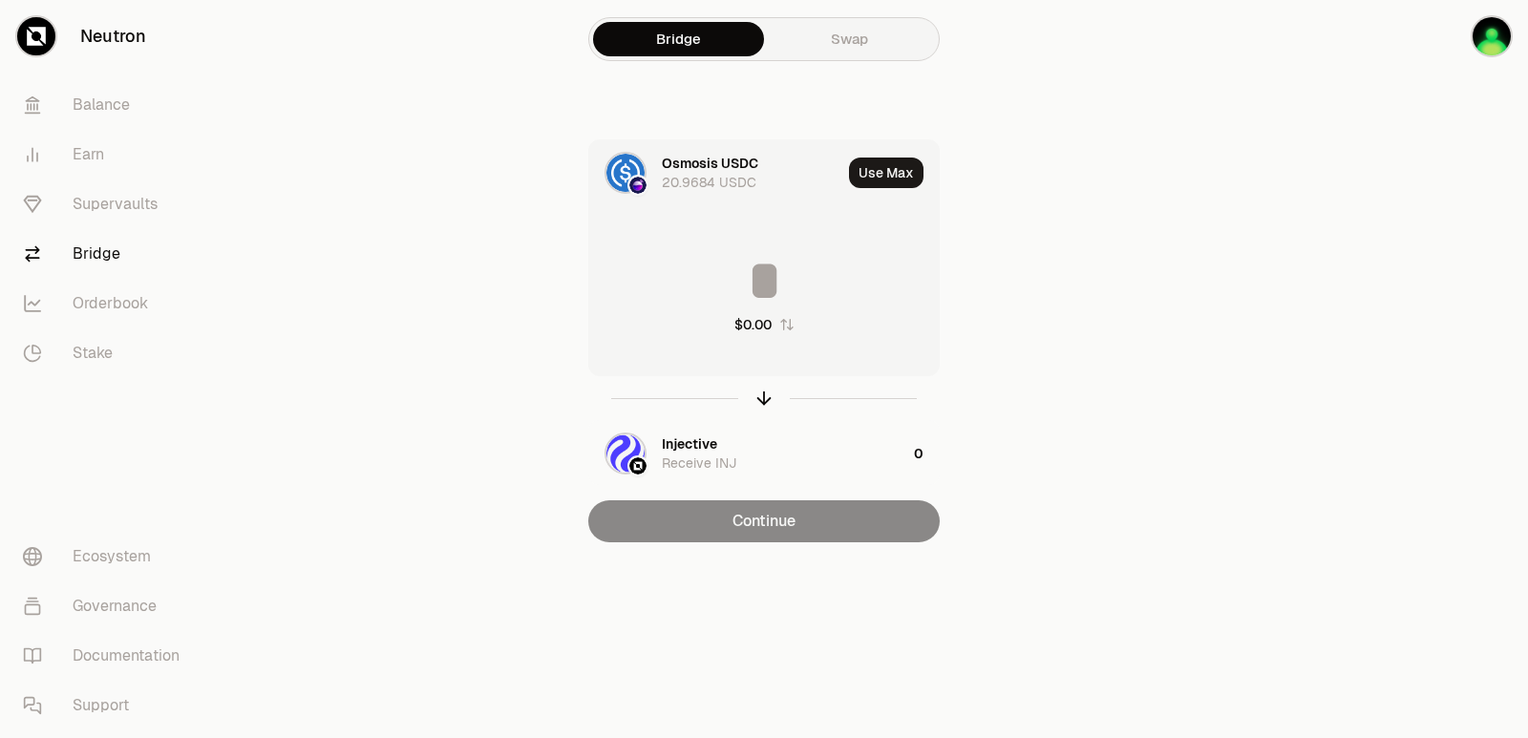
type input "*"
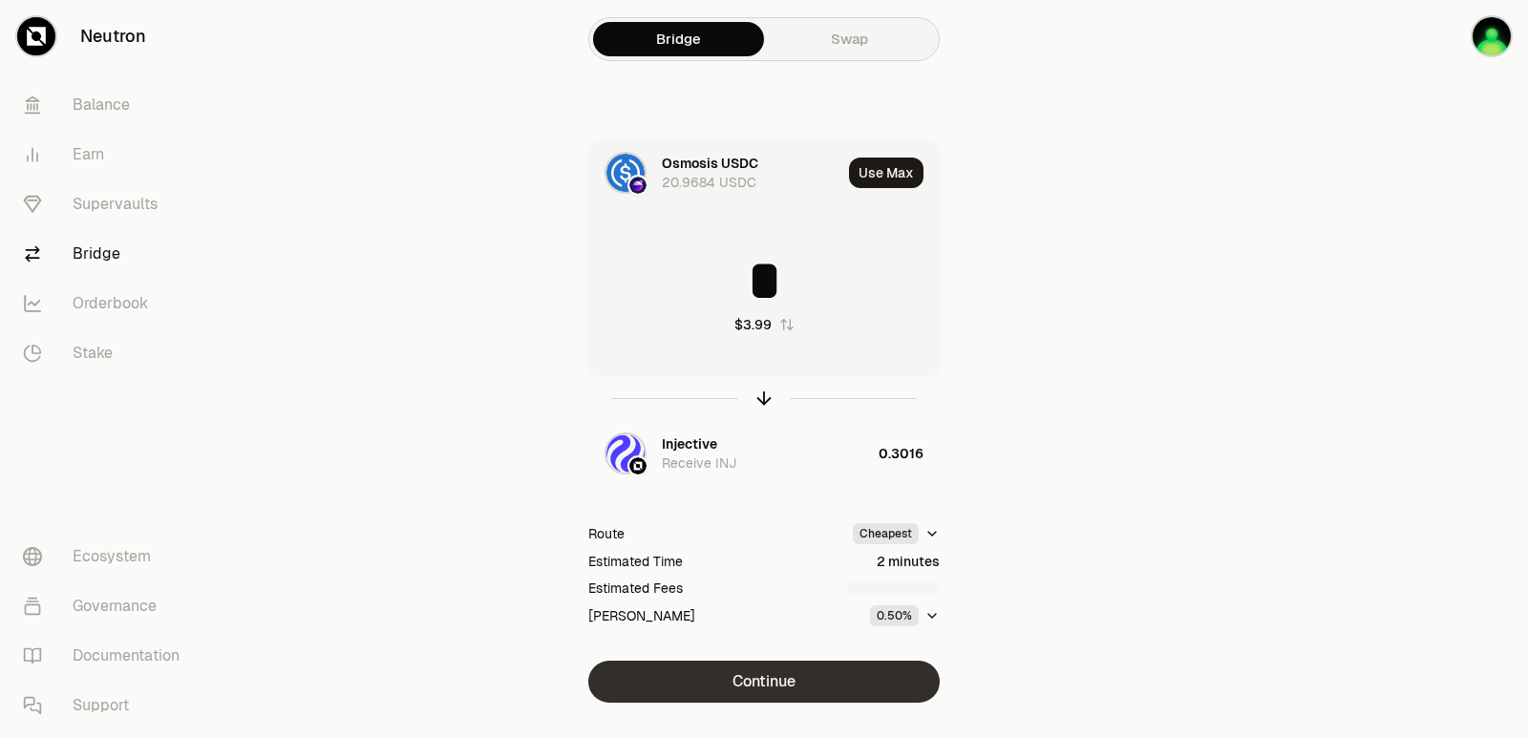
click at [753, 688] on button "Continue" at bounding box center [763, 682] width 351 height 42
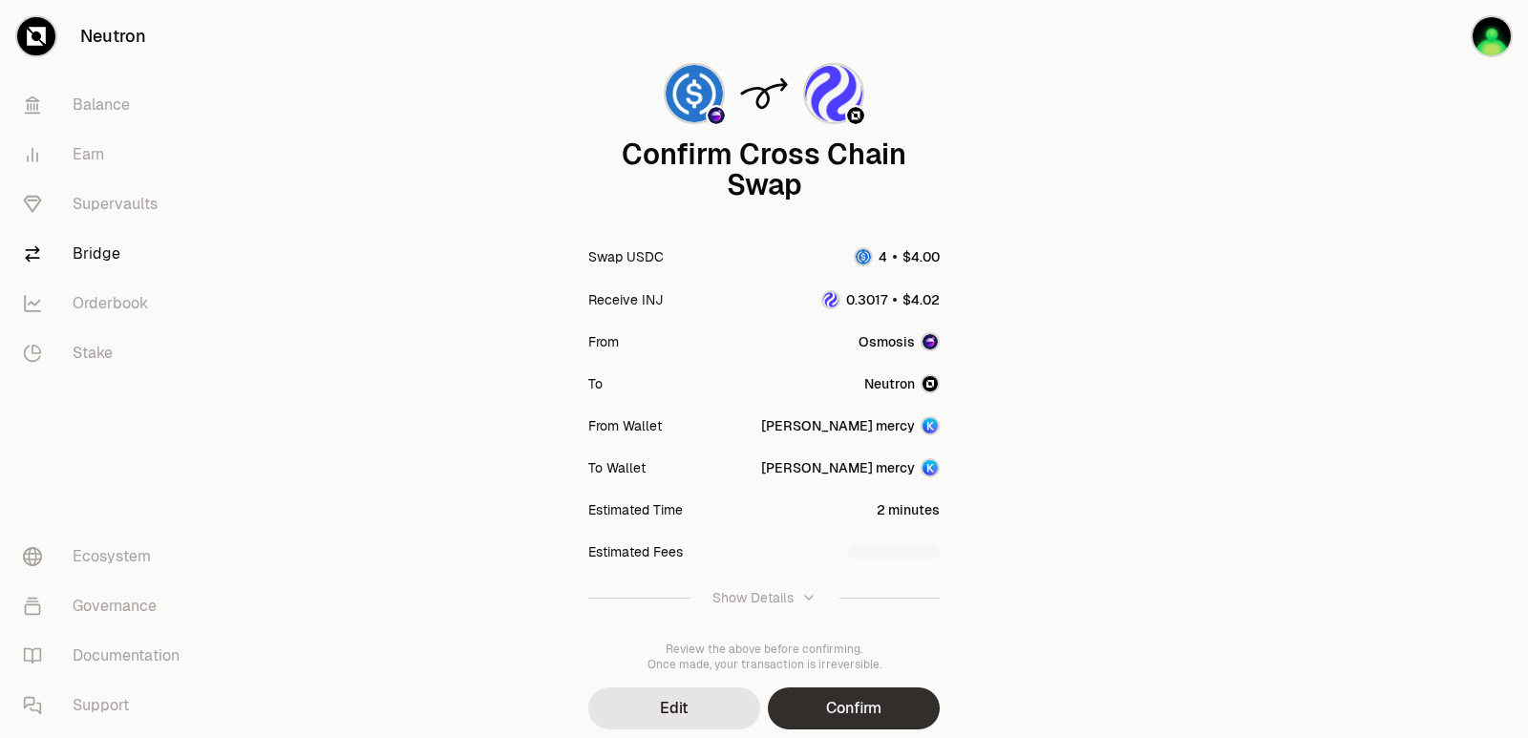
scroll to position [158, 0]
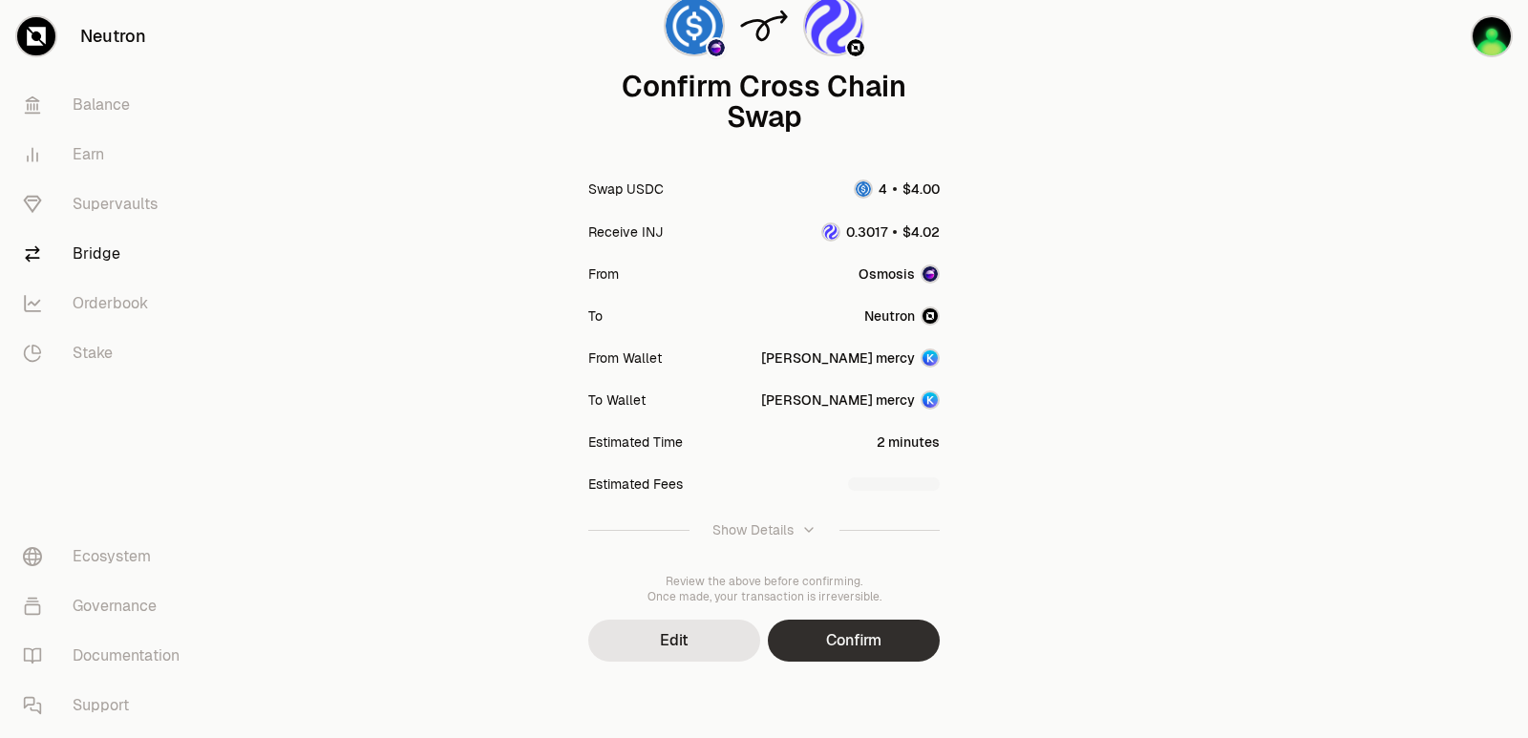
click at [820, 626] on button "Confirm" at bounding box center [854, 641] width 172 height 42
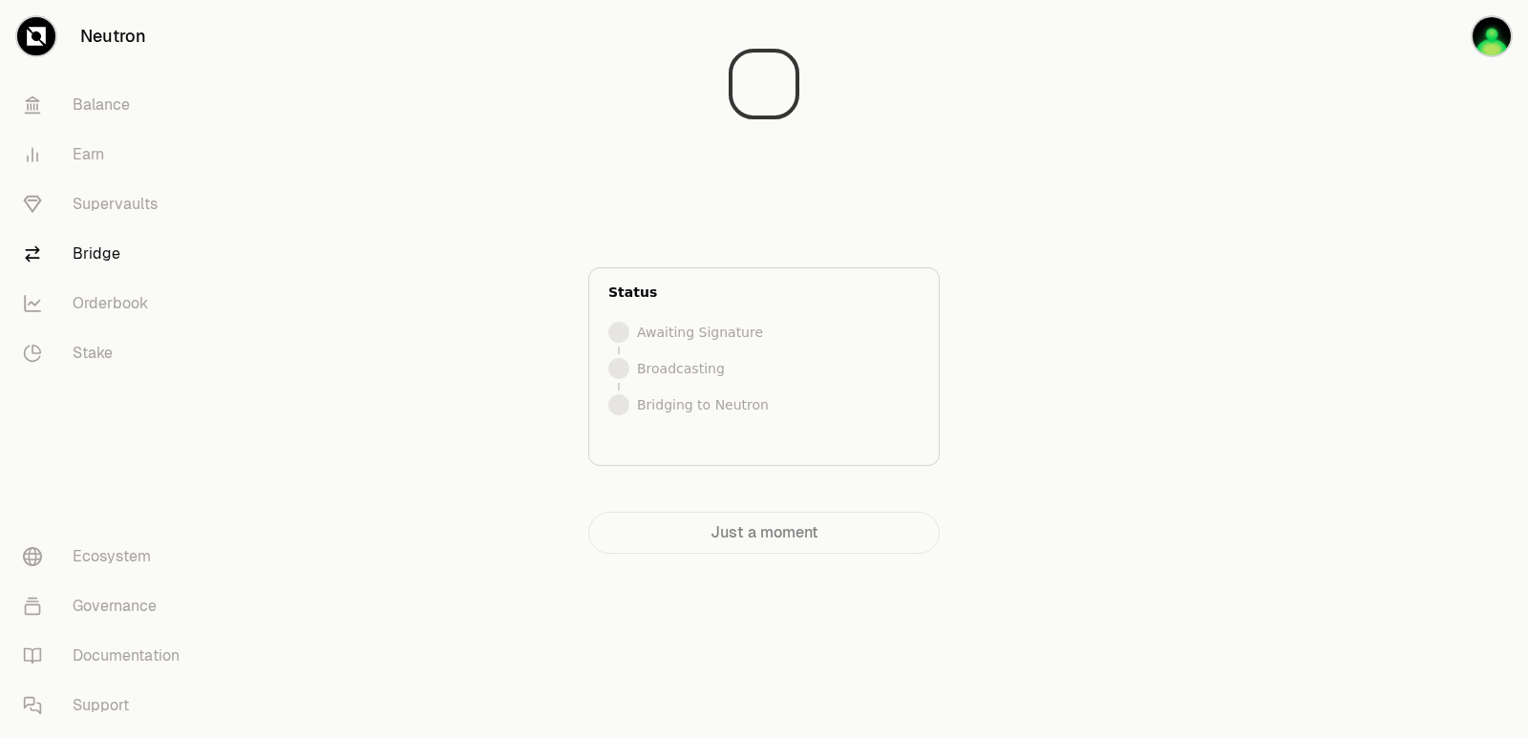
scroll to position [0, 0]
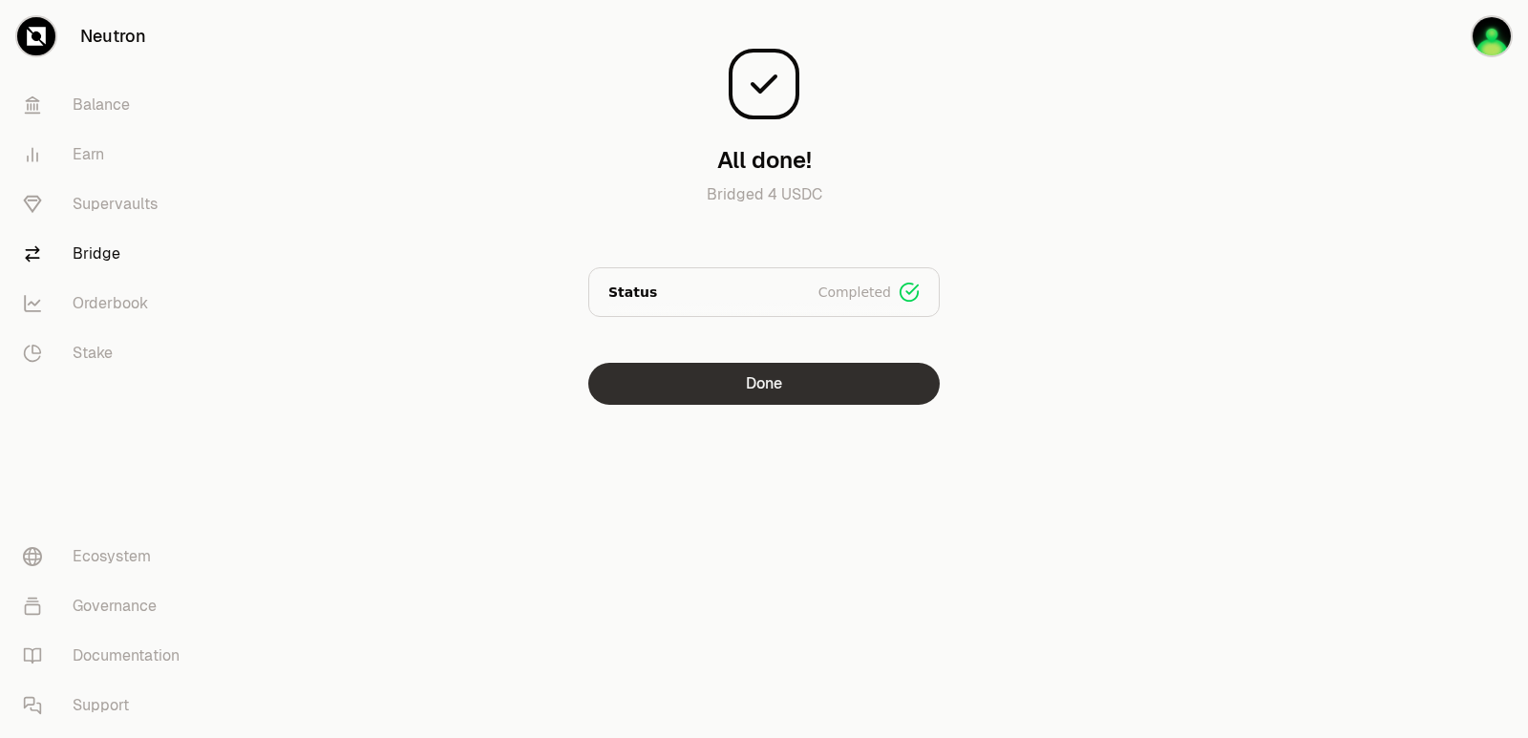
click at [769, 379] on button "Done" at bounding box center [763, 384] width 351 height 42
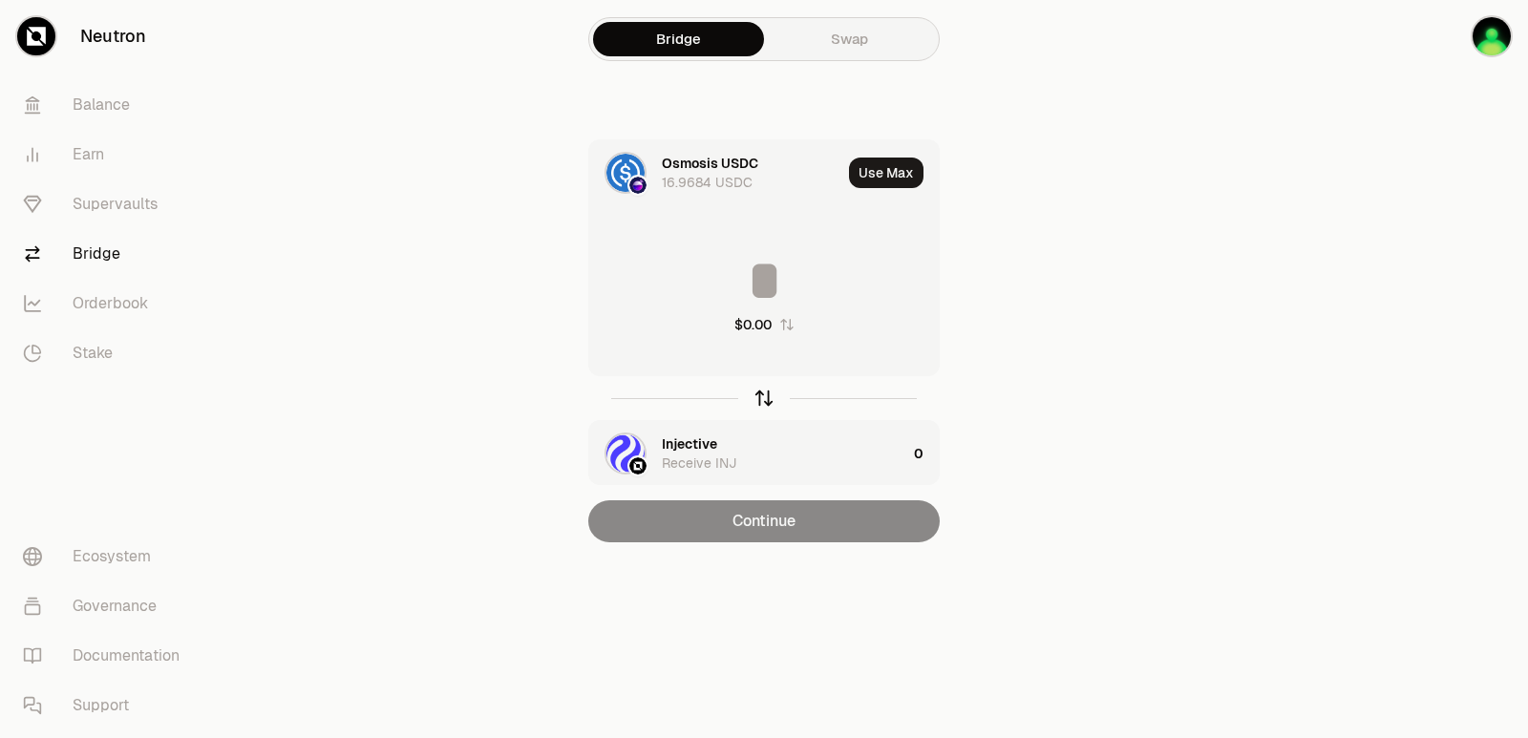
click at [766, 397] on icon "button" at bounding box center [763, 398] width 21 height 21
click at [875, 163] on button "Use Max" at bounding box center [886, 173] width 74 height 31
type input "**********"
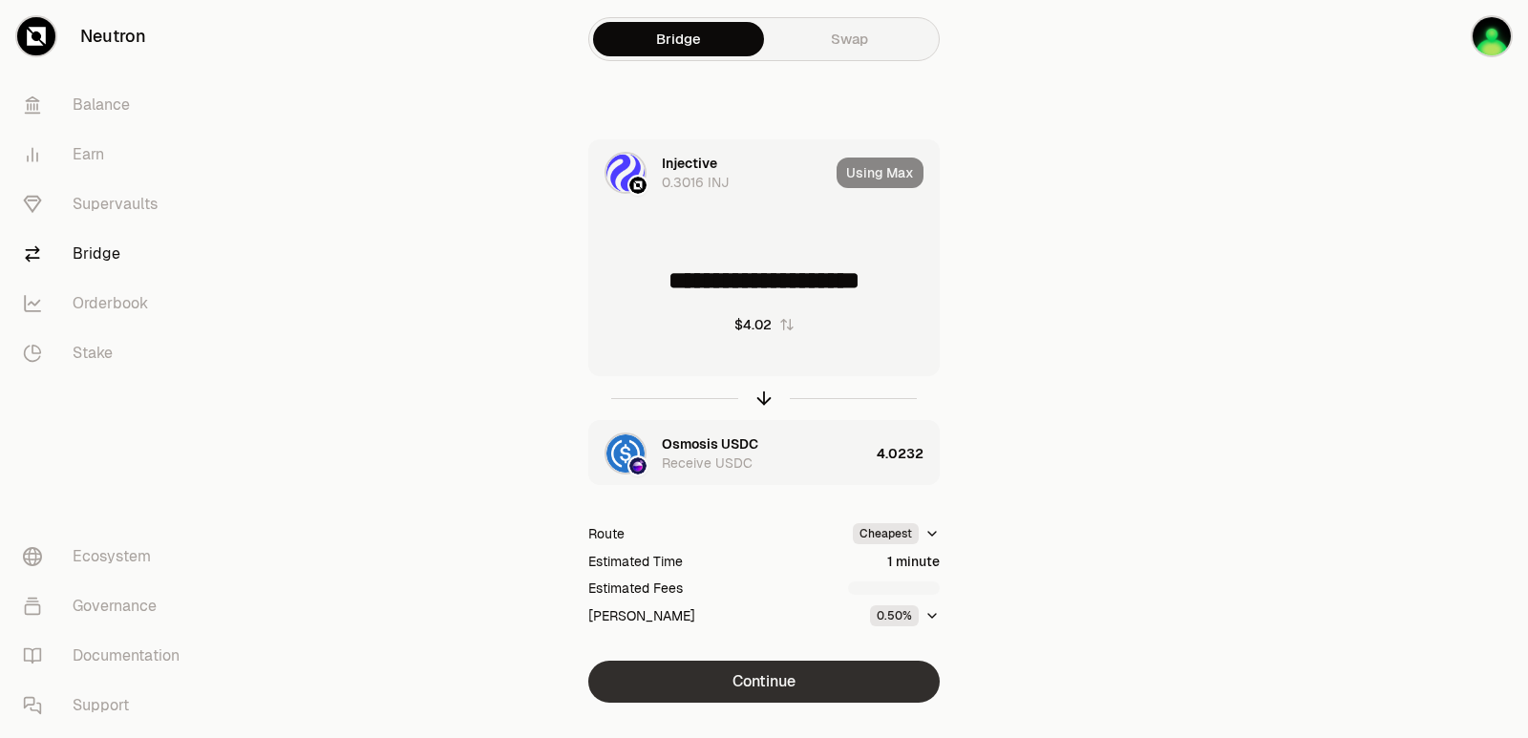
click at [725, 682] on button "Continue" at bounding box center [763, 682] width 351 height 42
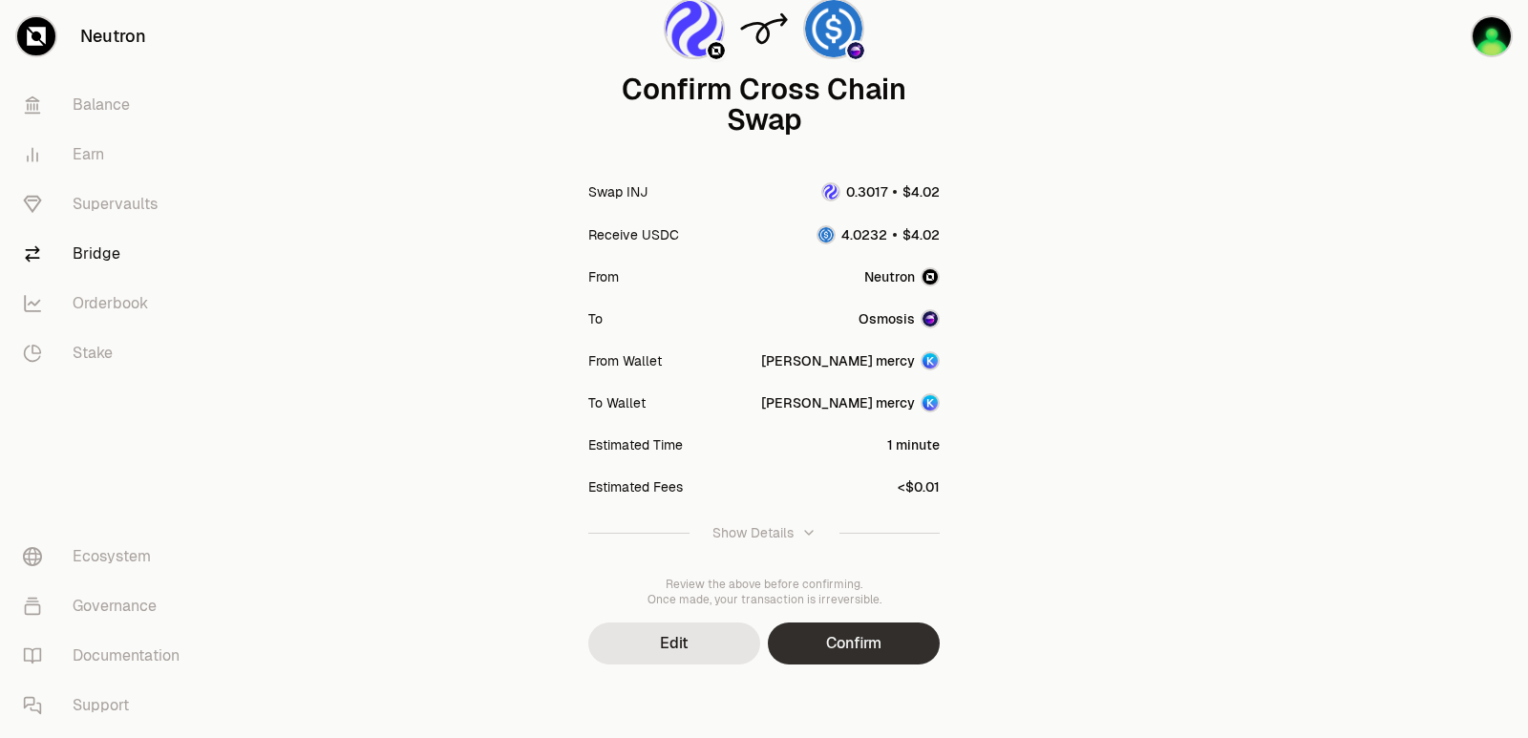
scroll to position [158, 0]
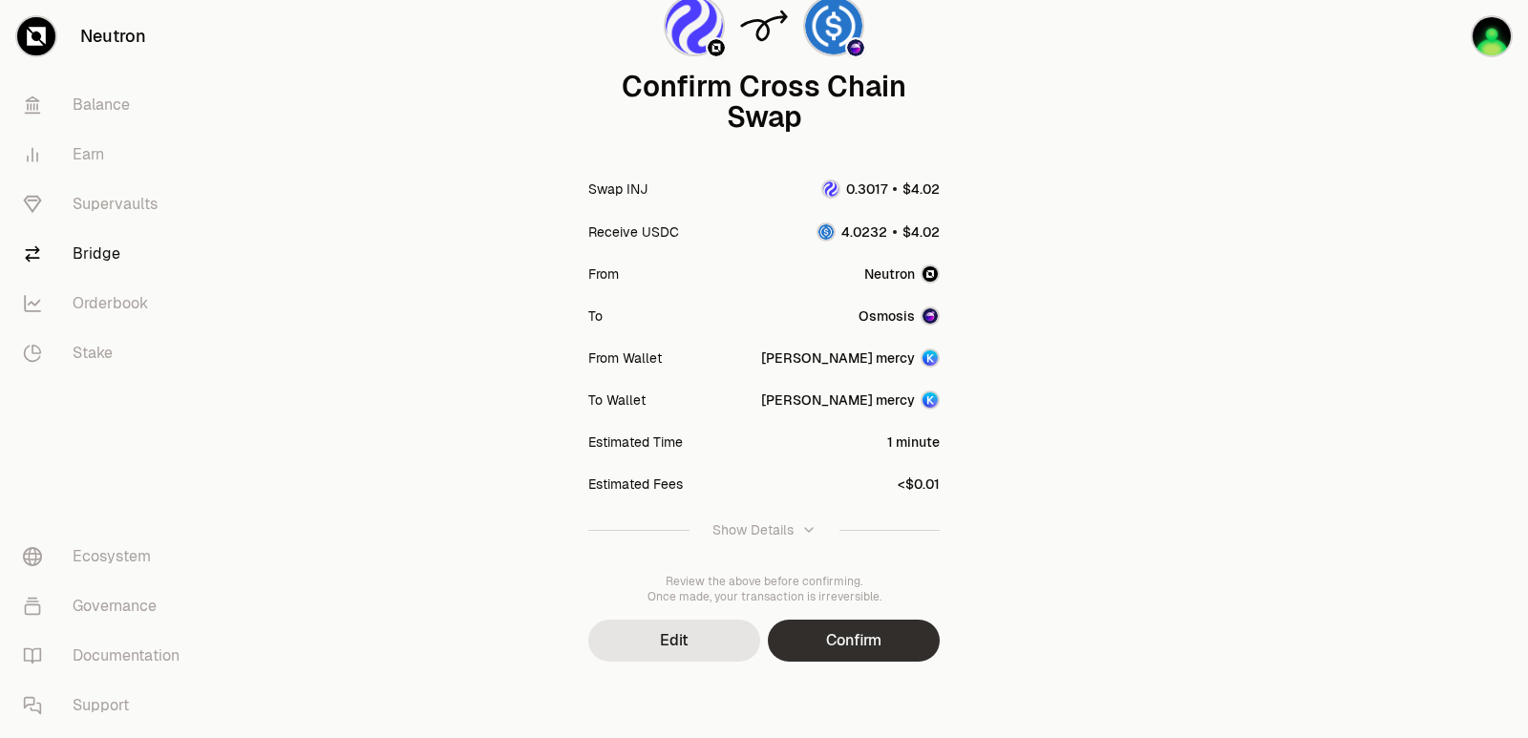
click at [846, 638] on button "Confirm" at bounding box center [854, 641] width 172 height 42
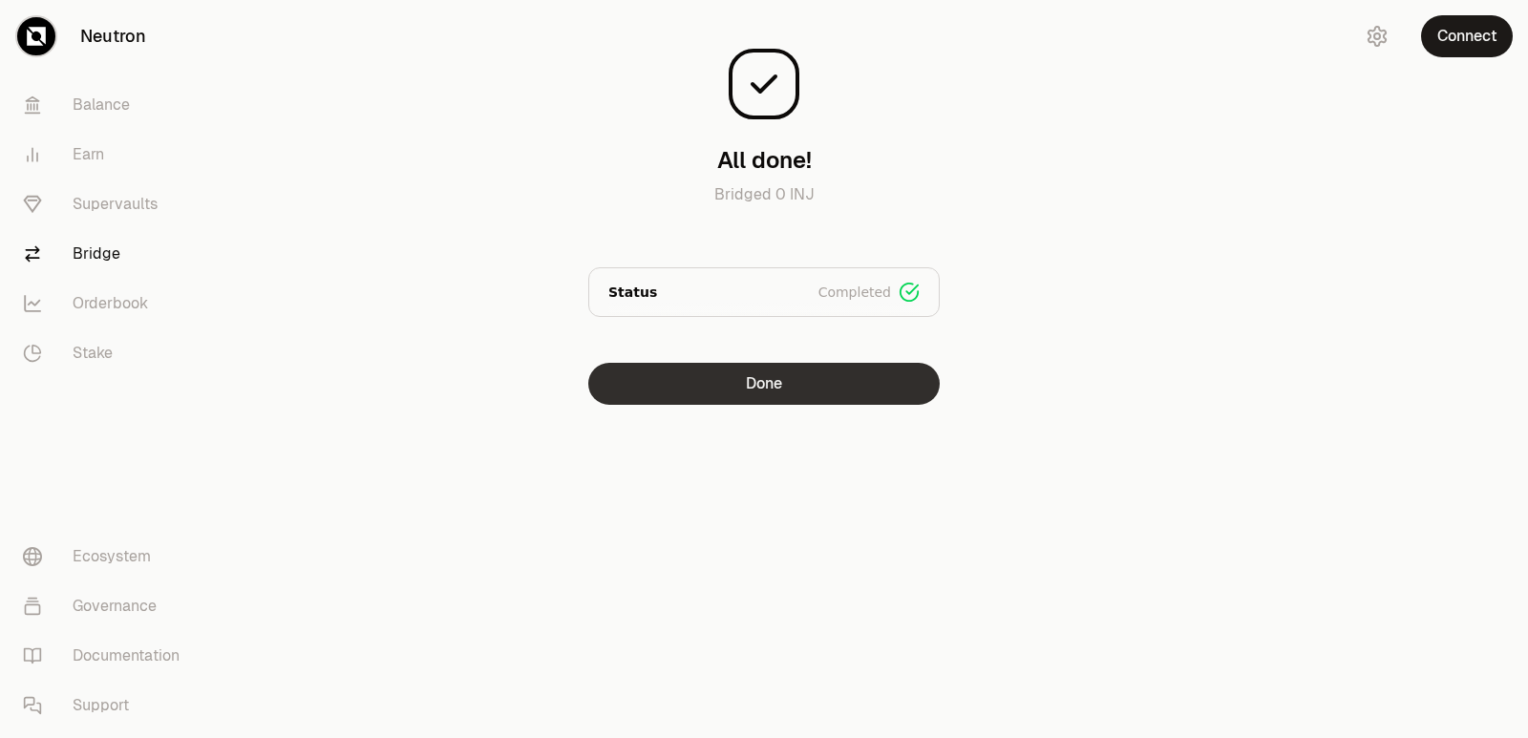
click at [706, 373] on button "Done" at bounding box center [763, 384] width 351 height 42
